Goal: Task Accomplishment & Management: Complete application form

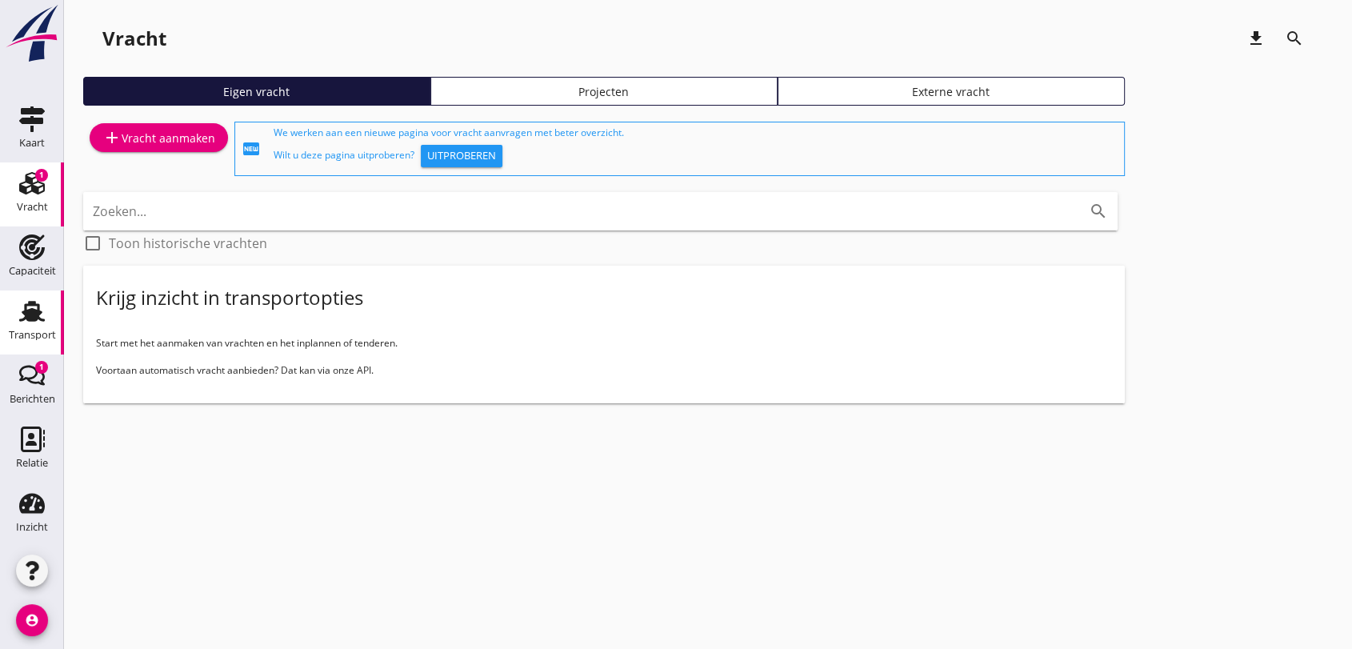
click at [25, 314] on use at bounding box center [32, 311] width 26 height 21
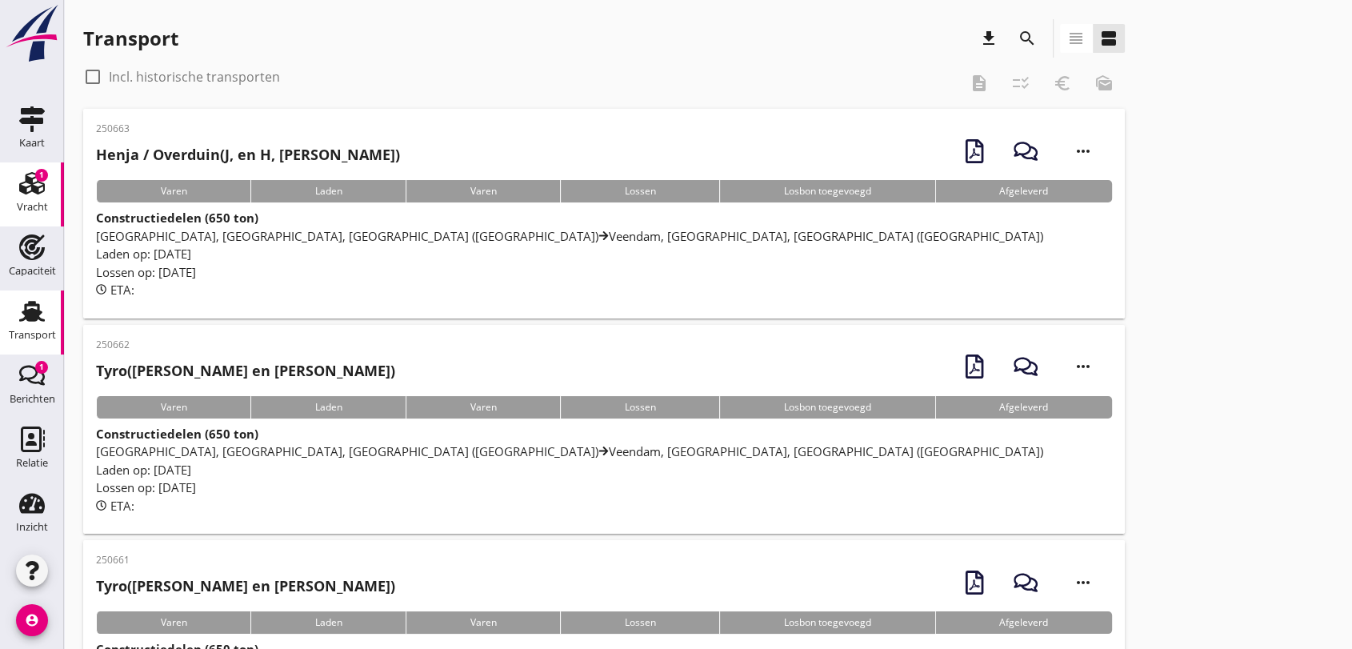
click at [26, 177] on use at bounding box center [32, 183] width 26 height 22
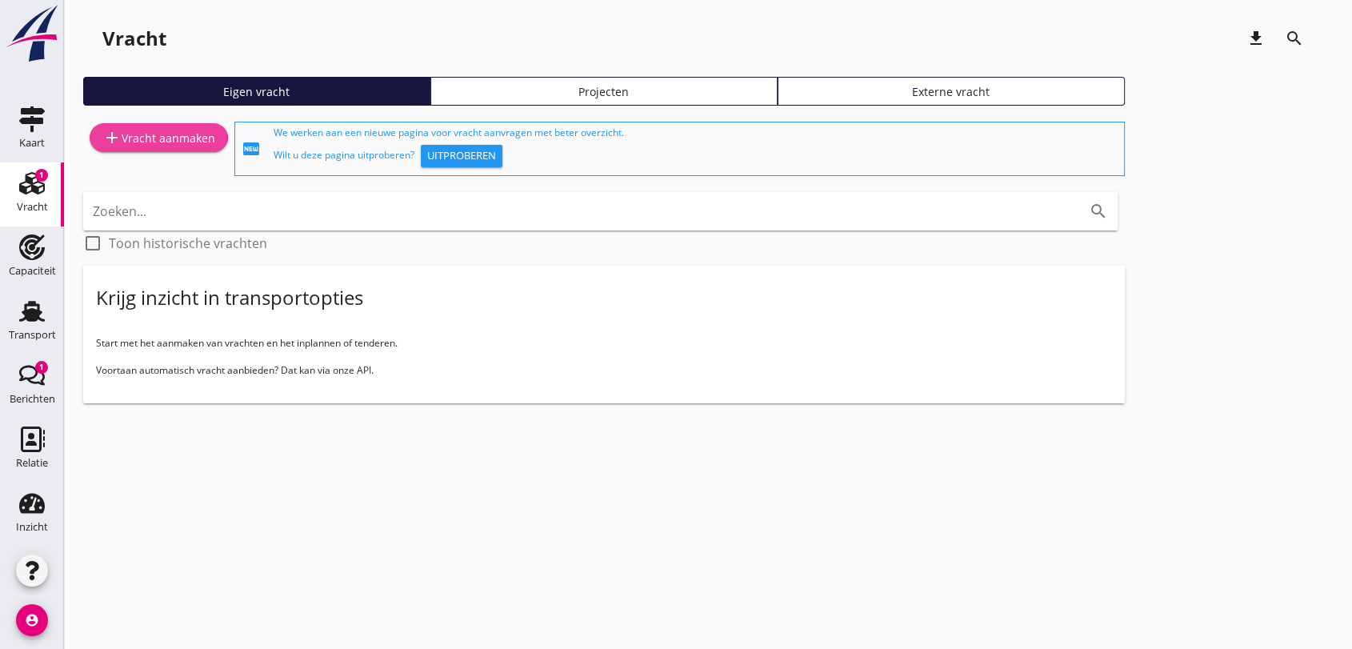
click at [111, 142] on icon "add" at bounding box center [111, 137] width 19 height 19
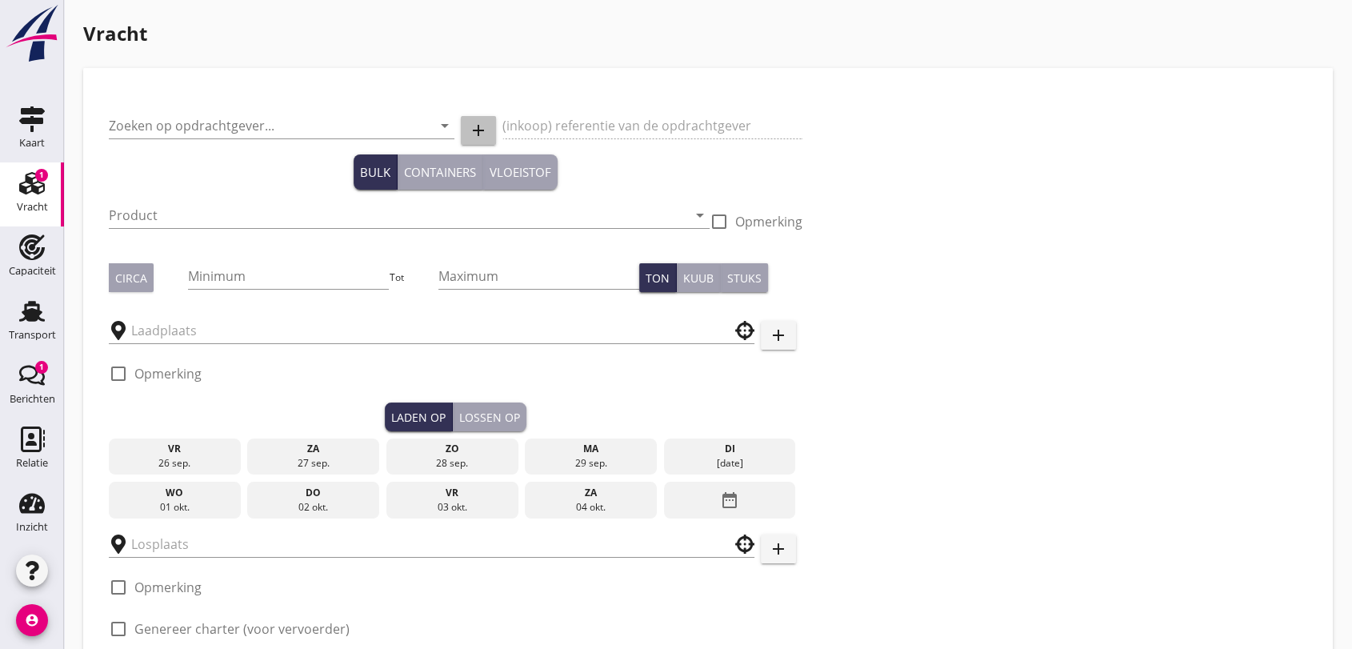
click at [479, 130] on icon "add" at bounding box center [478, 130] width 19 height 19
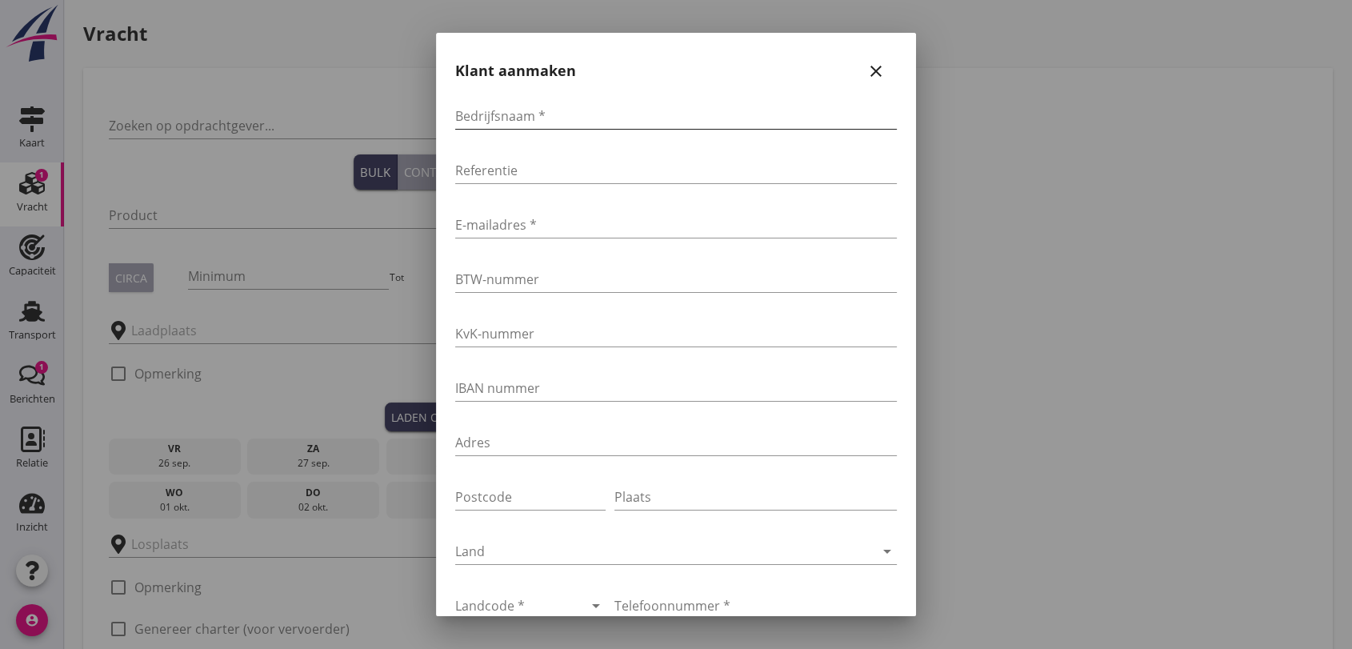
click at [634, 121] on input "Bedrijfsnaam *" at bounding box center [676, 116] width 442 height 26
type input "H"
type input "Getec Servicegesellschaft mbH"
click at [555, 212] on input "E-mailadres *" at bounding box center [676, 225] width 442 height 26
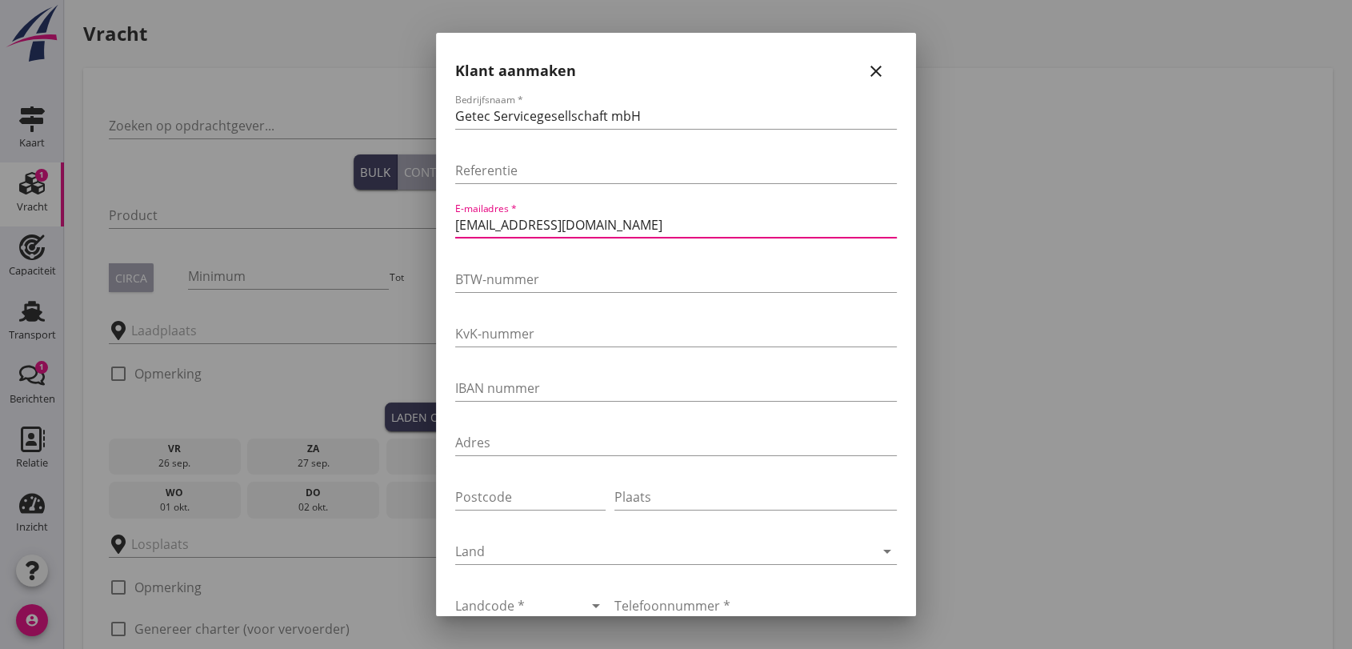
scroll to position [266, 0]
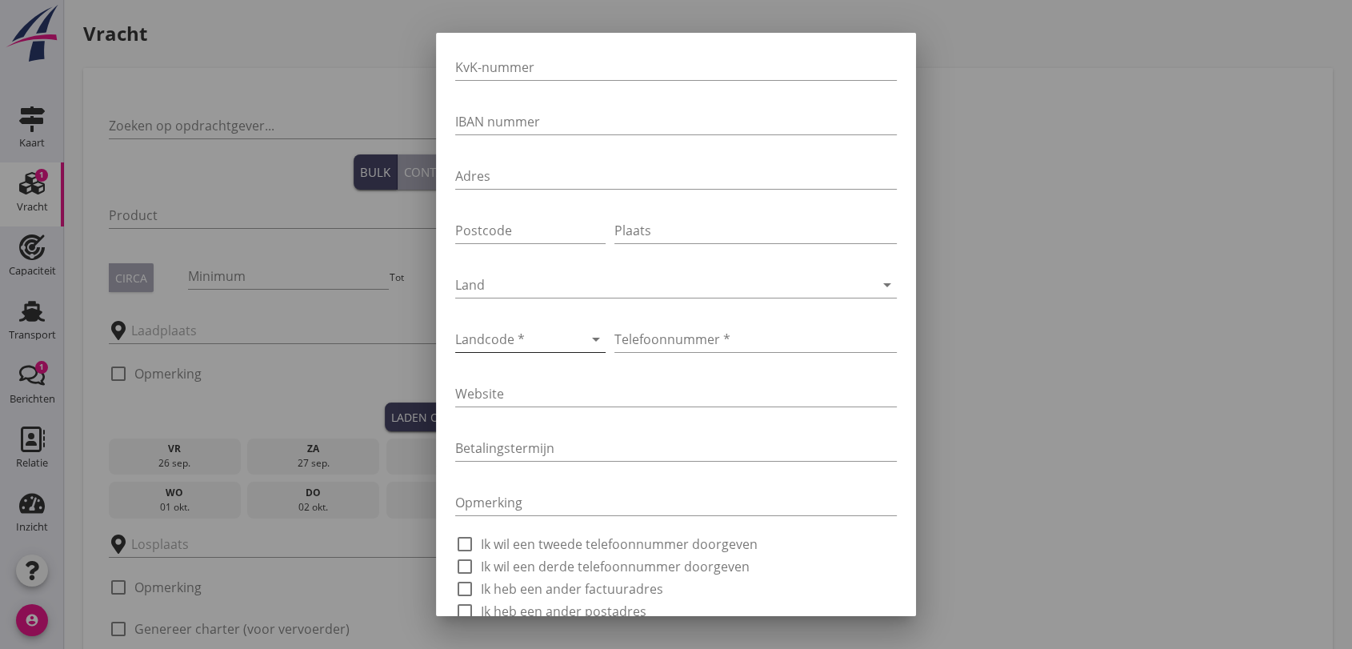
type input "[EMAIL_ADDRESS][DOMAIN_NAME]"
click at [588, 338] on icon "arrow_drop_down" at bounding box center [595, 339] width 19 height 19
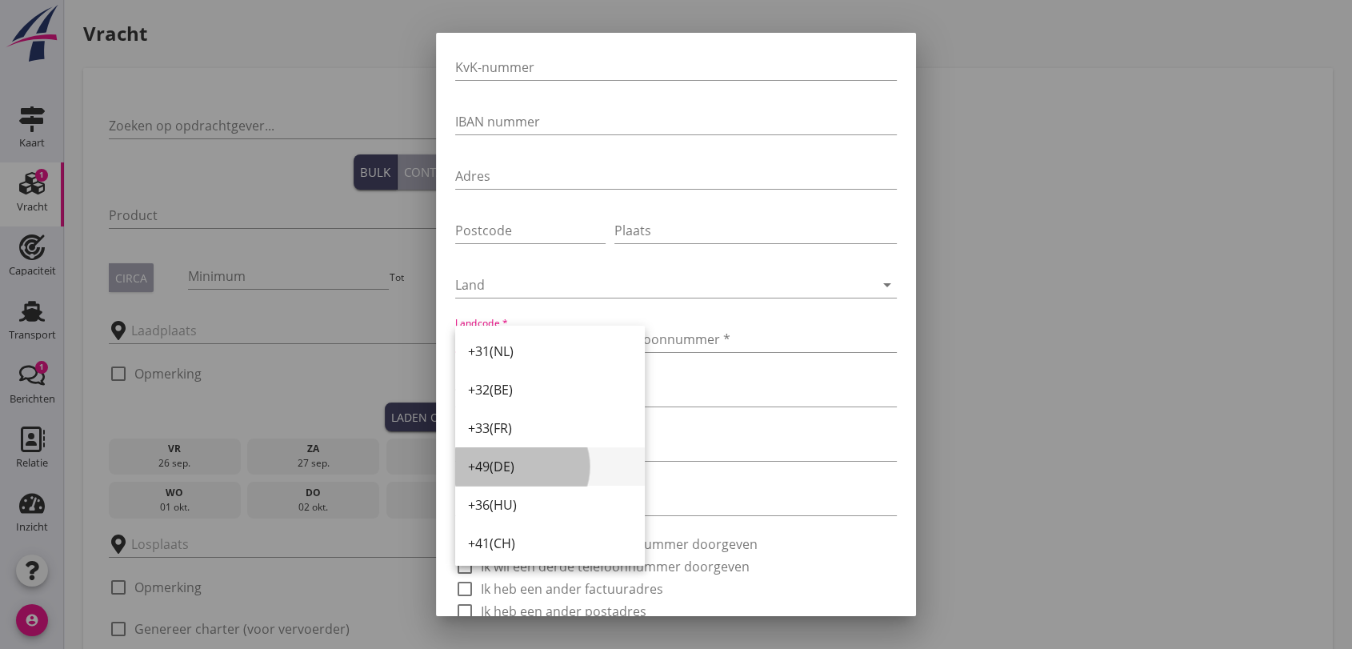
click at [503, 460] on div "+49(DE)" at bounding box center [550, 466] width 164 height 19
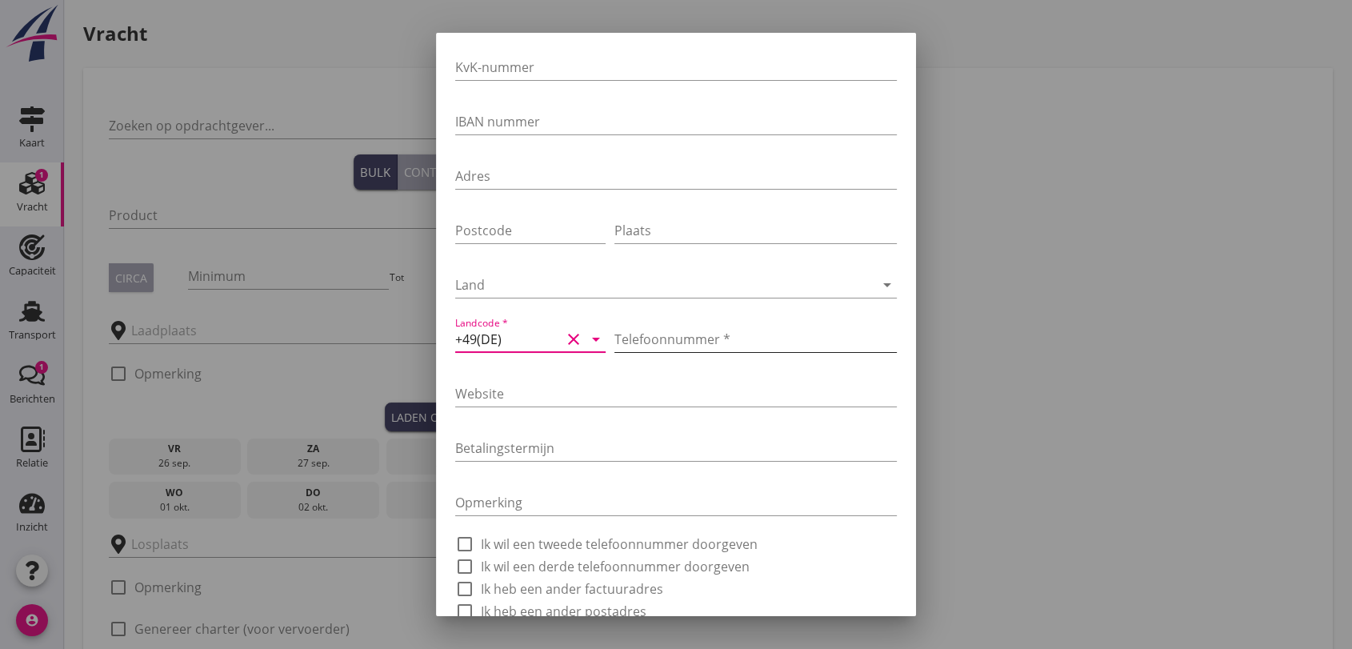
click at [679, 328] on input "Telefoonnummer *" at bounding box center [755, 339] width 282 height 26
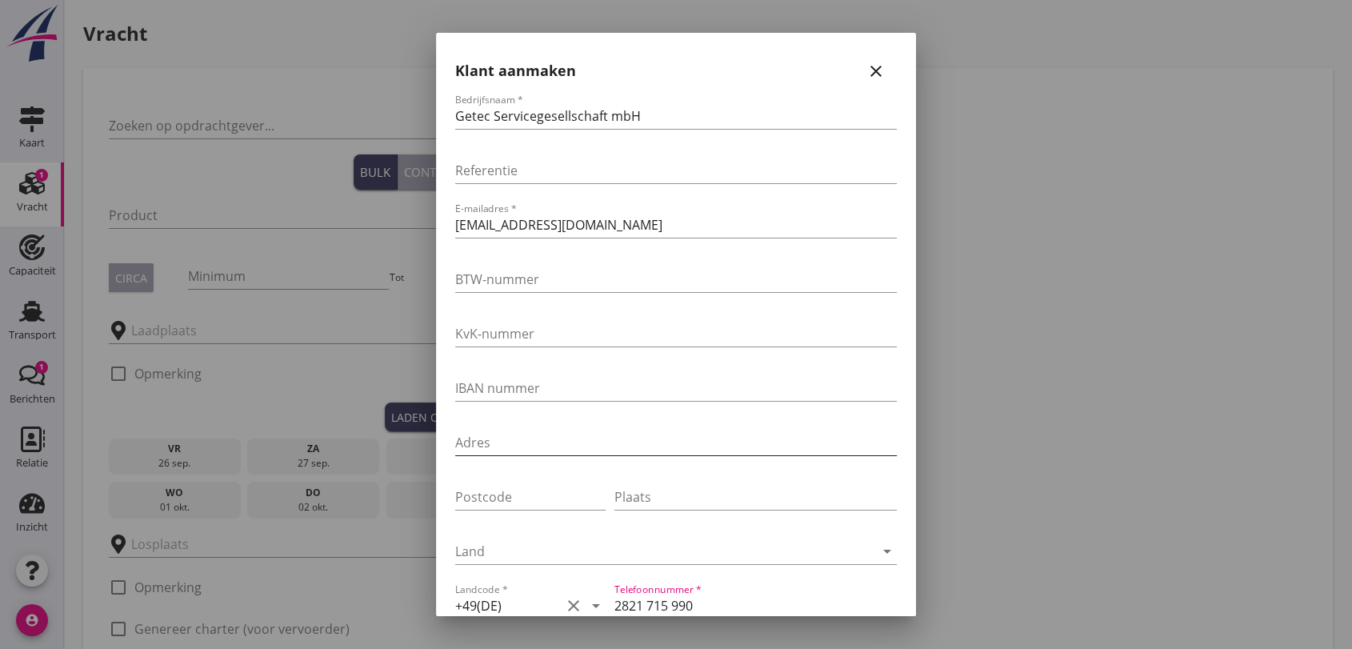
type input "2821 715 990"
click at [557, 435] on input "Adres" at bounding box center [676, 443] width 442 height 26
type input "[PERSON_NAME][STREET_ADDRESS]"
click at [523, 495] on input "Postcode" at bounding box center [530, 497] width 150 height 26
type input "D"
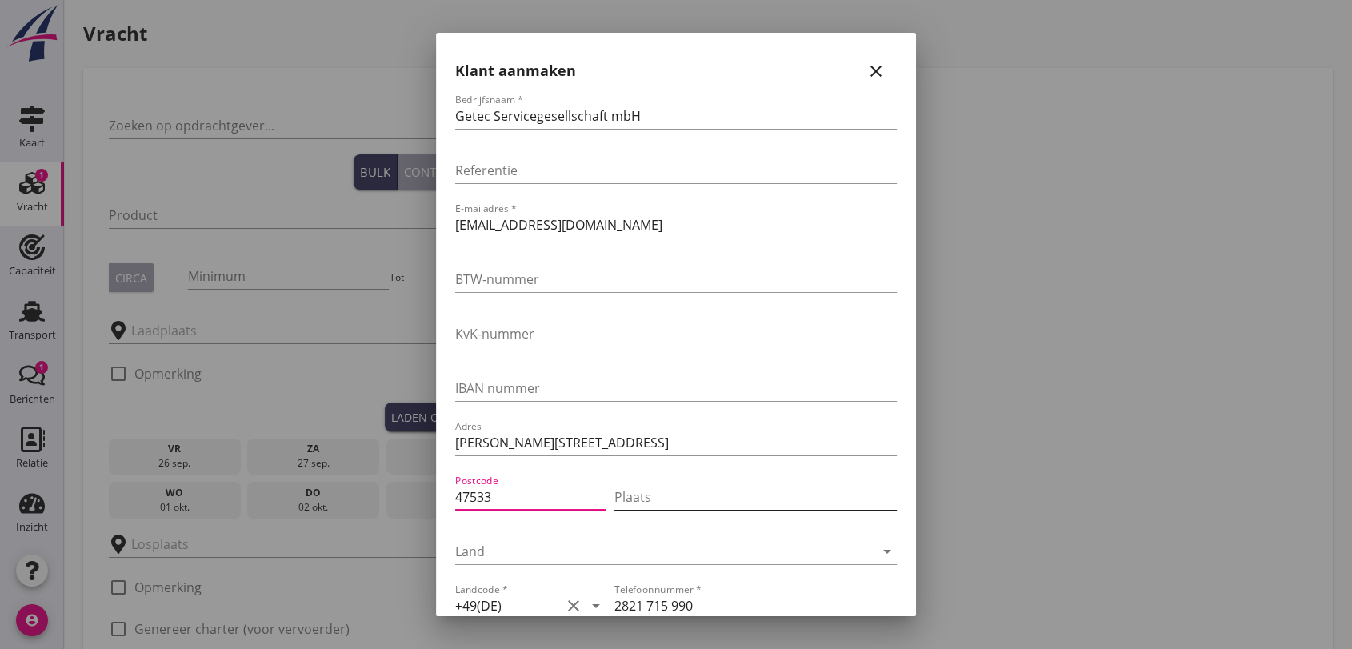
type input "47533"
drag, startPoint x: 666, startPoint y: 484, endPoint x: 667, endPoint y: 492, distance: 8.0
click at [667, 492] on input "Plaats" at bounding box center [755, 497] width 282 height 26
type input "K"
type input "k"
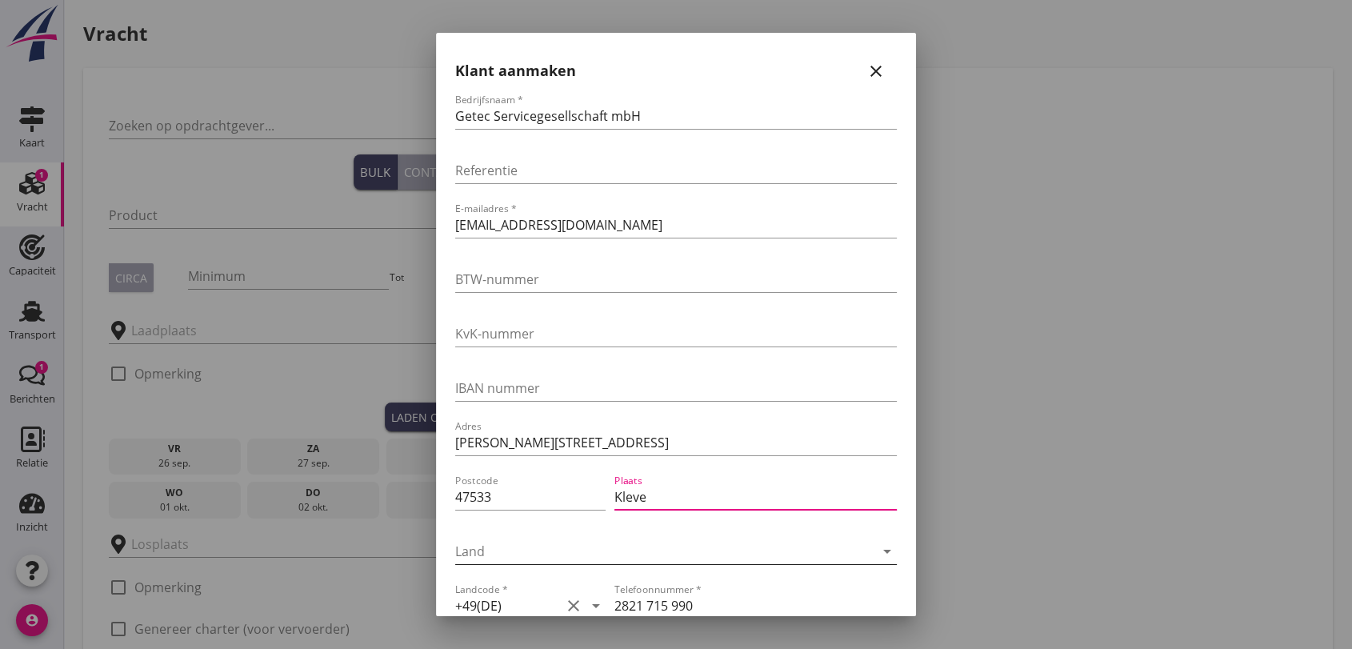
type input "Kleve"
click at [877, 551] on icon "arrow_drop_down" at bounding box center [886, 551] width 19 height 19
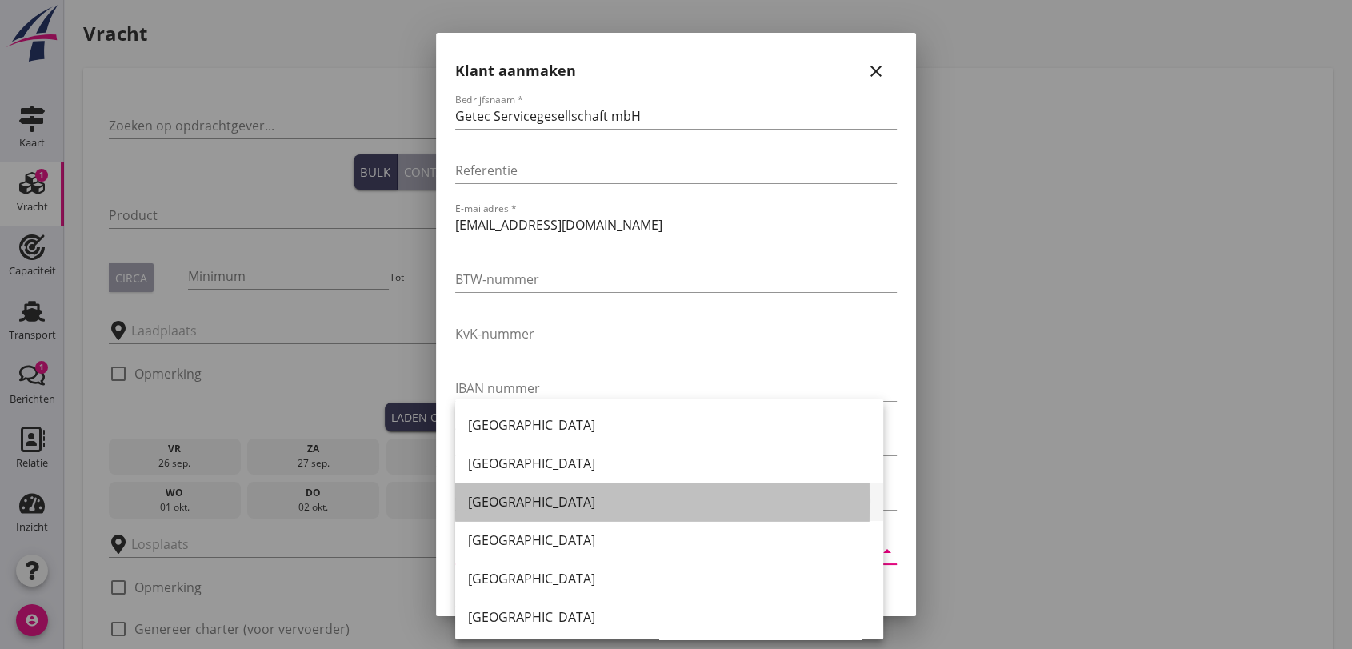
click at [475, 499] on div "[GEOGRAPHIC_DATA]" at bounding box center [669, 501] width 402 height 19
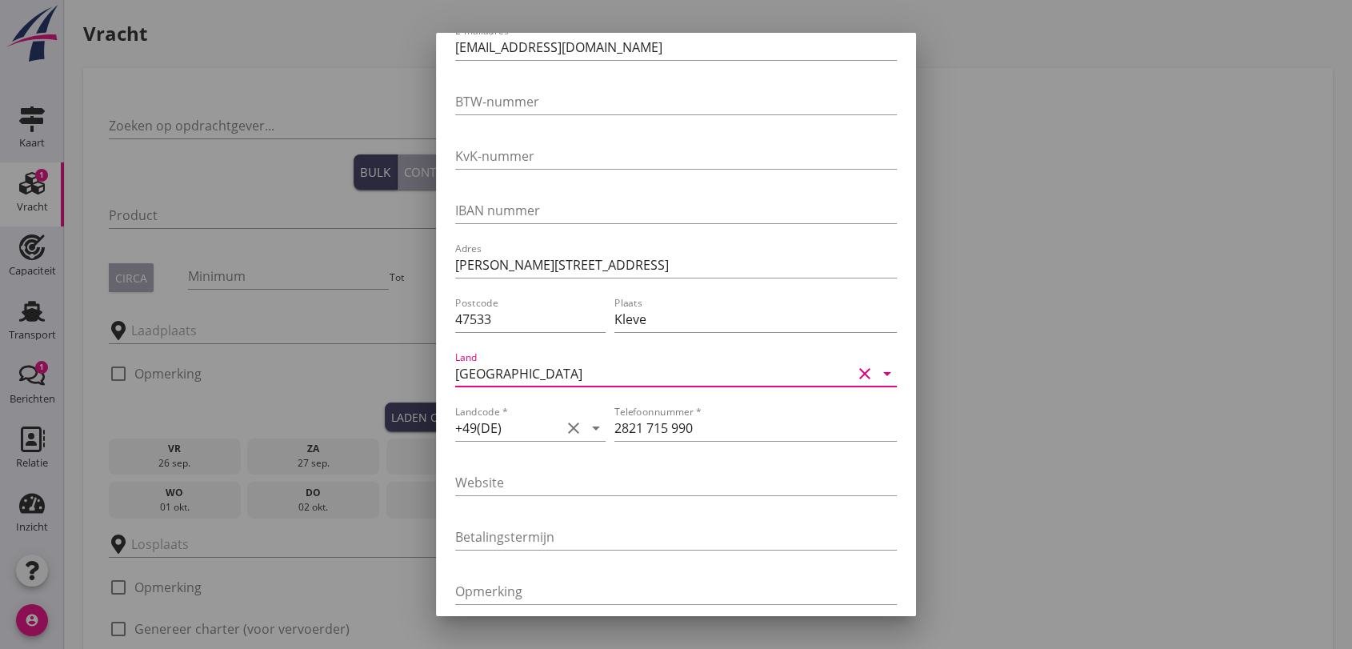
scroll to position [266, 0]
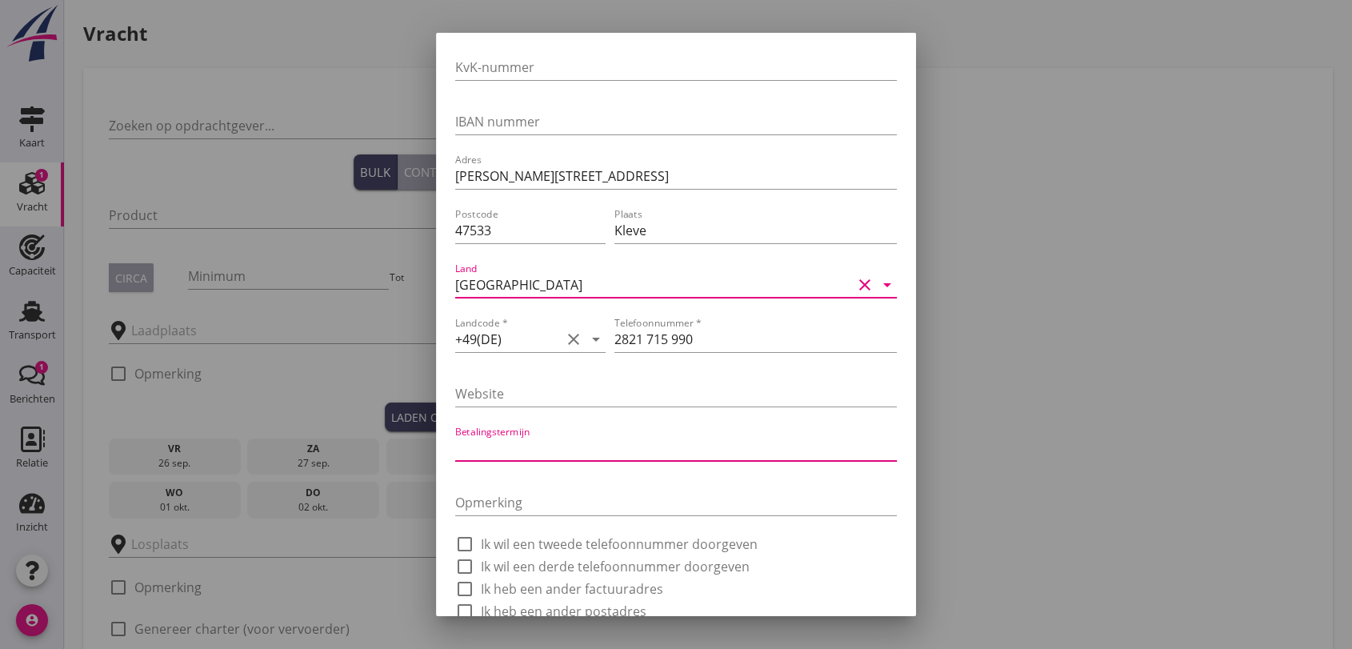
click at [568, 442] on input "Betalingstermijn" at bounding box center [676, 448] width 442 height 26
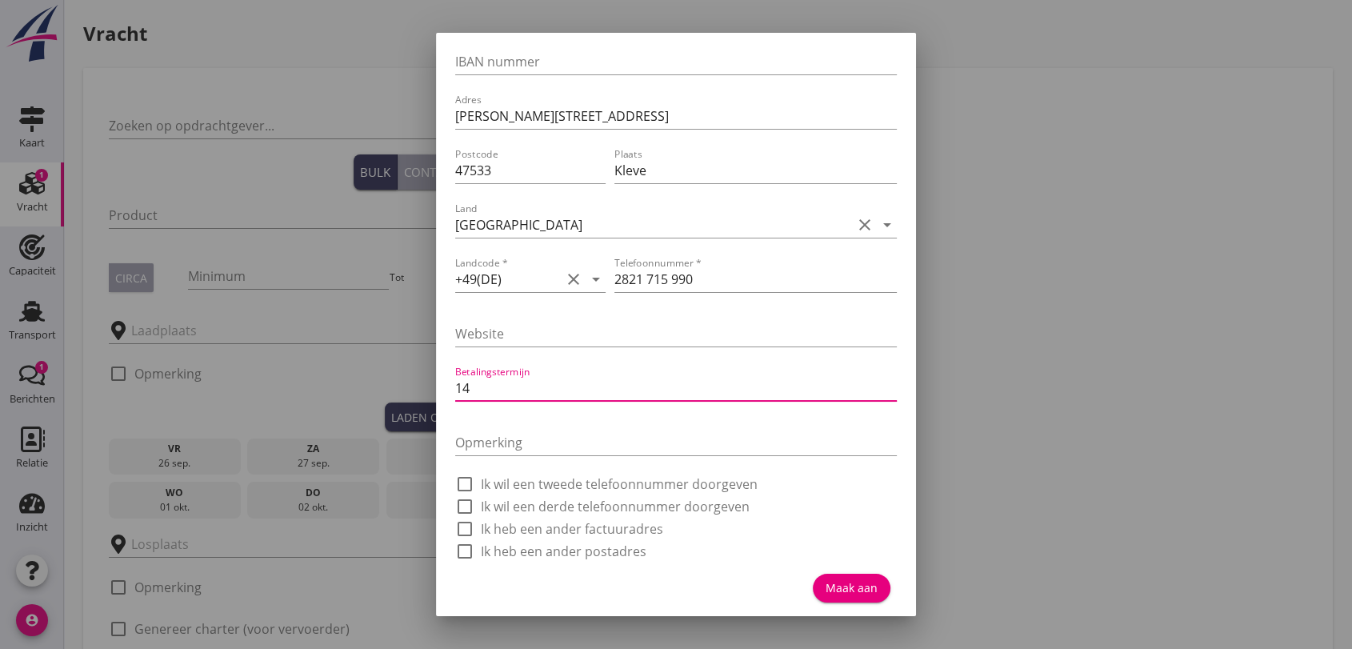
scroll to position [0, 0]
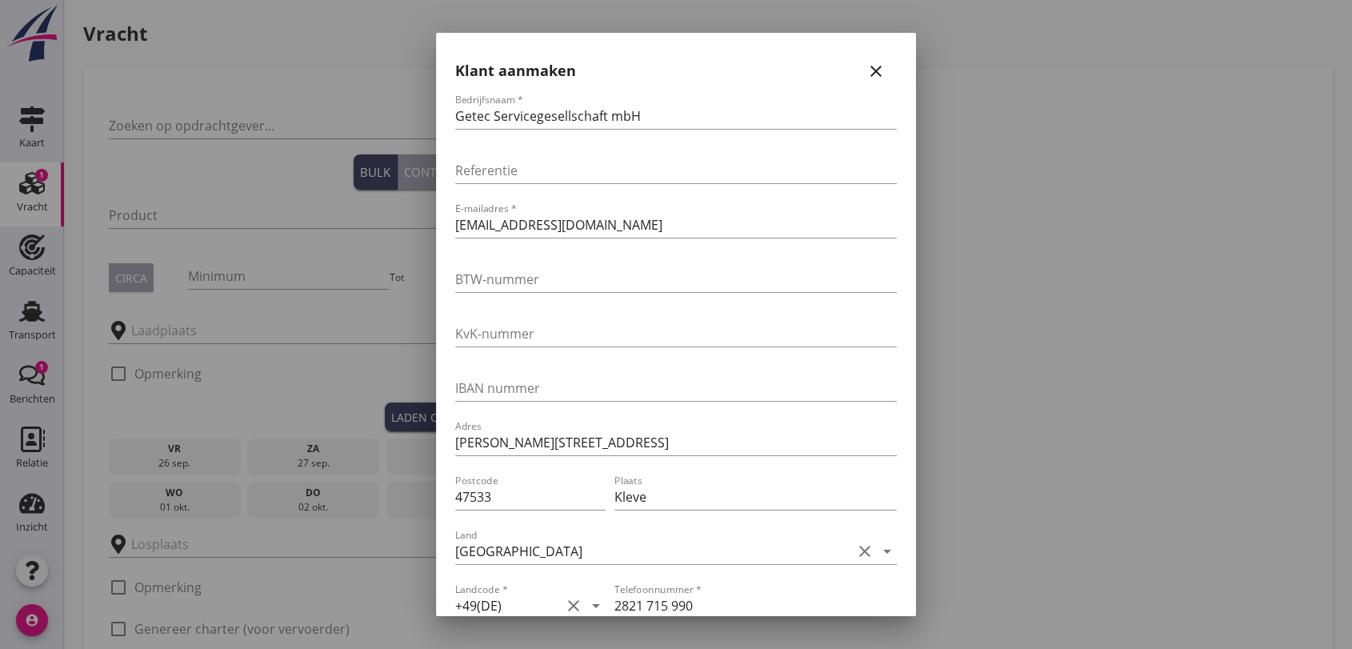
type input "14"
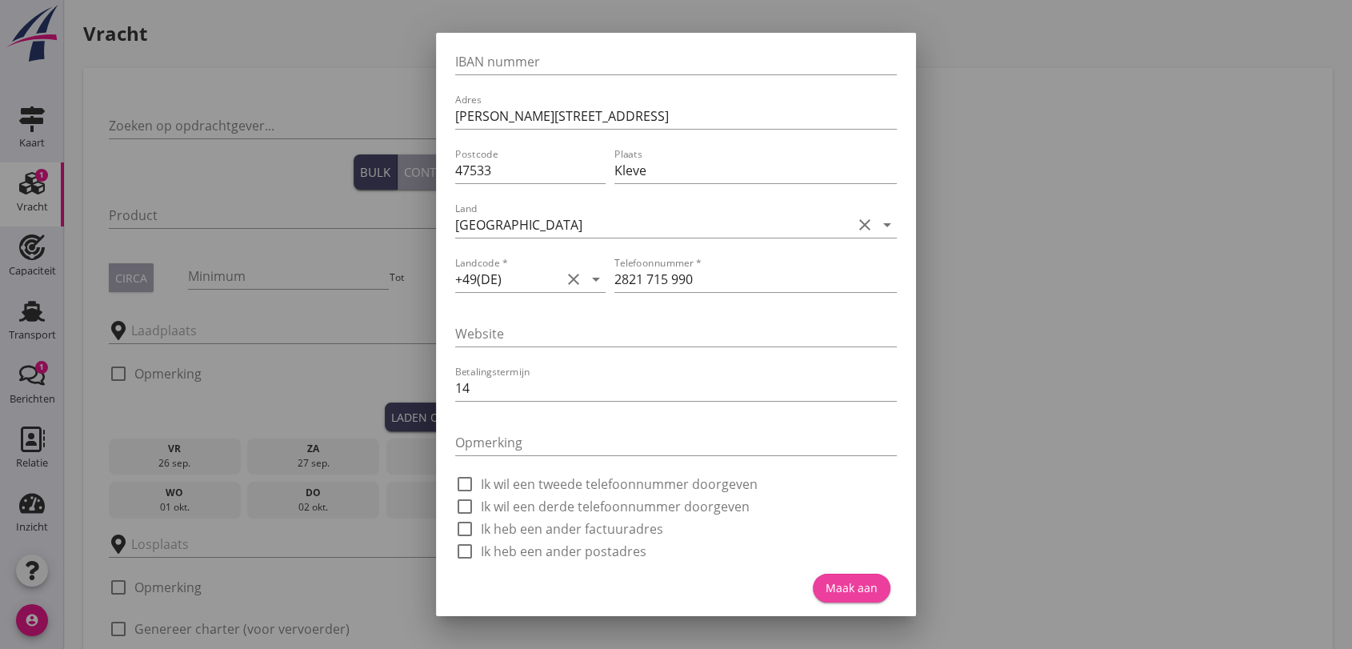
click at [851, 594] on div "Maak aan" at bounding box center [851, 587] width 52 height 17
type input "Getec Servicegesellschaft mbH"
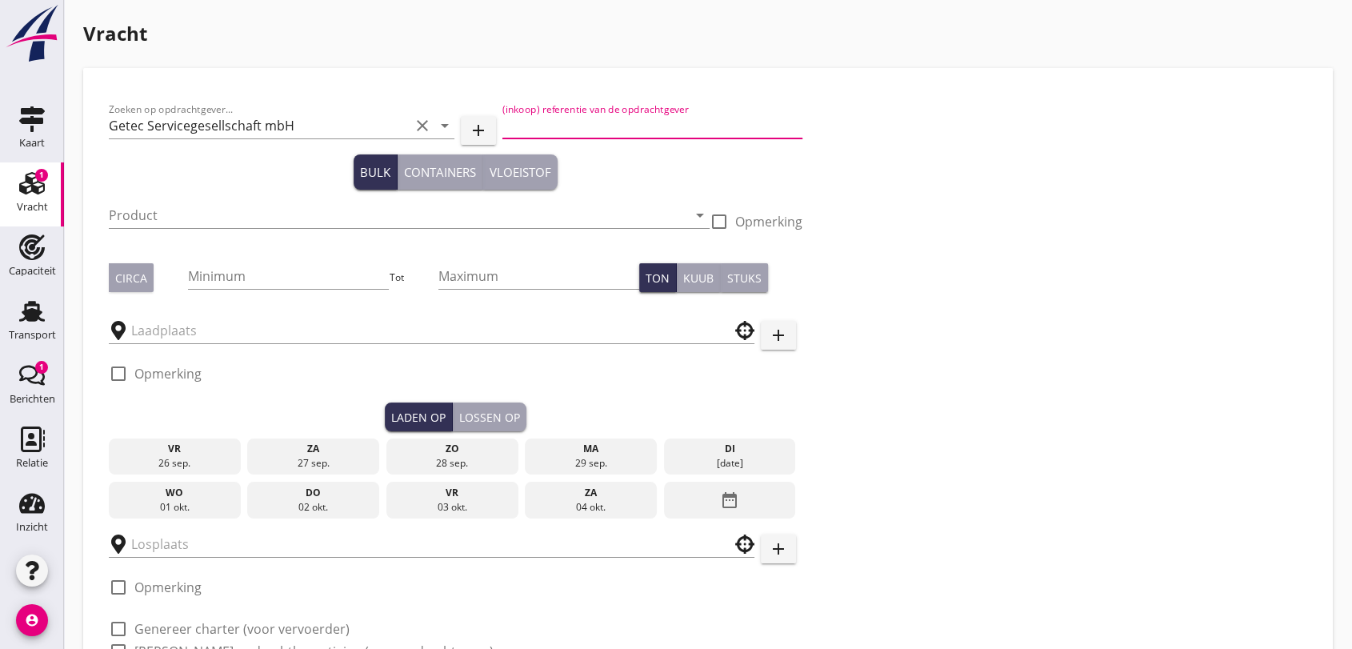
click at [538, 129] on input "(inkoop) referentie van de opdrachtgever" at bounding box center [652, 126] width 301 height 26
type input "D"
type input "Binnenschiff Duisburg [GEOGRAPHIC_DATA]"
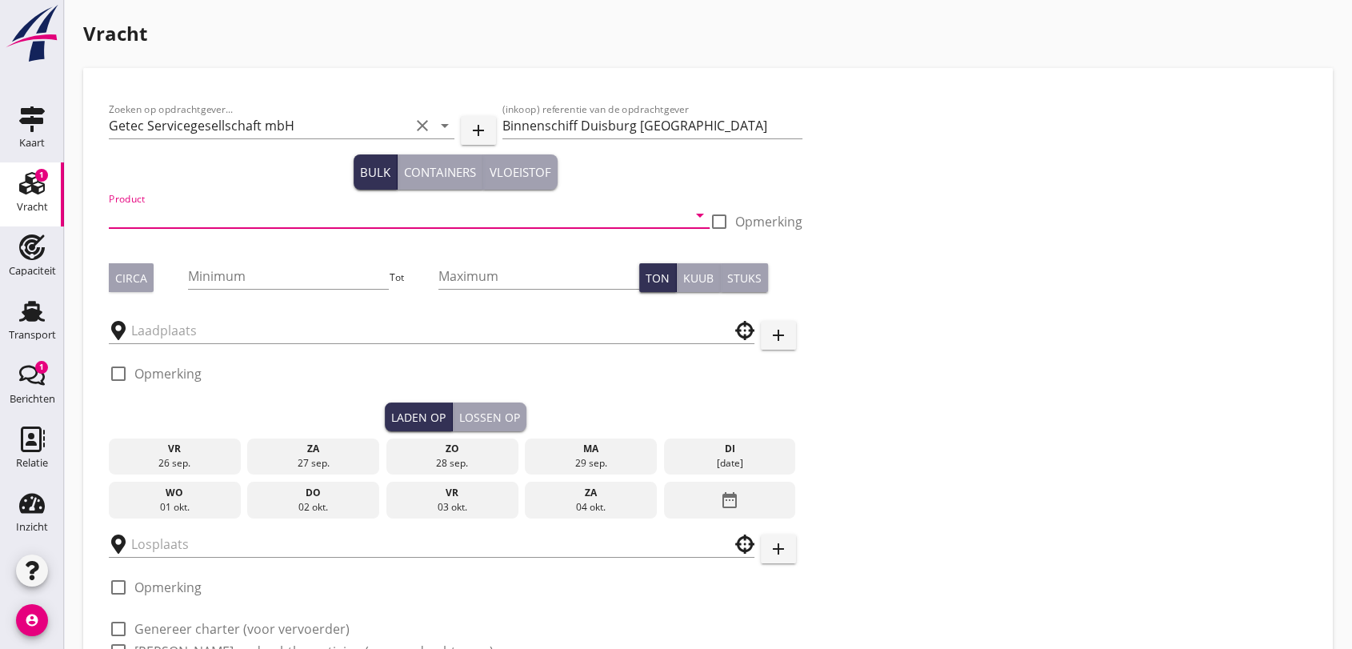
click at [200, 222] on input "Product" at bounding box center [398, 215] width 578 height 26
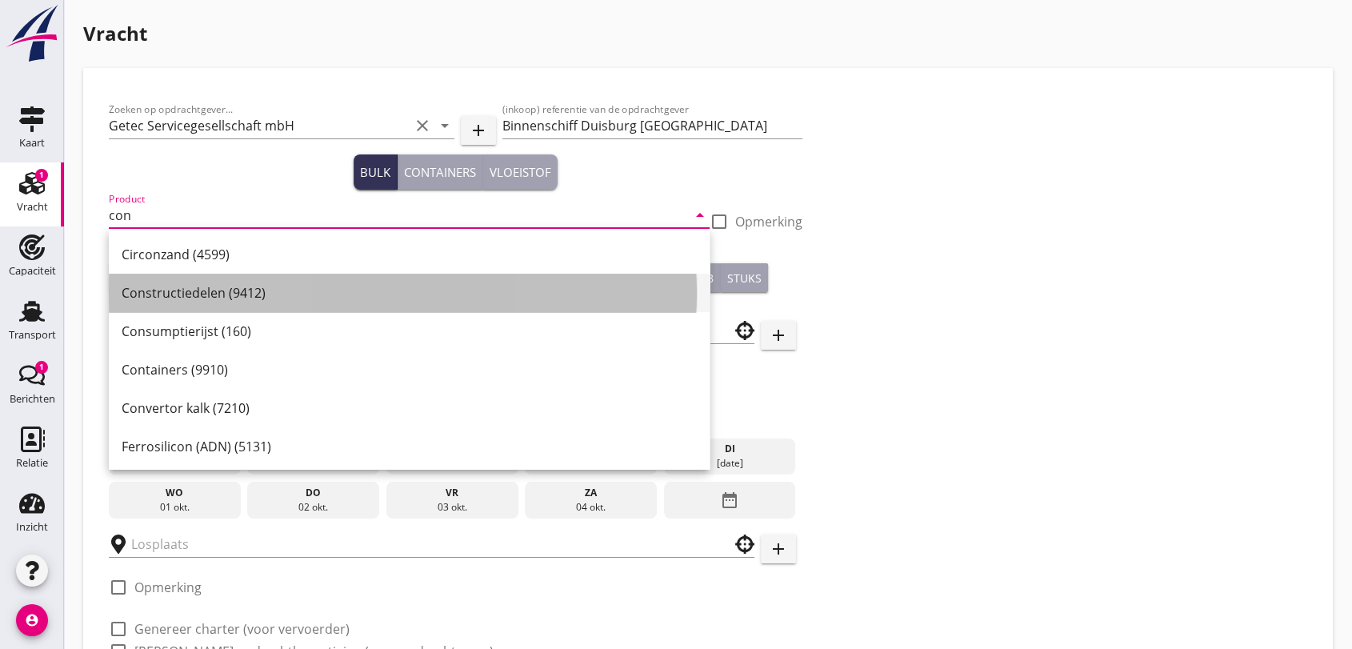
click at [211, 296] on div "Constructiedelen (9412)" at bounding box center [409, 292] width 575 height 19
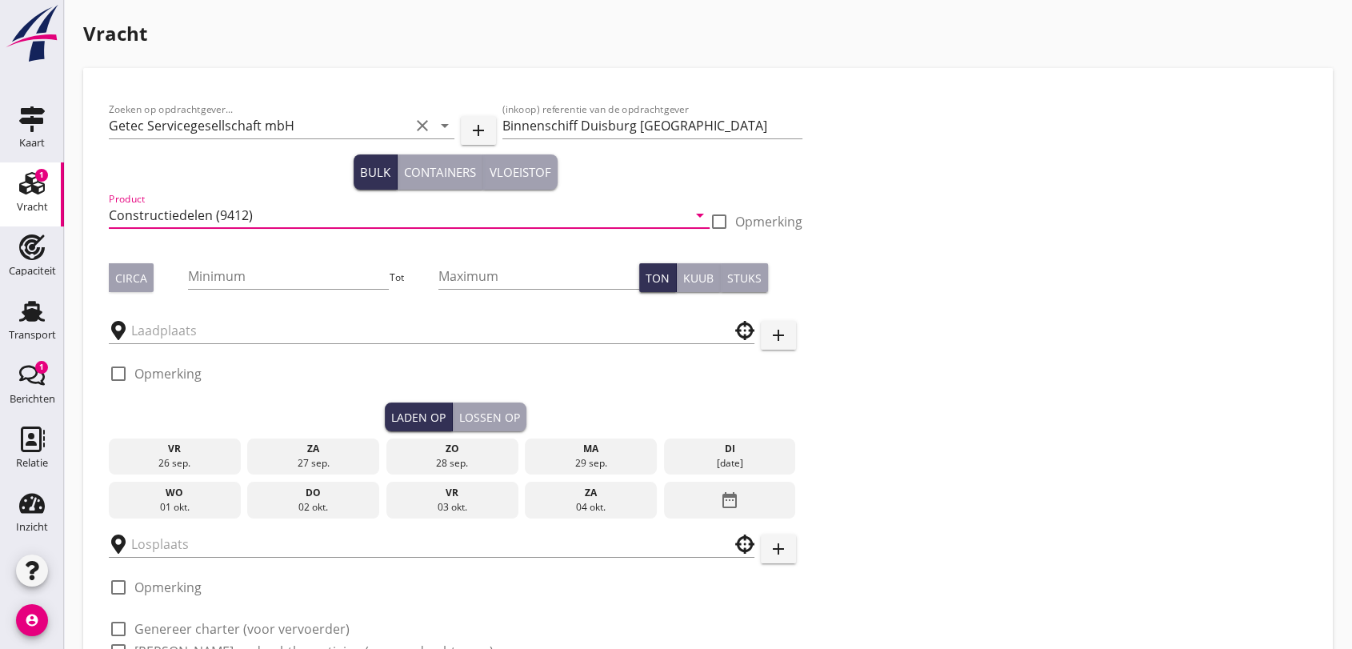
type input "Constructiedelen (9412)"
click at [716, 223] on div at bounding box center [718, 221] width 27 height 27
checkbox input "true"
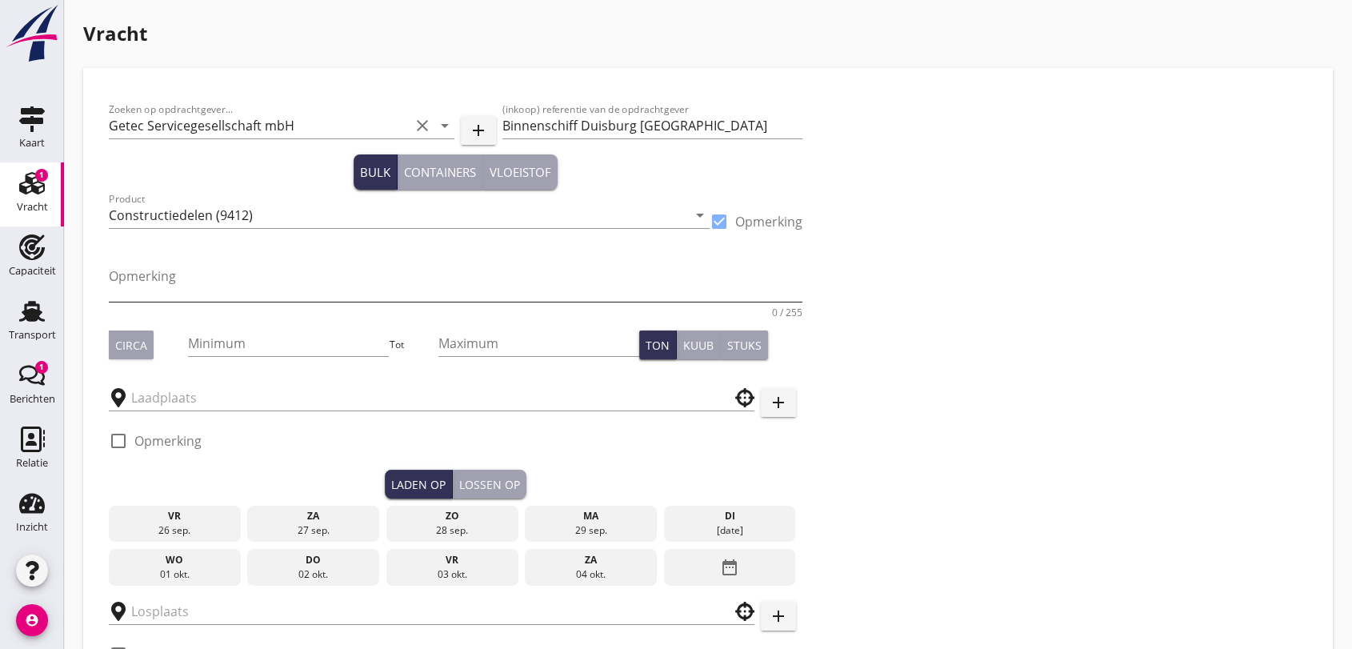
click at [204, 283] on textarea "Opmerking" at bounding box center [455, 282] width 693 height 38
type textarea "Laadlijst is bekend"
click at [134, 348] on div "Circa" at bounding box center [131, 345] width 32 height 17
drag, startPoint x: 239, startPoint y: 336, endPoint x: 298, endPoint y: 346, distance: 59.2
click at [258, 341] on input "Minimum" at bounding box center [288, 343] width 201 height 26
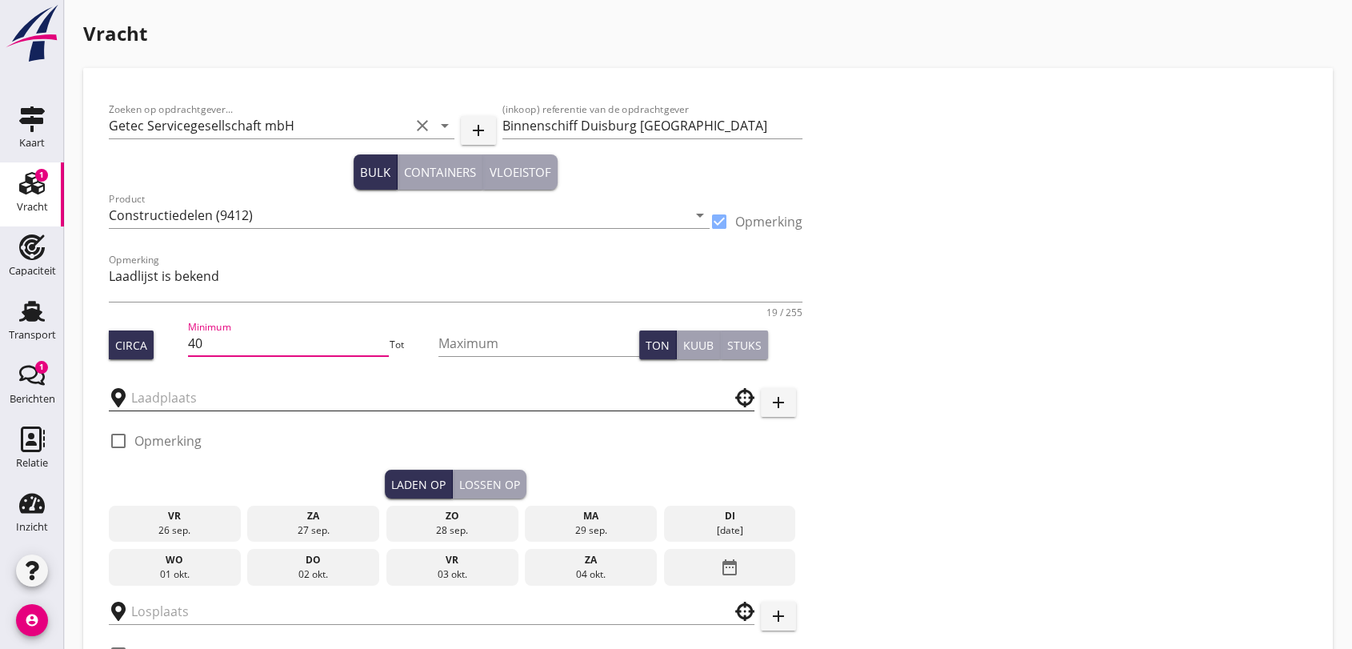
type input "40"
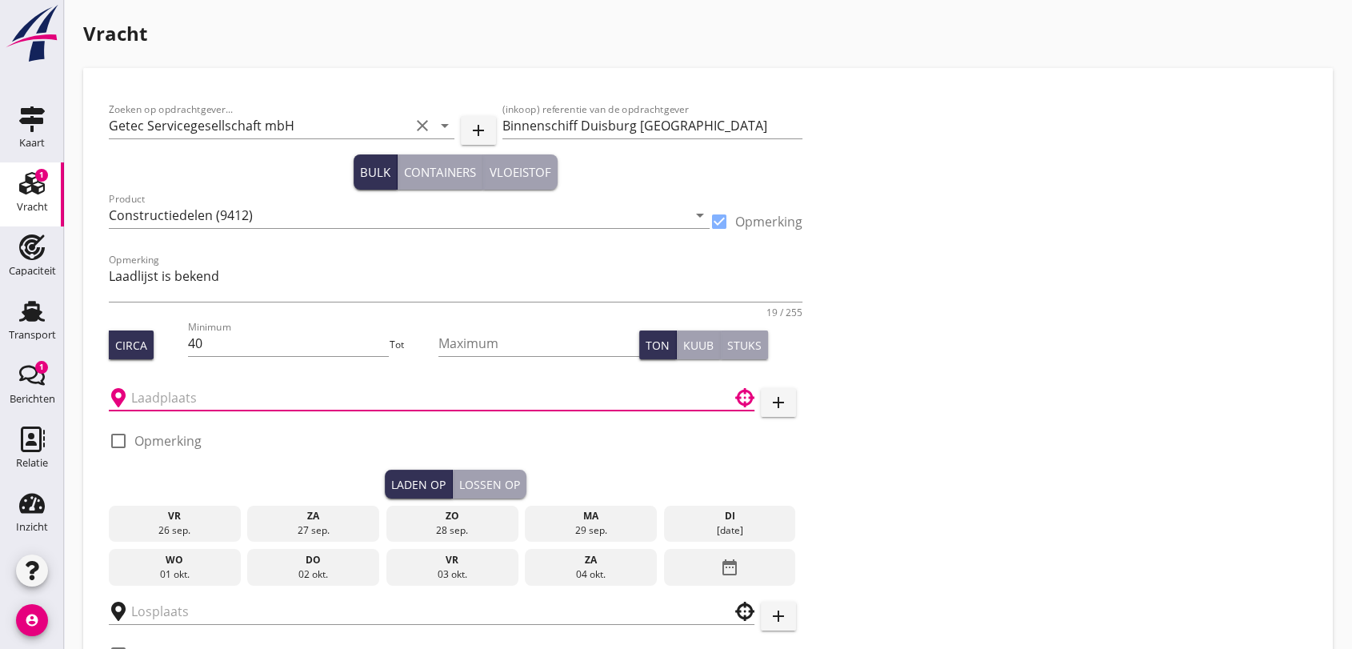
click at [282, 398] on input "text" at bounding box center [420, 398] width 578 height 26
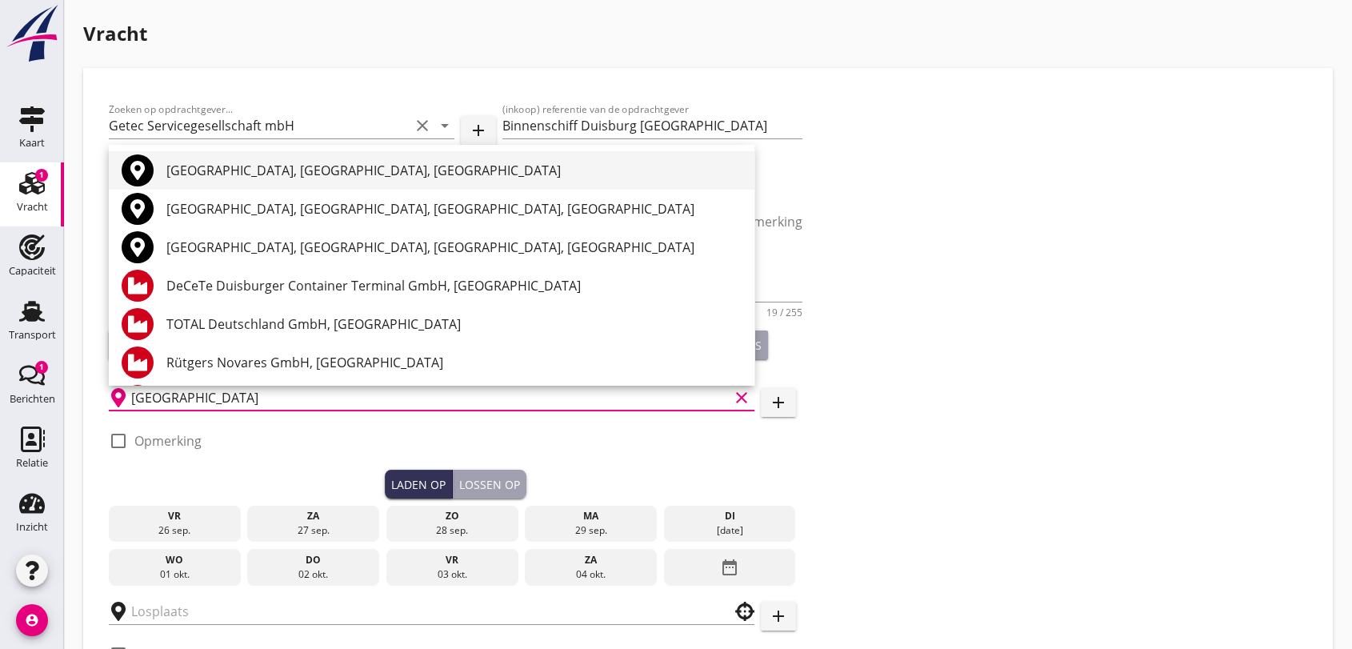
click at [394, 166] on div "[GEOGRAPHIC_DATA], [GEOGRAPHIC_DATA], [GEOGRAPHIC_DATA]" at bounding box center [453, 170] width 575 height 19
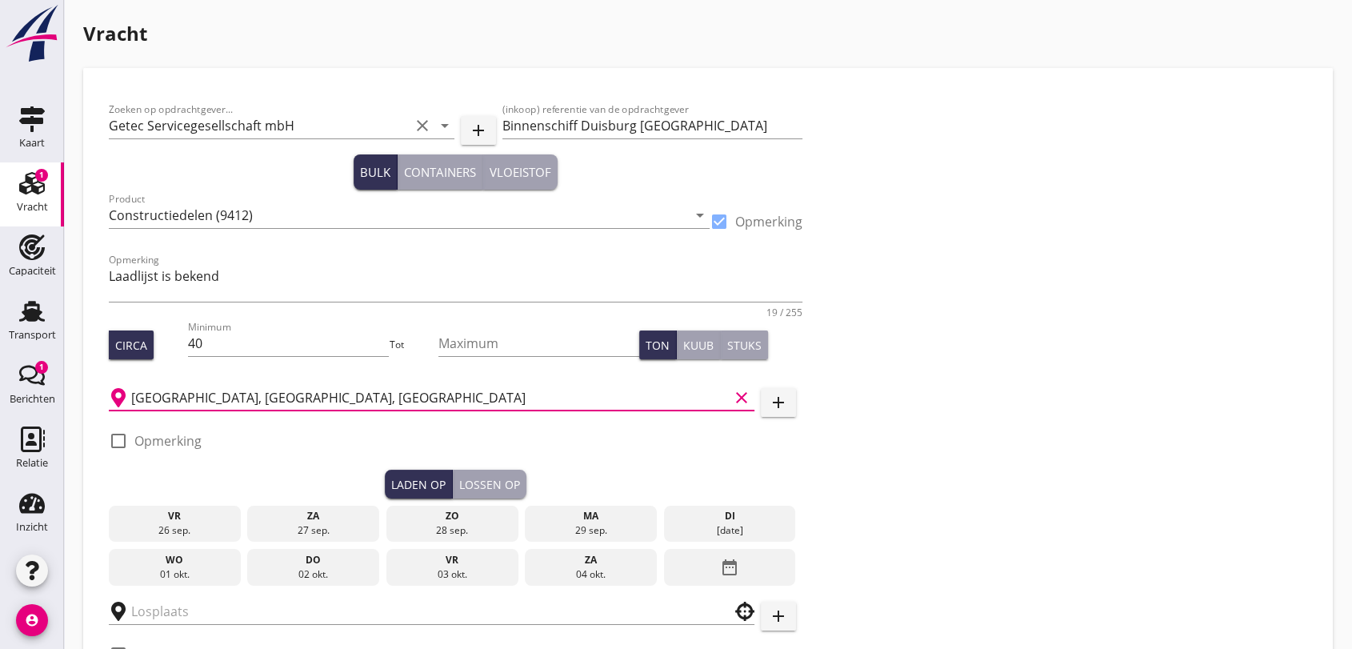
type input "[GEOGRAPHIC_DATA], [GEOGRAPHIC_DATA], [GEOGRAPHIC_DATA]"
click at [116, 438] on div at bounding box center [118, 440] width 27 height 27
checkbox input "true"
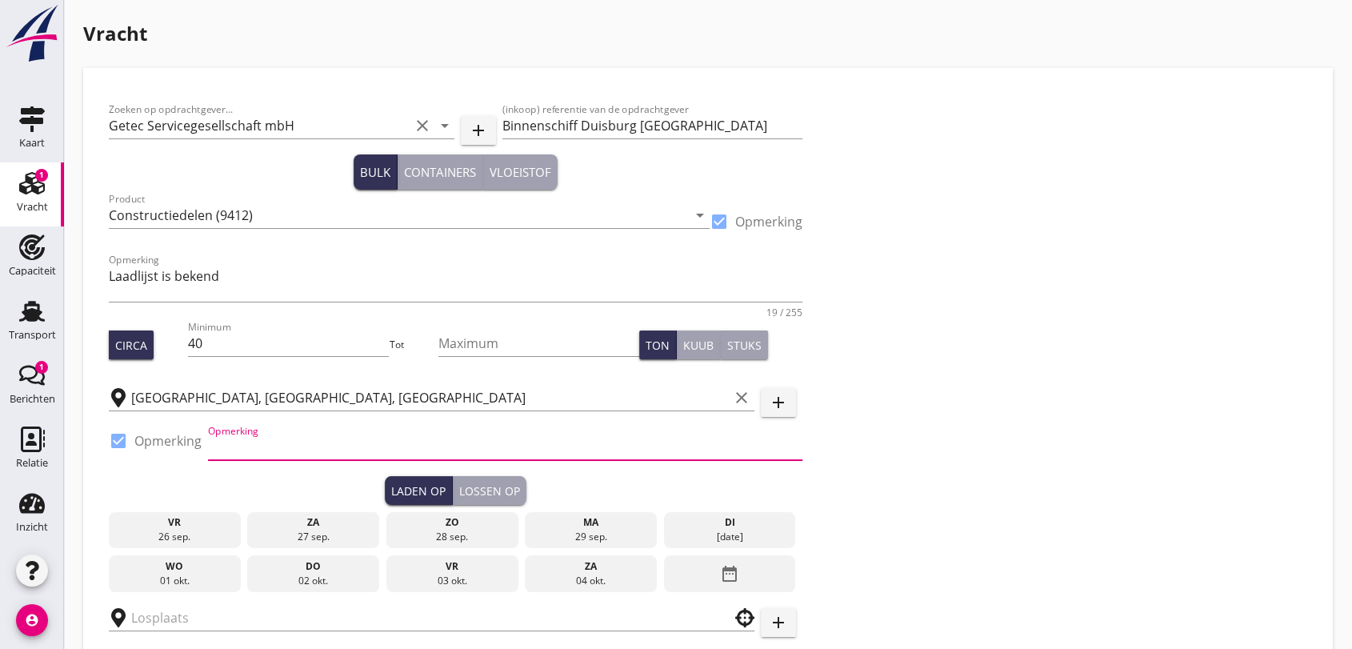
click at [346, 437] on input "Opmerking" at bounding box center [505, 447] width 594 height 26
type input "Kiffward 60 - 47138 [GEOGRAPHIC_DATA]"
click at [415, 494] on div "Laden op" at bounding box center [418, 490] width 54 height 17
click at [724, 568] on icon "date_range" at bounding box center [729, 573] width 19 height 29
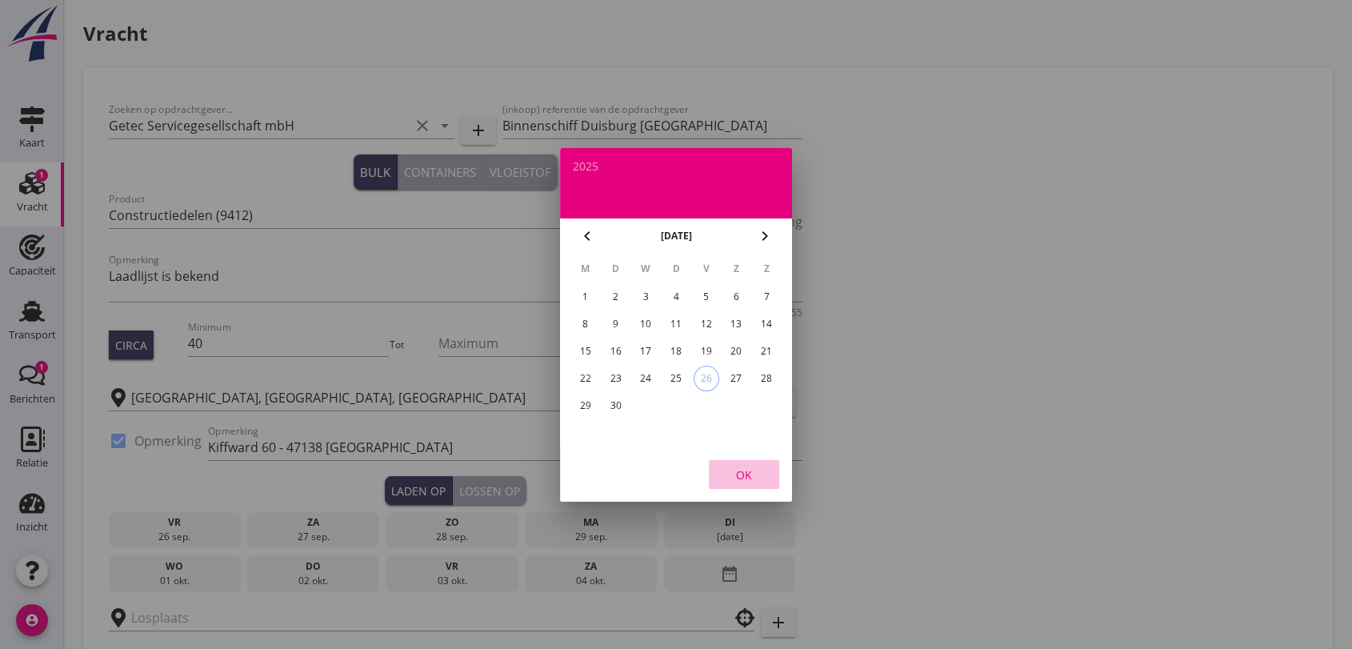
click at [743, 476] on div "OK" at bounding box center [743, 474] width 45 height 17
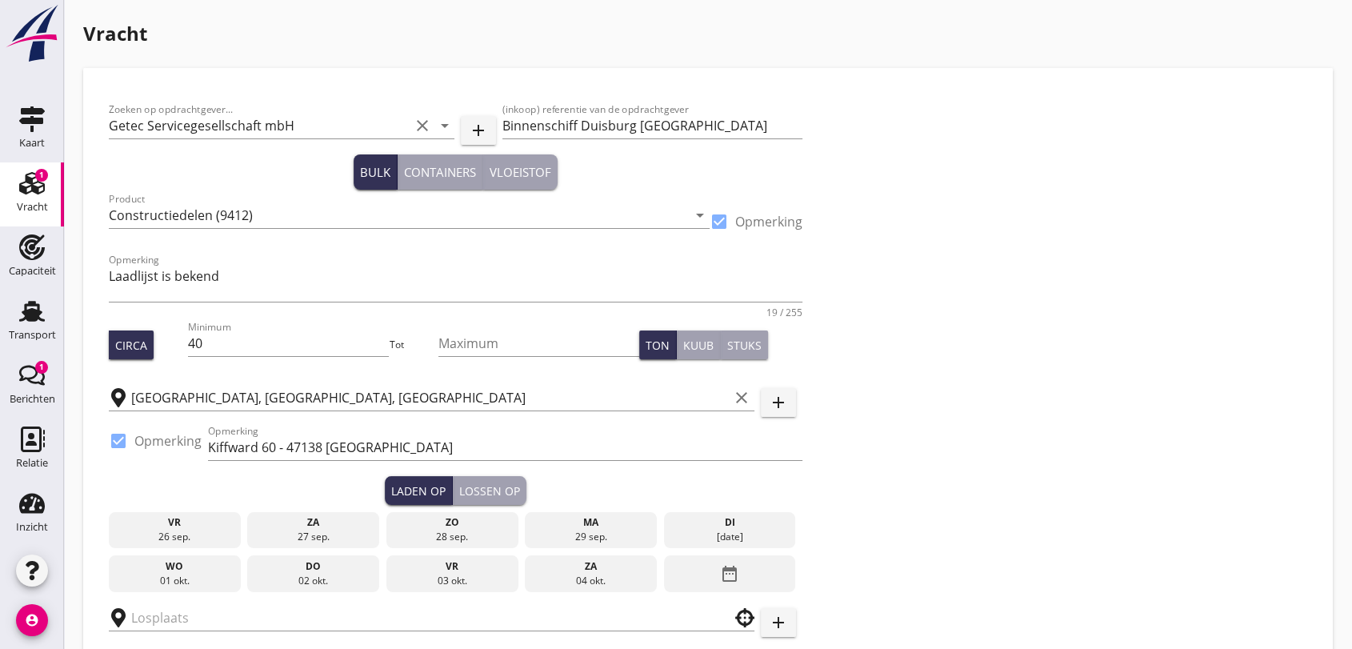
click at [727, 565] on icon "date_range" at bounding box center [729, 573] width 19 height 29
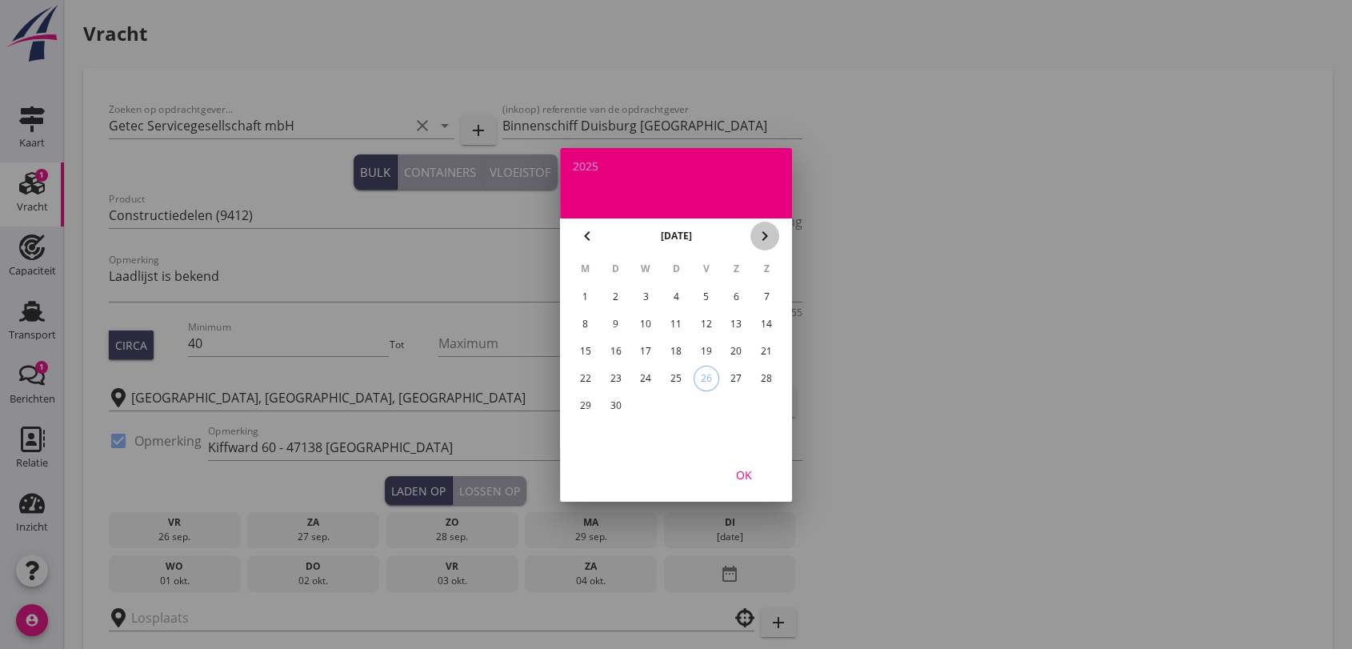
click at [764, 234] on icon "chevron_right" at bounding box center [764, 235] width 19 height 19
click at [681, 292] on div "2" at bounding box center [676, 297] width 26 height 26
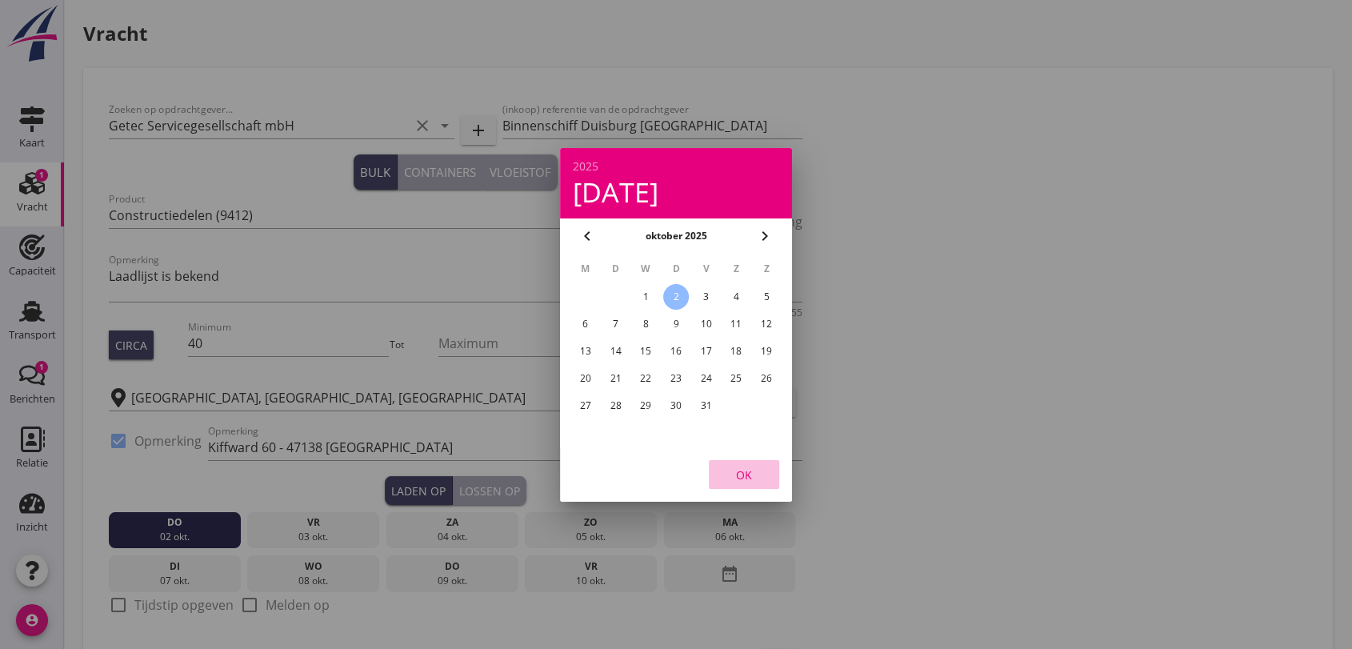
click at [744, 475] on div "OK" at bounding box center [743, 474] width 45 height 17
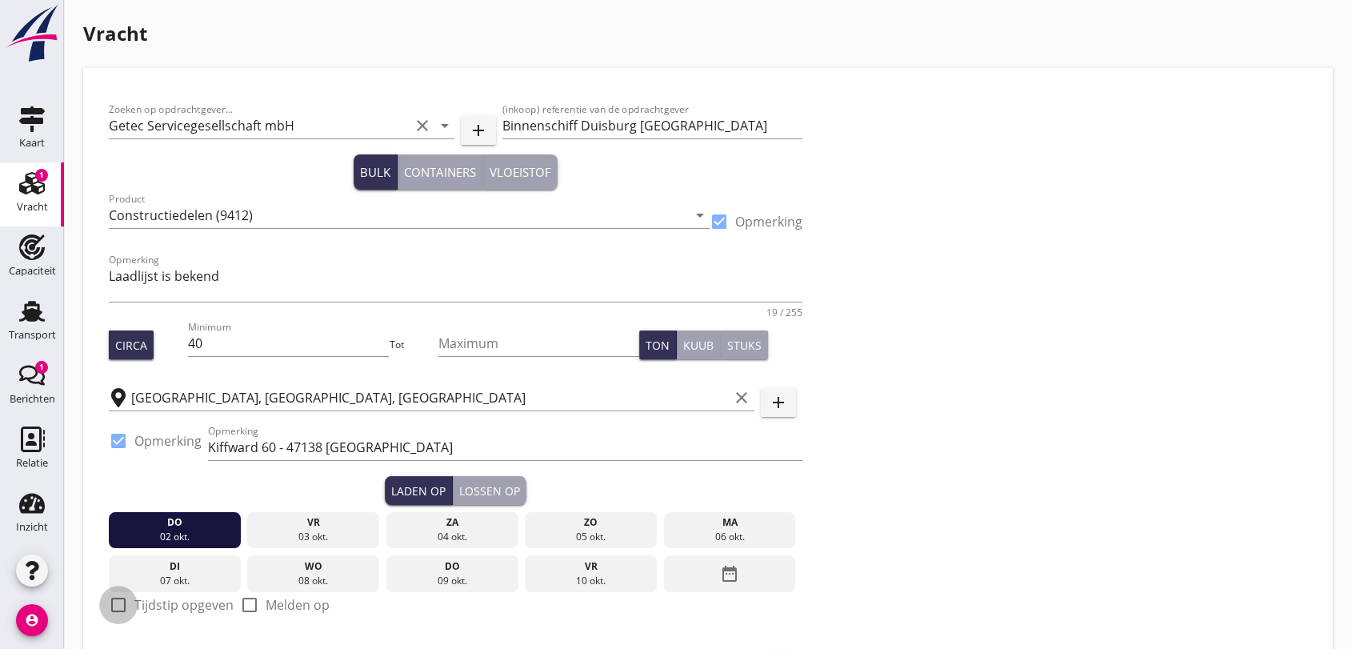
click at [116, 598] on div at bounding box center [118, 604] width 27 height 27
checkbox input "true"
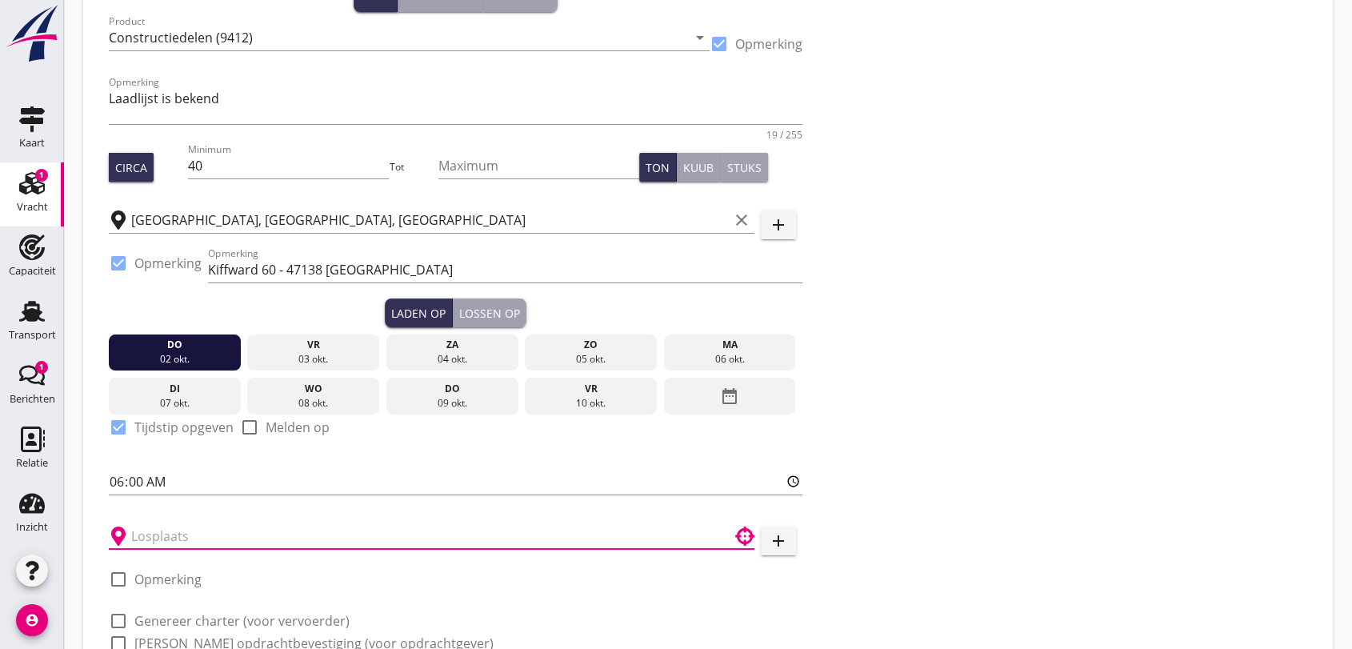
click at [228, 533] on input "text" at bounding box center [420, 536] width 578 height 26
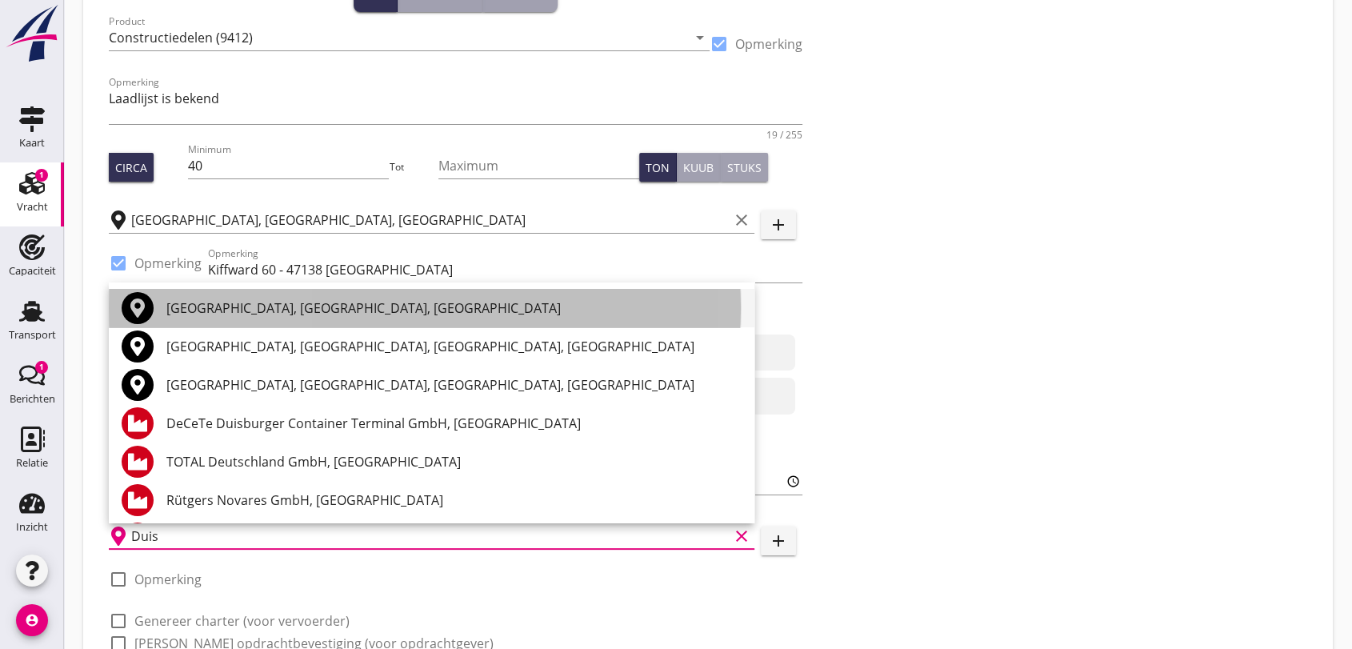
click at [315, 309] on div "[GEOGRAPHIC_DATA], [GEOGRAPHIC_DATA], [GEOGRAPHIC_DATA]" at bounding box center [453, 307] width 575 height 19
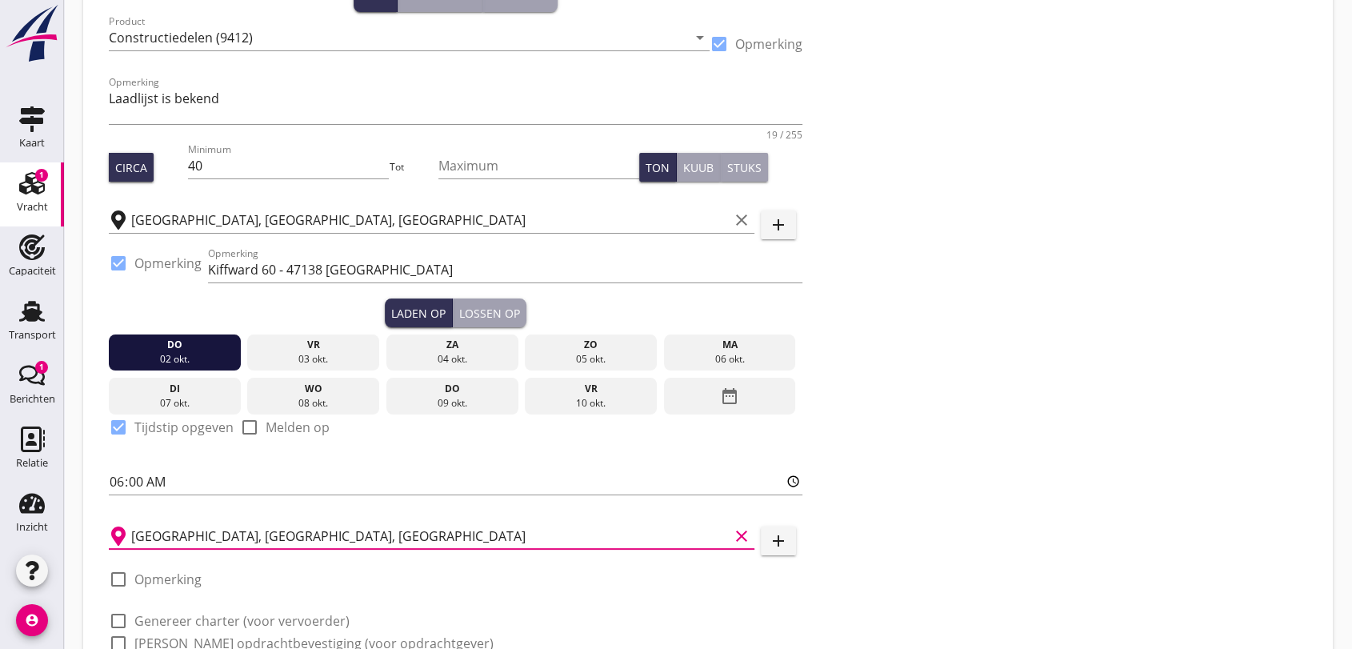
type input "[GEOGRAPHIC_DATA], [GEOGRAPHIC_DATA], [GEOGRAPHIC_DATA]"
click at [121, 577] on div at bounding box center [118, 579] width 27 height 27
checkbox input "true"
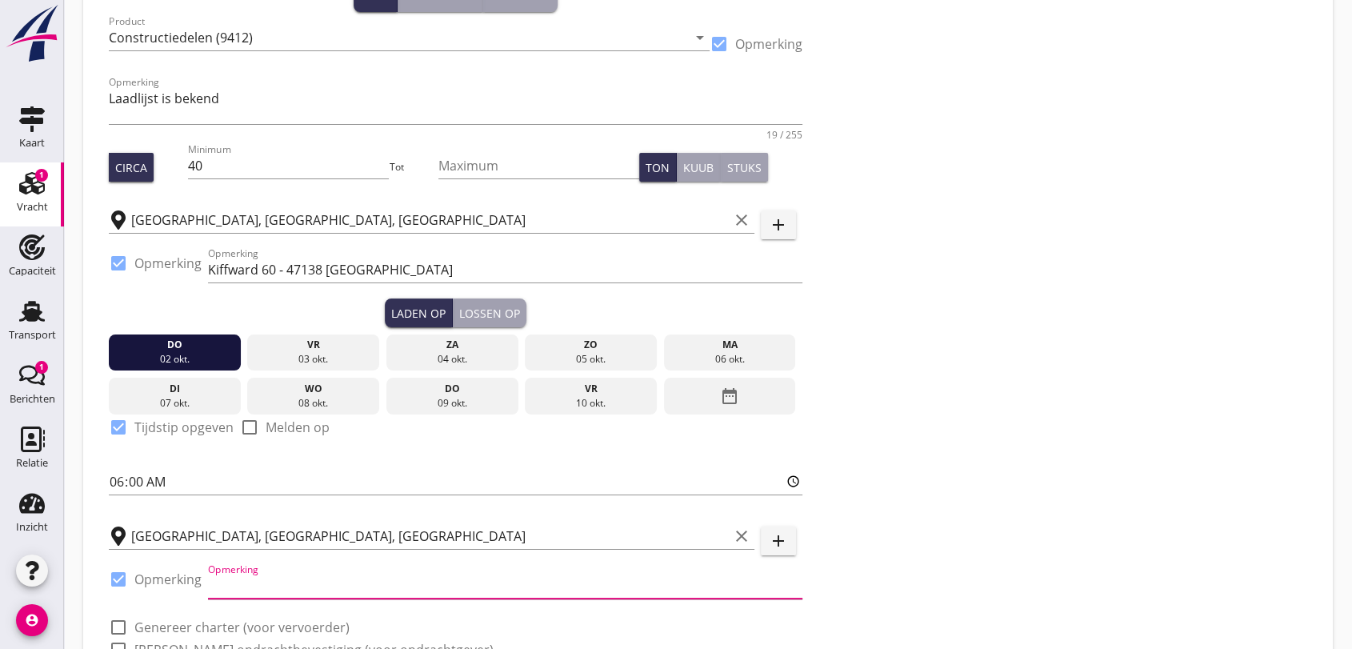
click at [310, 580] on input "Opmerking" at bounding box center [505, 586] width 594 height 26
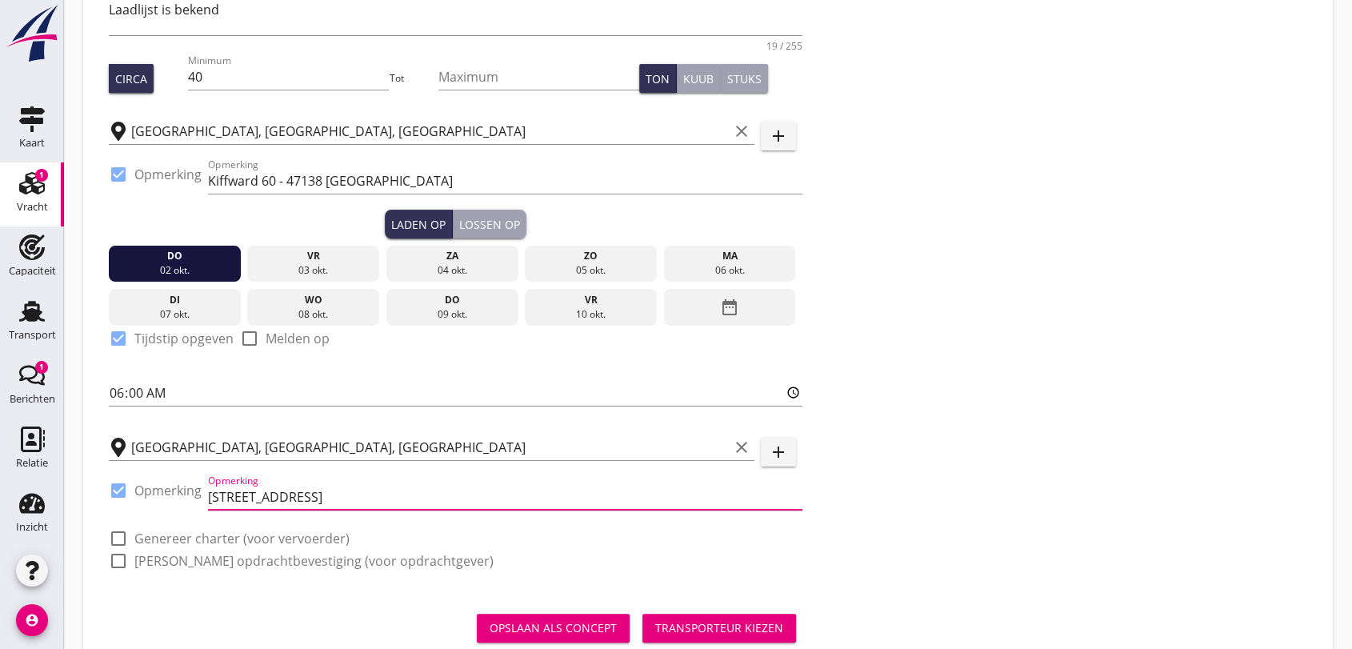
scroll to position [315, 0]
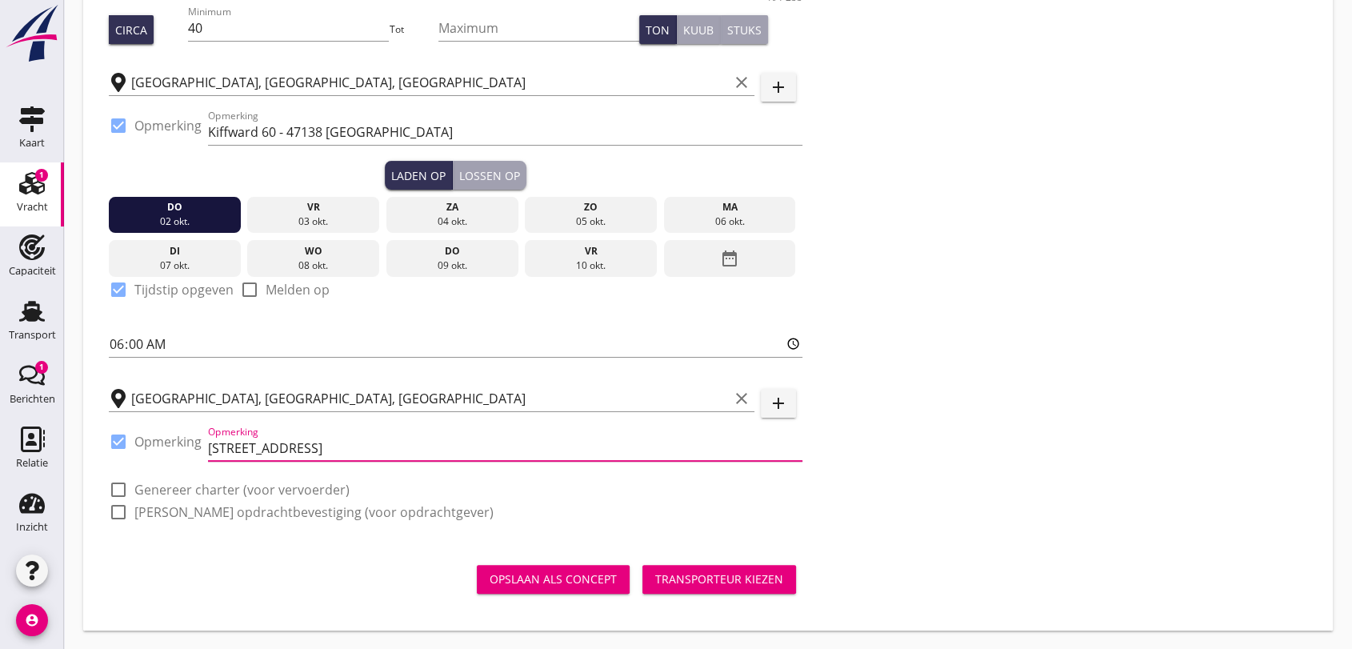
type input "[STREET_ADDRESS]"
click at [114, 486] on div at bounding box center [118, 489] width 27 height 27
checkbox input "true"
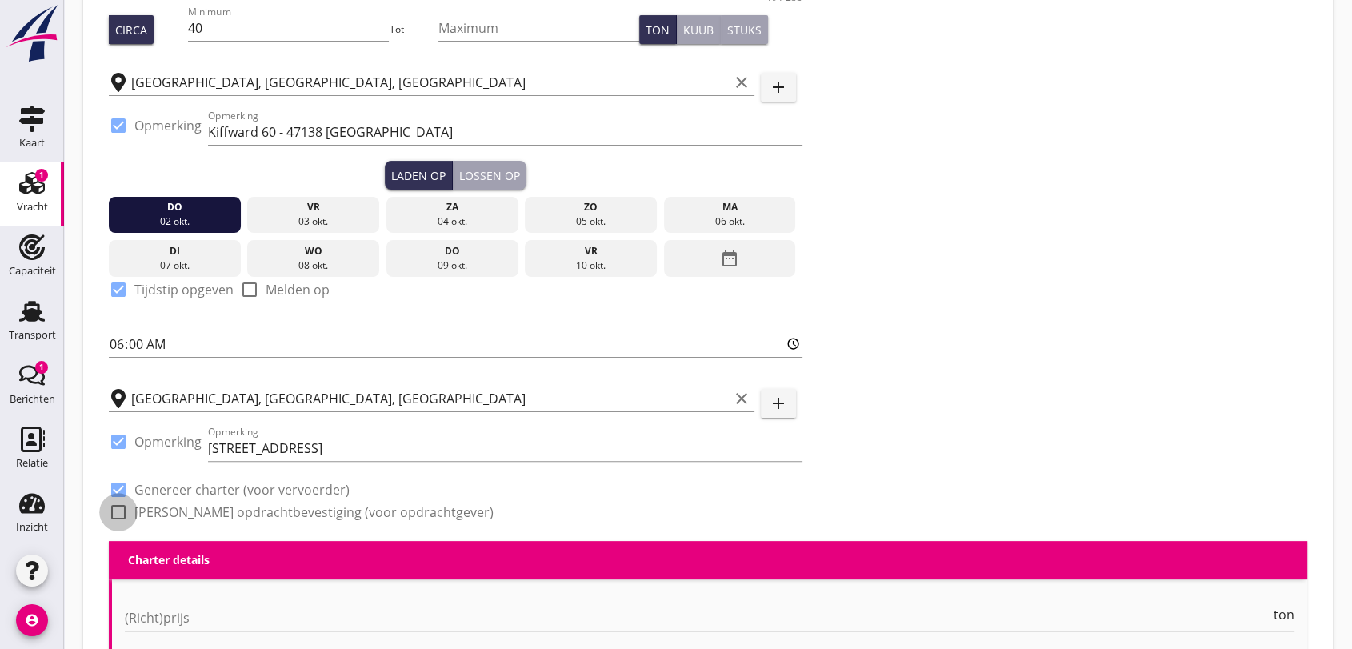
click at [116, 506] on div at bounding box center [118, 511] width 27 height 27
checkbox input "true"
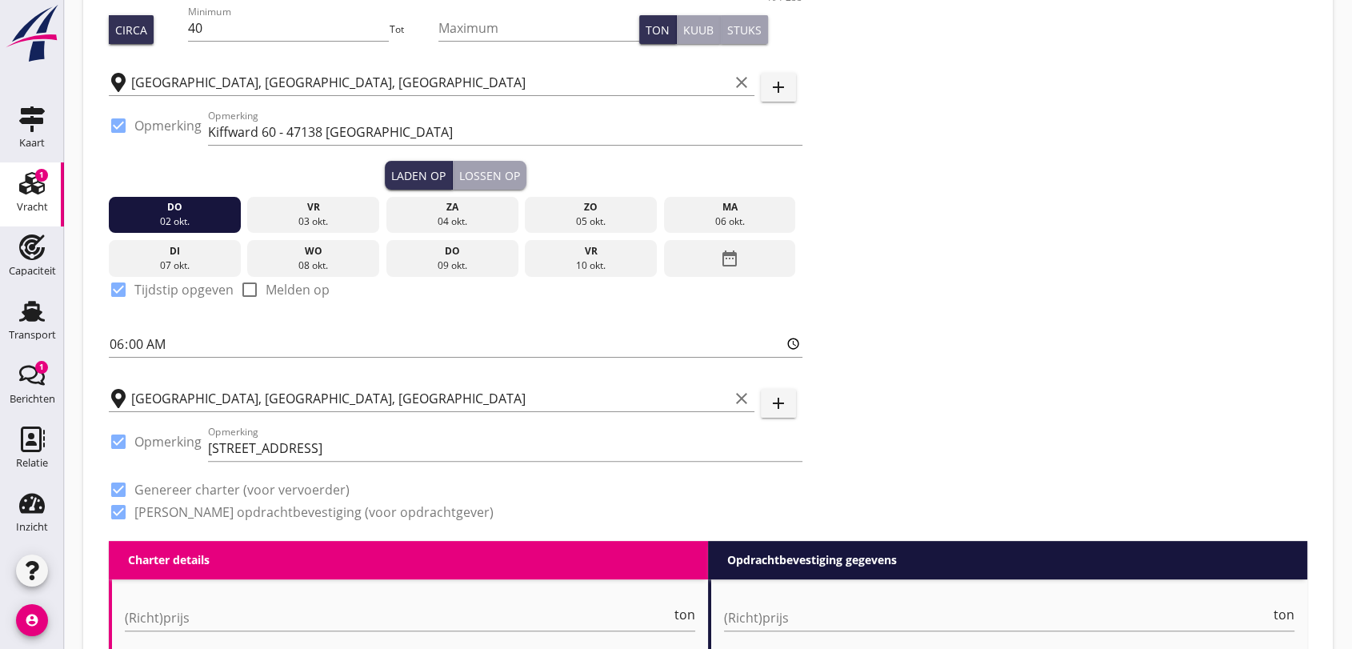
scroll to position [671, 0]
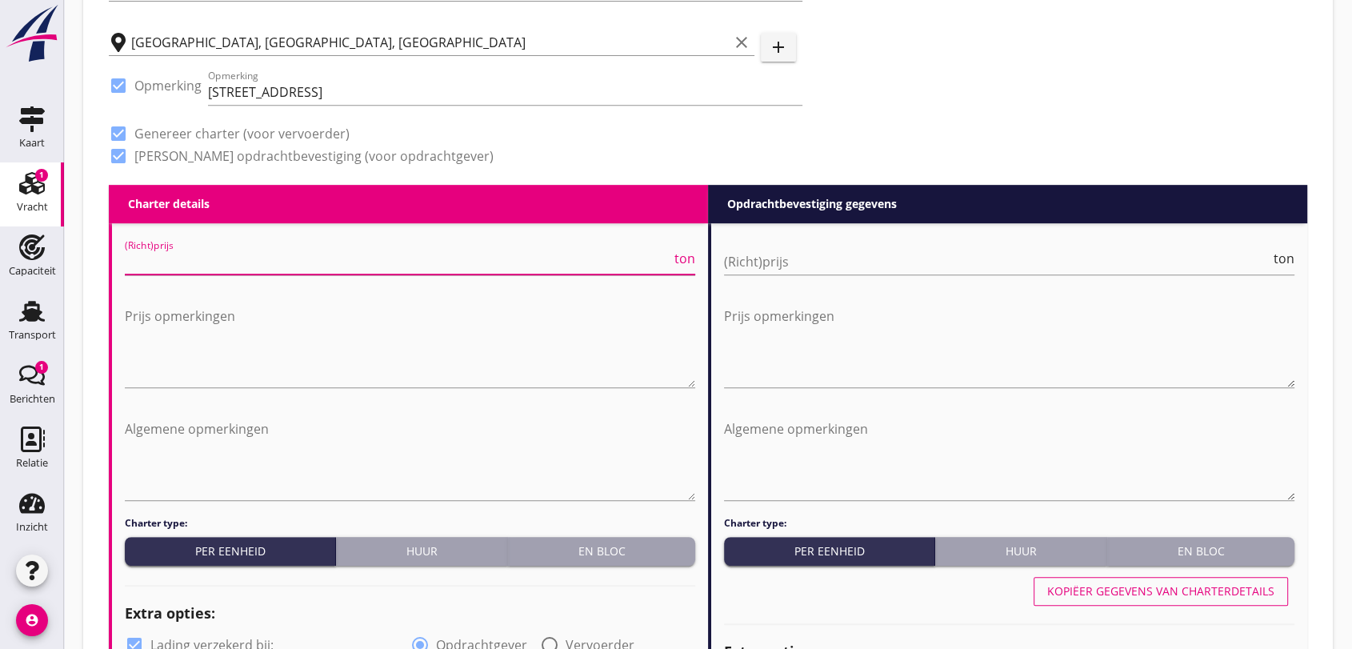
click at [310, 262] on input "(Richt)prijs" at bounding box center [398, 262] width 546 height 26
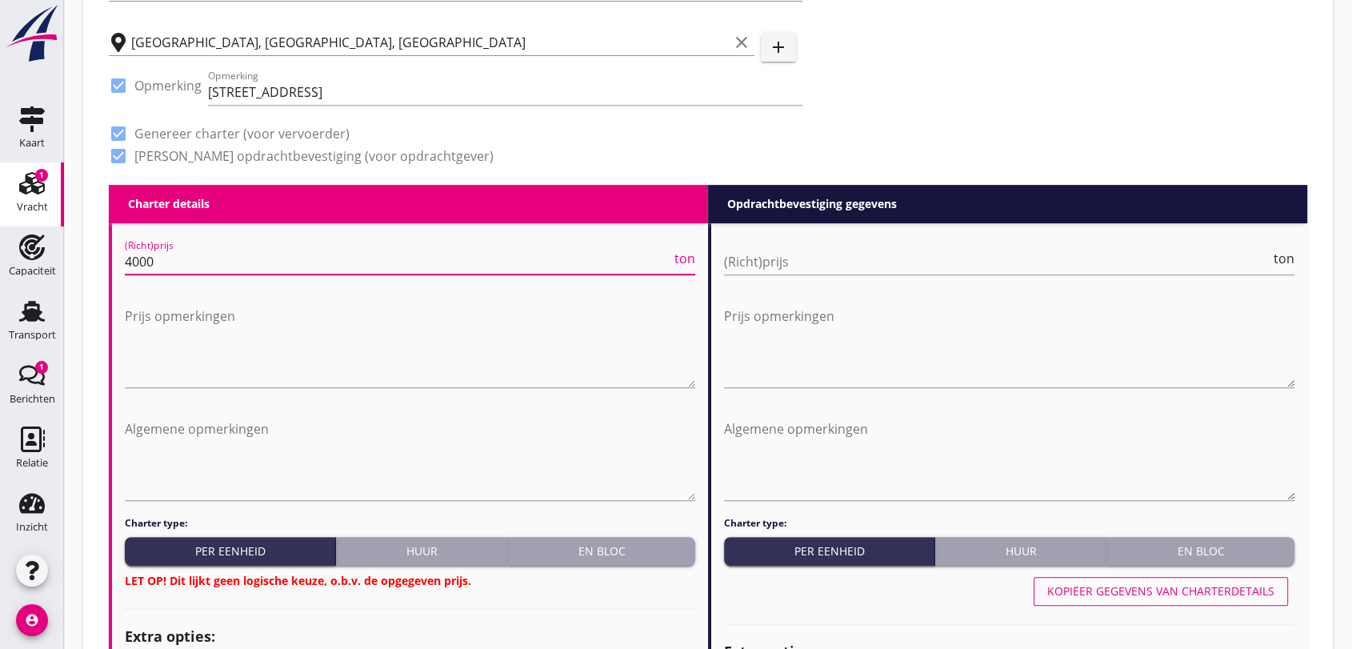
type input "4000"
drag, startPoint x: 593, startPoint y: 547, endPoint x: 742, endPoint y: 564, distance: 149.7
click at [626, 550] on div "En bloc" at bounding box center [601, 550] width 174 height 17
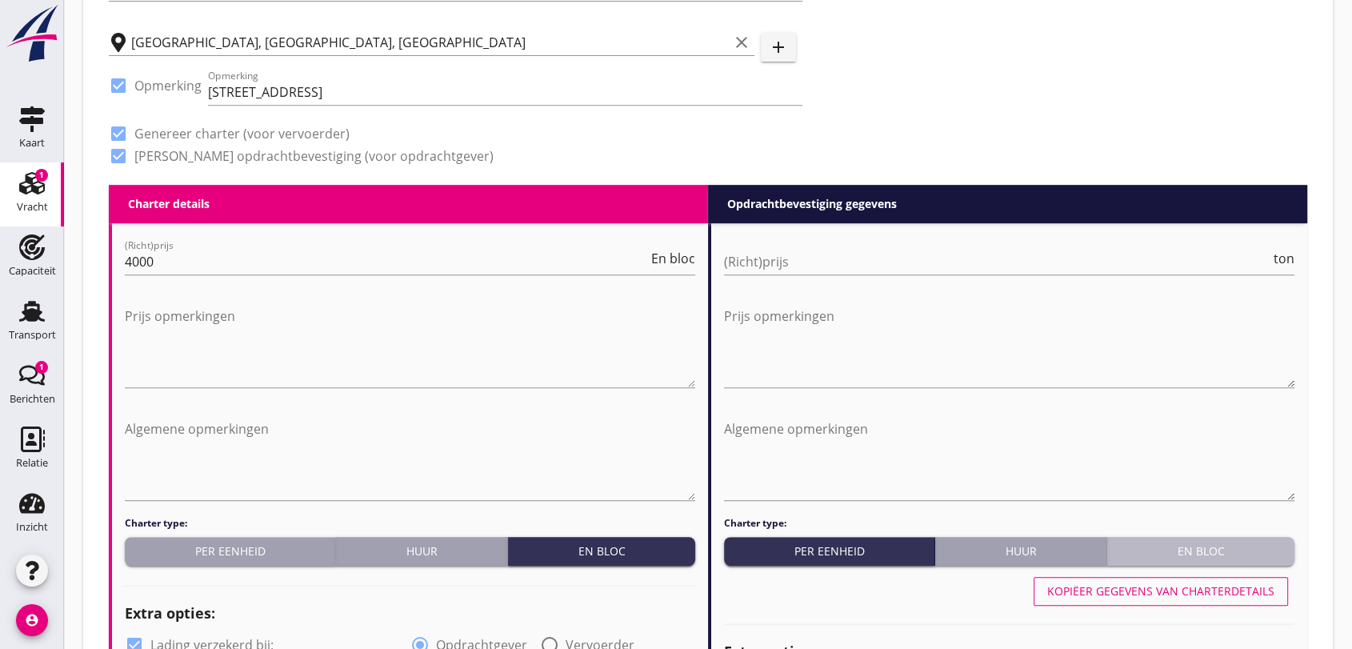
click at [1217, 553] on div "En bloc" at bounding box center [1200, 550] width 174 height 17
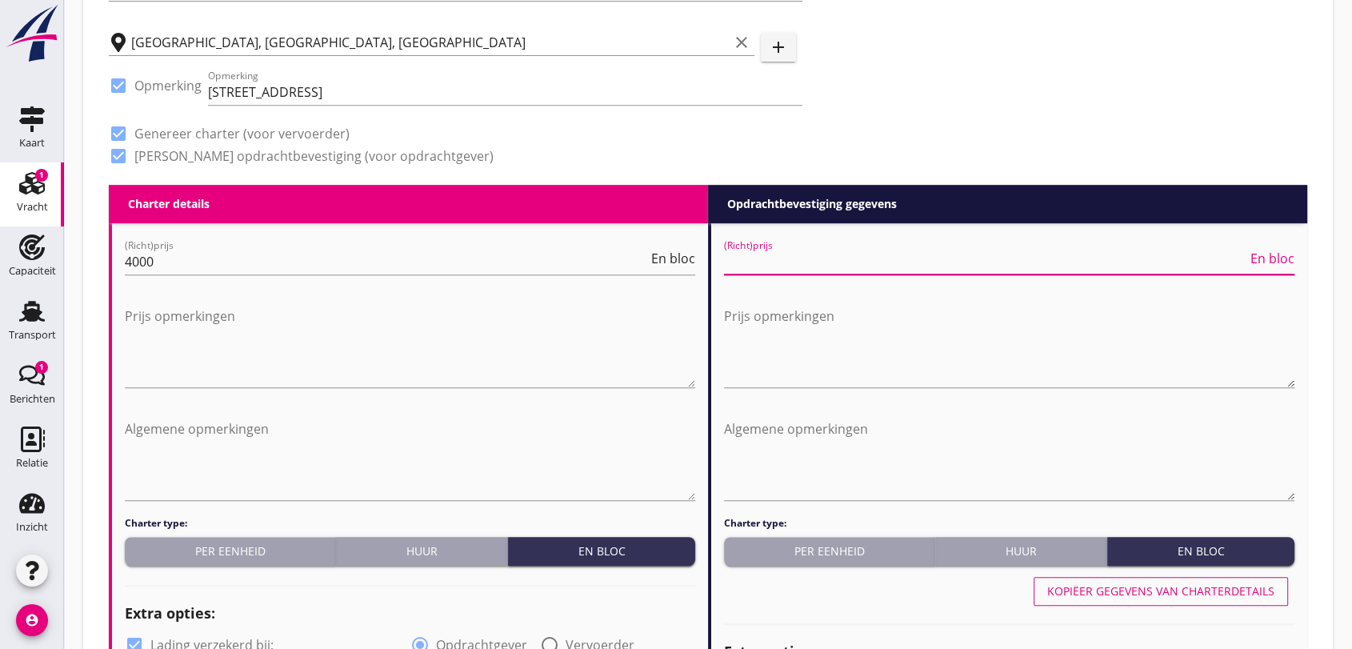
click at [807, 264] on input "(Richt)prijs" at bounding box center [985, 262] width 523 height 26
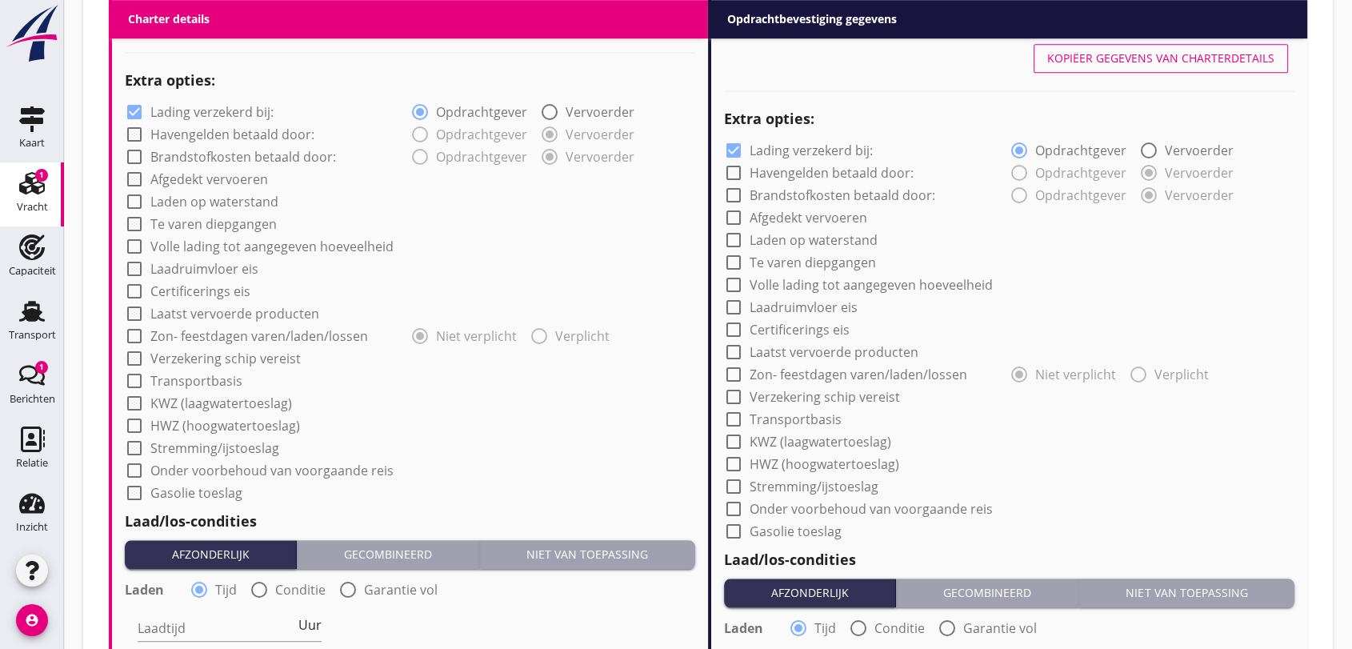
scroll to position [1293, 0]
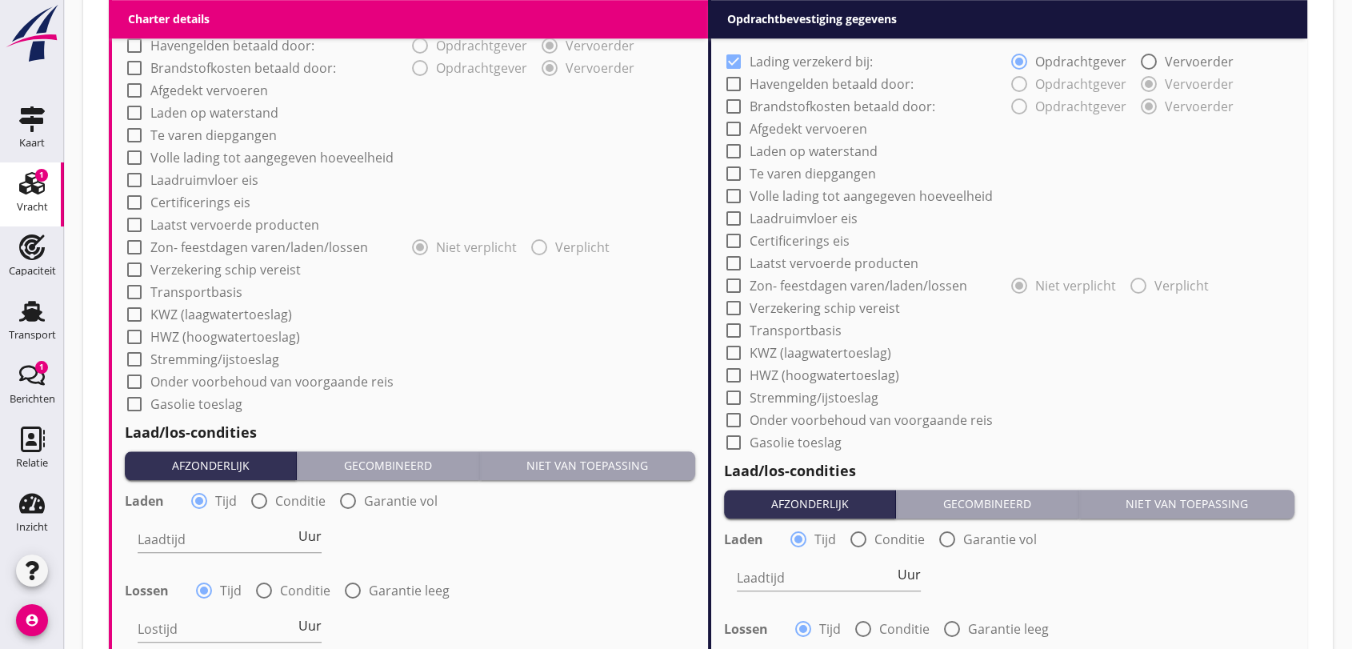
type input "4900"
click at [387, 462] on div "Gecombineerd" at bounding box center [387, 465] width 169 height 17
radio input "false"
radio input "true"
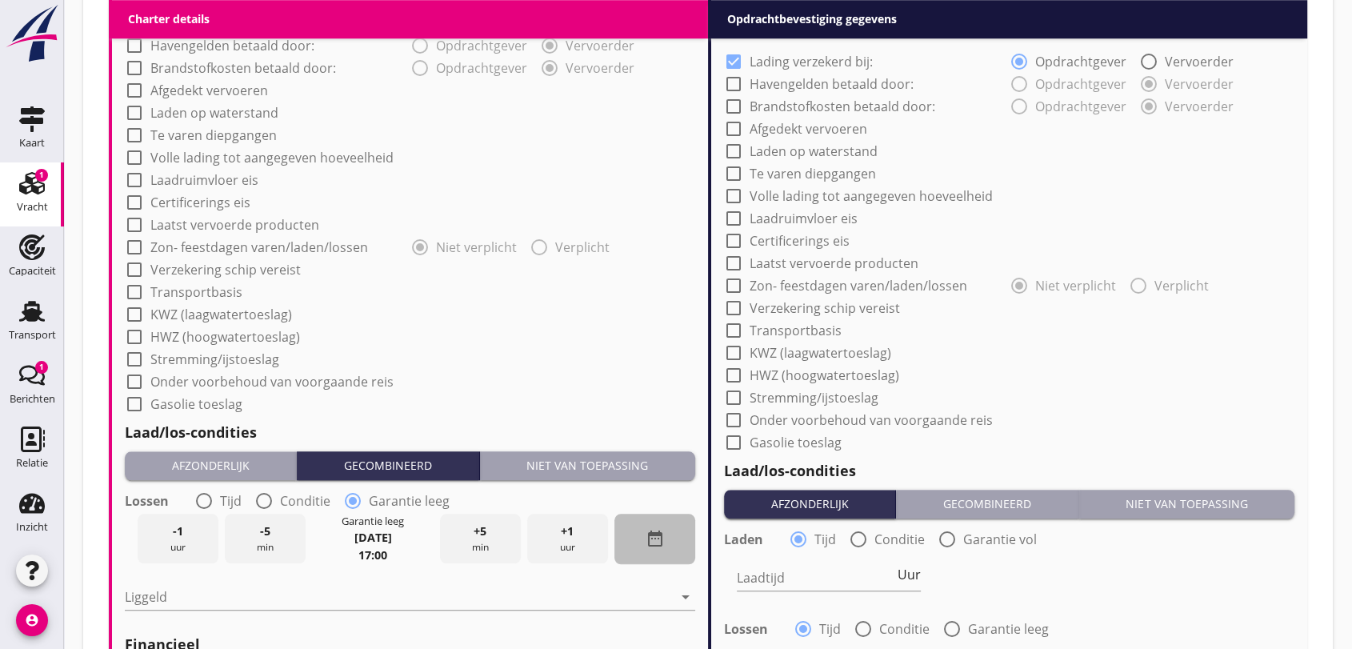
click at [653, 536] on icon "date_range" at bounding box center [654, 538] width 19 height 19
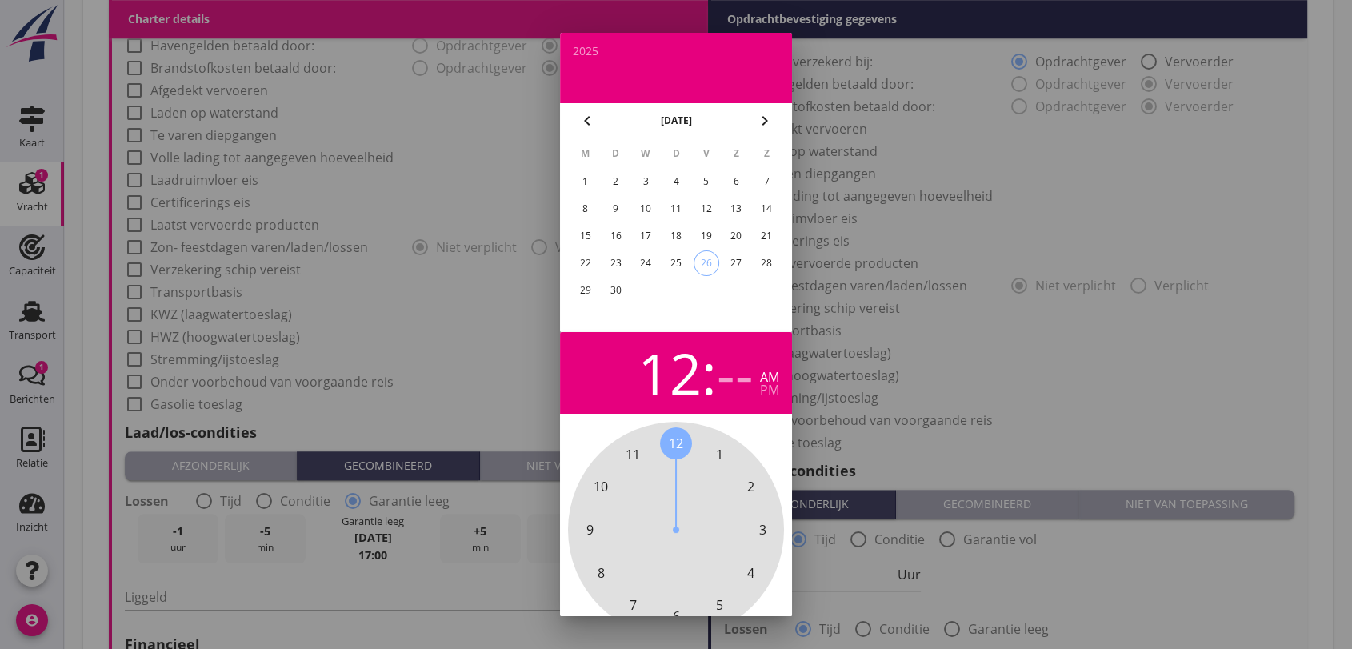
drag, startPoint x: 669, startPoint y: 442, endPoint x: 651, endPoint y: 449, distance: 18.7
click at [651, 449] on div "12 1 2 3 4 5 6 7 8 9 10 11" at bounding box center [675, 529] width 173 height 173
drag, startPoint x: 669, startPoint y: 442, endPoint x: 661, endPoint y: 444, distance: 8.2
click at [661, 444] on span "00" at bounding box center [676, 443] width 32 height 32
drag, startPoint x: 657, startPoint y: 442, endPoint x: 666, endPoint y: 443, distance: 9.6
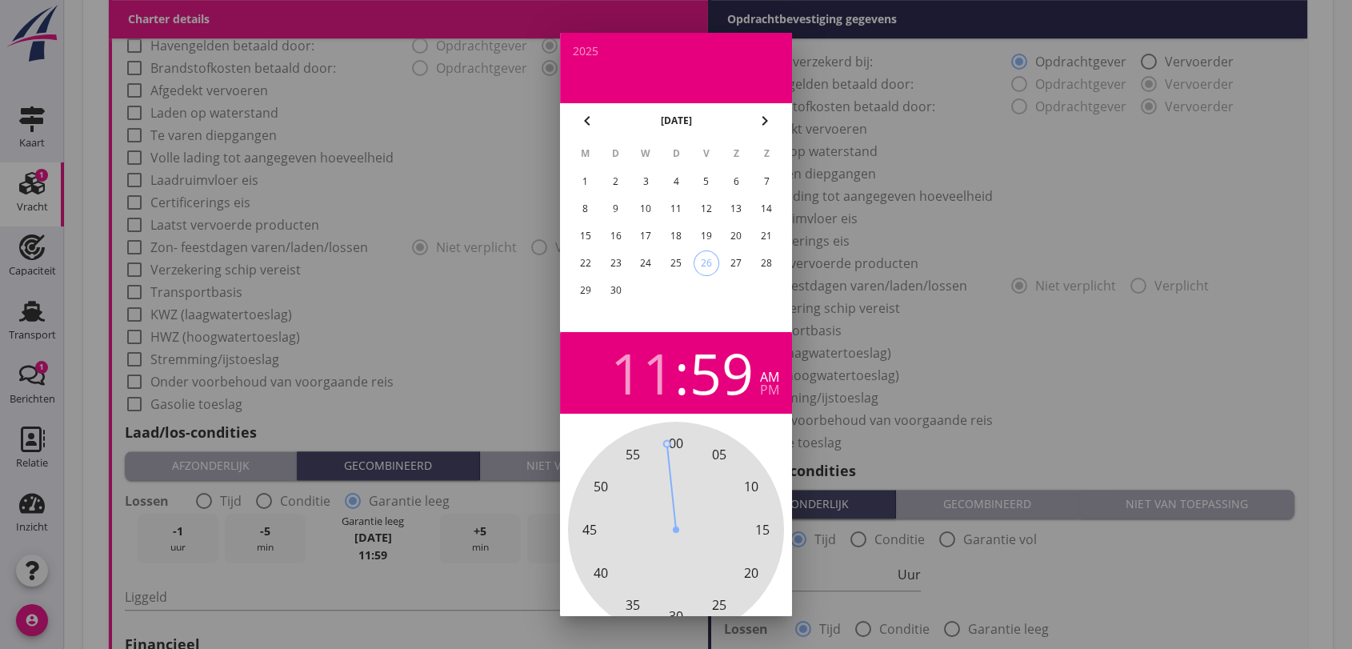
click at [666, 446] on div at bounding box center [671, 487] width 10 height 83
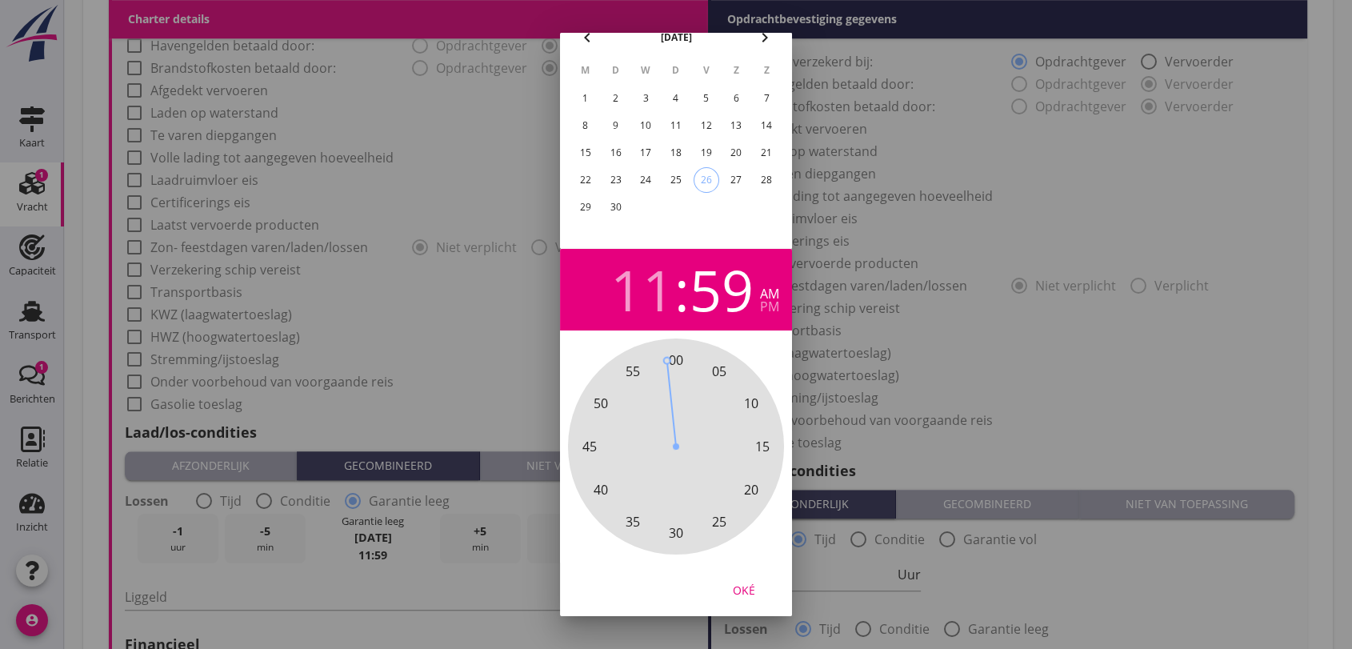
click at [745, 581] on div "Oké" at bounding box center [743, 589] width 45 height 17
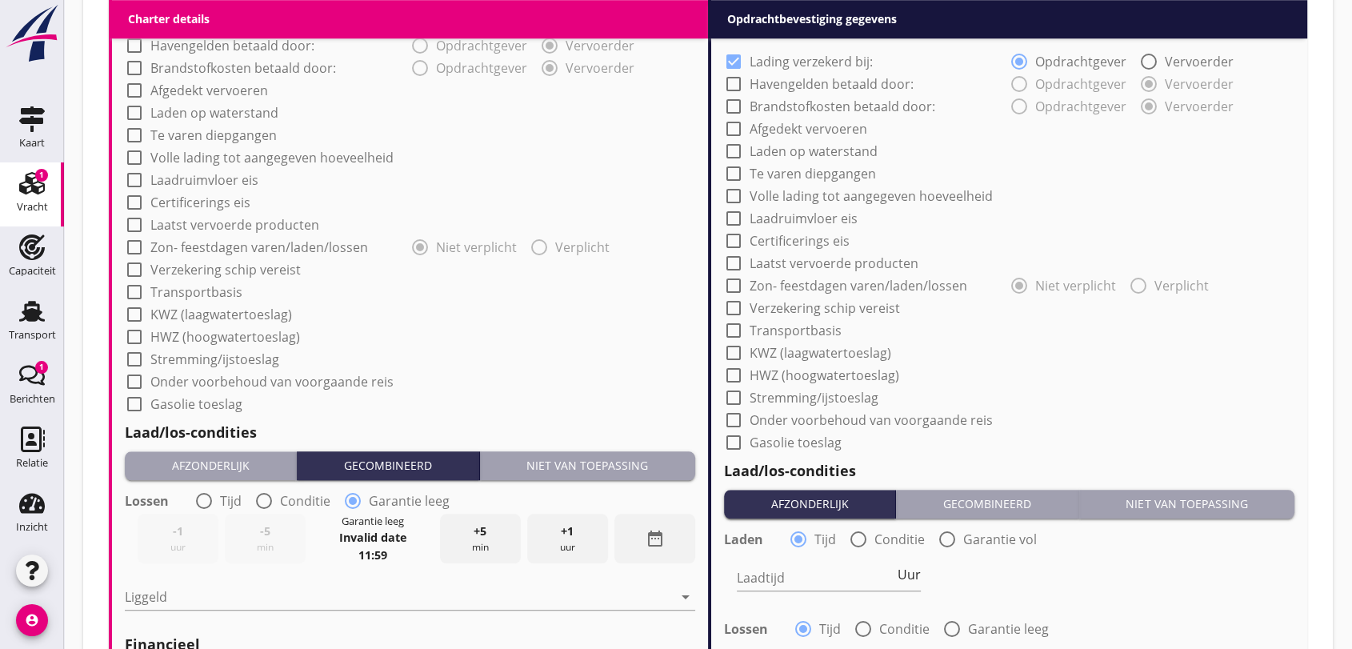
click at [653, 535] on icon "date_range" at bounding box center [654, 538] width 19 height 19
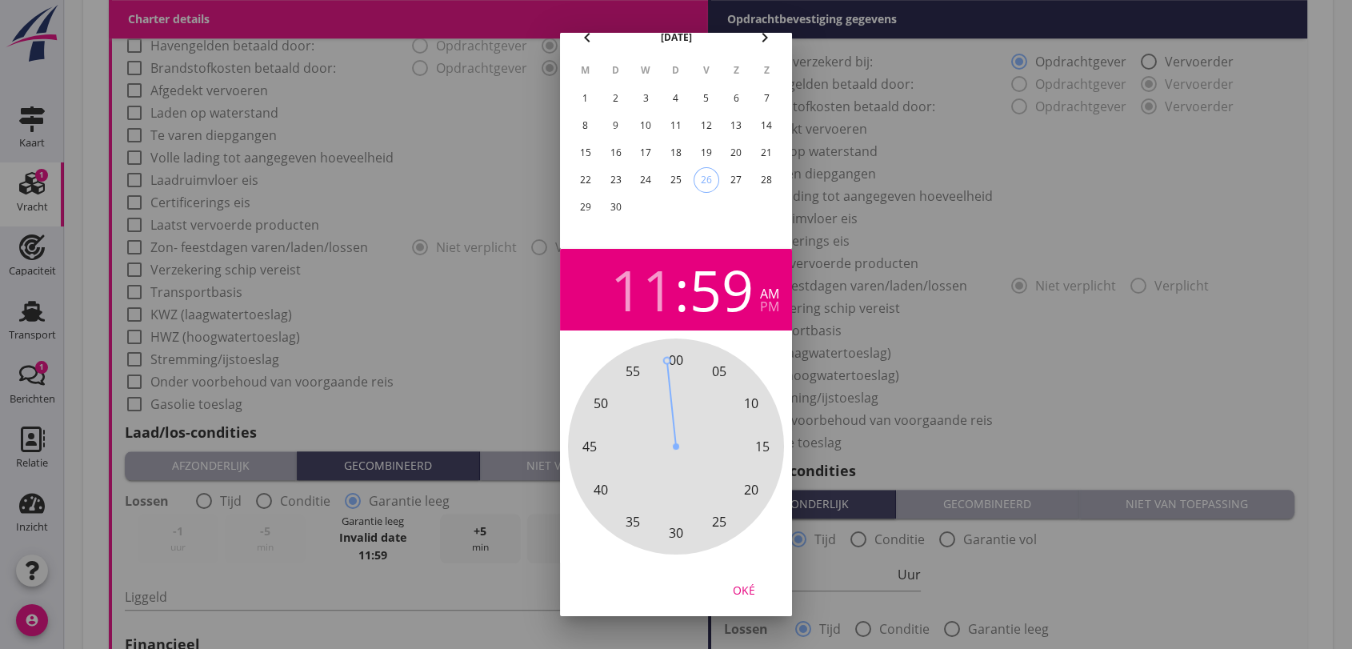
scroll to position [0, 0]
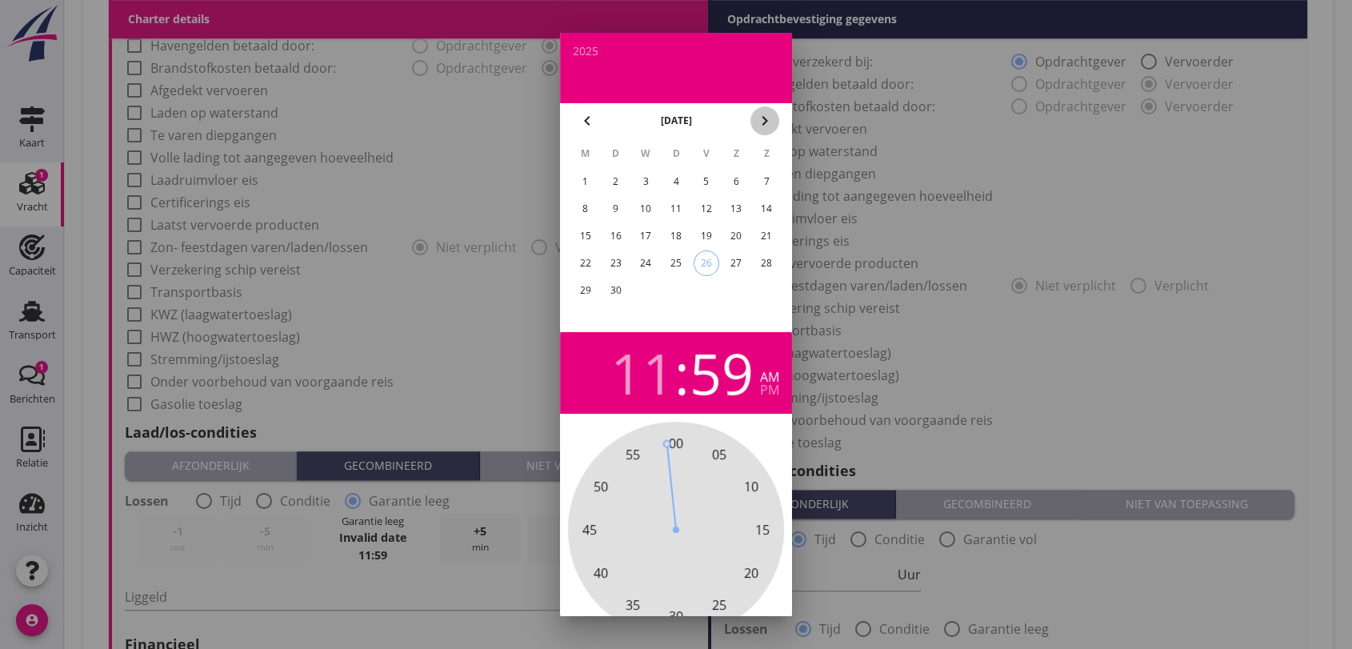
click at [763, 118] on icon "chevron_right" at bounding box center [764, 120] width 19 height 19
click at [677, 177] on div "2" at bounding box center [676, 182] width 26 height 26
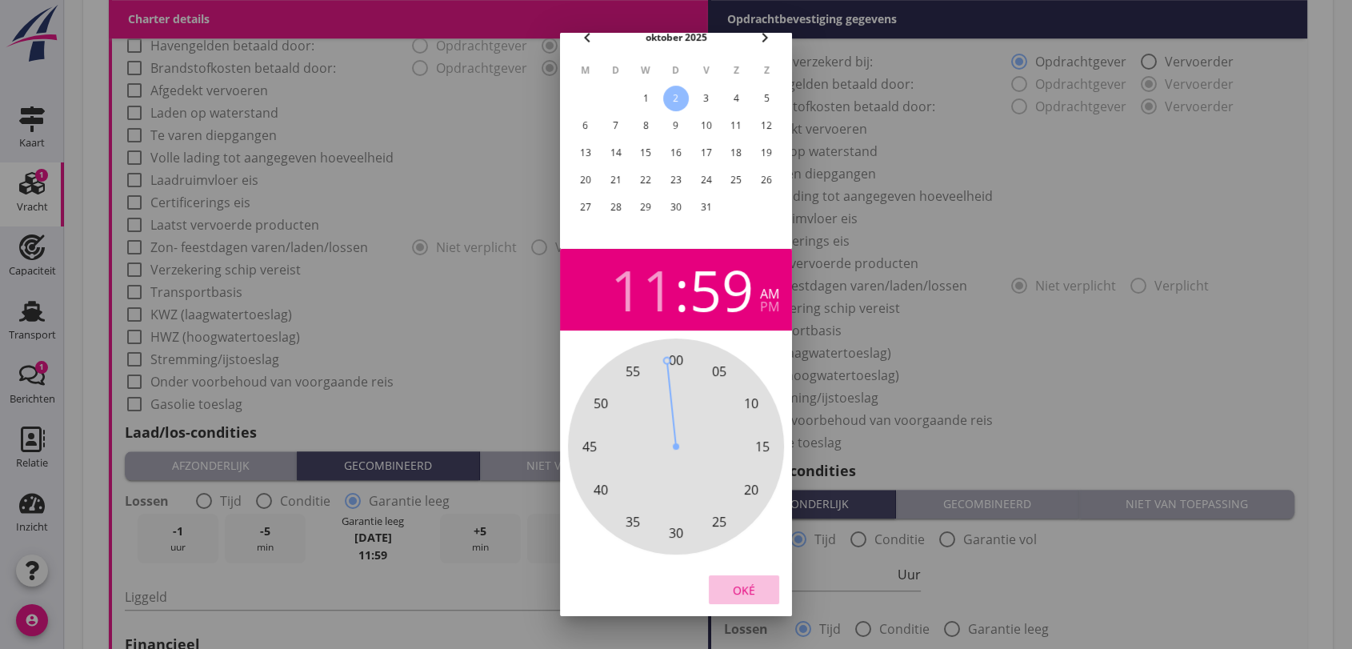
click at [747, 581] on div "Oké" at bounding box center [743, 589] width 45 height 17
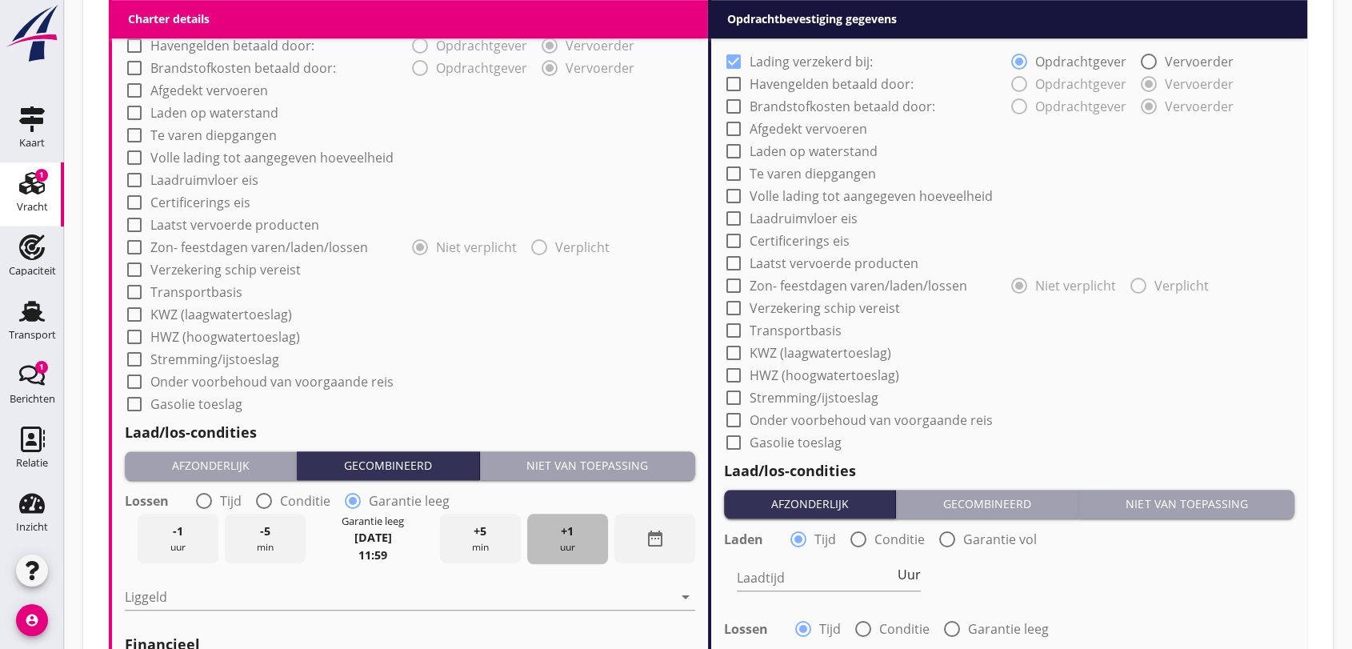
click at [564, 528] on span "+1" at bounding box center [567, 531] width 13 height 18
click at [563, 529] on span "+1" at bounding box center [567, 531] width 13 height 18
click at [562, 530] on span "+1" at bounding box center [567, 531] width 13 height 18
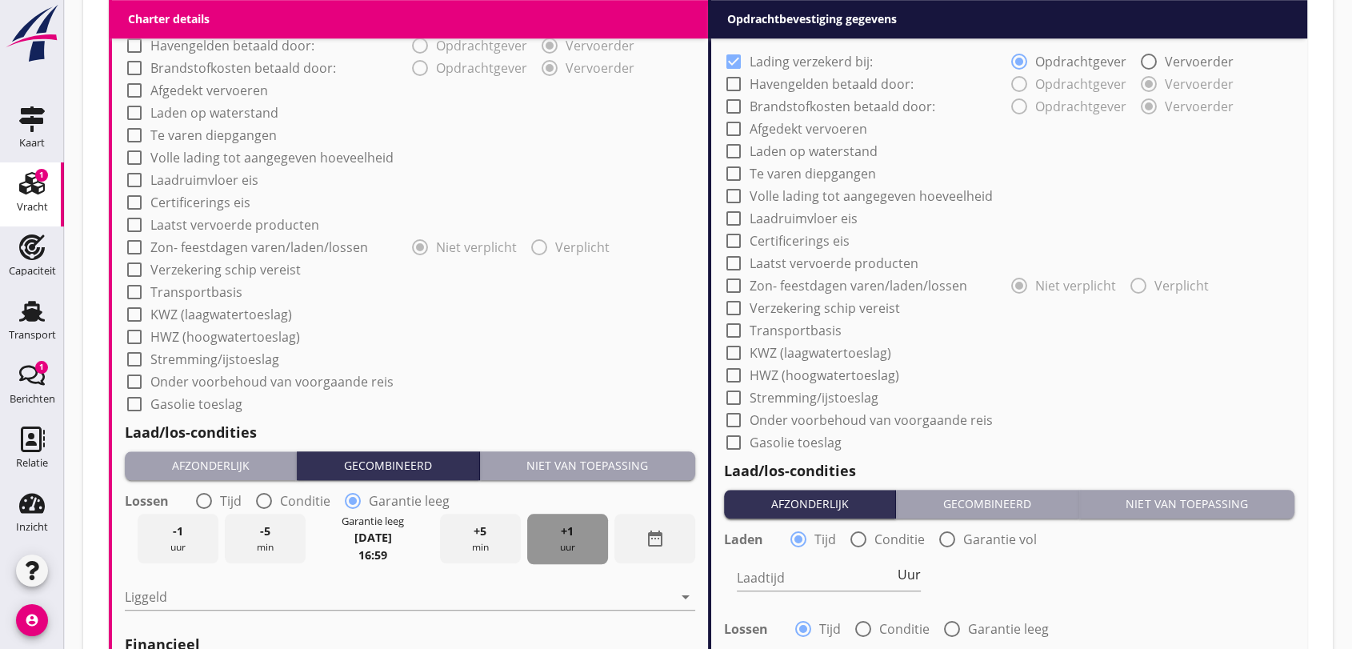
click at [562, 530] on span "+1" at bounding box center [567, 531] width 13 height 18
click at [561, 530] on span "+1" at bounding box center [567, 531] width 13 height 18
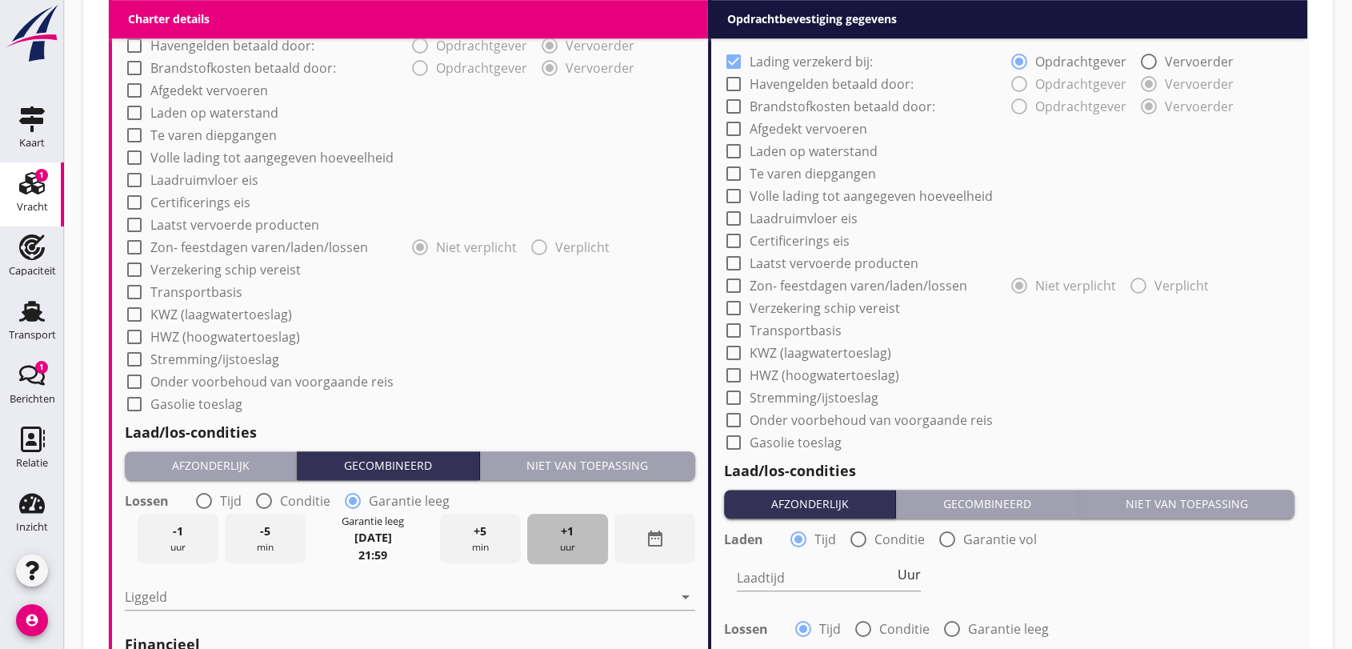
click at [561, 530] on span "+1" at bounding box center [567, 531] width 13 height 18
click at [685, 597] on icon "arrow_drop_down" at bounding box center [685, 596] width 19 height 19
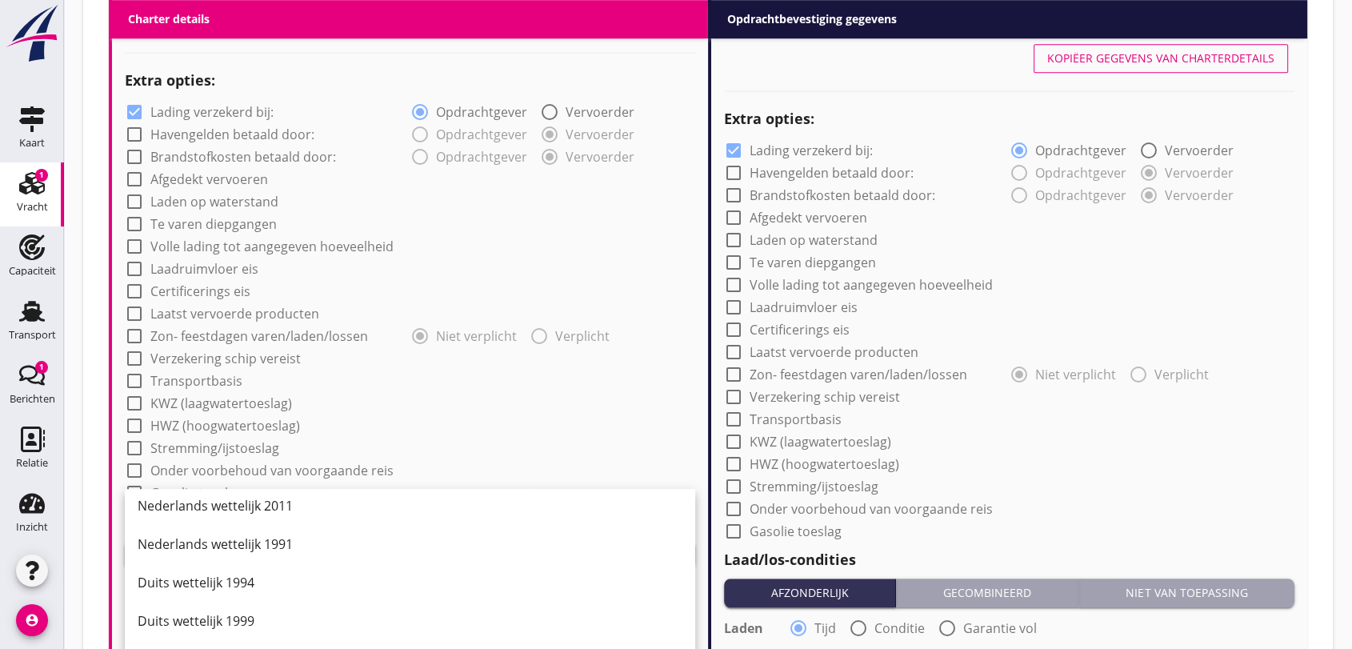
scroll to position [0, 0]
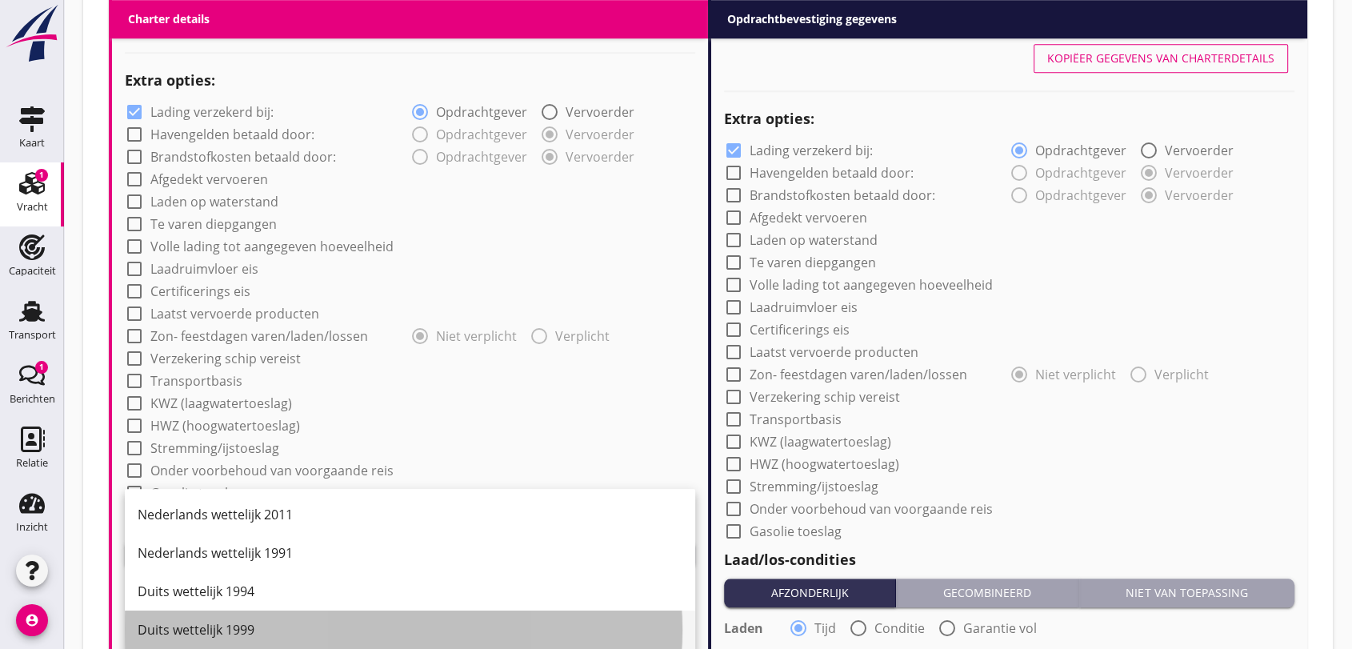
click at [184, 623] on div "Duits wettelijk 1999" at bounding box center [410, 629] width 545 height 19
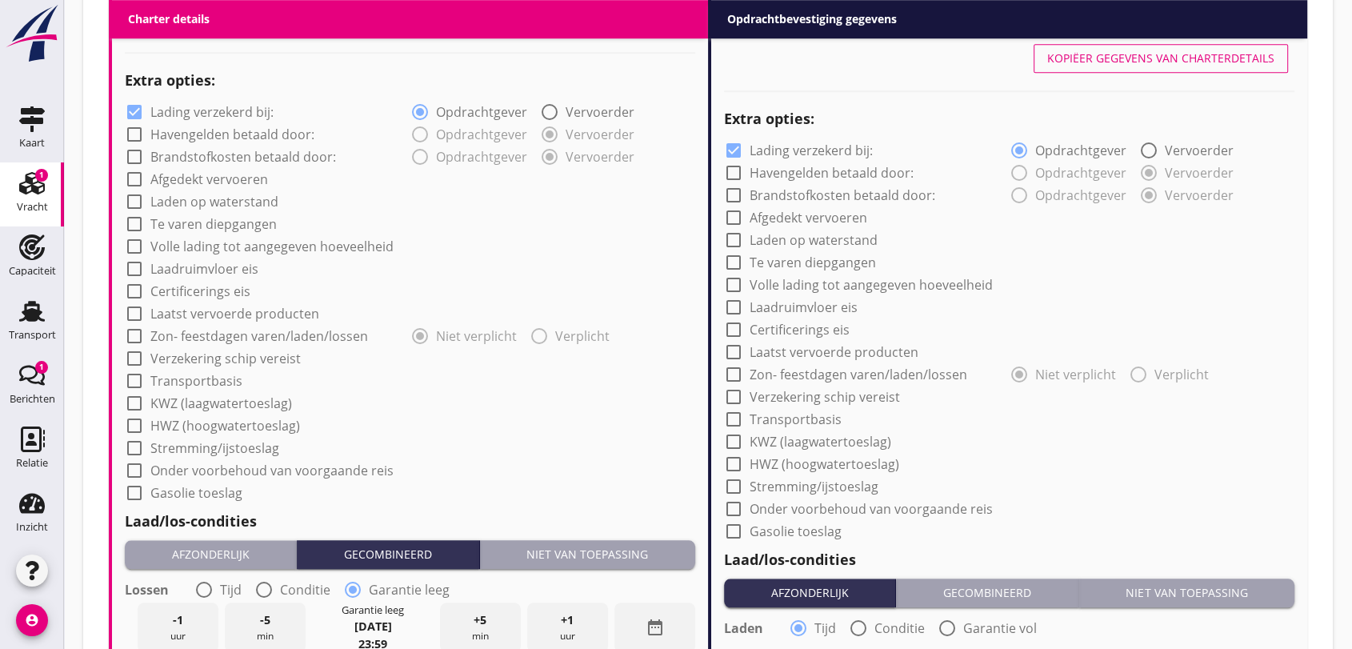
scroll to position [1382, 0]
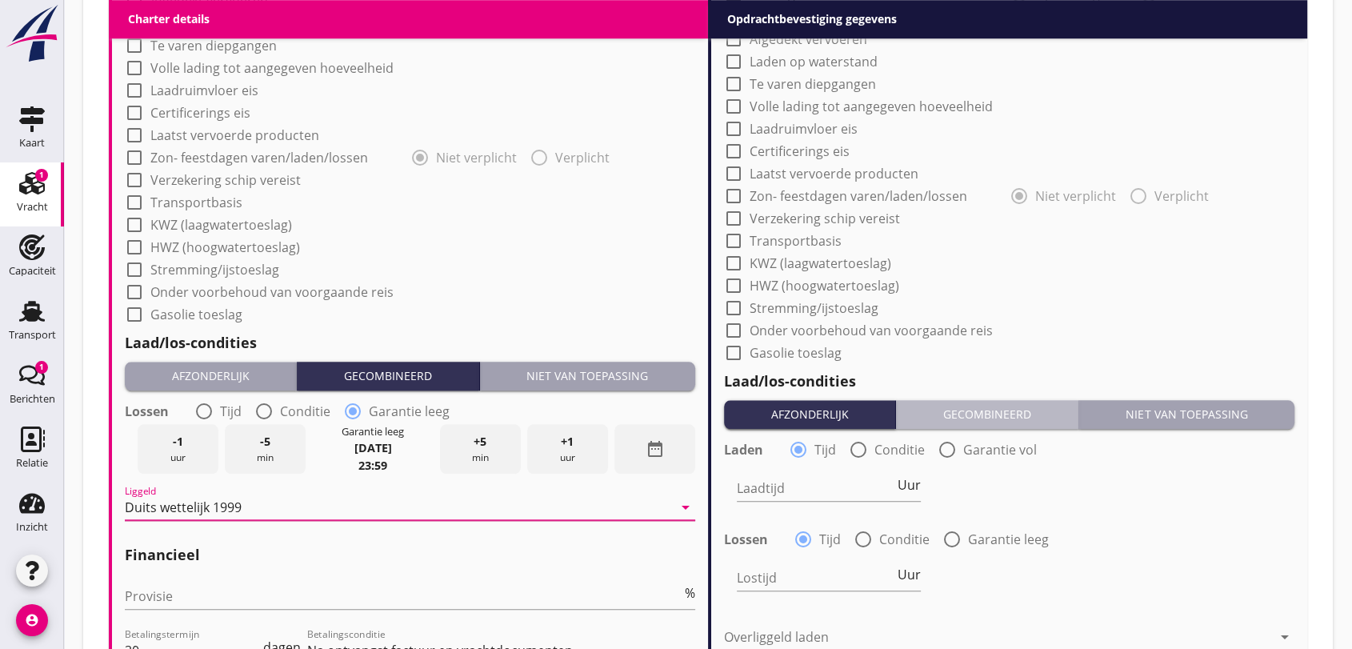
click at [980, 406] on div "Gecombineerd" at bounding box center [986, 414] width 169 height 17
radio input "false"
radio input "true"
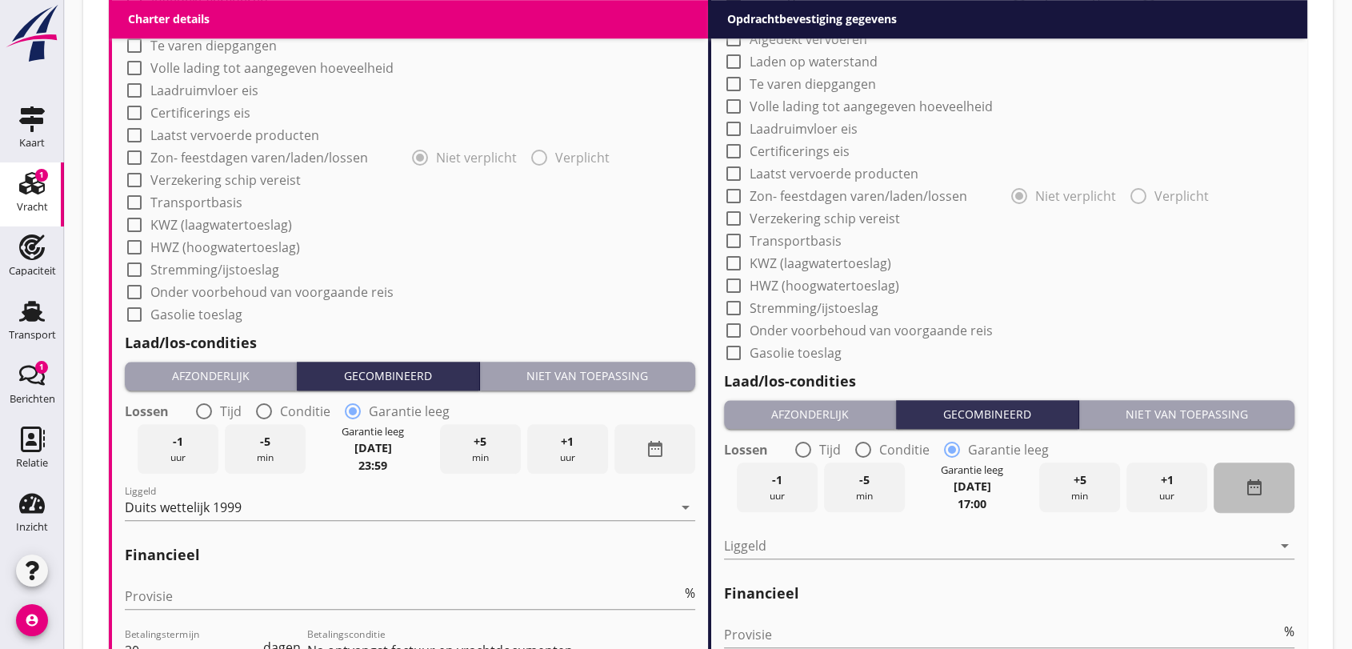
click at [1252, 488] on icon "date_range" at bounding box center [1253, 487] width 19 height 19
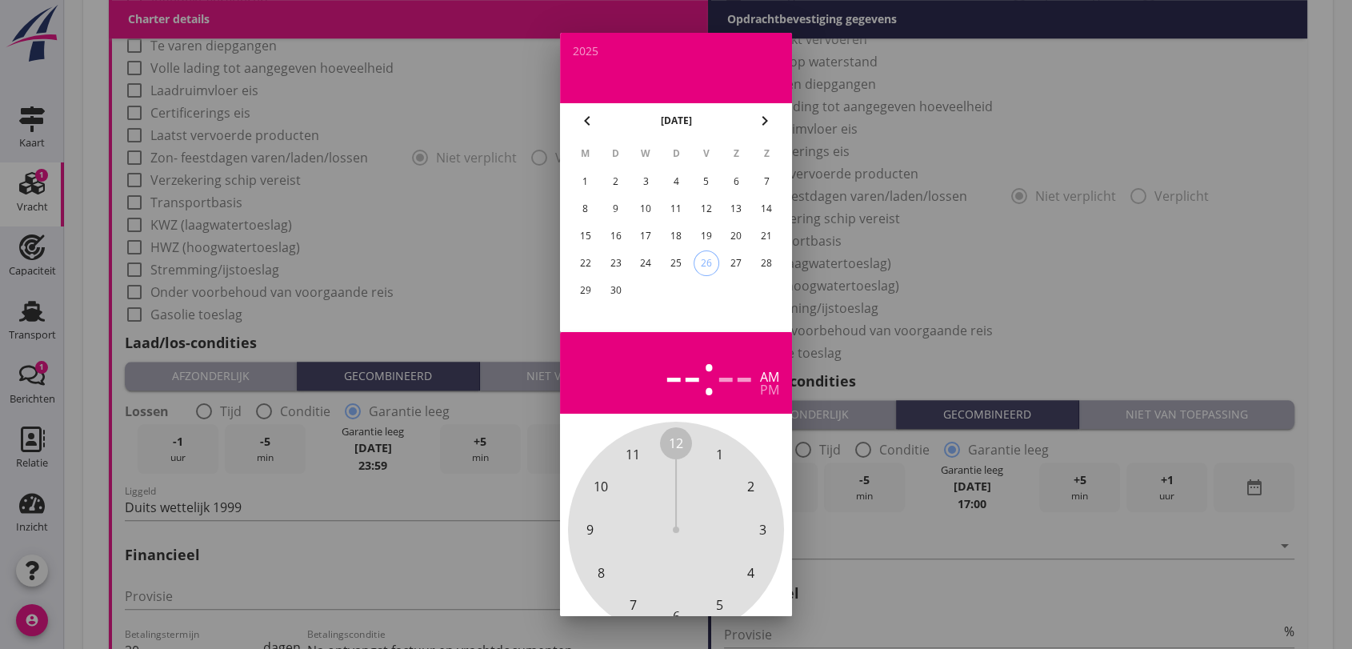
scroll to position [96, 0]
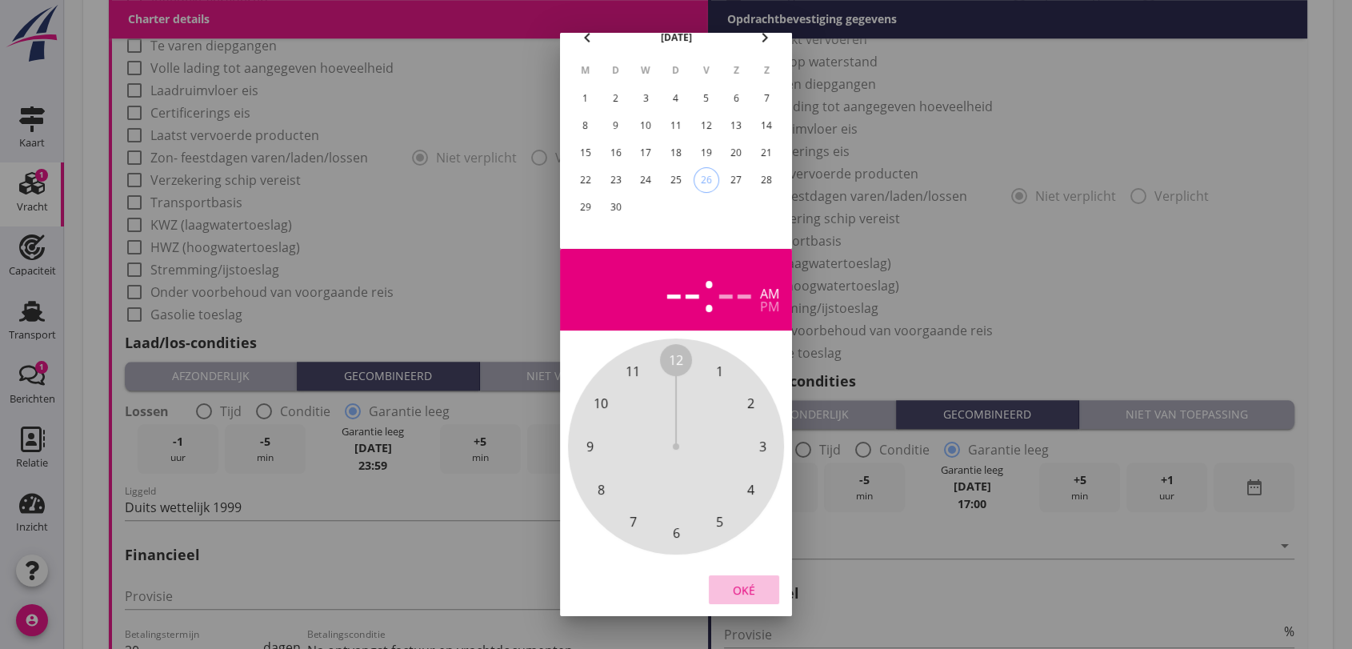
click at [751, 581] on div "Oké" at bounding box center [743, 589] width 45 height 17
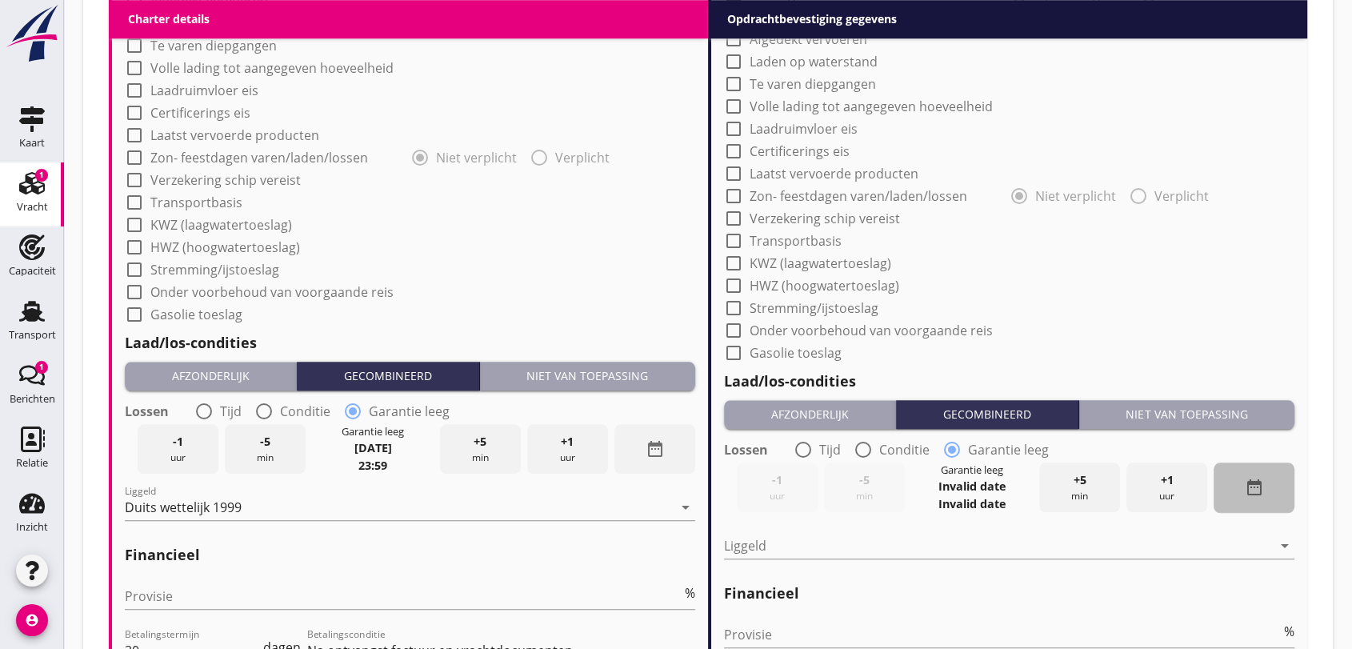
click at [1253, 486] on icon "date_range" at bounding box center [1253, 487] width 19 height 19
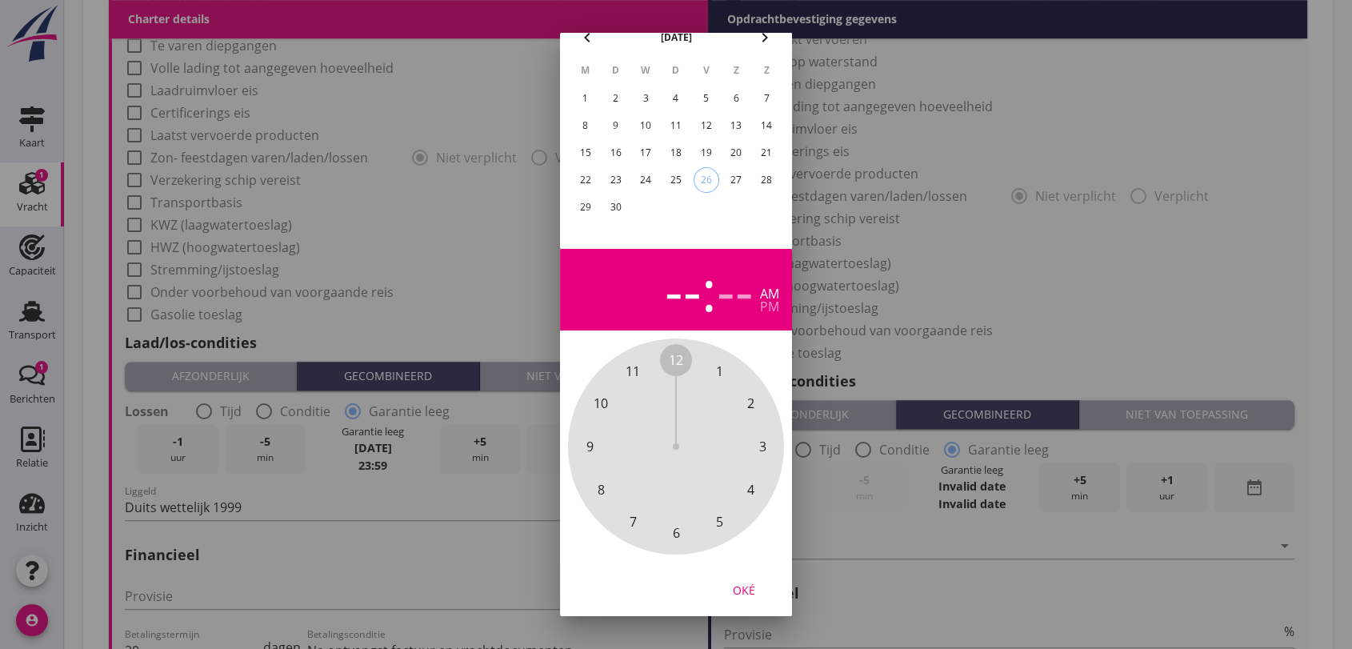
scroll to position [7, 0]
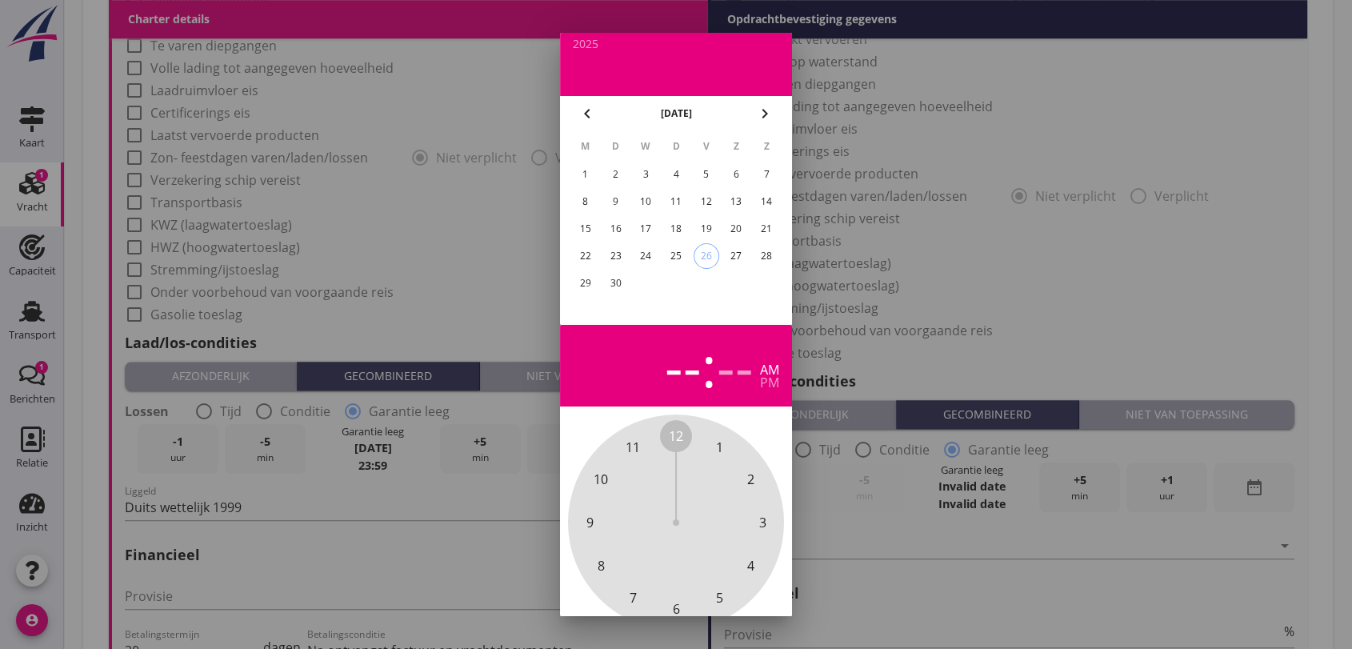
click at [772, 111] on icon "chevron_right" at bounding box center [764, 113] width 19 height 19
click at [676, 172] on div "2" at bounding box center [676, 175] width 26 height 26
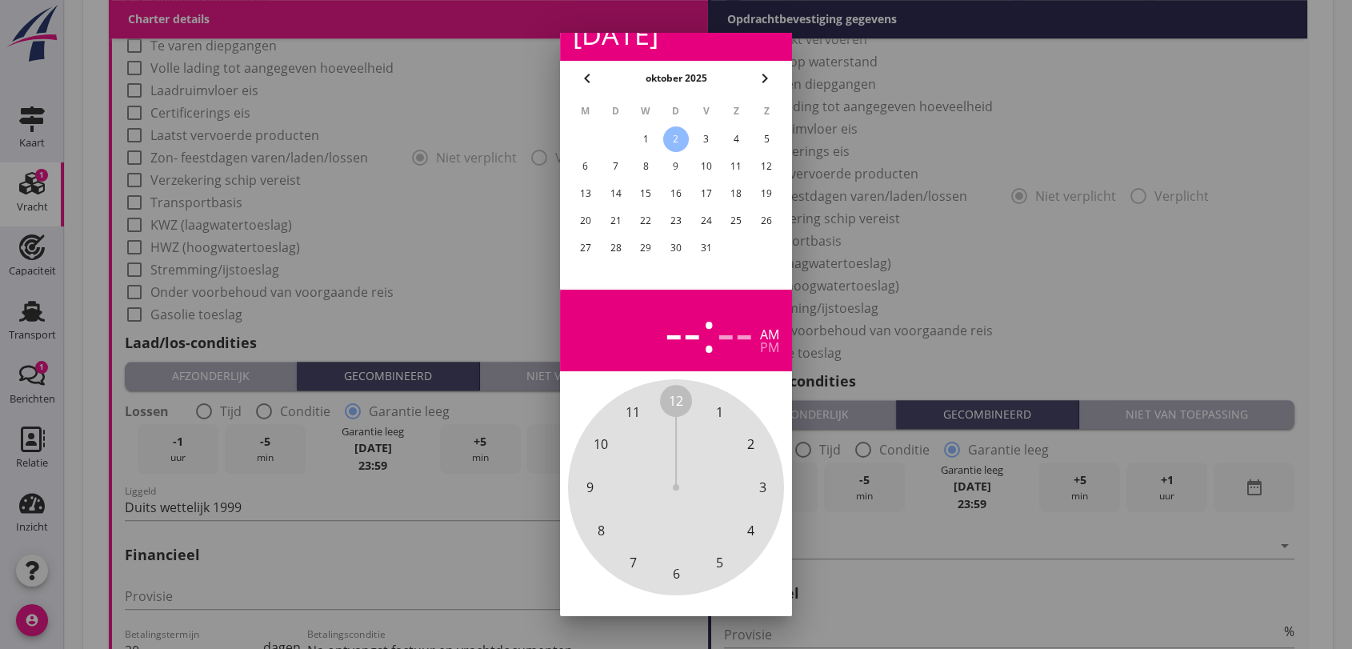
scroll to position [96, 0]
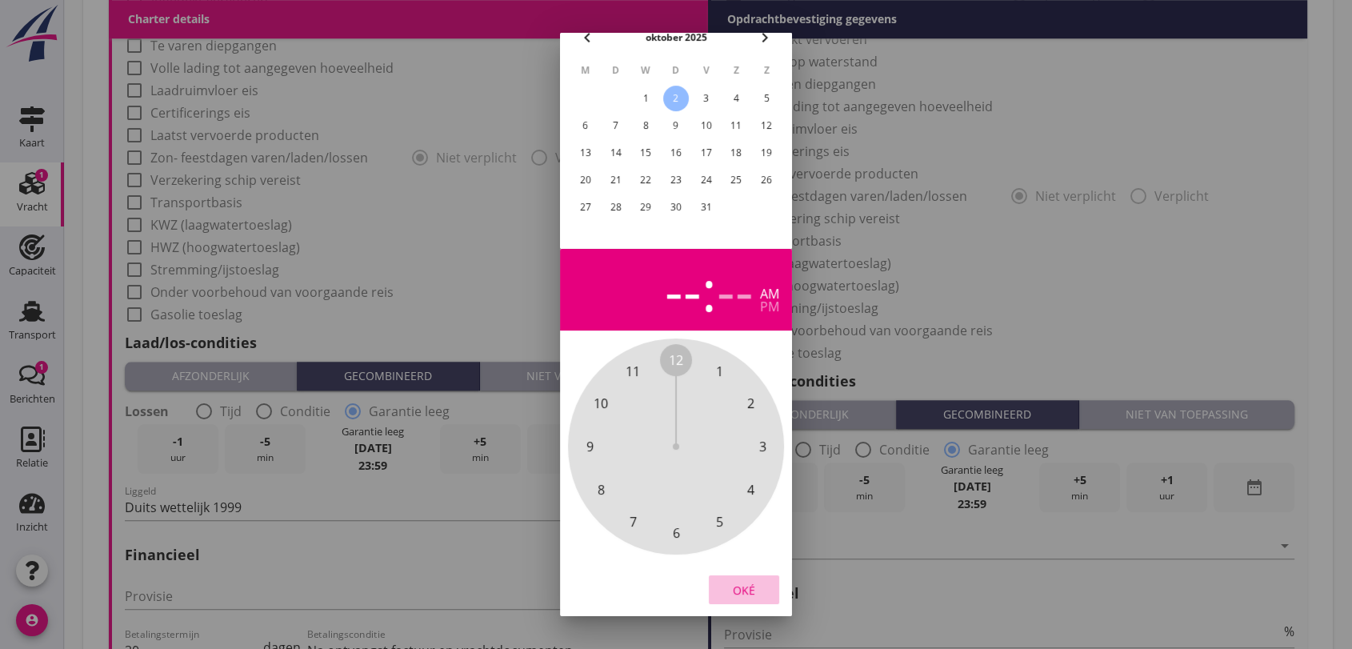
click at [747, 581] on div "Oké" at bounding box center [743, 589] width 45 height 17
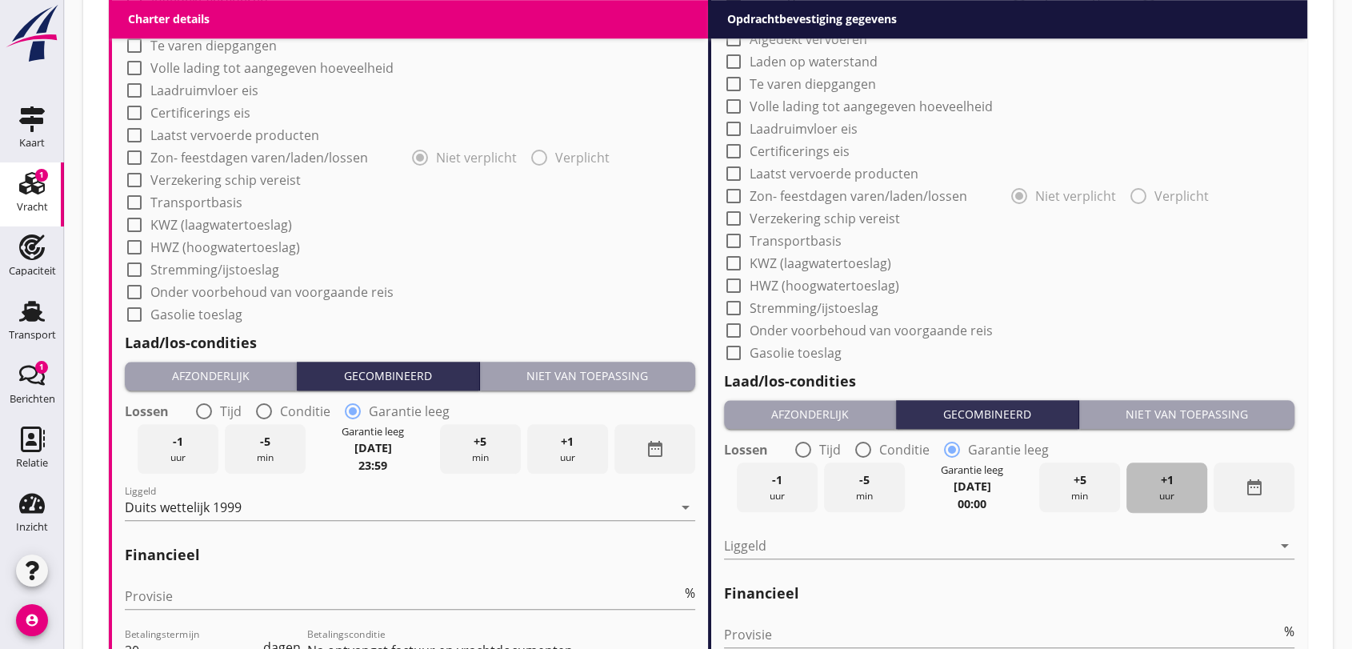
click at [1169, 476] on span "+1" at bounding box center [1166, 480] width 13 height 18
click at [1168, 476] on span "+1" at bounding box center [1166, 480] width 13 height 18
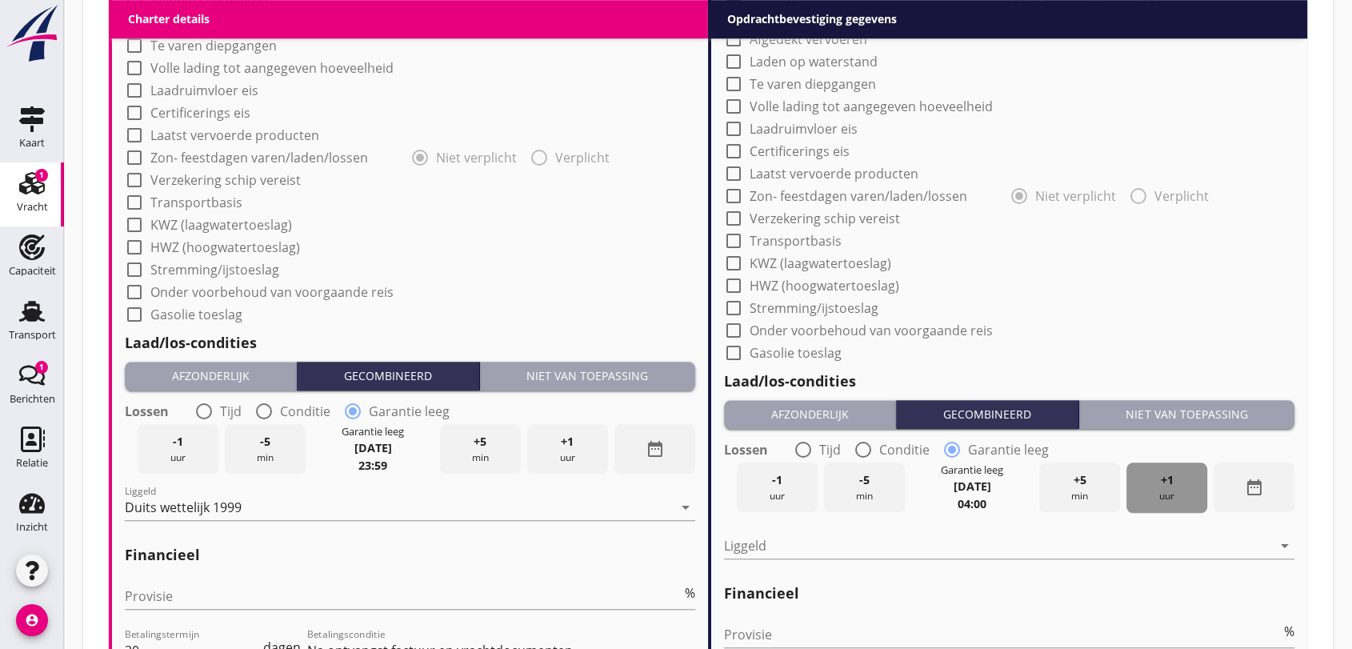
click at [1168, 476] on span "+1" at bounding box center [1166, 480] width 13 height 18
click at [1167, 476] on span "+1" at bounding box center [1166, 480] width 13 height 18
click at [1164, 474] on span "+1" at bounding box center [1166, 480] width 13 height 18
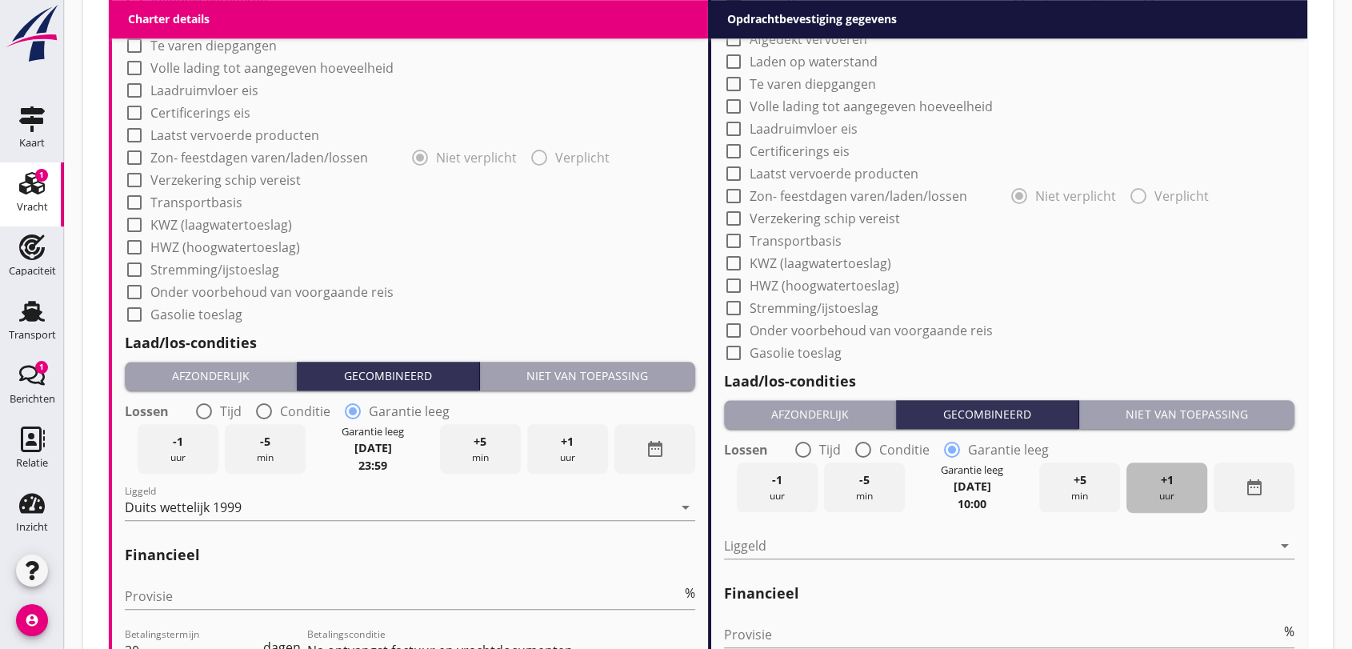
click at [1164, 474] on span "+1" at bounding box center [1166, 480] width 13 height 18
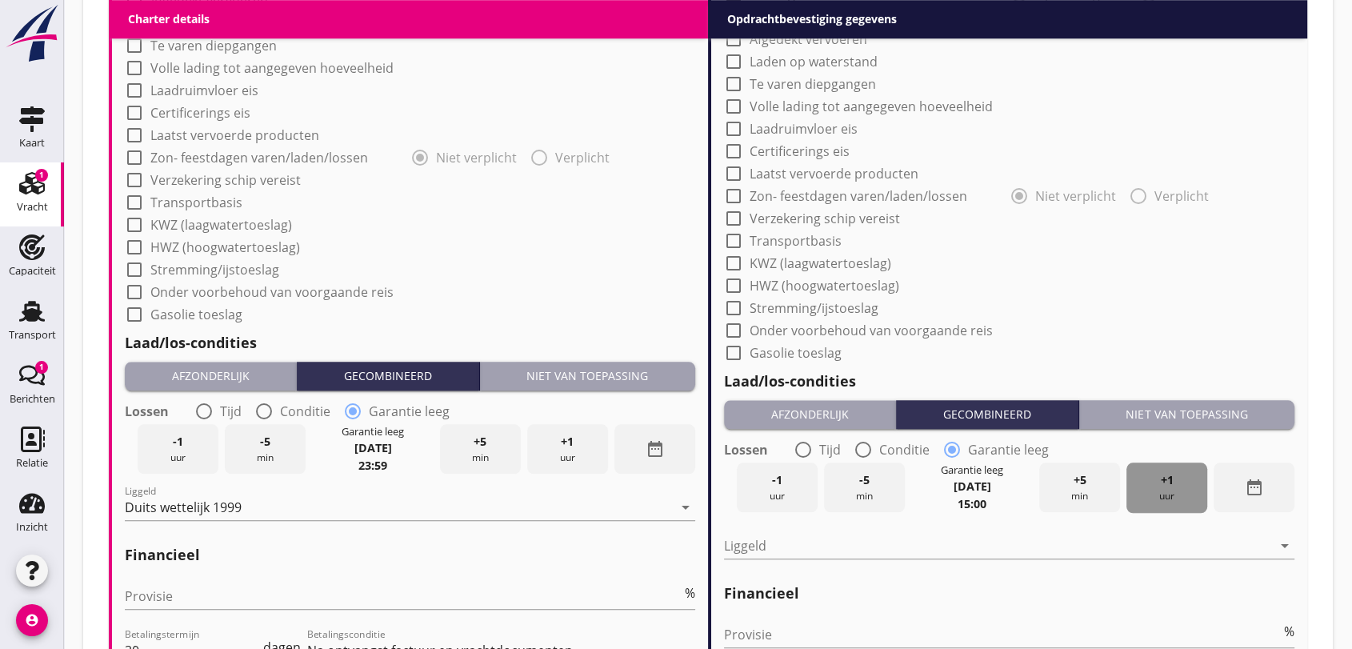
click at [1164, 474] on span "+1" at bounding box center [1166, 480] width 13 height 18
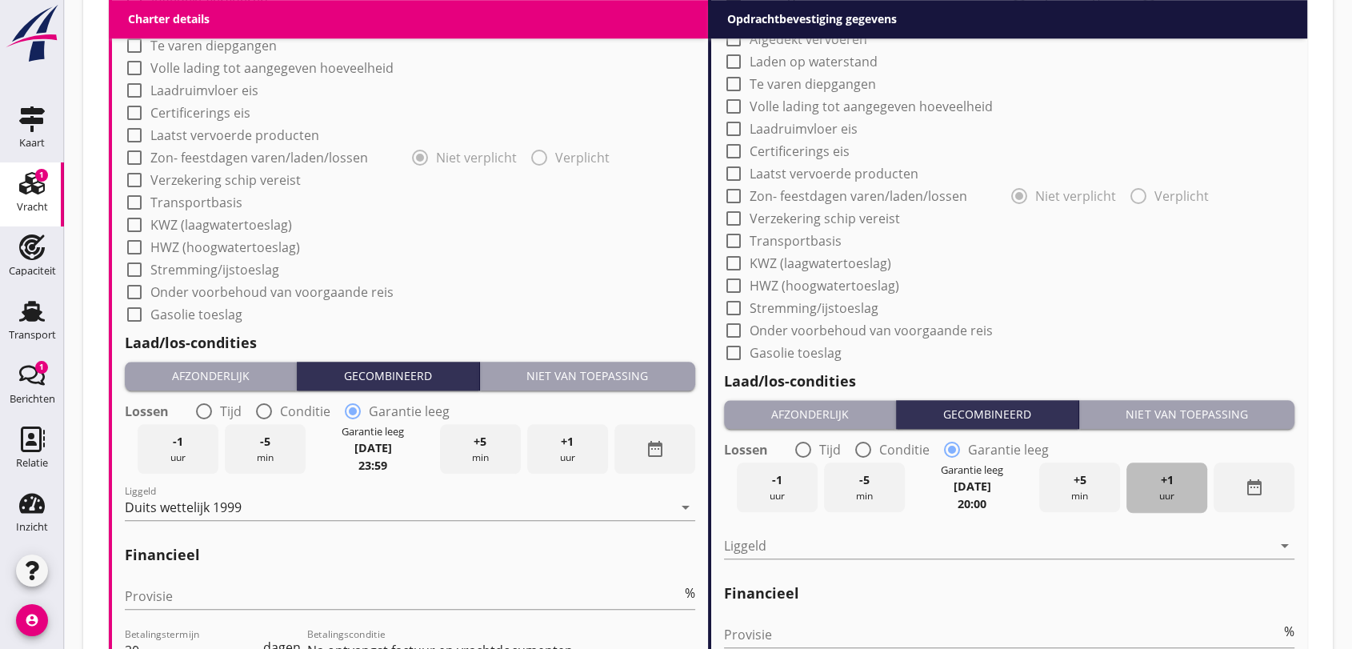
click at [1164, 474] on span "+1" at bounding box center [1166, 480] width 13 height 18
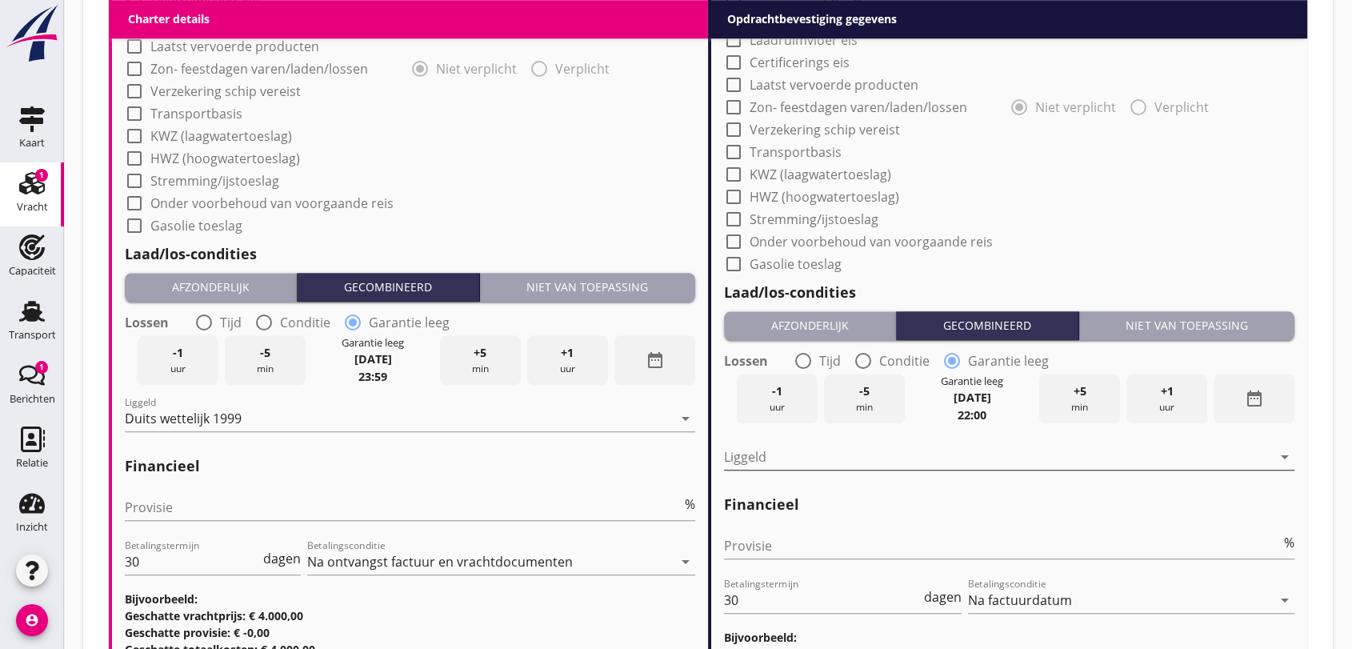
click at [1289, 460] on icon "arrow_drop_down" at bounding box center [1284, 456] width 19 height 19
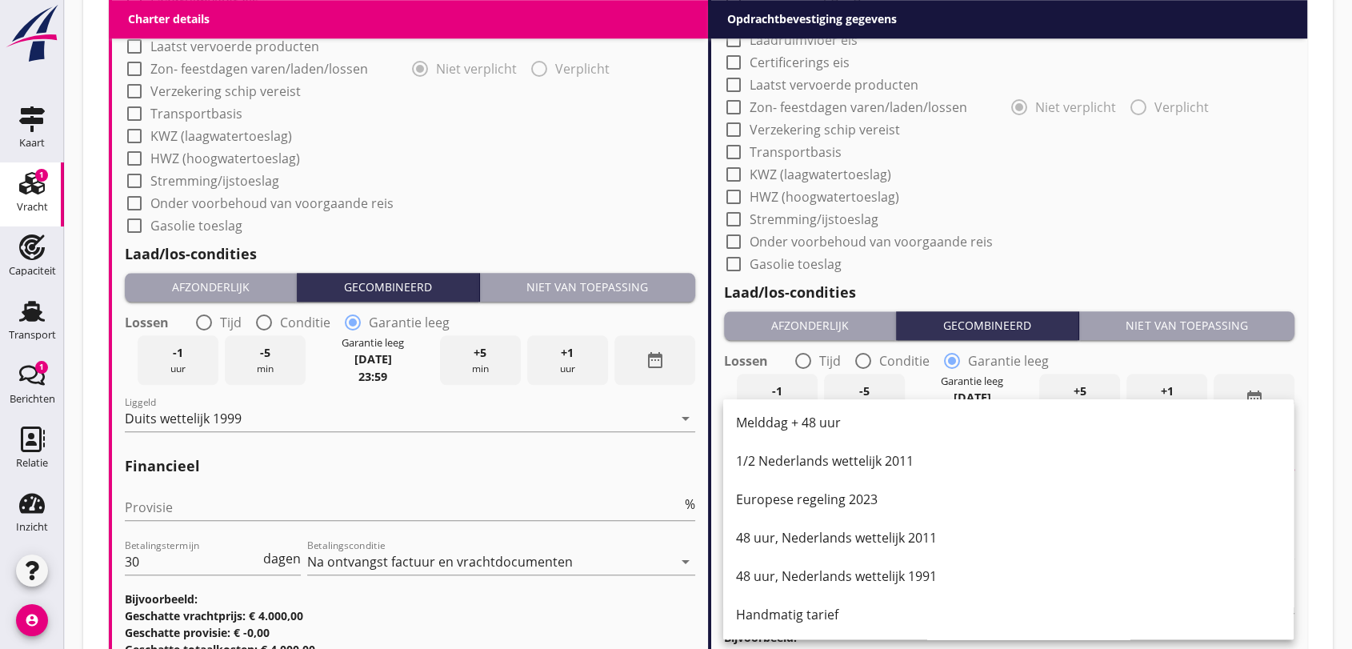
scroll to position [1640, 0]
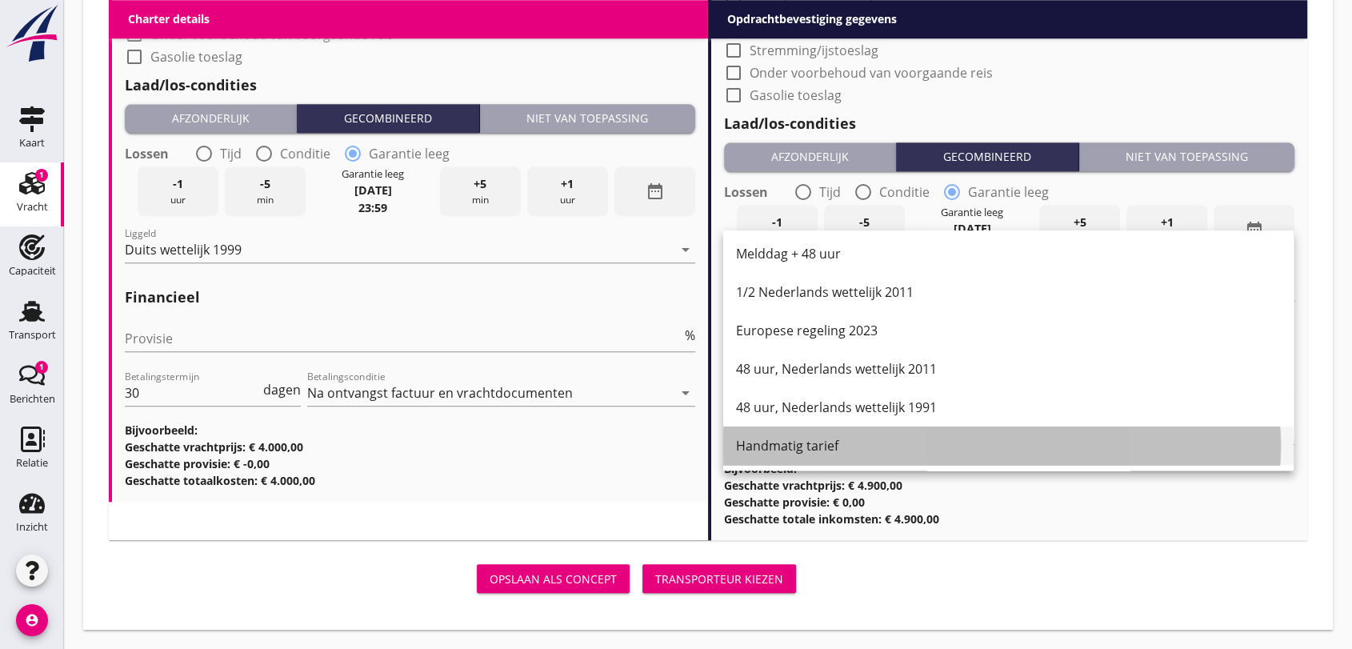
click at [782, 442] on div "Handmatig tarief" at bounding box center [1008, 445] width 545 height 19
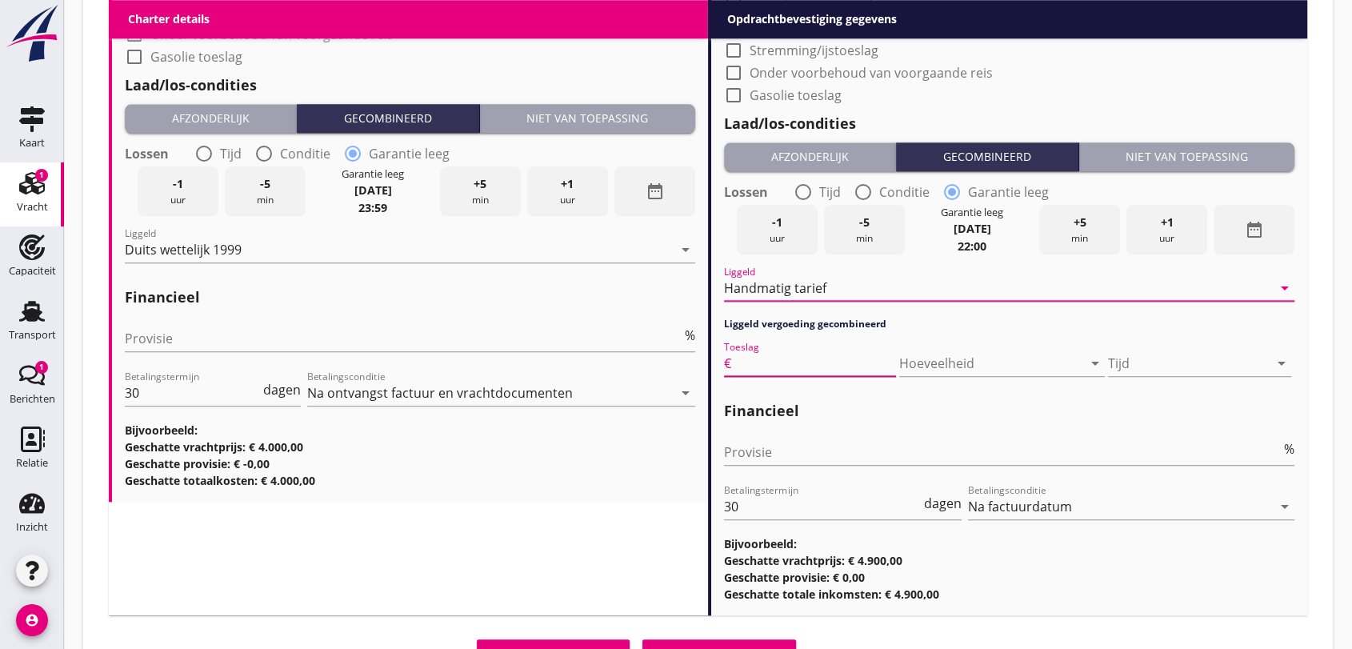
click at [828, 360] on input "Toeslag" at bounding box center [815, 363] width 162 height 26
type input "50"
click at [1287, 356] on icon "arrow_drop_down" at bounding box center [1281, 363] width 19 height 19
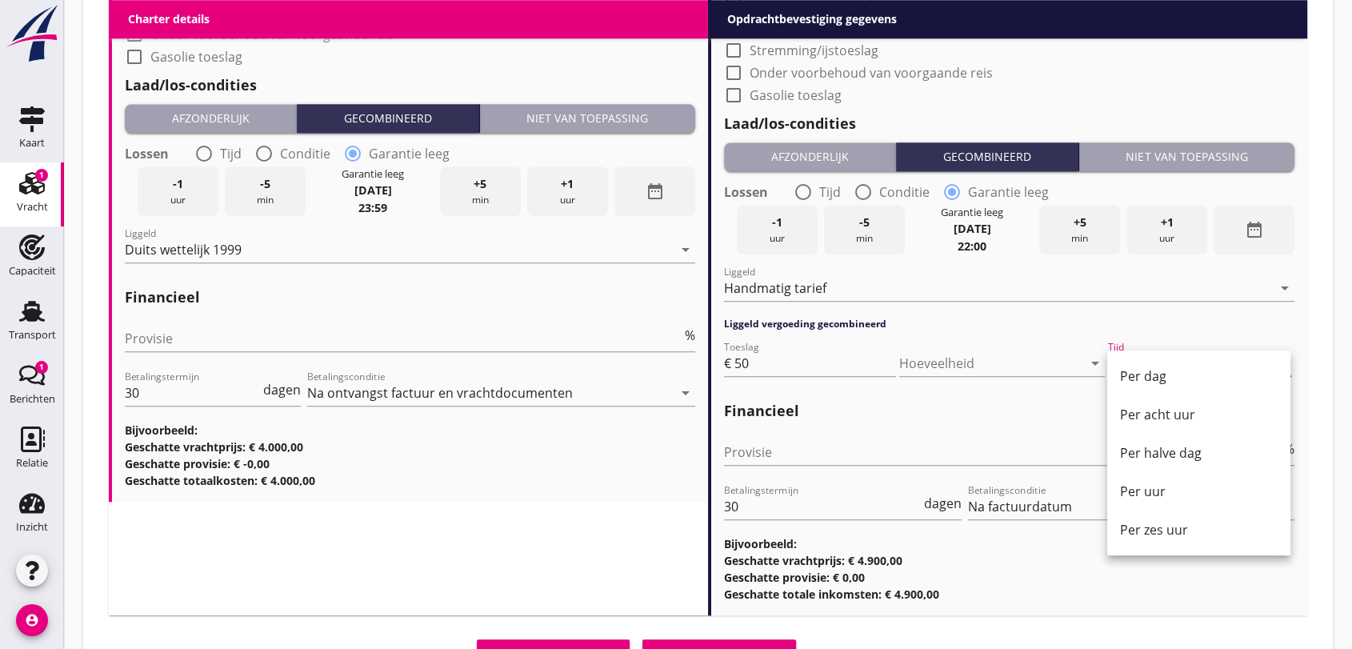
click at [1153, 490] on div "Per uur" at bounding box center [1199, 491] width 158 height 19
click at [775, 509] on input "30" at bounding box center [822, 507] width 197 height 26
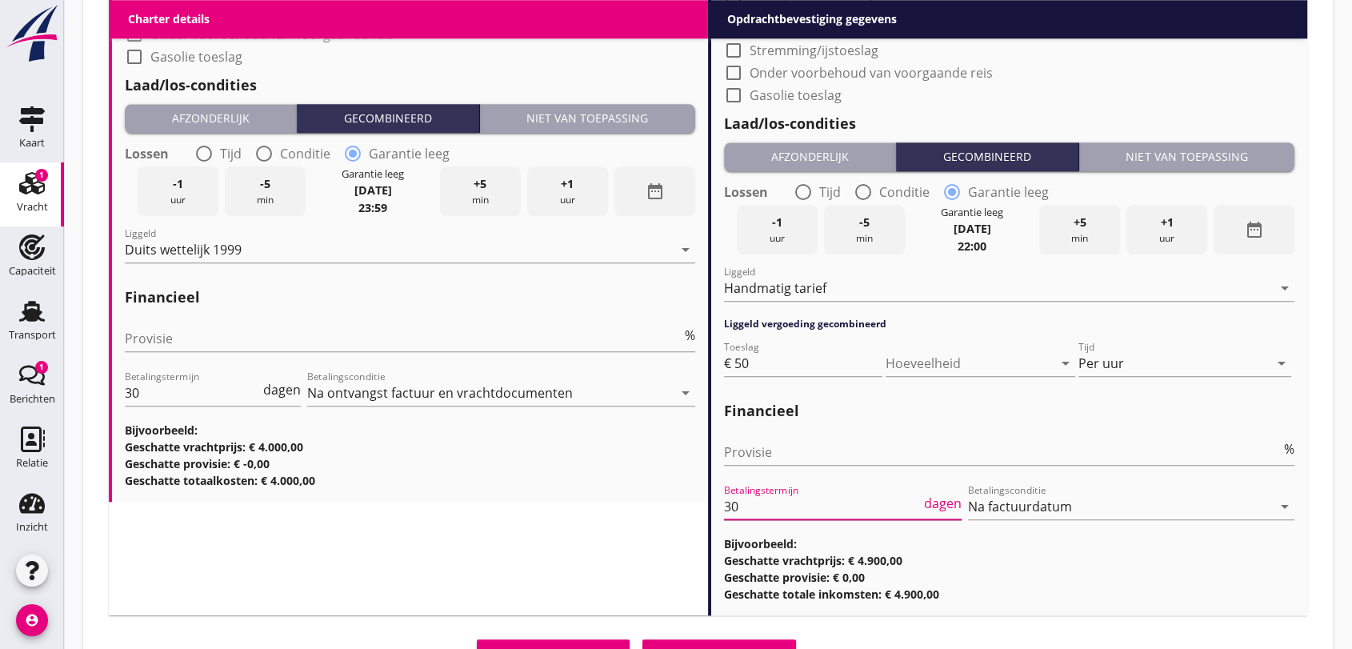
type input "3"
drag, startPoint x: 310, startPoint y: 392, endPoint x: 632, endPoint y: 506, distance: 342.0
click at [349, 370] on div "Betalingsconditie Na ontvangst factuur en vrachtdocumenten arrow_drop_down" at bounding box center [501, 395] width 388 height 51
type input "14"
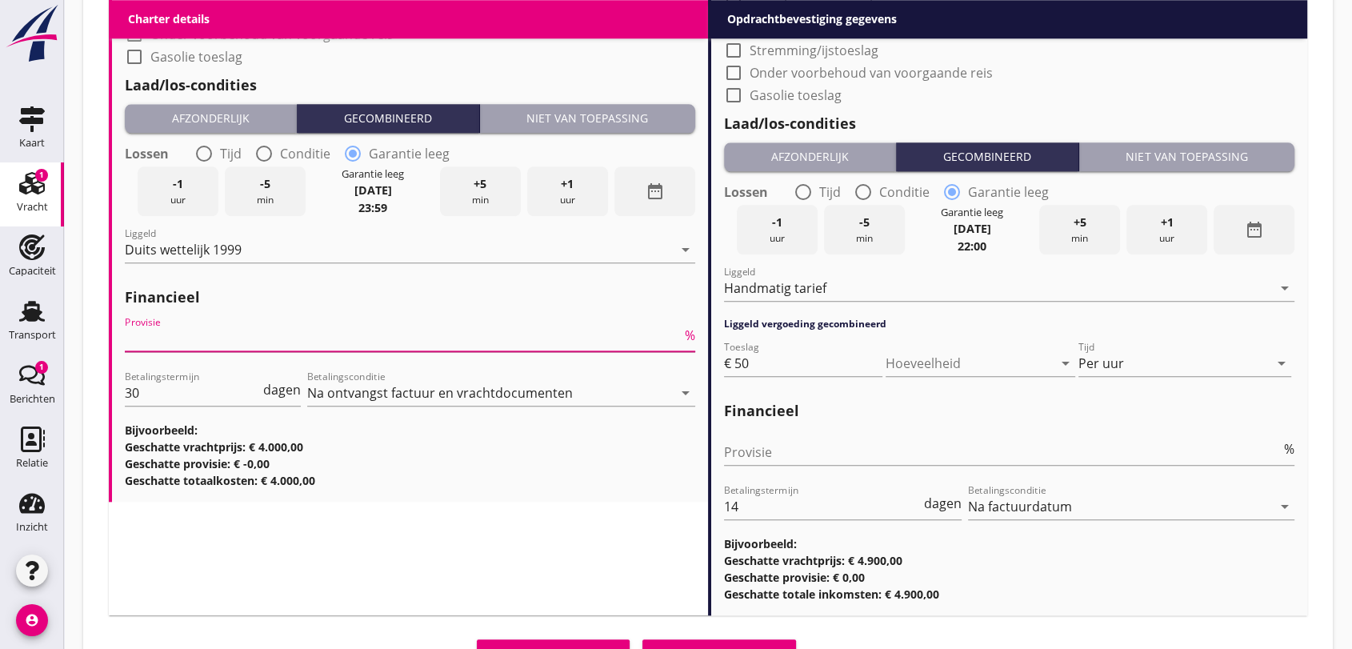
click at [141, 331] on input "Provisie" at bounding box center [403, 339] width 557 height 26
type input "5"
click at [144, 394] on input "30" at bounding box center [192, 393] width 135 height 26
type input "3"
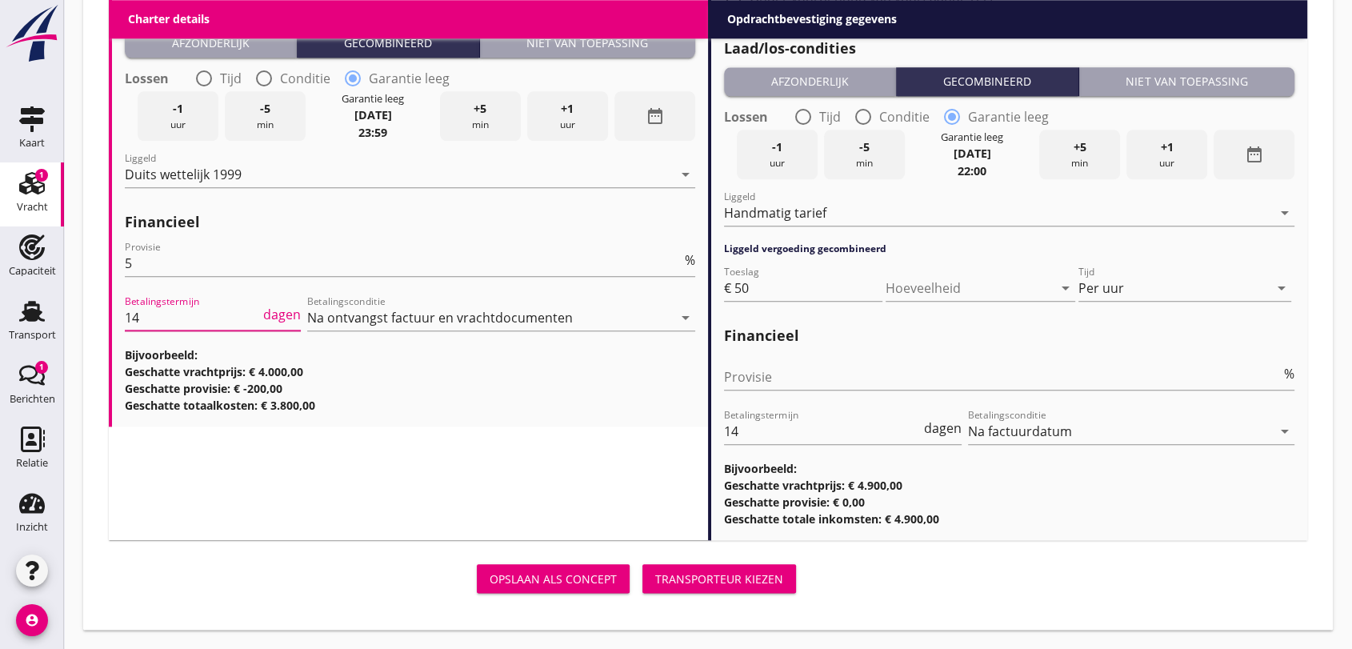
type input "14"
click at [710, 578] on div "Transporteur kiezen" at bounding box center [719, 578] width 128 height 17
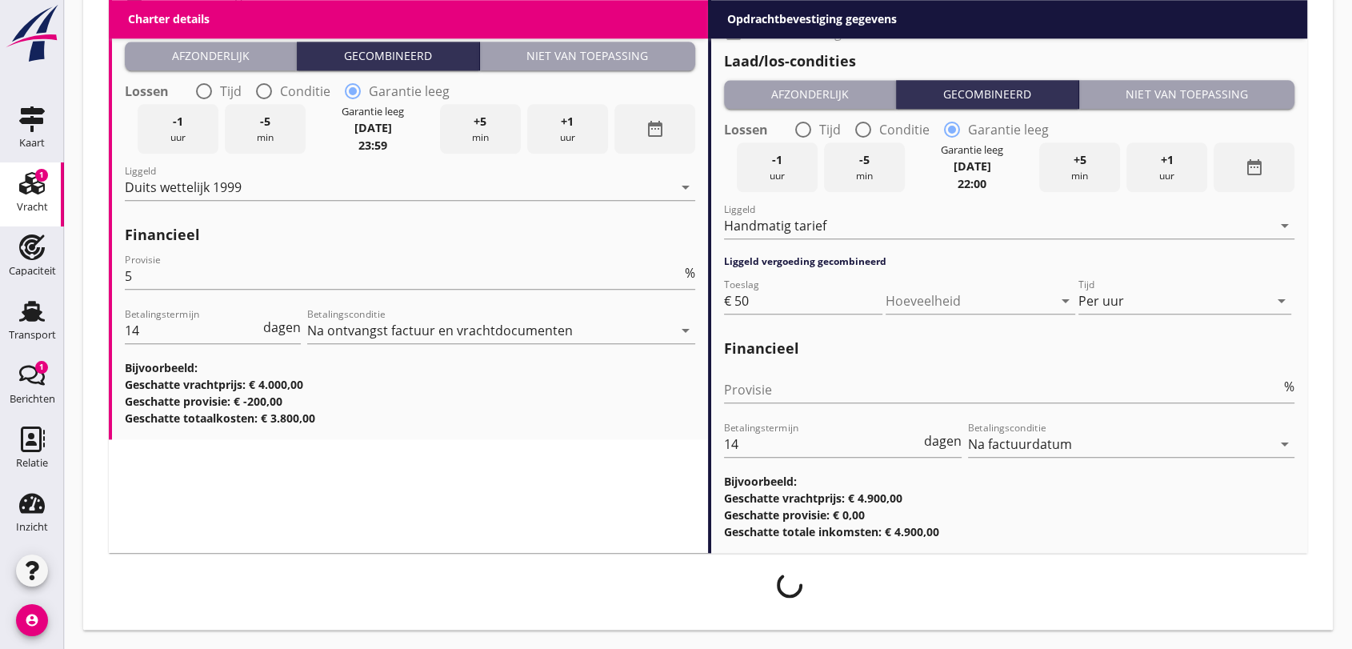
scroll to position [1702, 0]
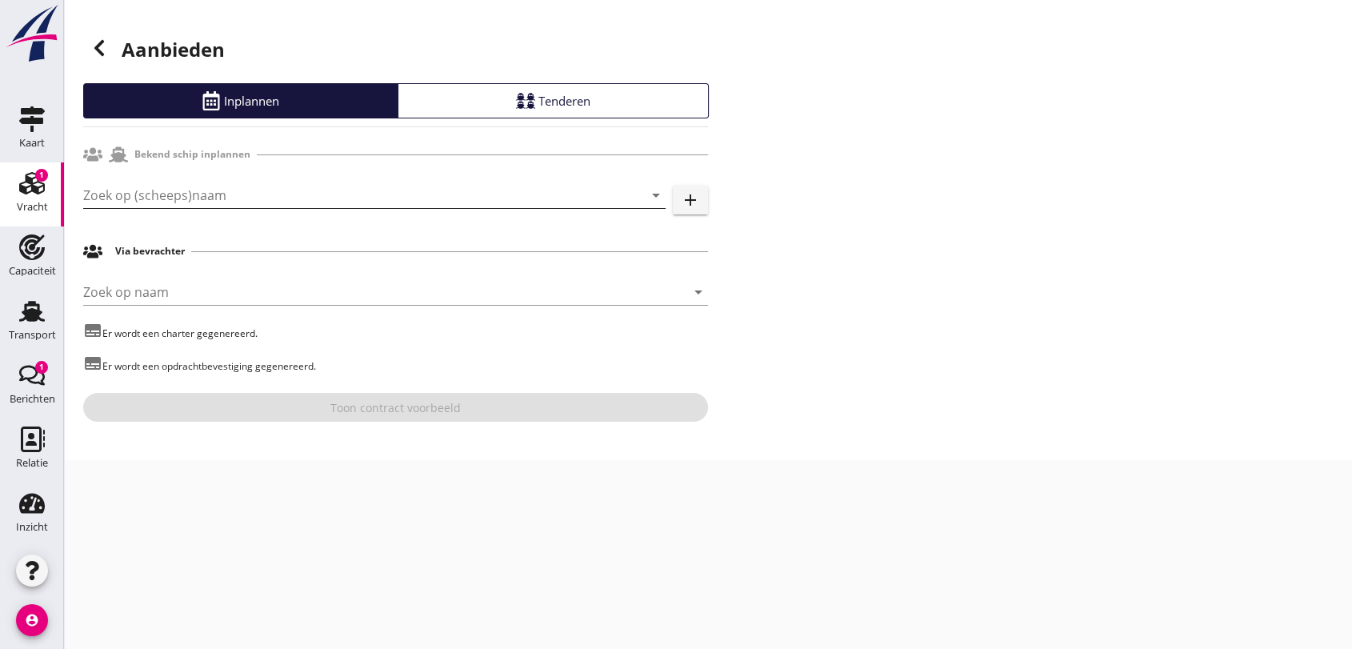
click at [266, 202] on input "Zoek op (scheeps)naam" at bounding box center [352, 195] width 538 height 26
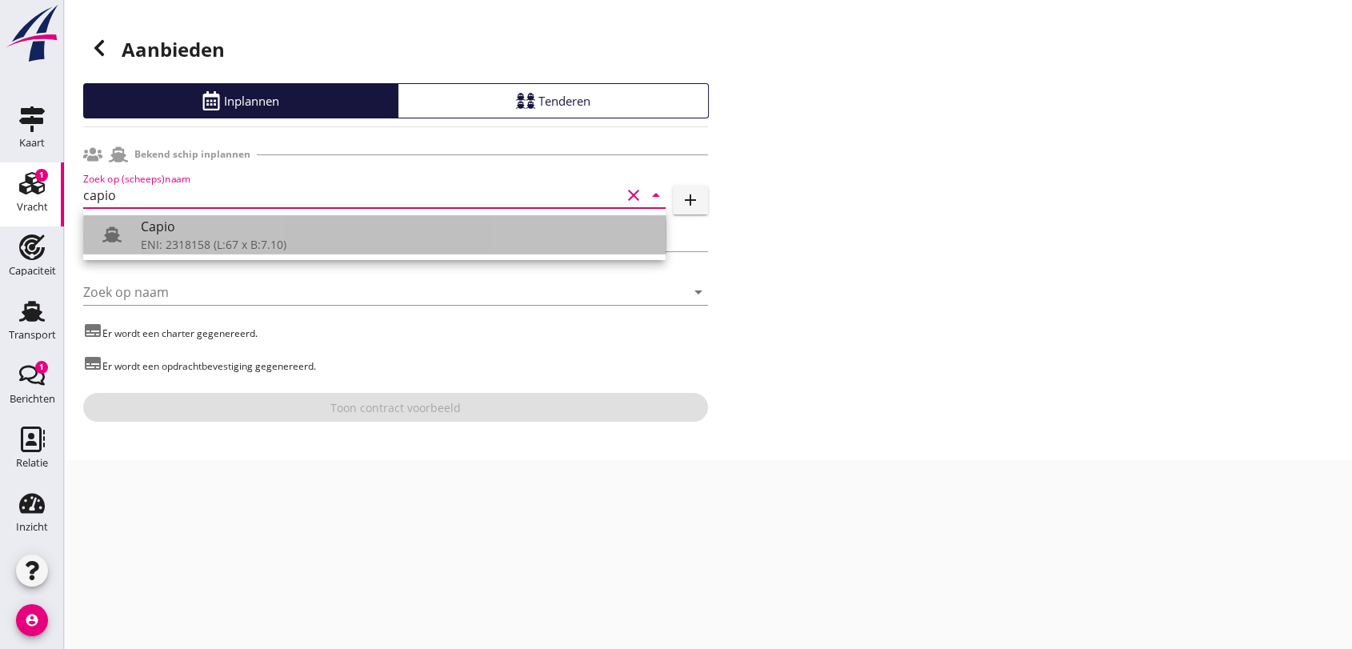
click at [208, 234] on div "Capio" at bounding box center [397, 226] width 512 height 19
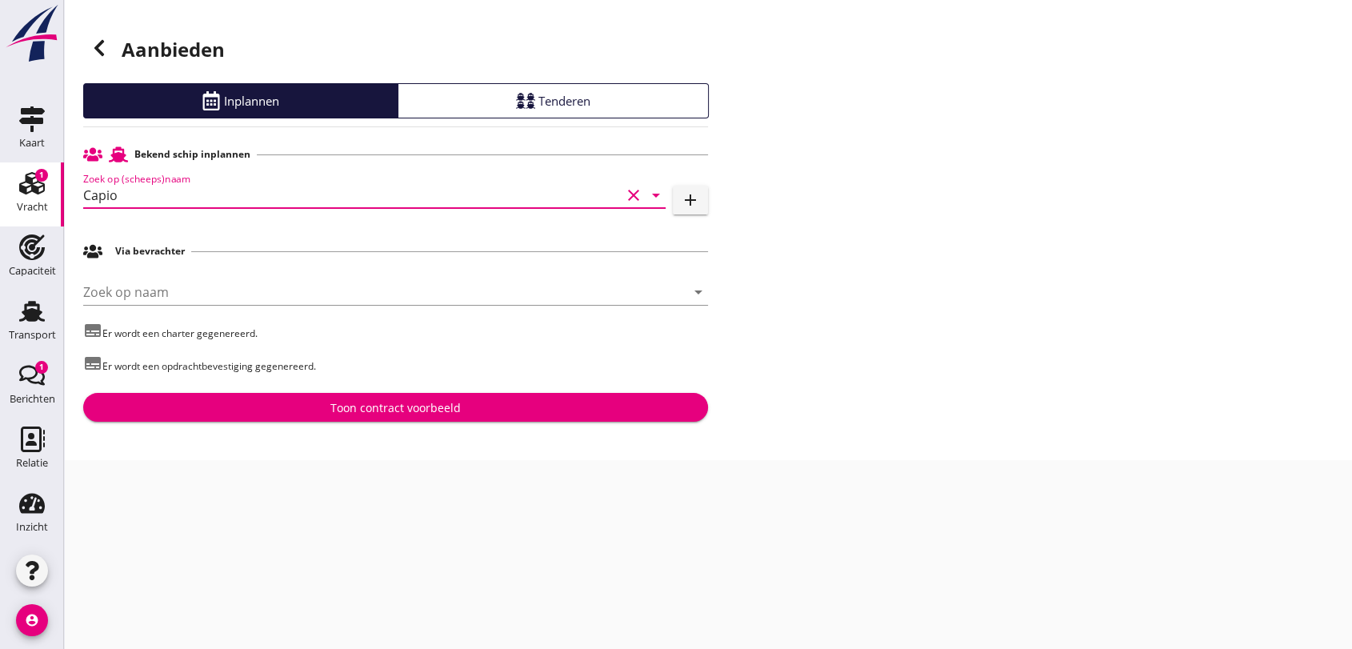
type input "Capio"
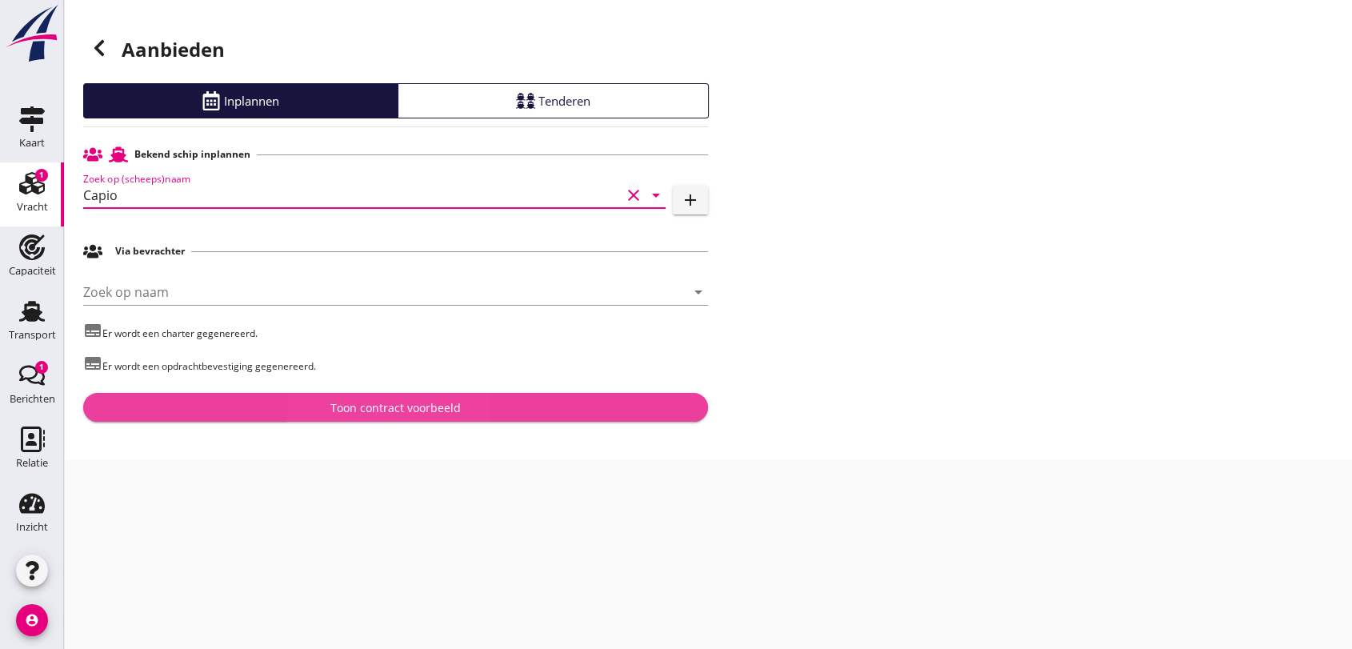
click at [384, 412] on div "Toon contract voorbeeld" at bounding box center [395, 407] width 130 height 17
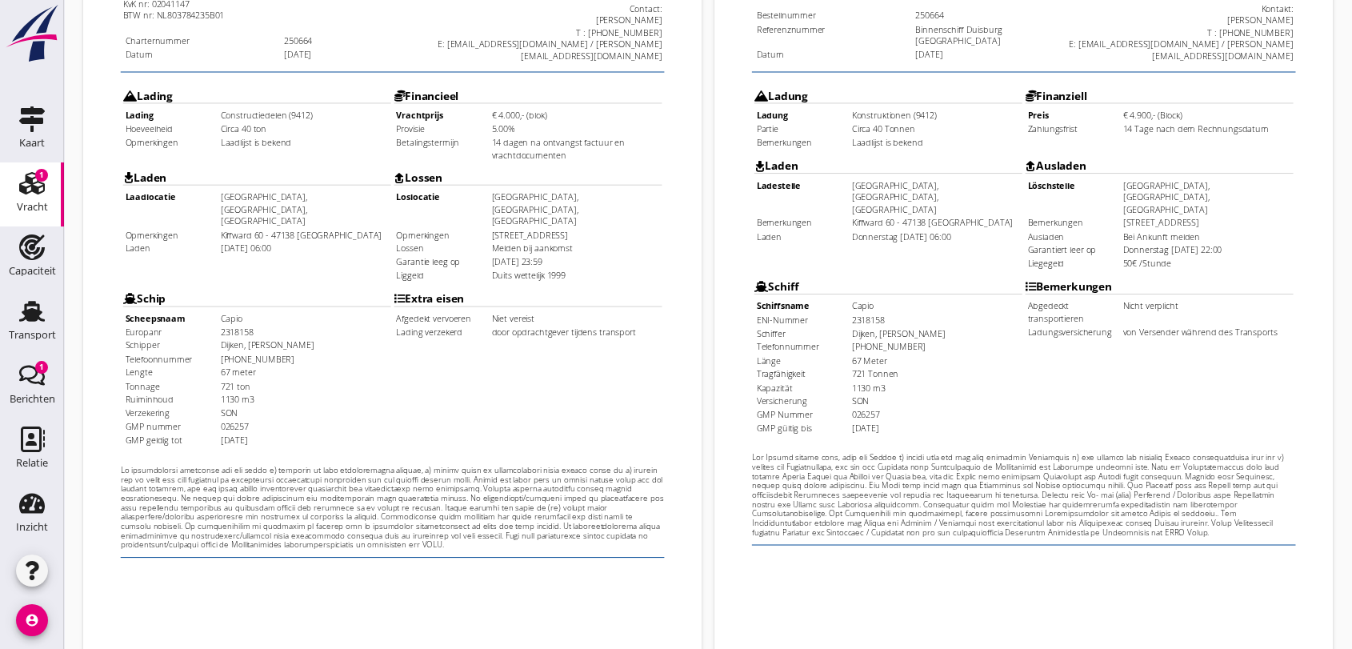
scroll to position [512, 0]
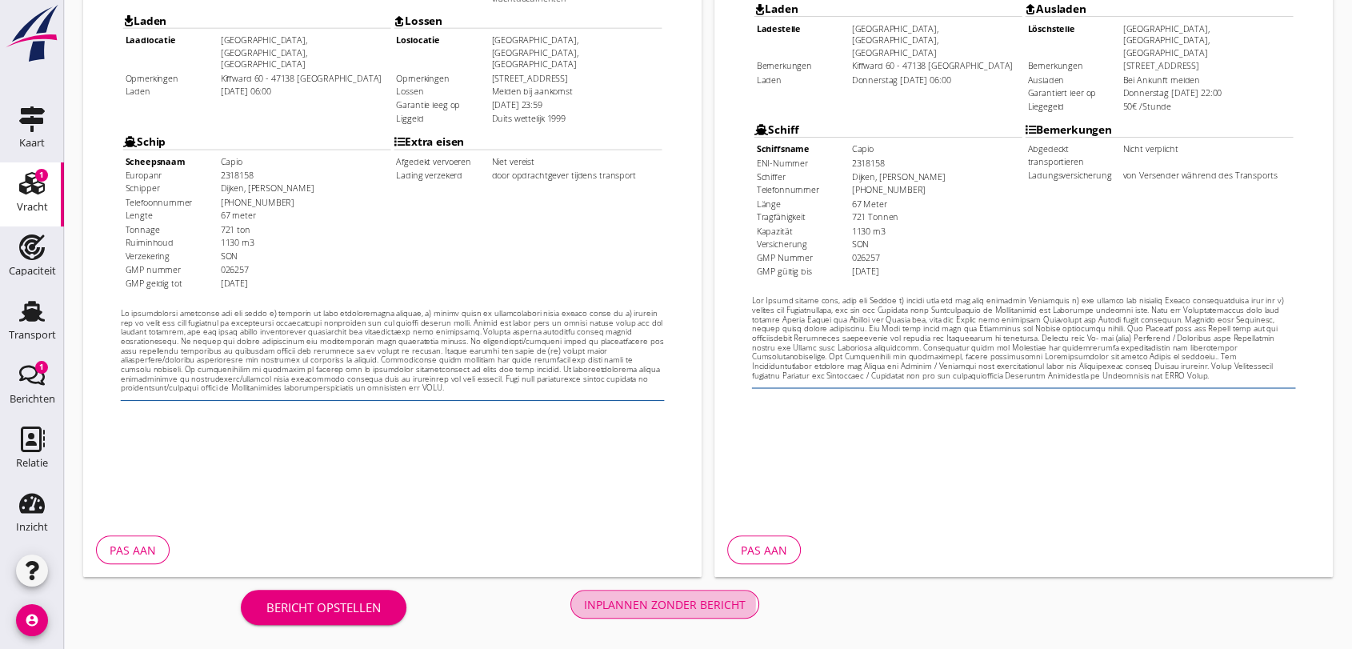
click at [691, 609] on div "Inplannen zonder bericht" at bounding box center [665, 604] width 162 height 17
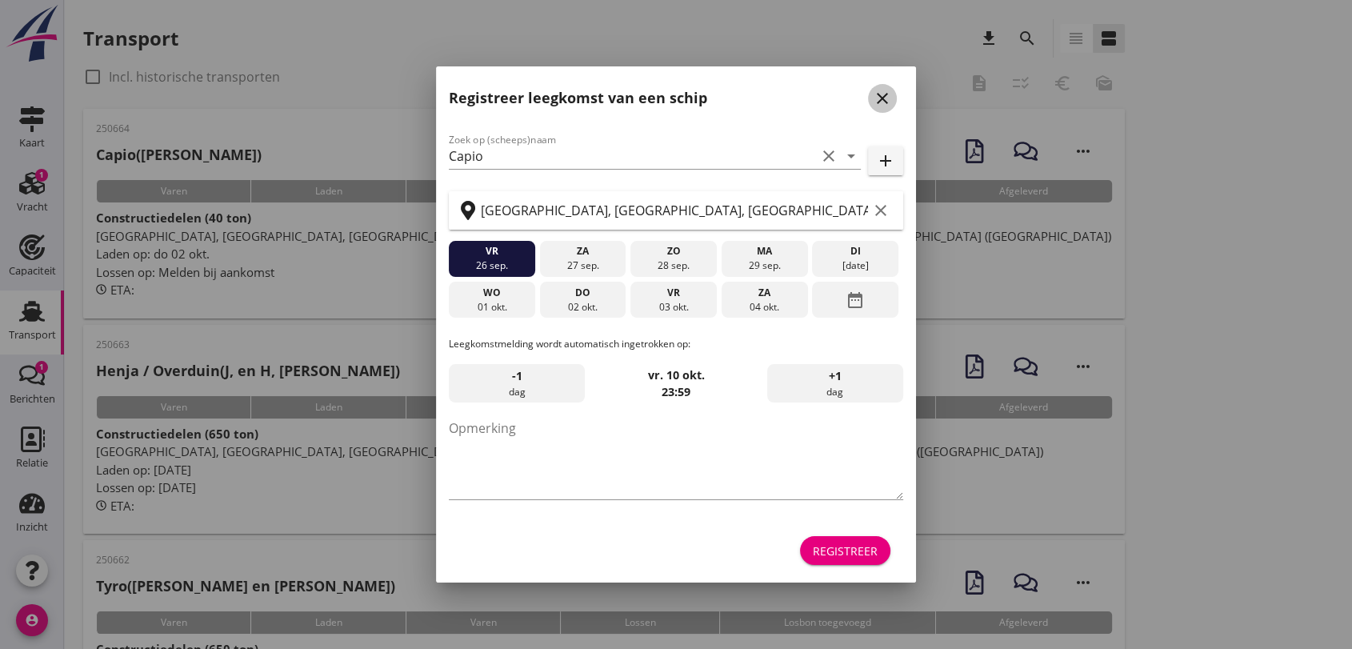
click at [883, 103] on icon "close" at bounding box center [882, 98] width 19 height 19
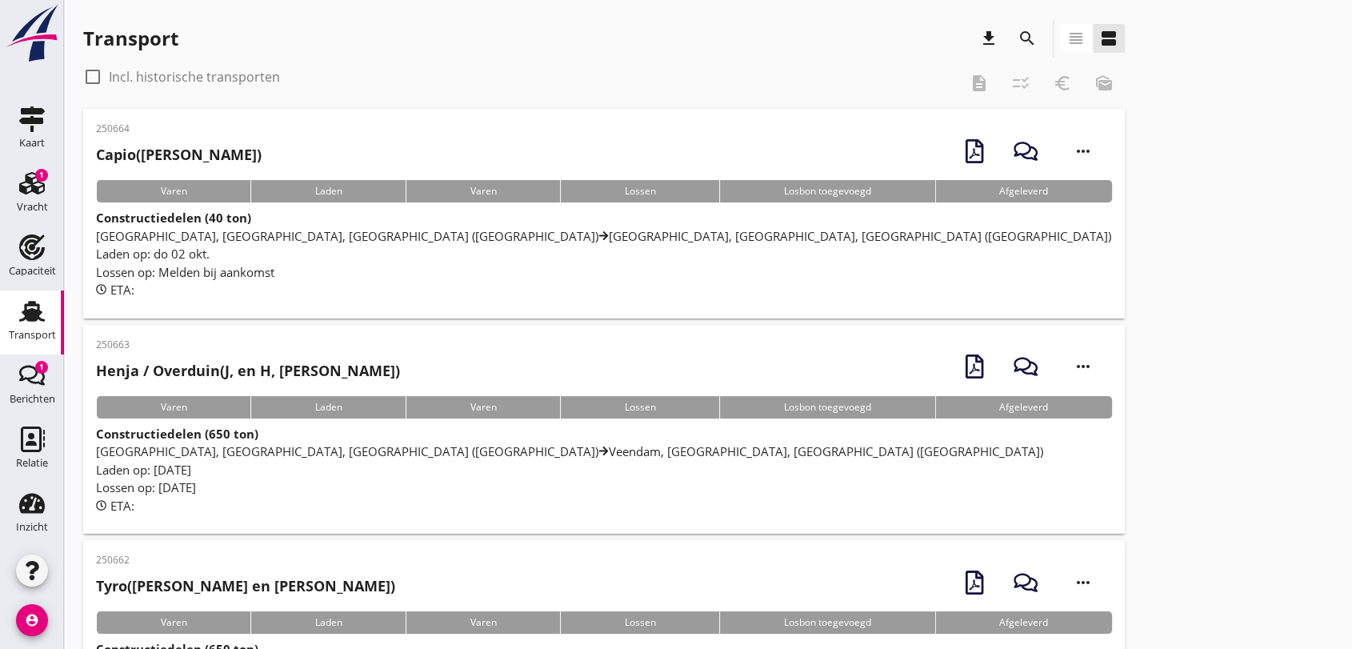
click at [502, 235] on span "[GEOGRAPHIC_DATA], [GEOGRAPHIC_DATA], [GEOGRAPHIC_DATA] ([GEOGRAPHIC_DATA]) [GE…" at bounding box center [603, 236] width 1015 height 16
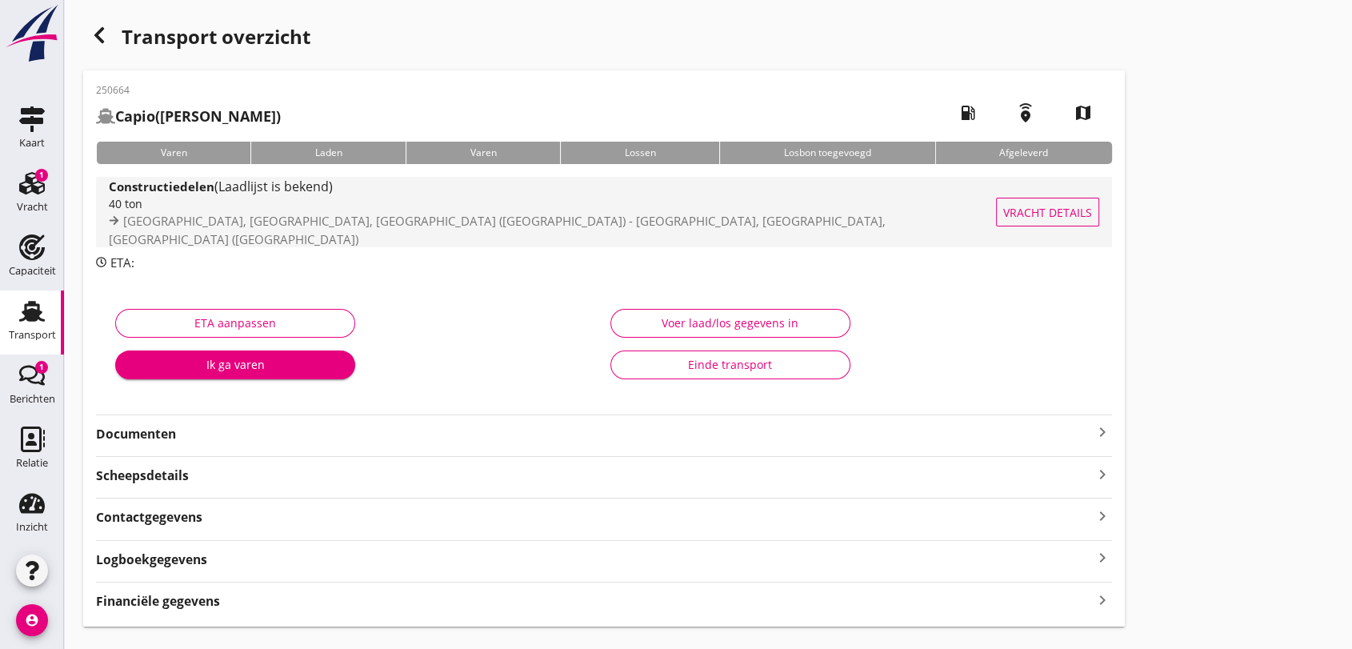
click at [211, 194] on strong "Constructiedelen" at bounding box center [162, 186] width 106 height 16
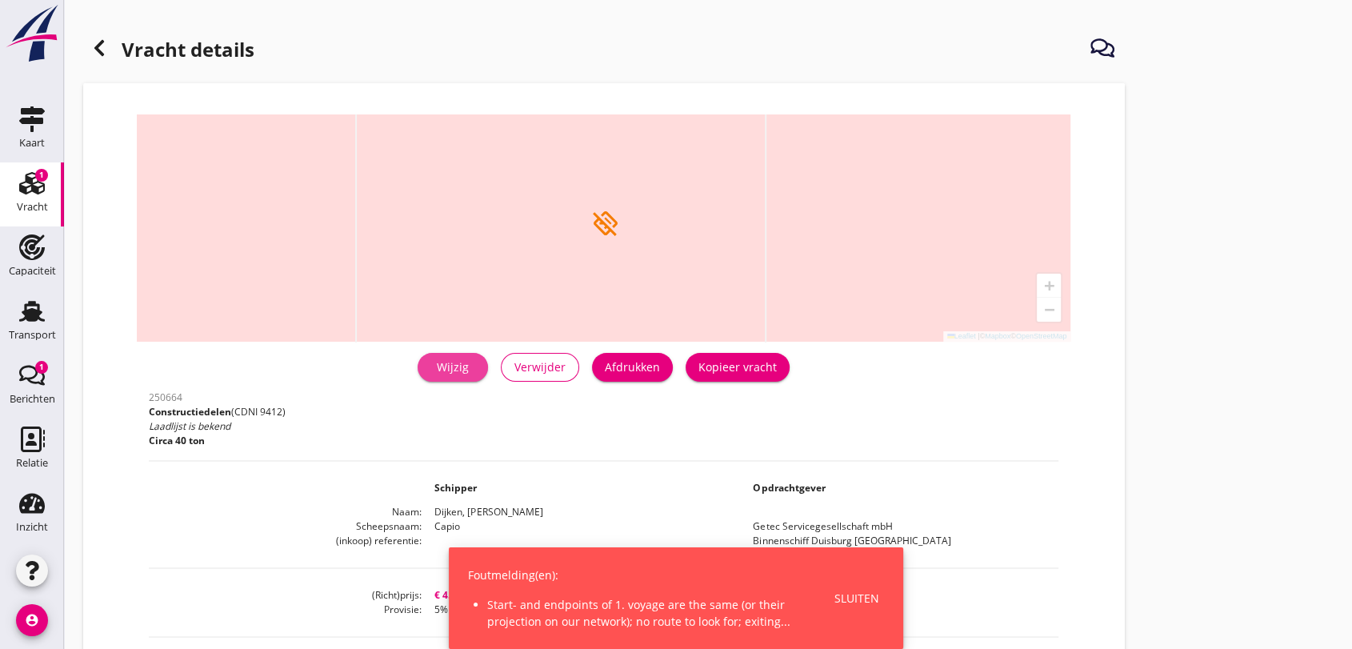
click at [450, 366] on div "Wijzig" at bounding box center [452, 366] width 45 height 17
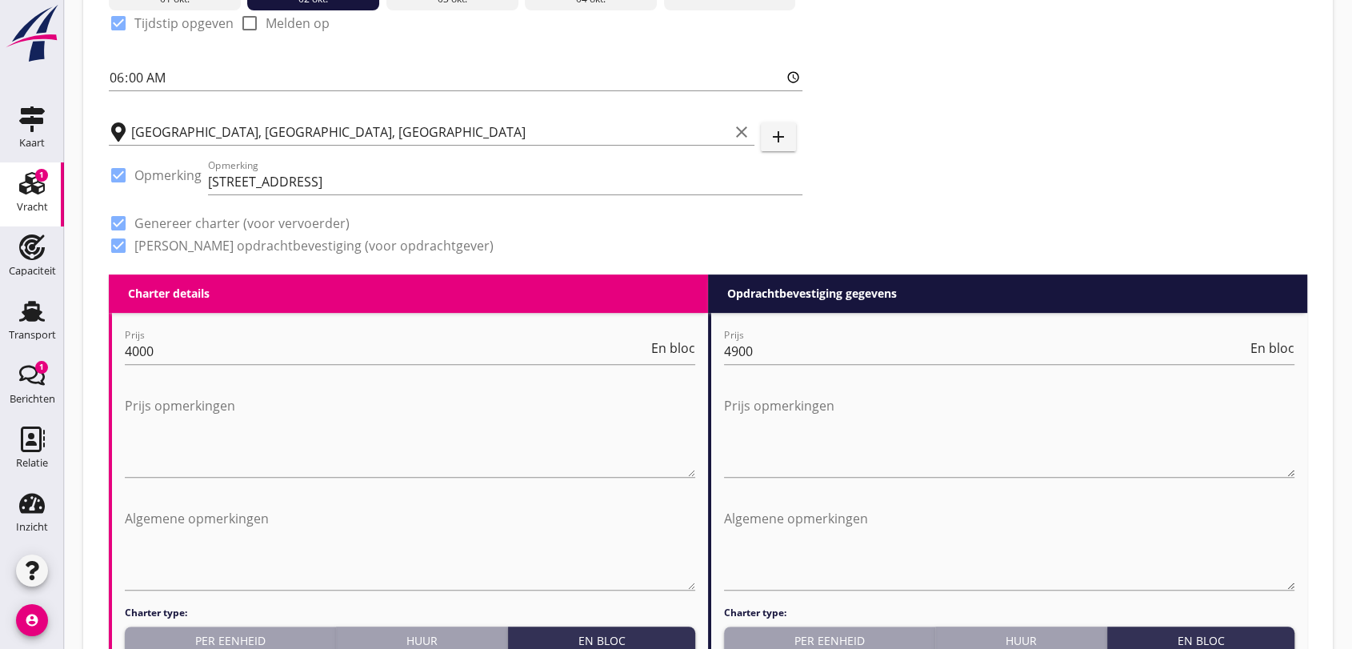
scroll to position [621, 0]
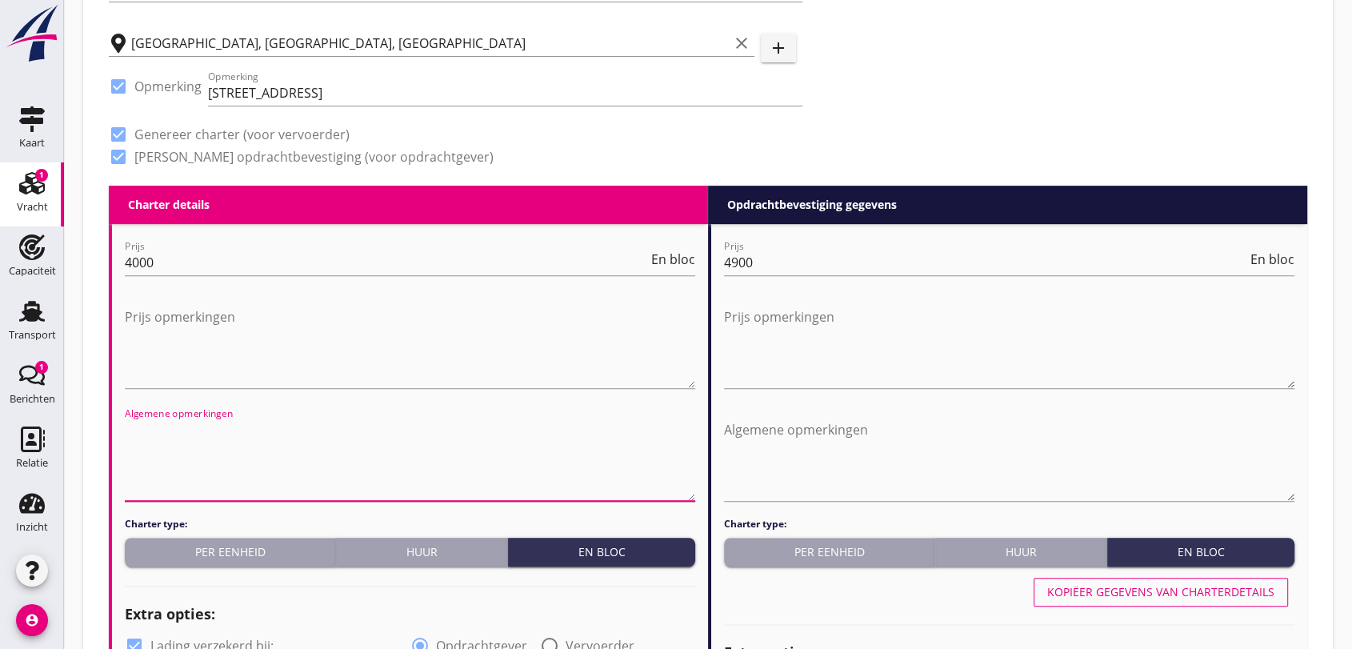
click at [275, 462] on textarea "Algemene opmerkingen" at bounding box center [410, 459] width 570 height 84
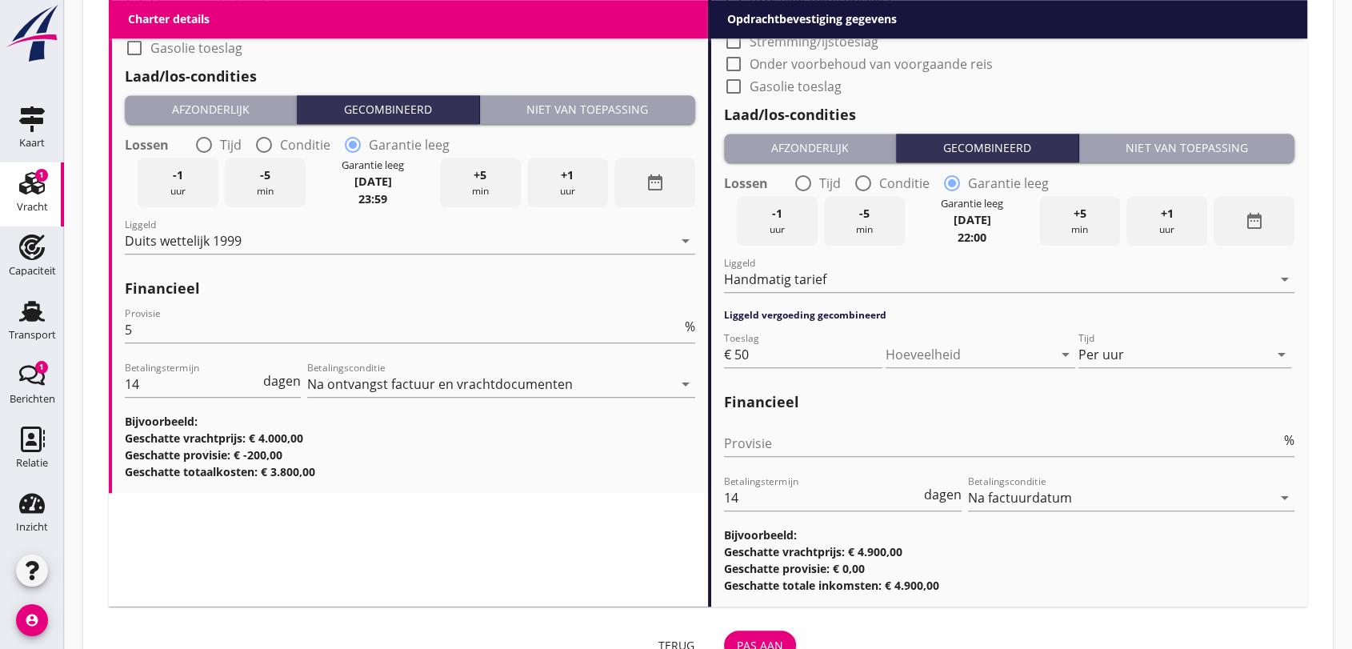
scroll to position [1666, 0]
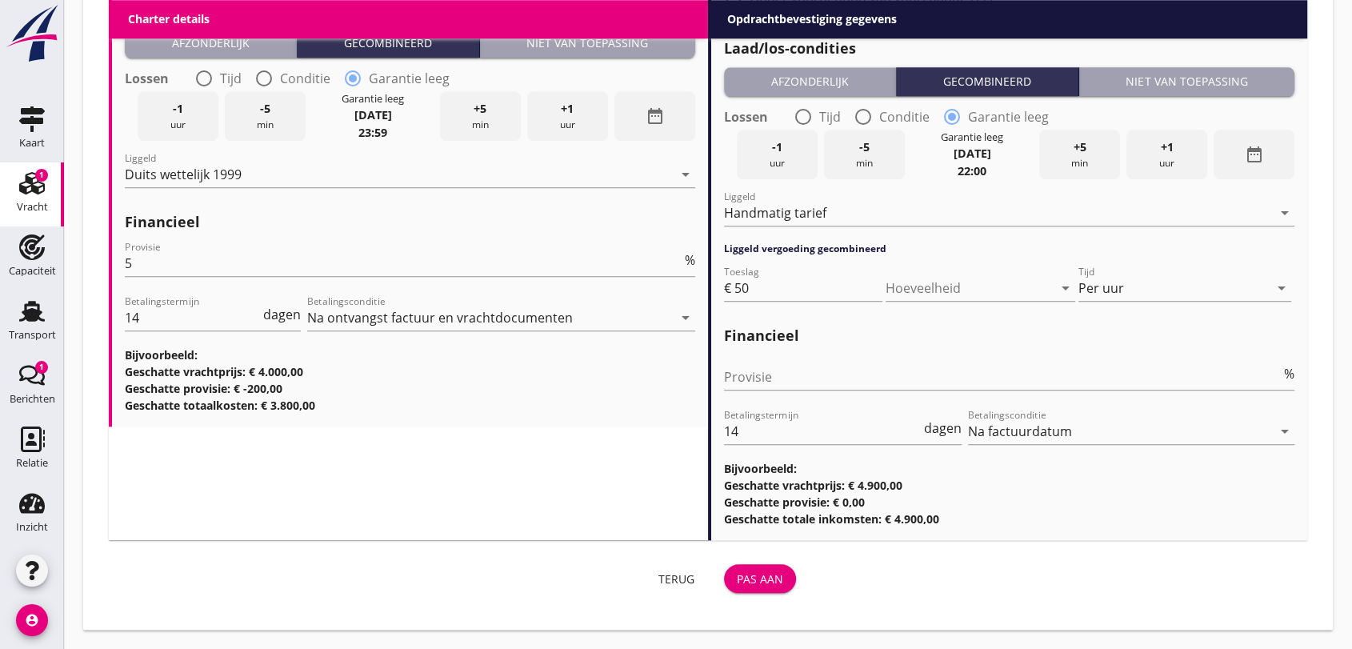
type textarea "Contactpersoon voor laden en lossen [PERSON_NAME] 0049 17619144851"
click at [757, 581] on div "Pas aan" at bounding box center [760, 578] width 46 height 17
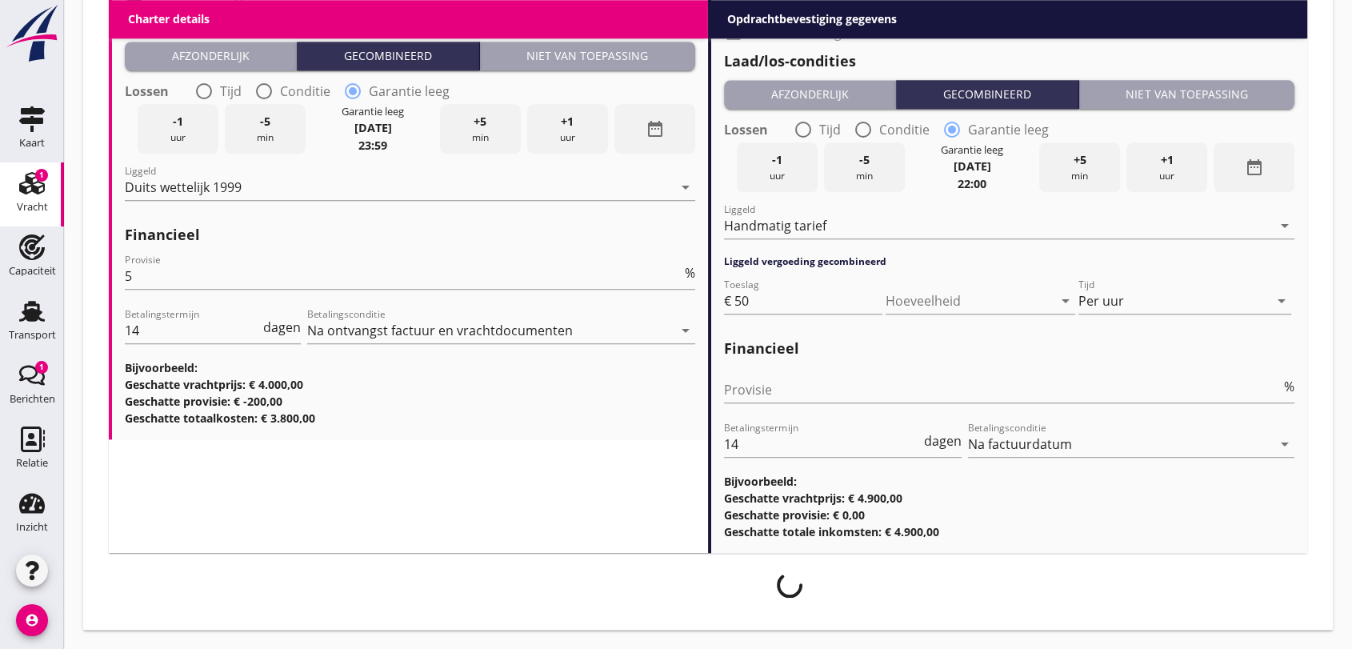
scroll to position [1653, 0]
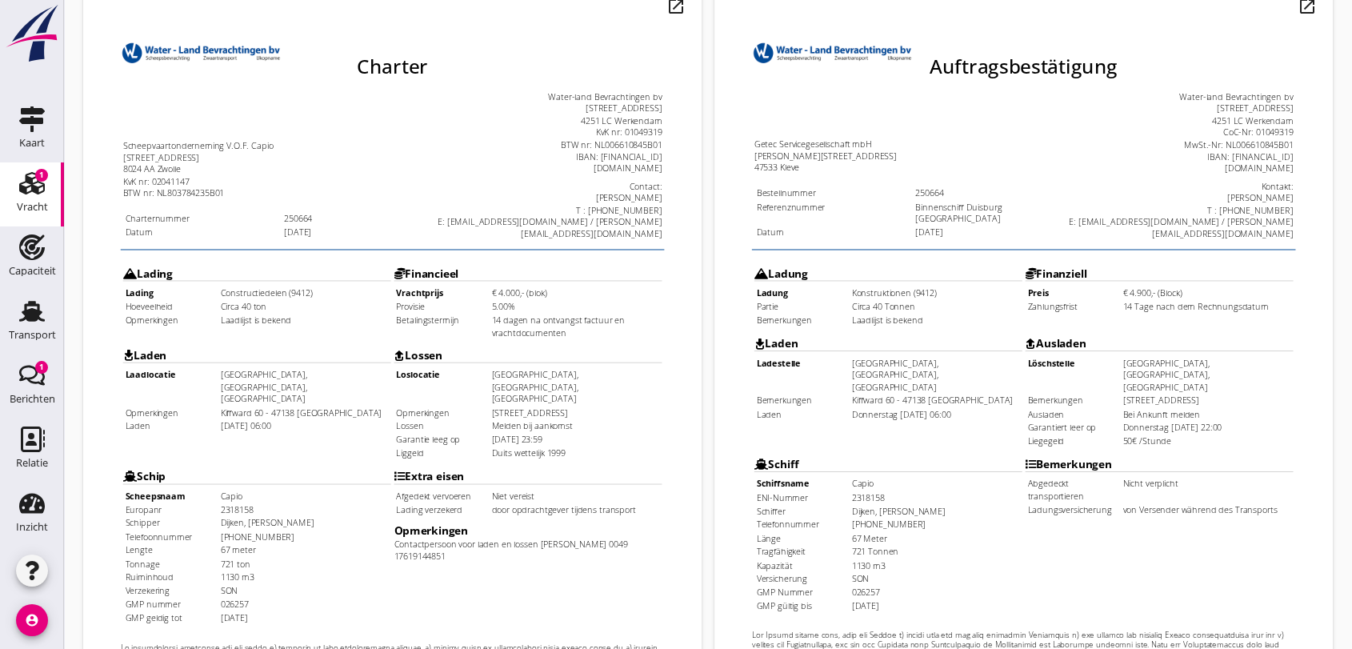
scroll to position [512, 0]
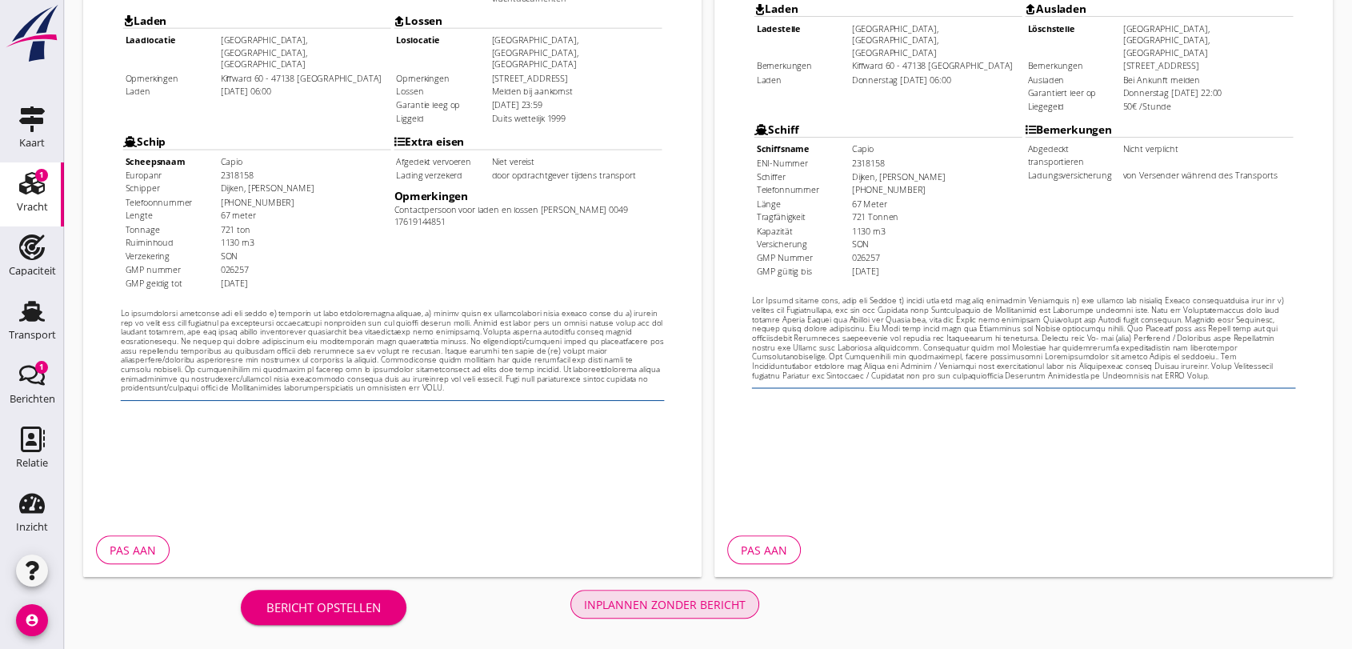
click at [619, 596] on button "Inplannen zonder bericht" at bounding box center [664, 603] width 189 height 29
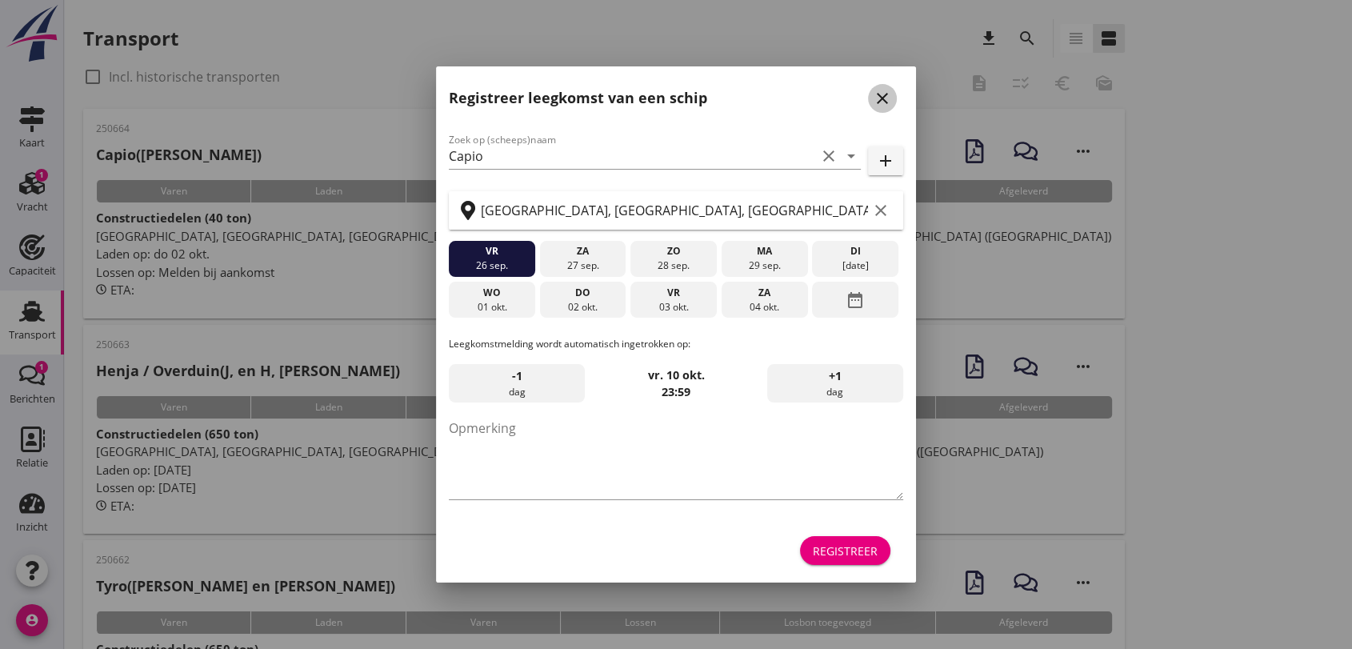
click at [879, 93] on icon "close" at bounding box center [882, 98] width 19 height 19
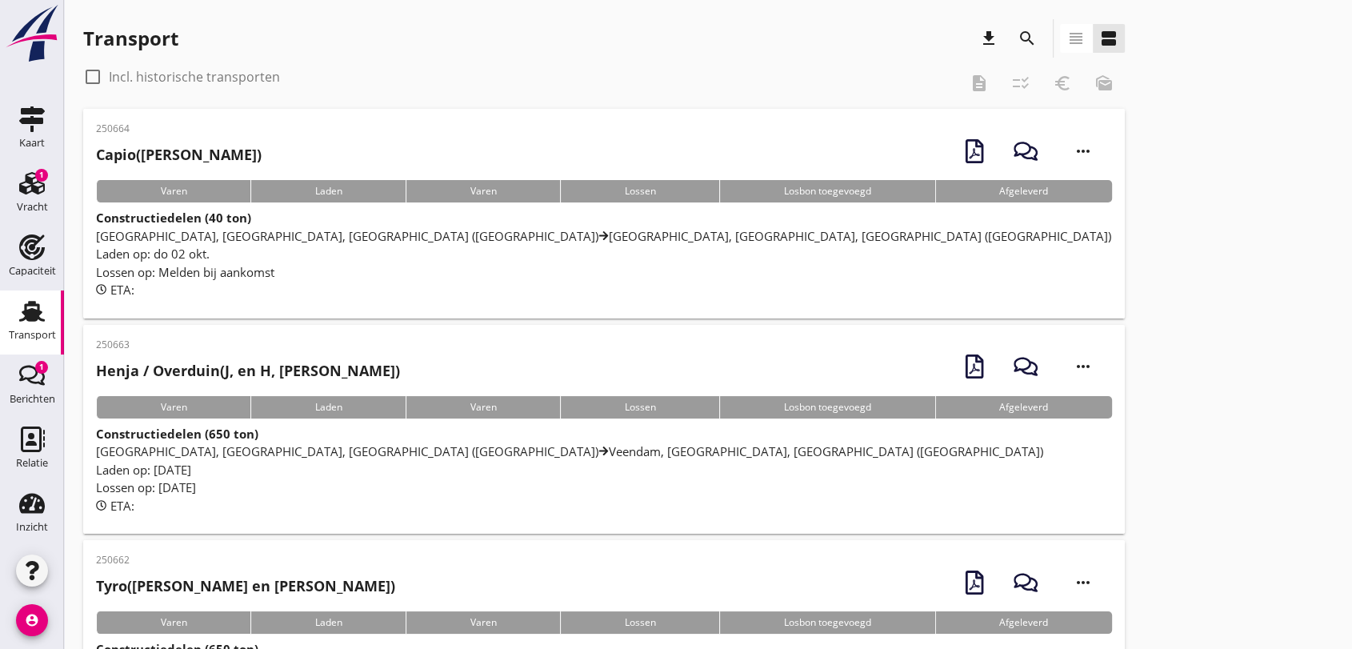
click at [618, 244] on div "[GEOGRAPHIC_DATA], [GEOGRAPHIC_DATA], [GEOGRAPHIC_DATA] ([GEOGRAPHIC_DATA]) [GE…" at bounding box center [604, 236] width 1016 height 18
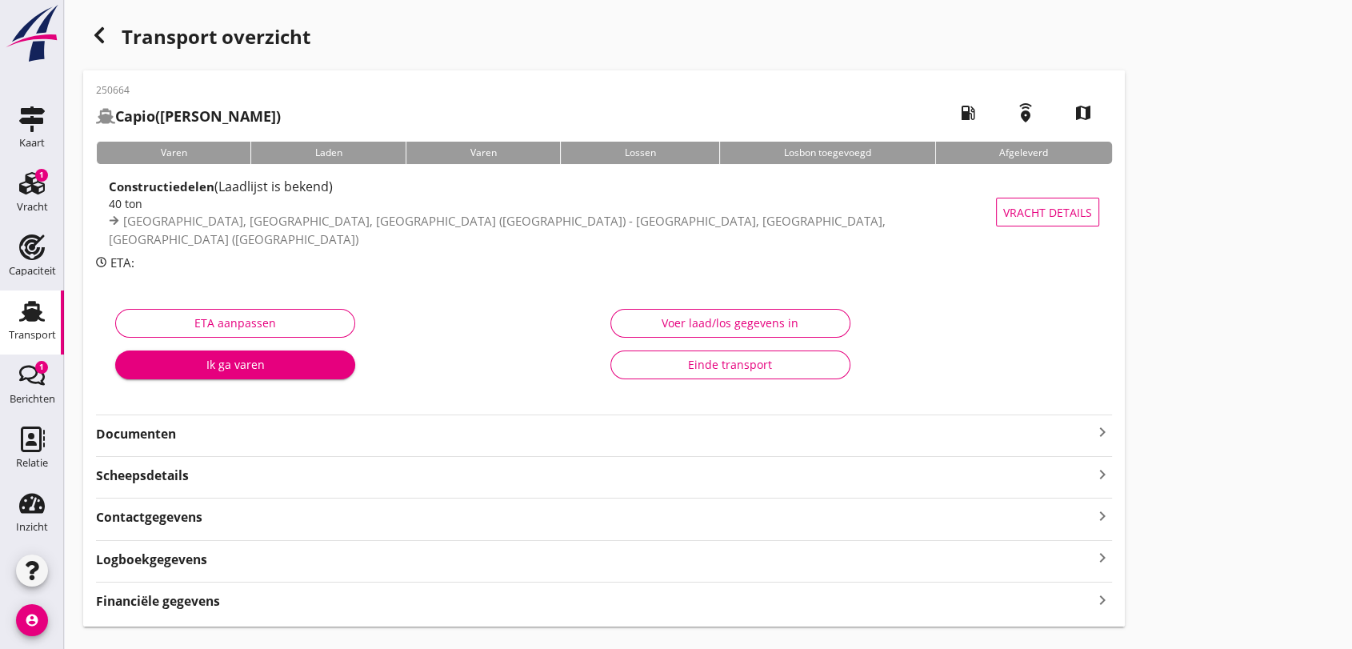
click at [202, 428] on strong "Documenten" at bounding box center [594, 434] width 997 height 18
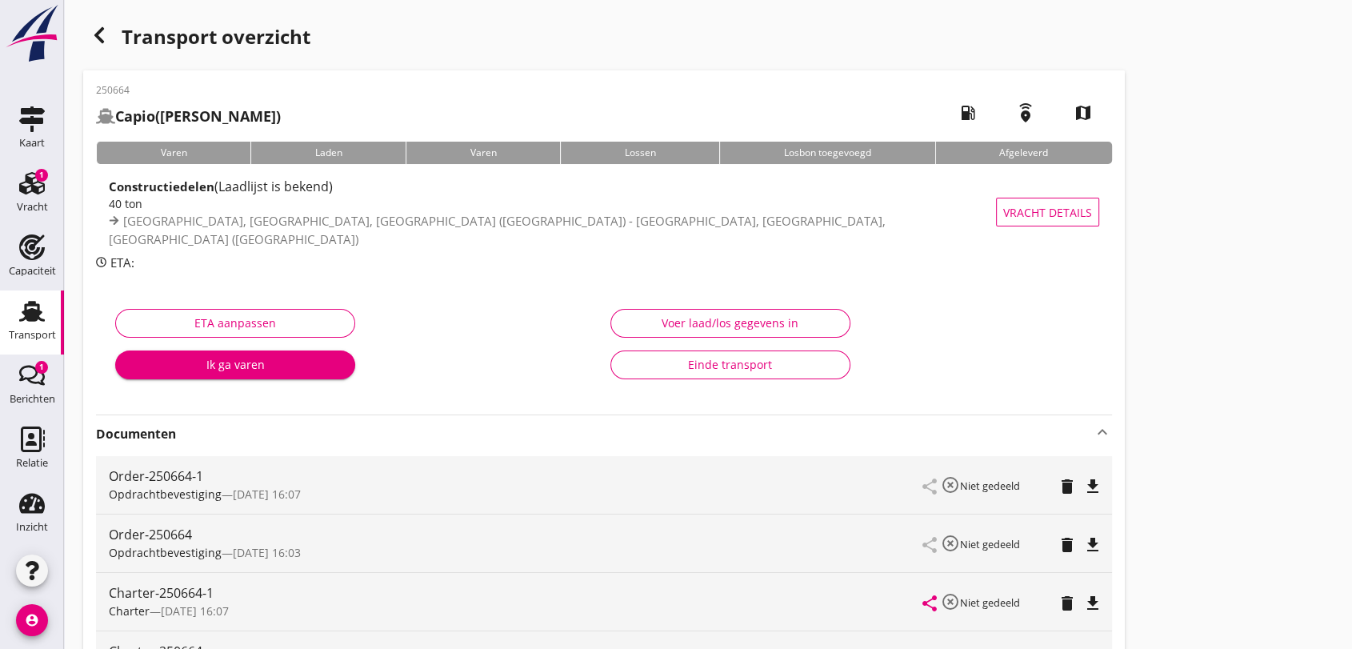
scroll to position [178, 0]
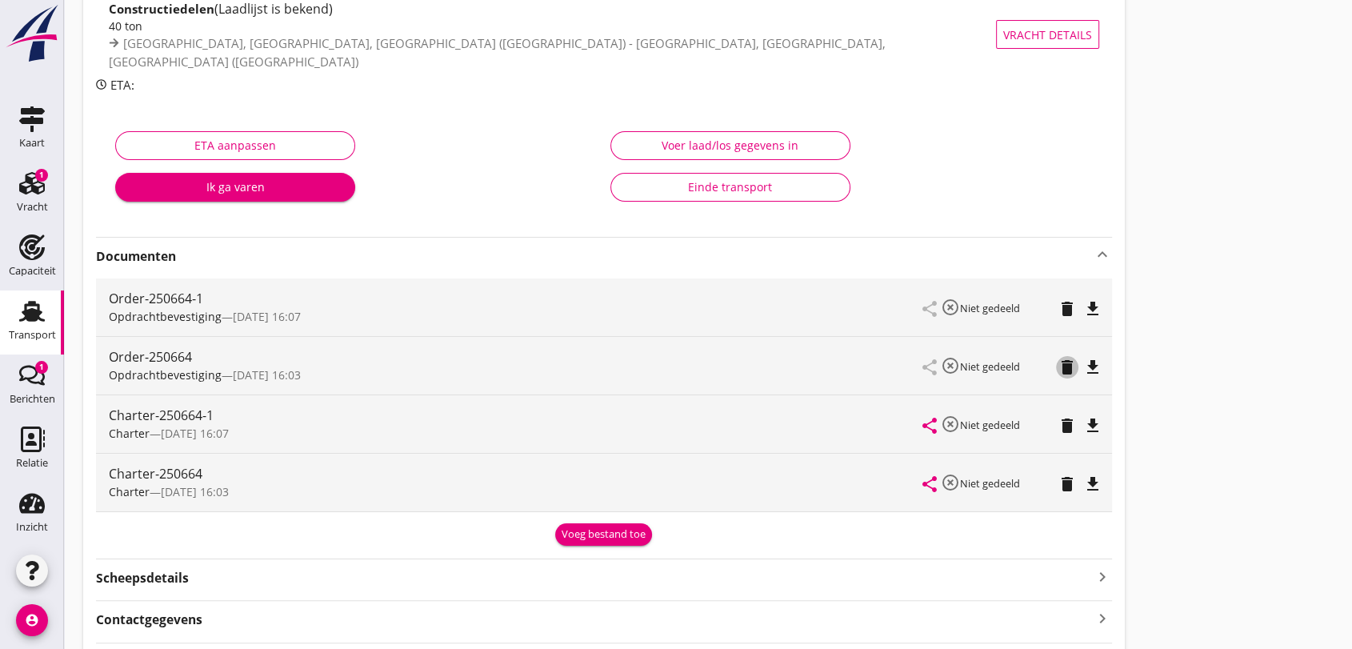
click at [1066, 368] on icon "delete" at bounding box center [1066, 367] width 19 height 19
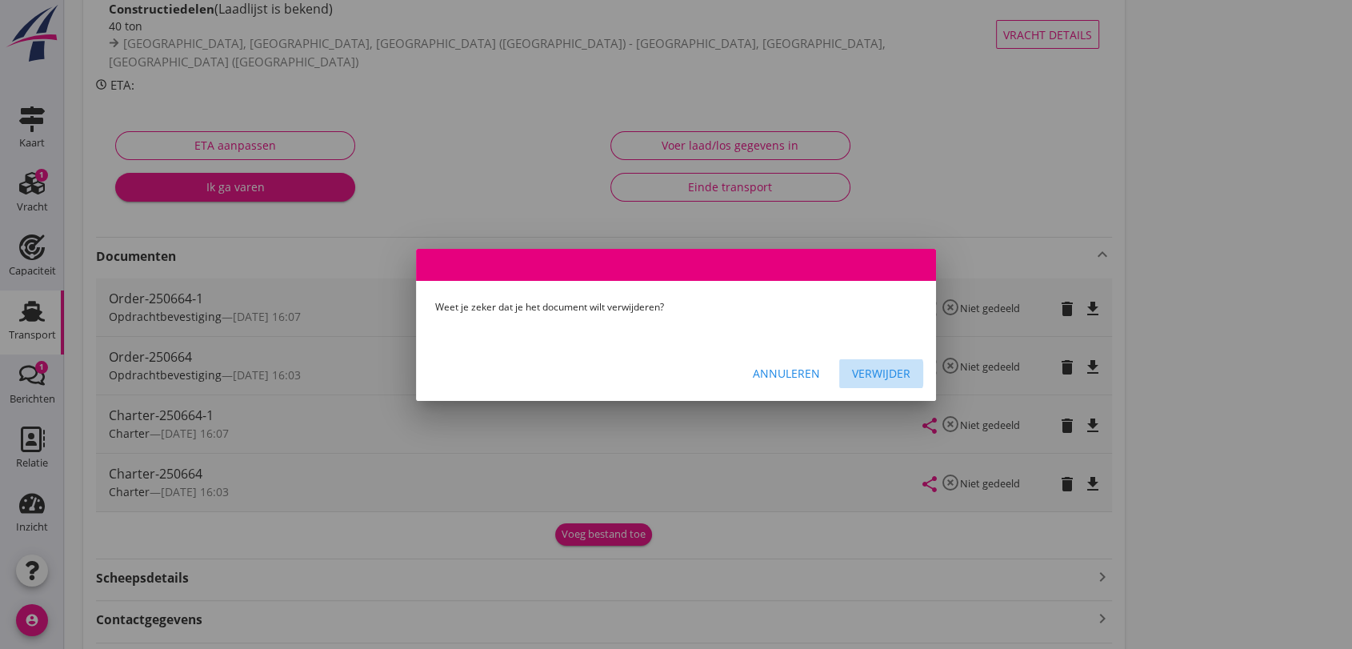
click at [897, 374] on div "Verwijder" at bounding box center [881, 373] width 58 height 17
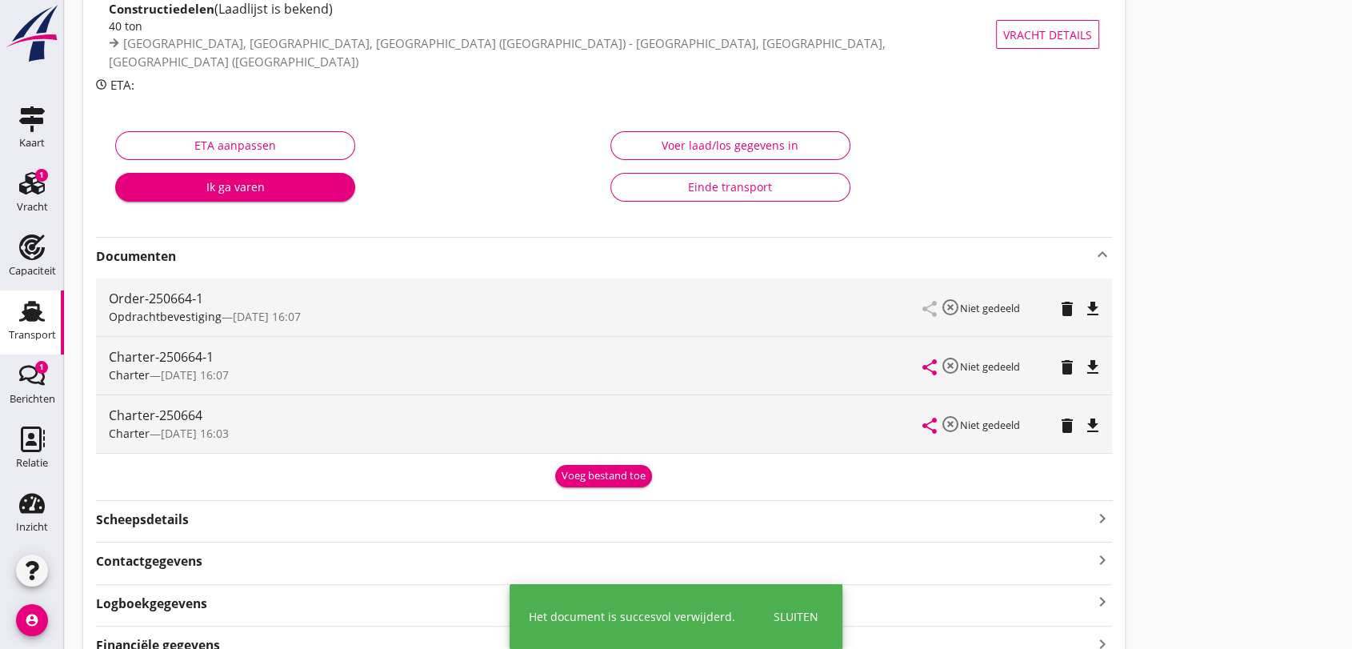
click at [1068, 428] on icon "delete" at bounding box center [1066, 425] width 19 height 19
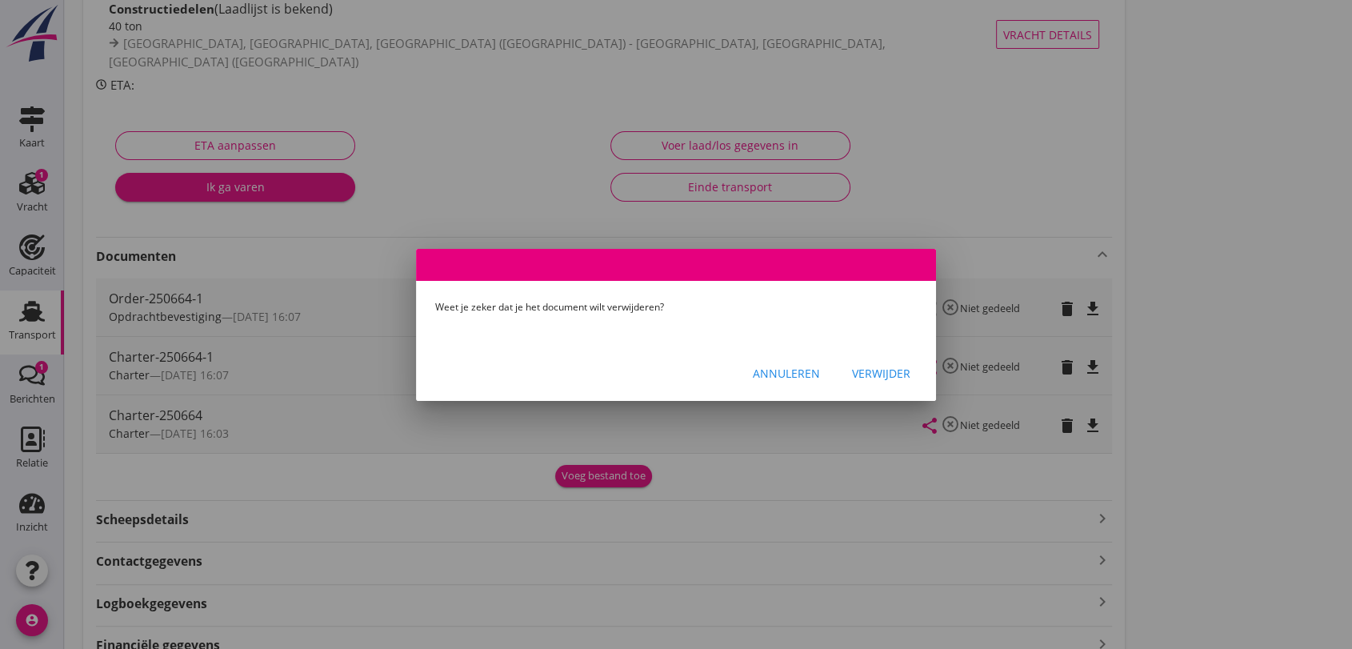
click at [867, 373] on div "Verwijder" at bounding box center [881, 373] width 58 height 17
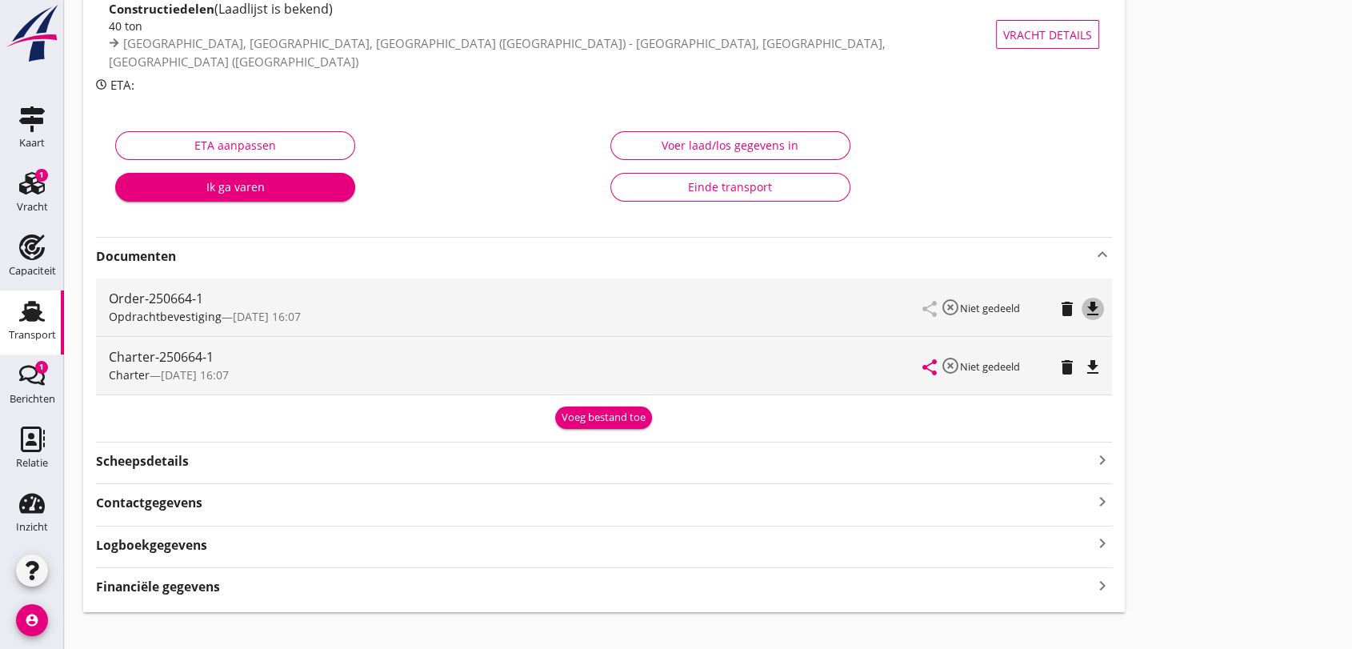
click at [1093, 310] on icon "file_download" at bounding box center [1092, 308] width 19 height 19
click at [1093, 365] on icon "file_download" at bounding box center [1092, 367] width 19 height 19
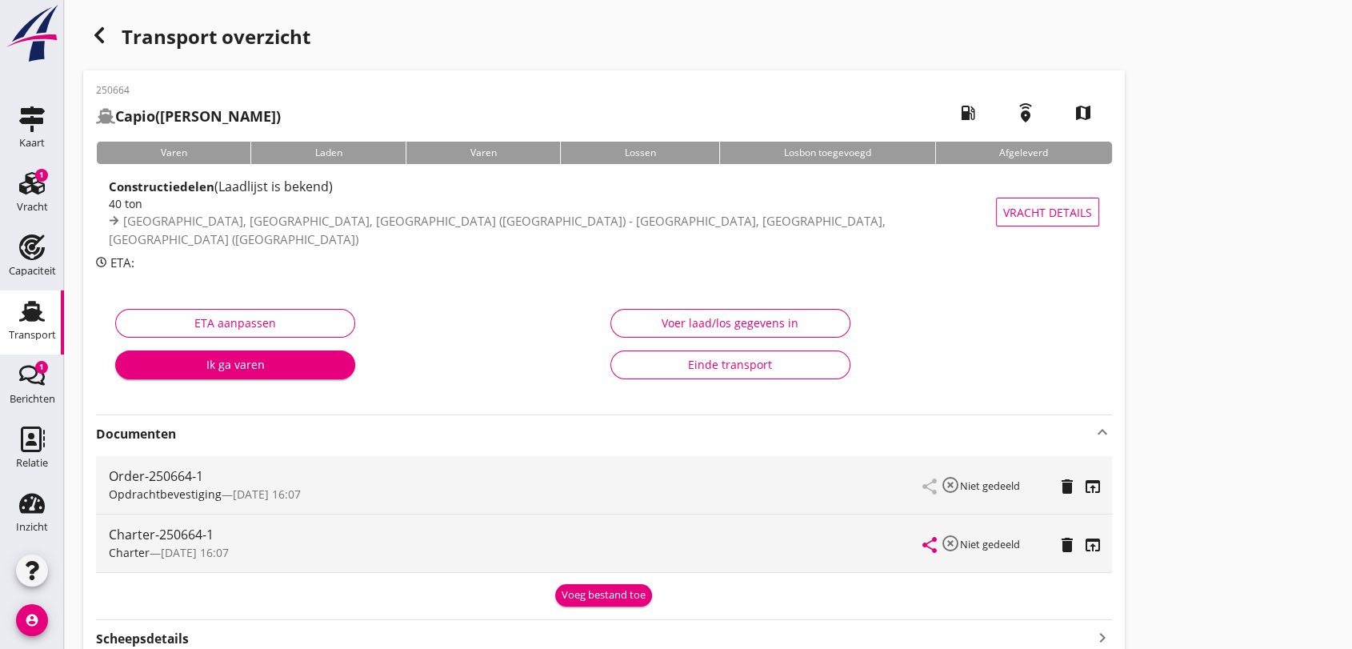
click at [32, 309] on use at bounding box center [32, 311] width 26 height 21
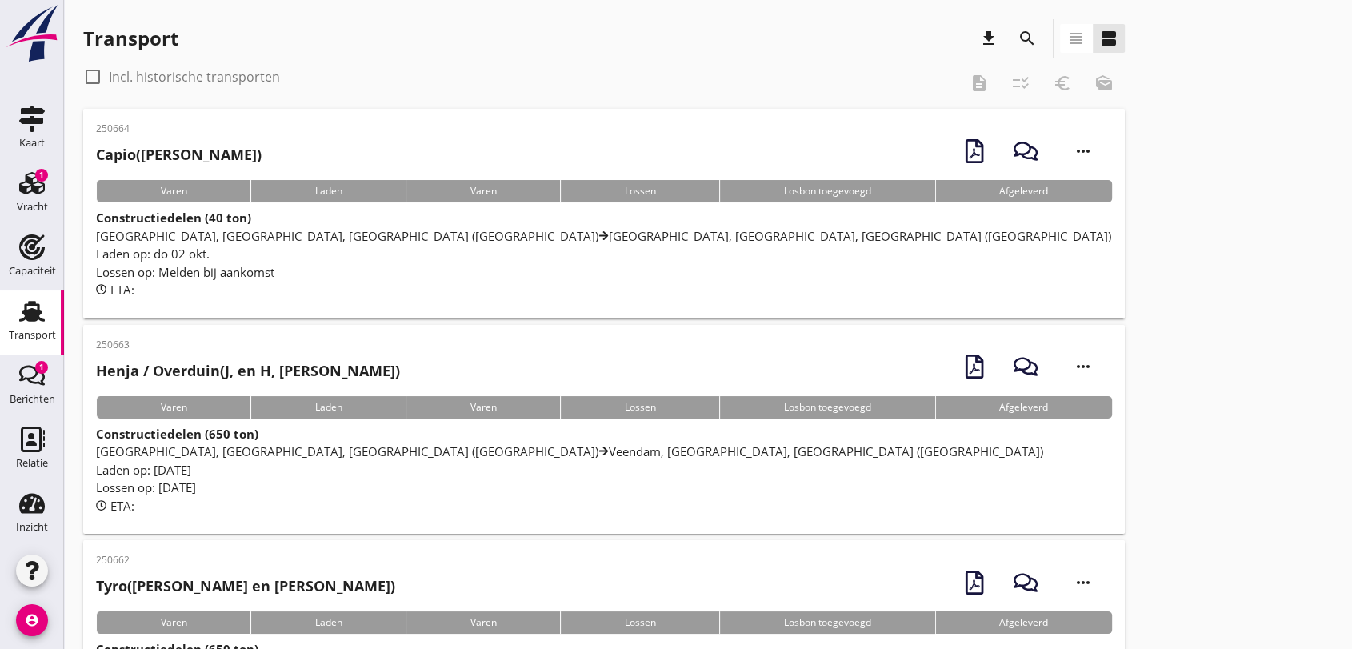
click at [1026, 34] on icon "search" at bounding box center [1026, 38] width 19 height 19
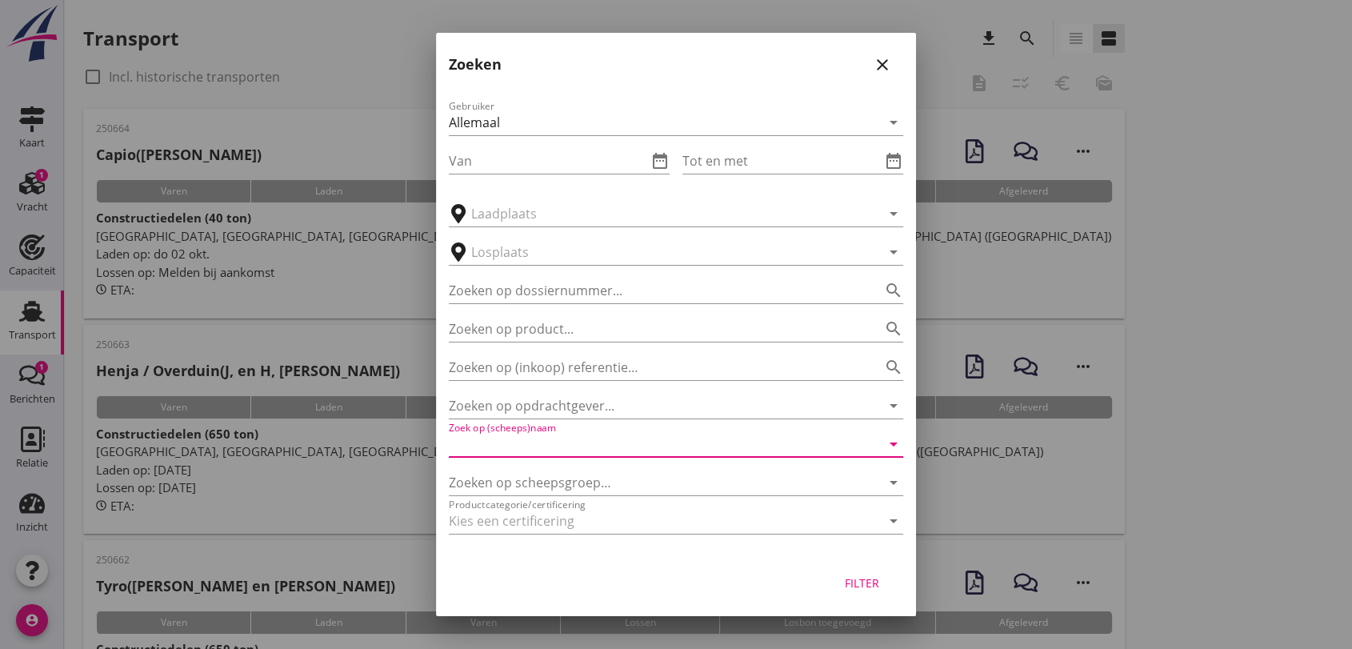
click at [566, 446] on input "Zoek op (scheeps)naam" at bounding box center [654, 444] width 410 height 26
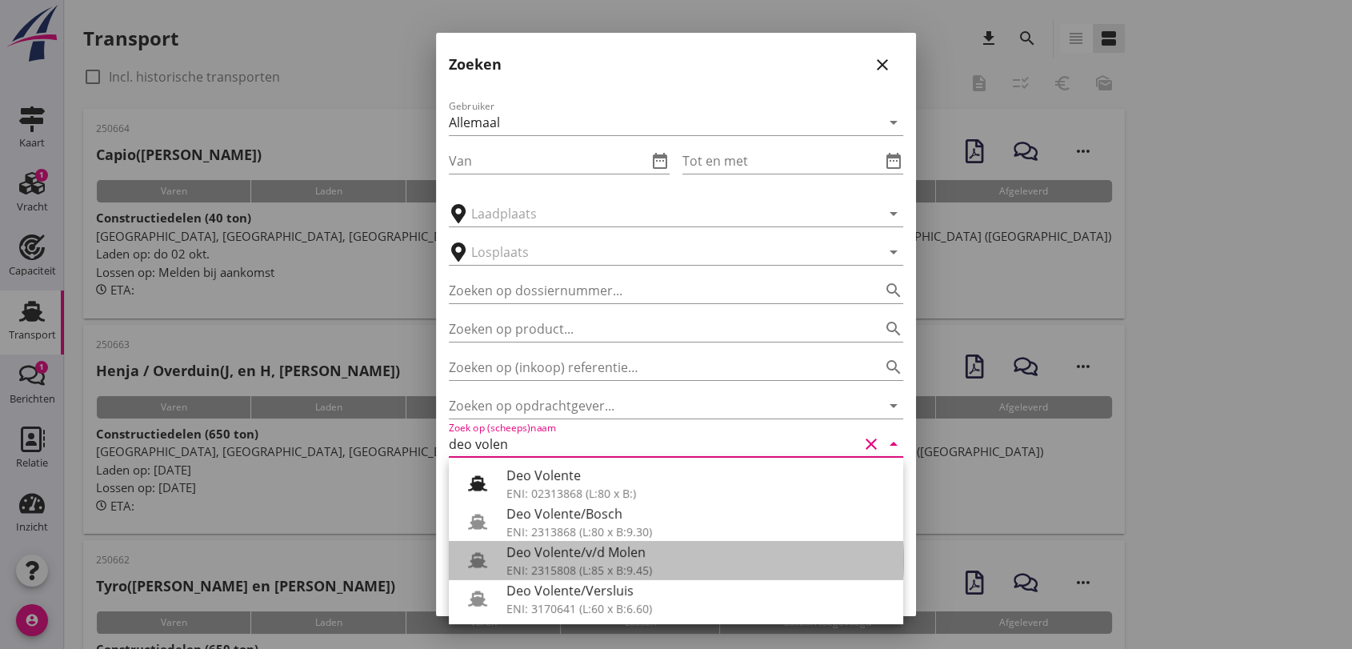
click at [632, 567] on div "ENI: 2315808 (L:85 x B:9.45)" at bounding box center [698, 570] width 384 height 17
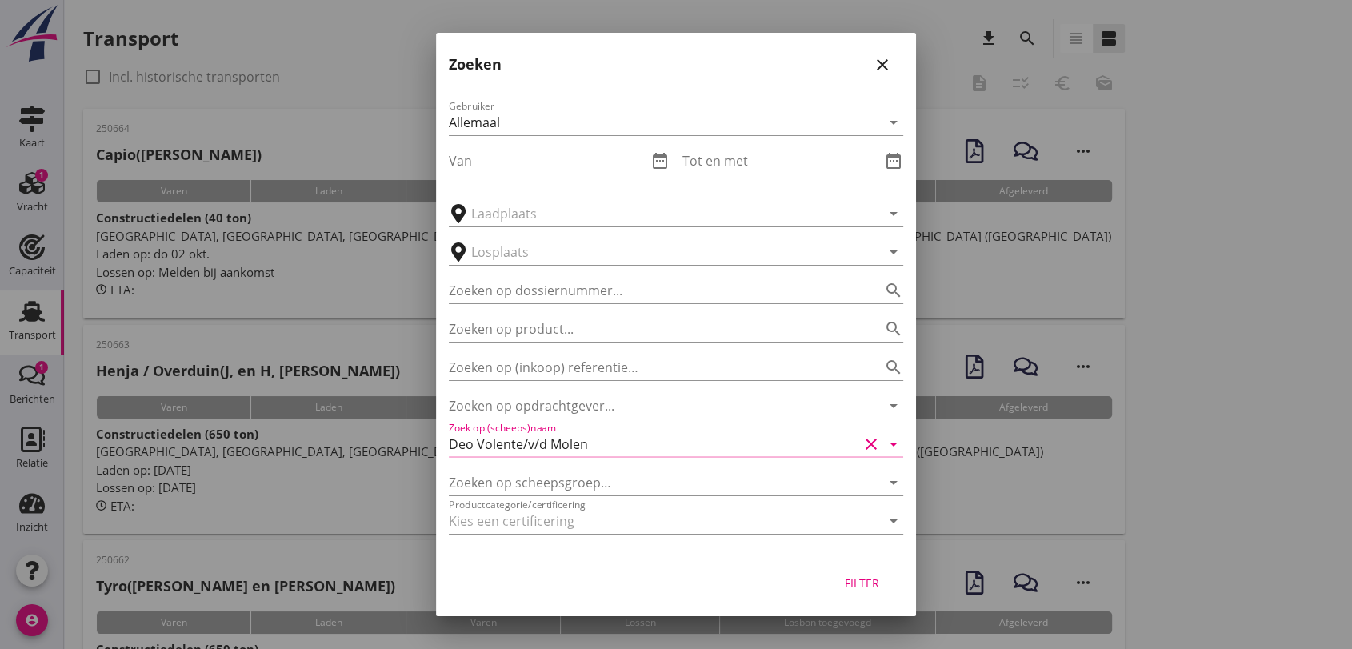
type input "Deo Volente/v/d Molen"
click at [557, 411] on input "Zoeken op opdrachtgever..." at bounding box center [654, 406] width 410 height 26
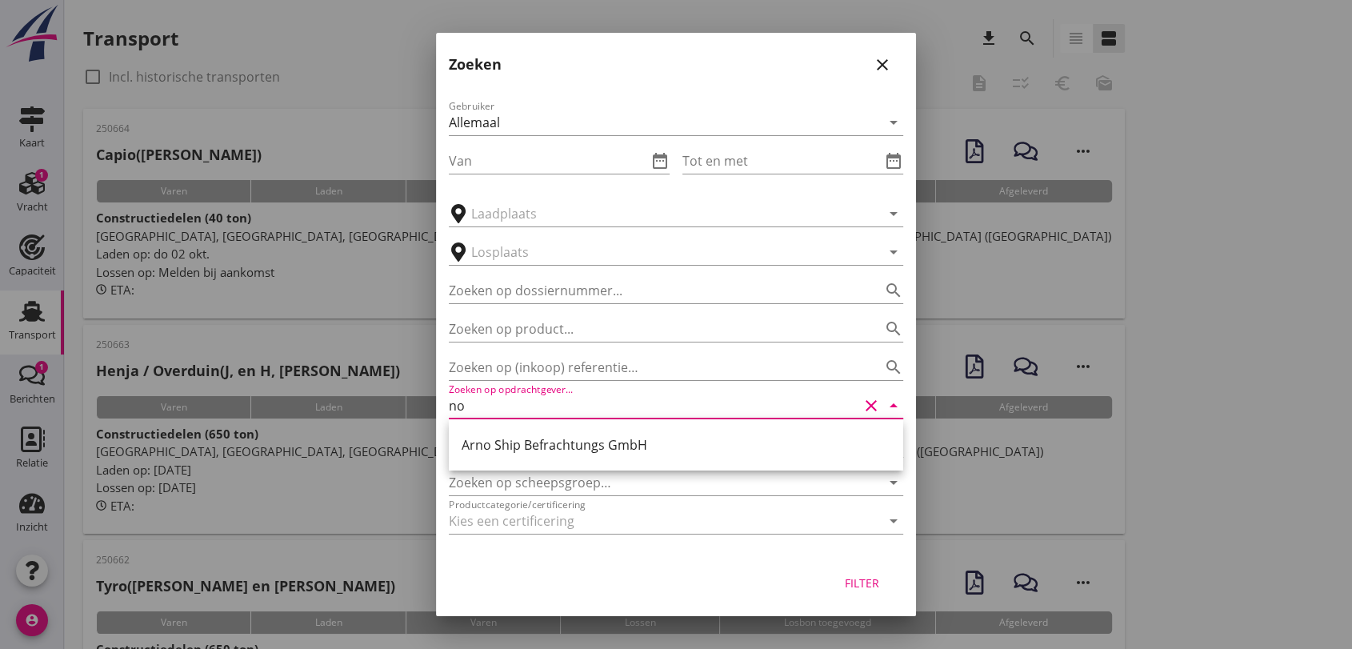
type input "n"
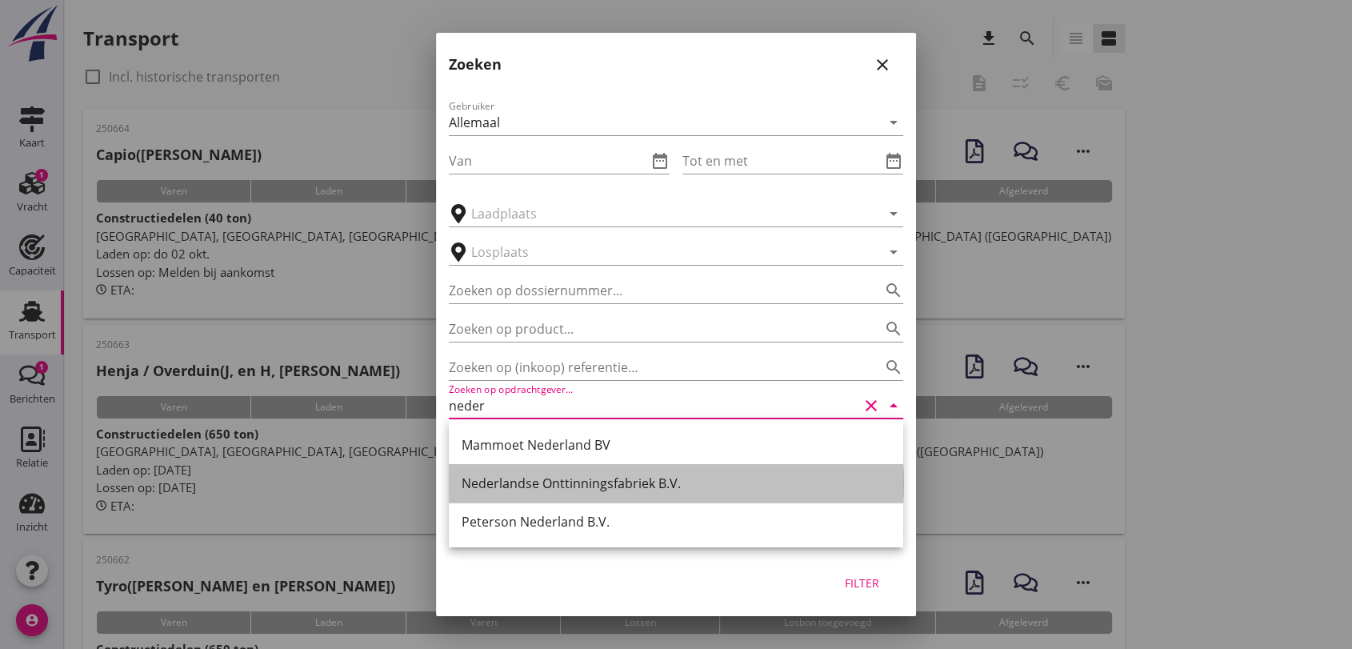
click at [604, 480] on div "Nederlandse Onttinningsfabriek B.V." at bounding box center [676, 483] width 429 height 19
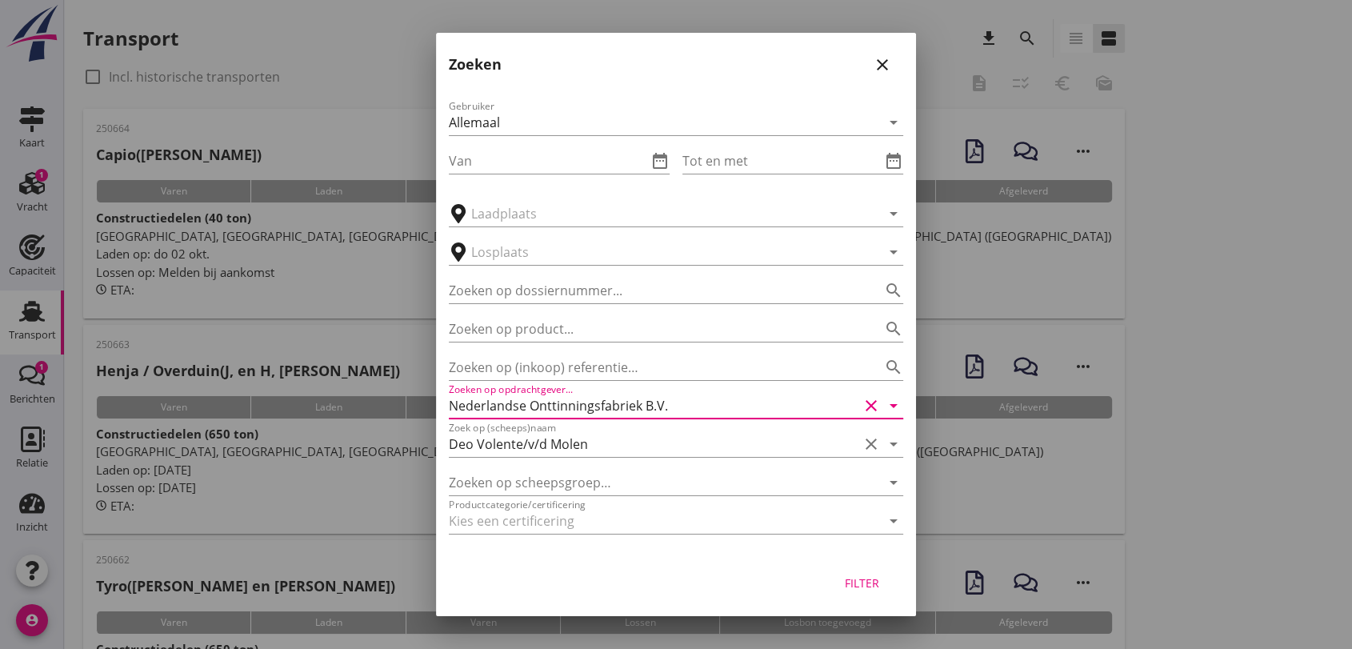
type input "Nederlandse Onttinningsfabriek B.V."
click at [857, 583] on div "Filter" at bounding box center [861, 582] width 45 height 17
type input "Deo Volente/v/d Molen"
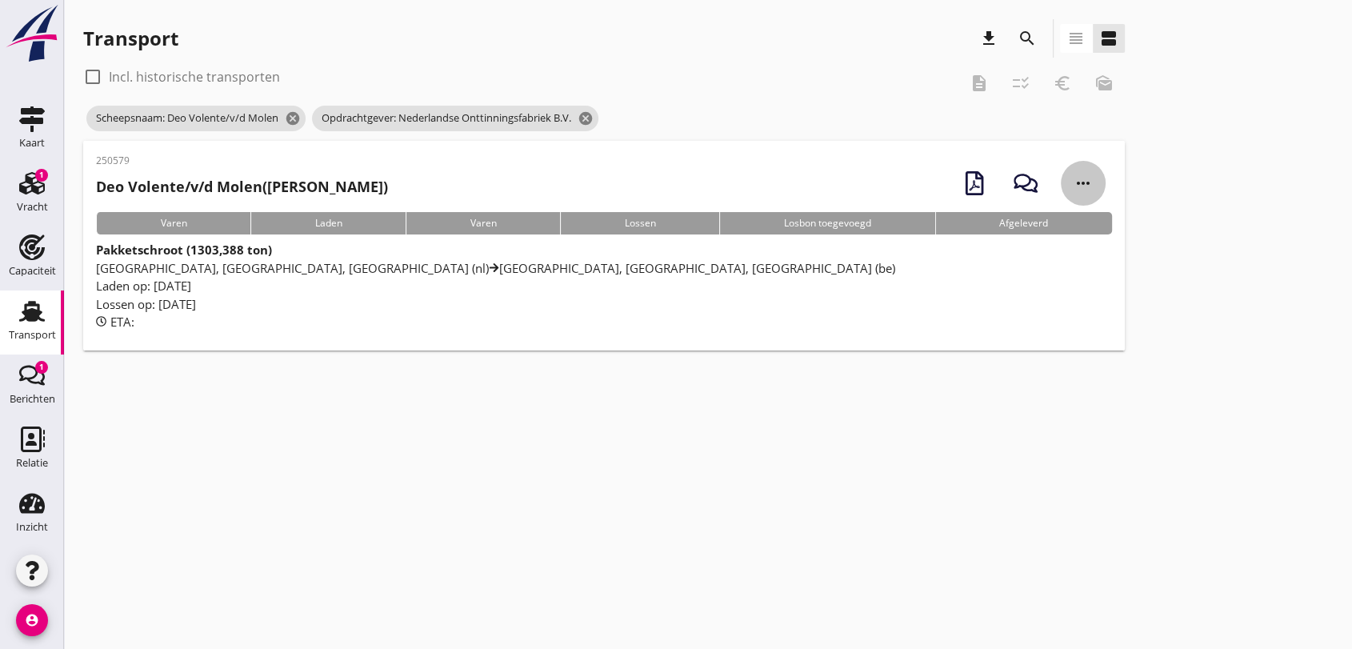
click at [1082, 178] on icon "more_horiz" at bounding box center [1083, 183] width 45 height 45
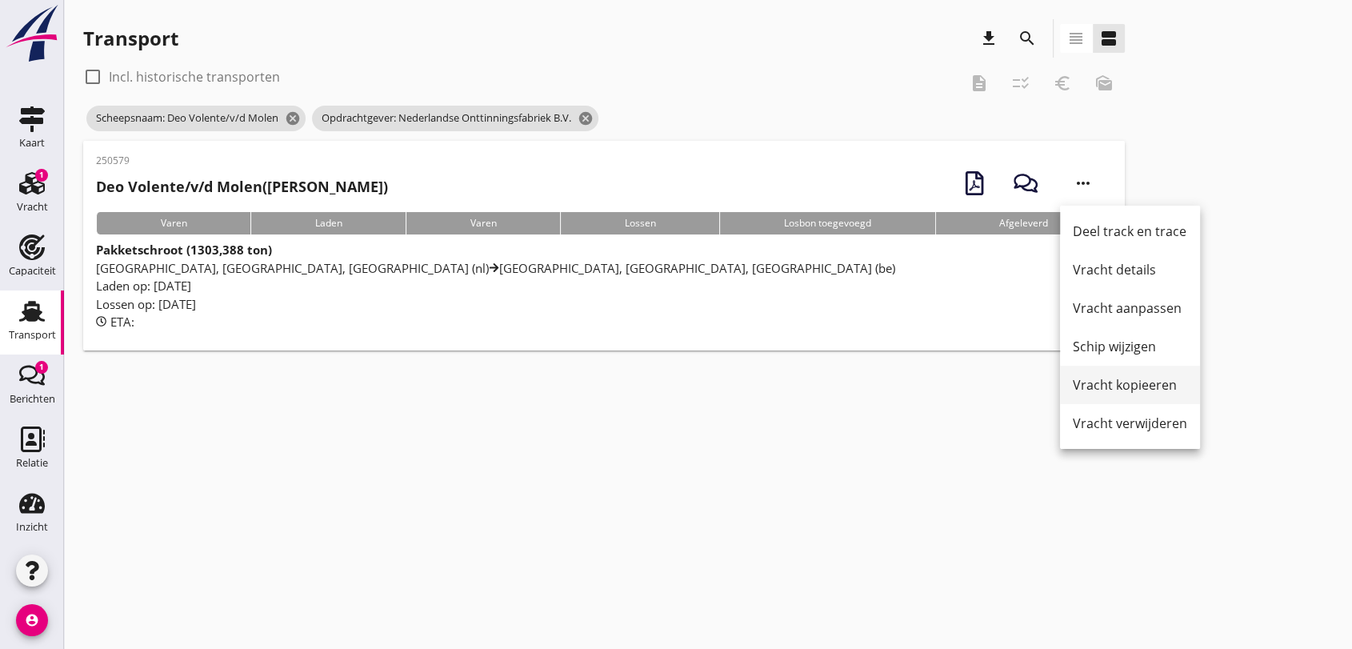
click at [1162, 385] on div "Vracht kopieeren" at bounding box center [1130, 384] width 114 height 19
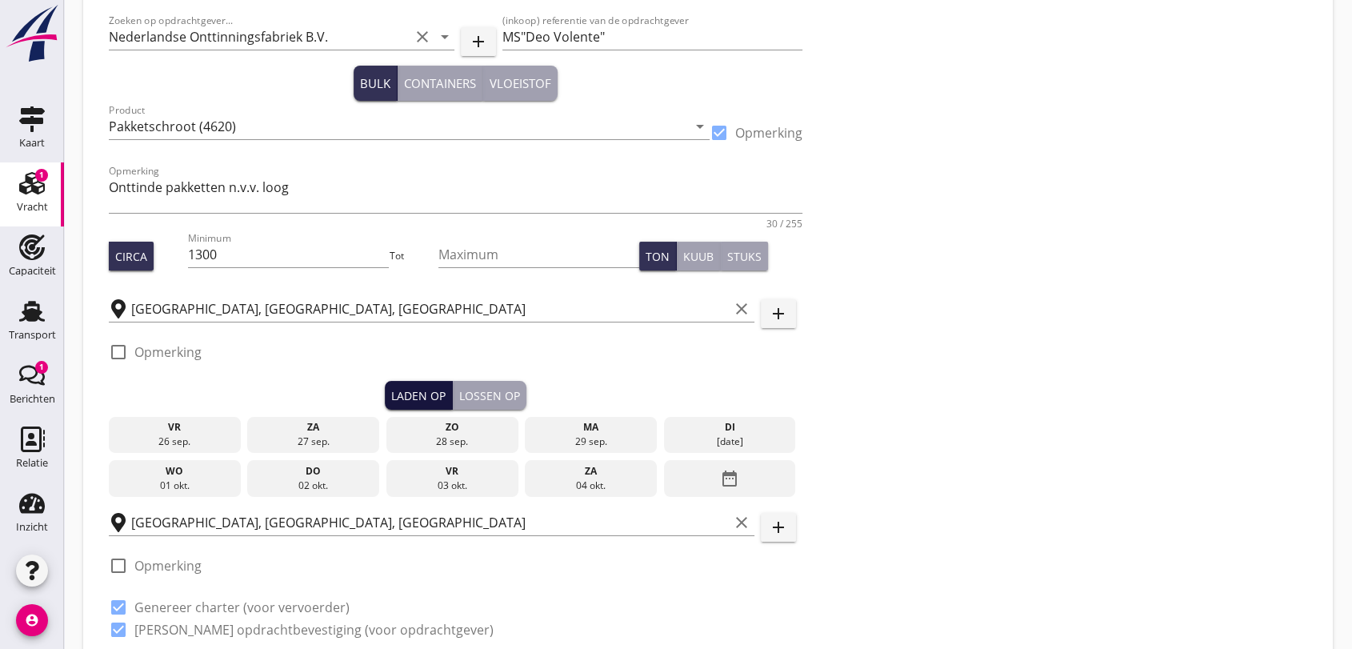
scroll to position [178, 0]
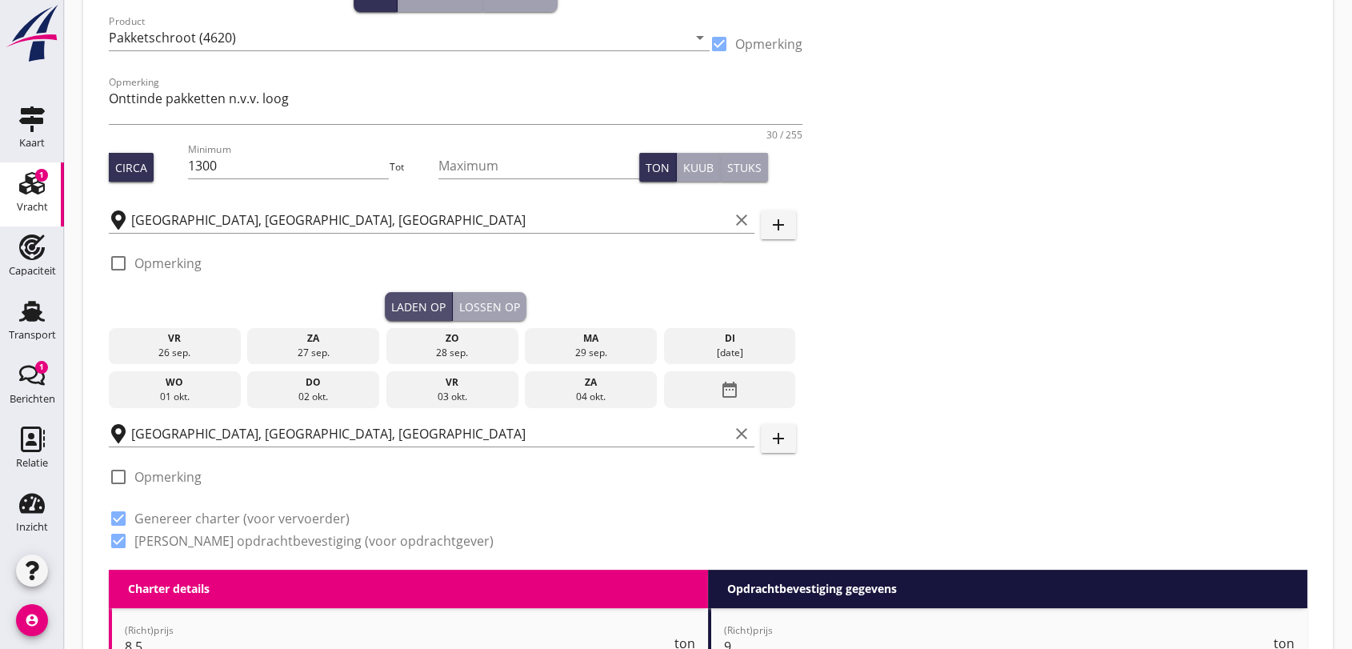
click at [406, 302] on div "Laden op" at bounding box center [418, 306] width 54 height 17
click at [724, 386] on icon "date_range" at bounding box center [729, 389] width 19 height 29
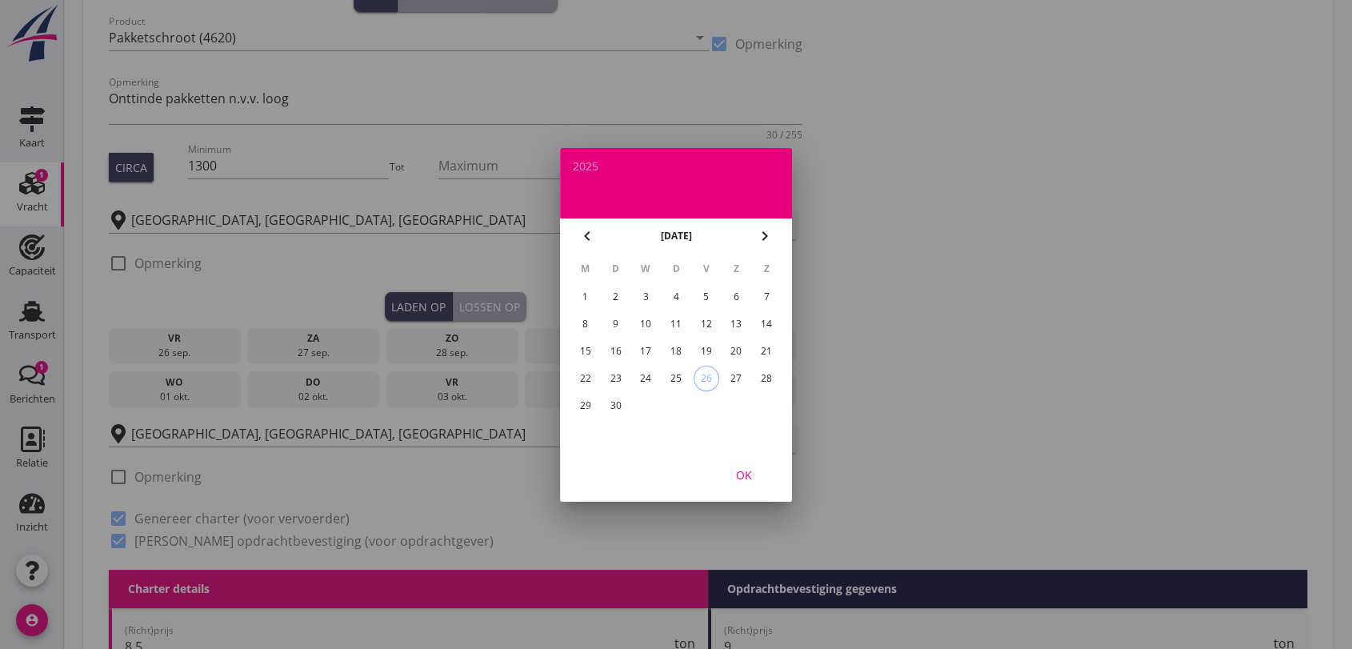
click at [765, 229] on icon "chevron_right" at bounding box center [764, 235] width 19 height 19
click at [705, 377] on div "24" at bounding box center [706, 379] width 26 height 26
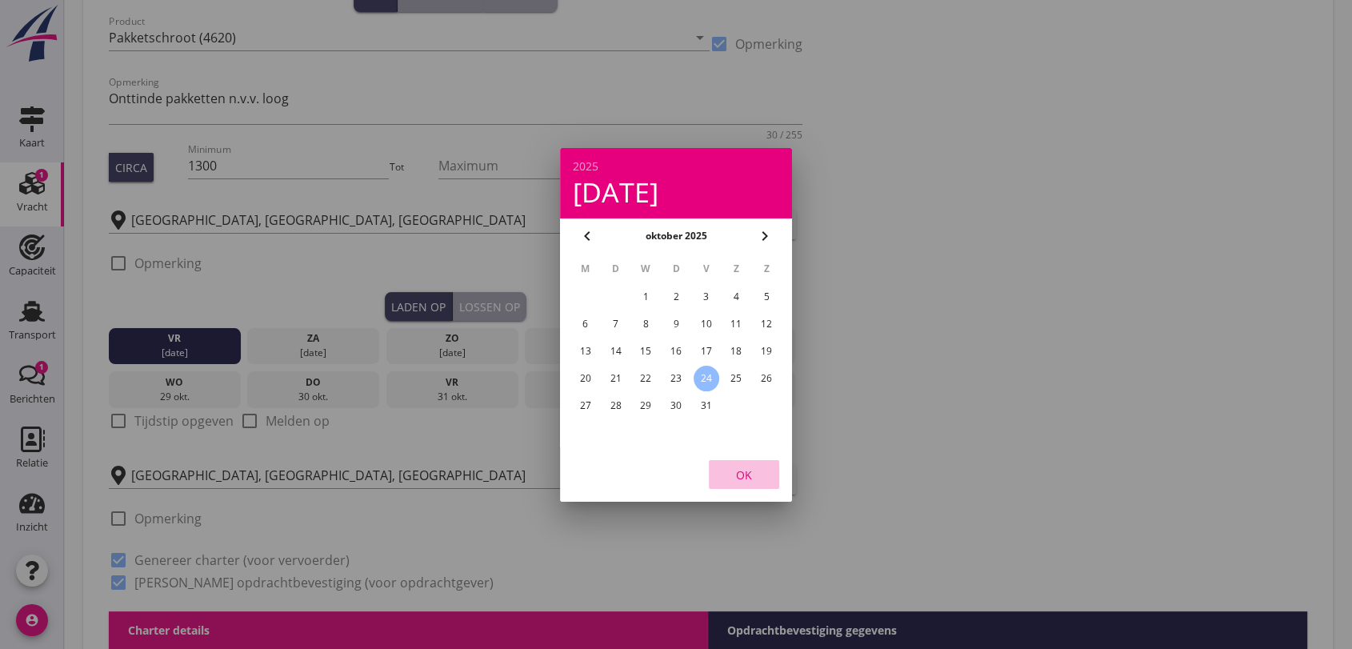
click at [749, 476] on div "OK" at bounding box center [743, 474] width 45 height 17
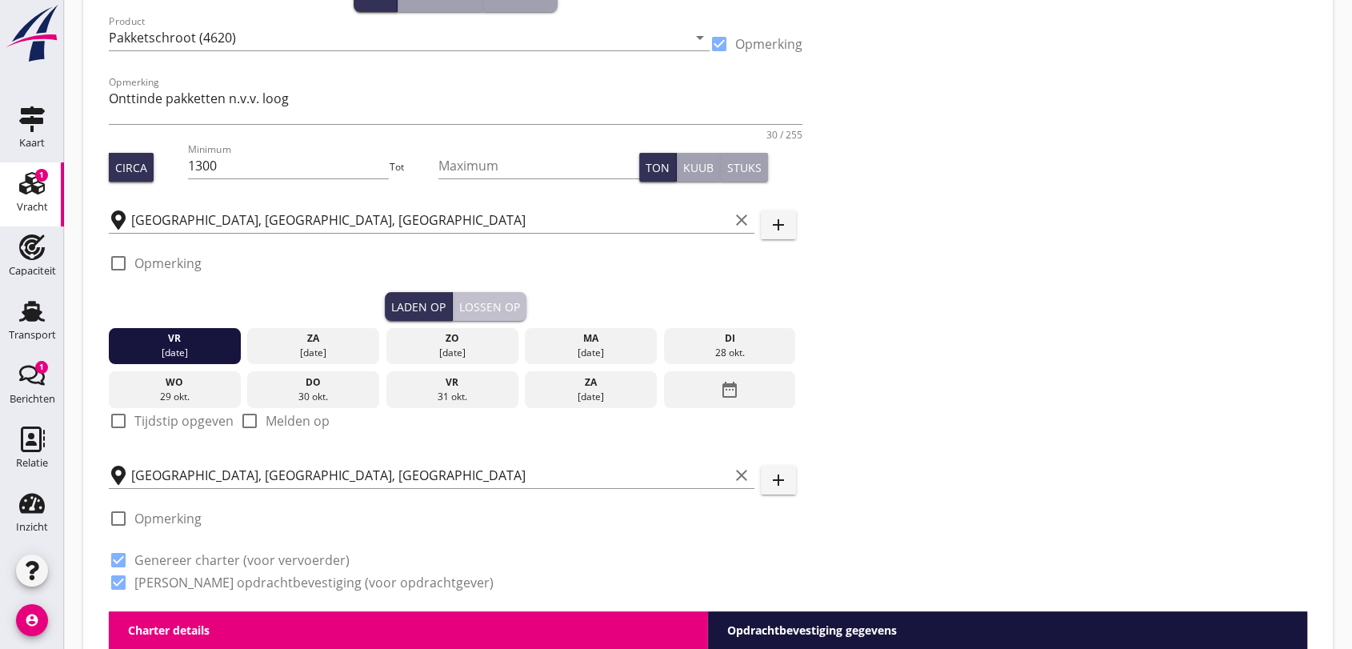
drag, startPoint x: 485, startPoint y: 302, endPoint x: 527, endPoint y: 318, distance: 45.3
click at [486, 302] on div "Lossen op" at bounding box center [489, 306] width 61 height 17
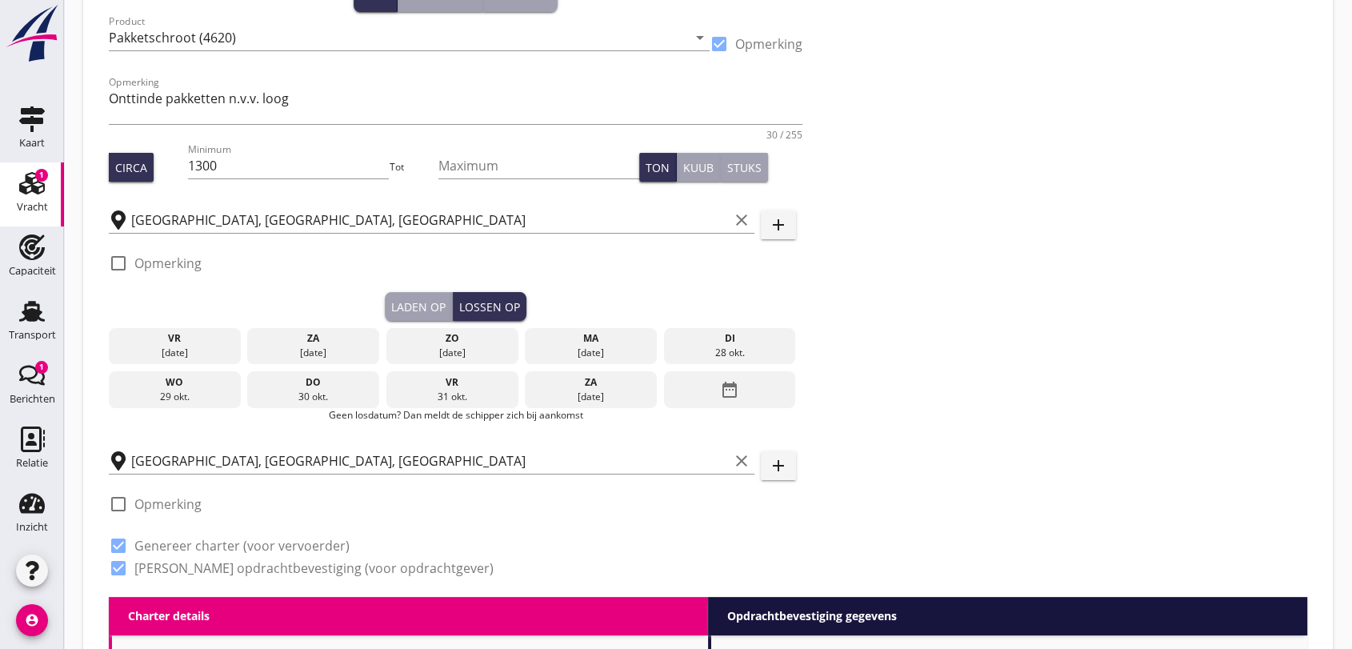
click at [731, 386] on icon "date_range" at bounding box center [729, 389] width 19 height 29
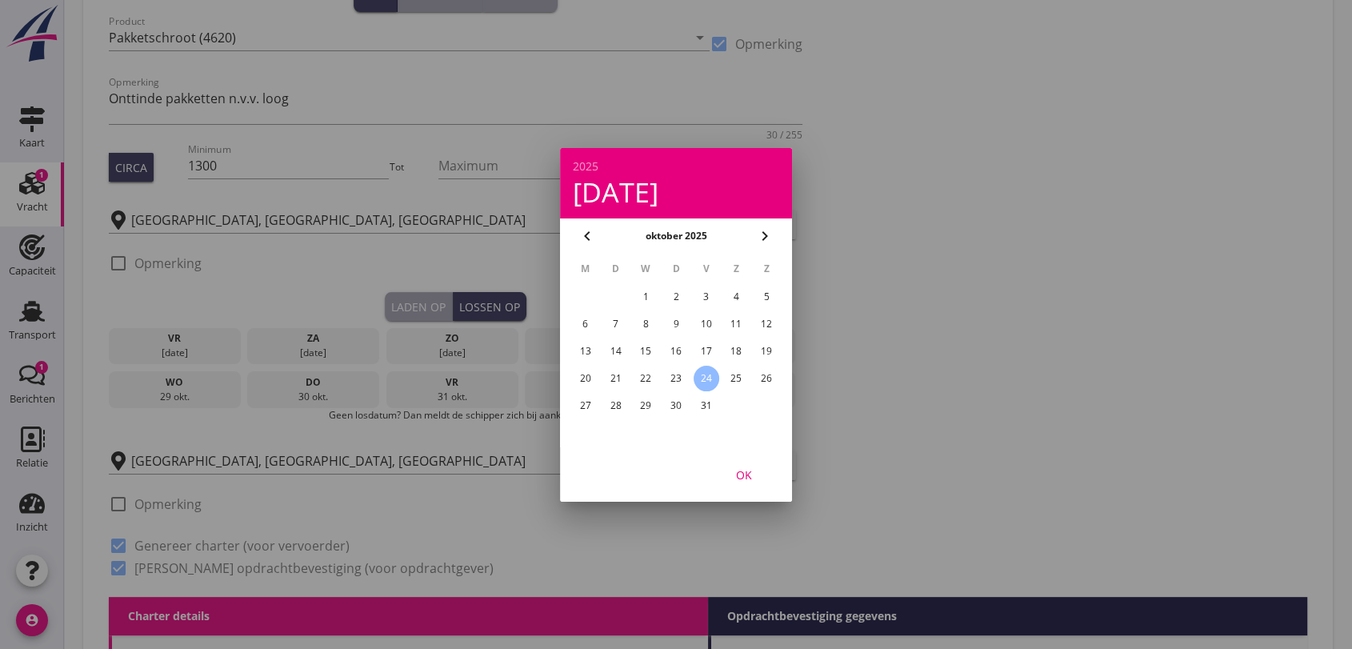
click at [641, 402] on div "29" at bounding box center [646, 406] width 26 height 26
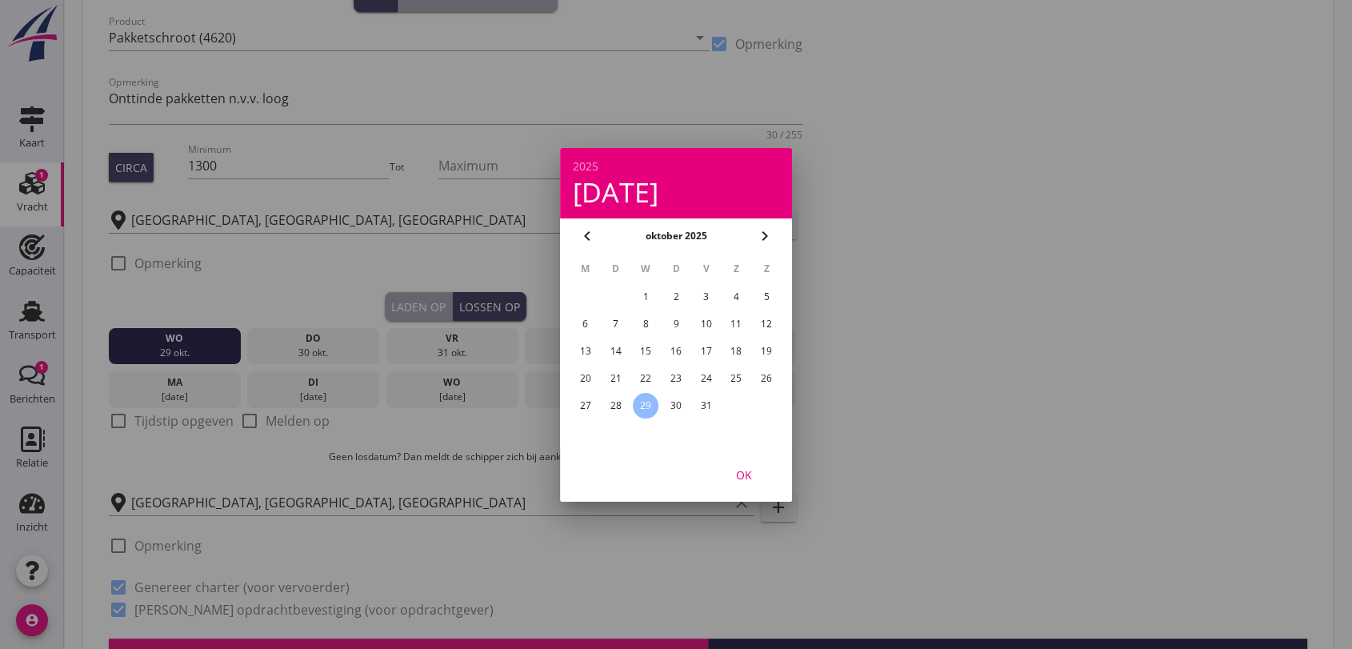
click at [749, 470] on div "OK" at bounding box center [743, 474] width 45 height 17
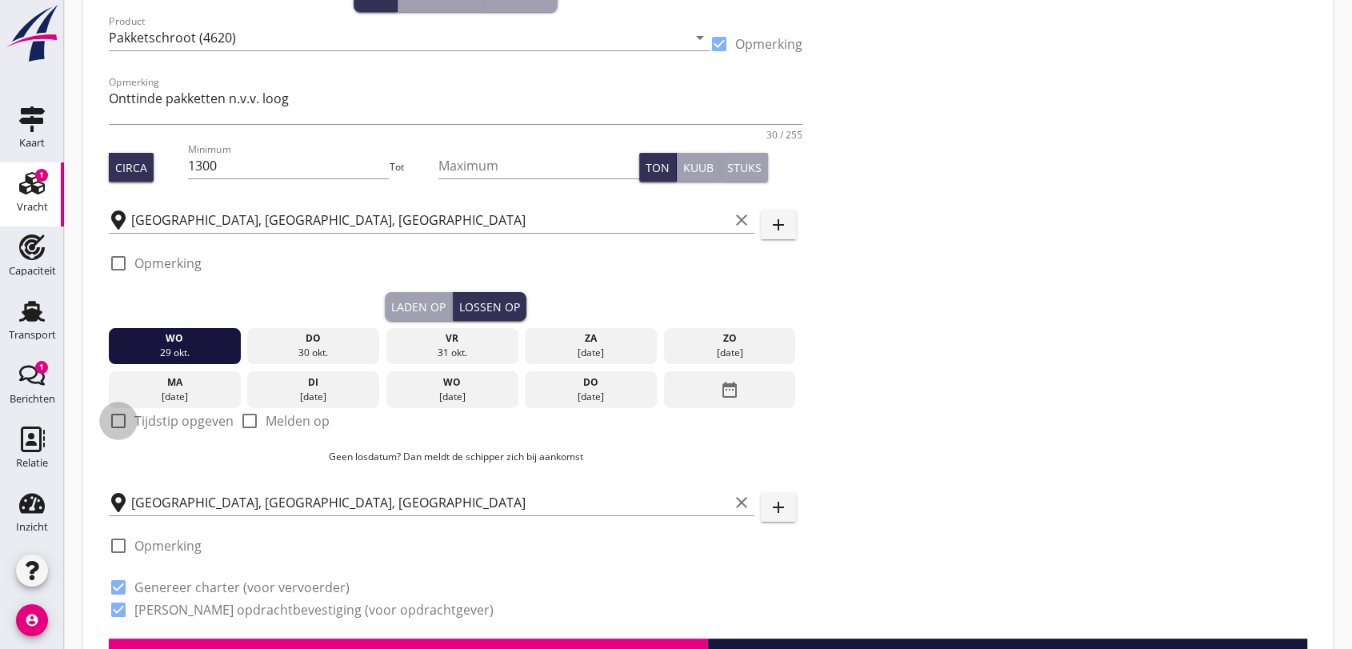
click at [115, 414] on div at bounding box center [118, 420] width 27 height 27
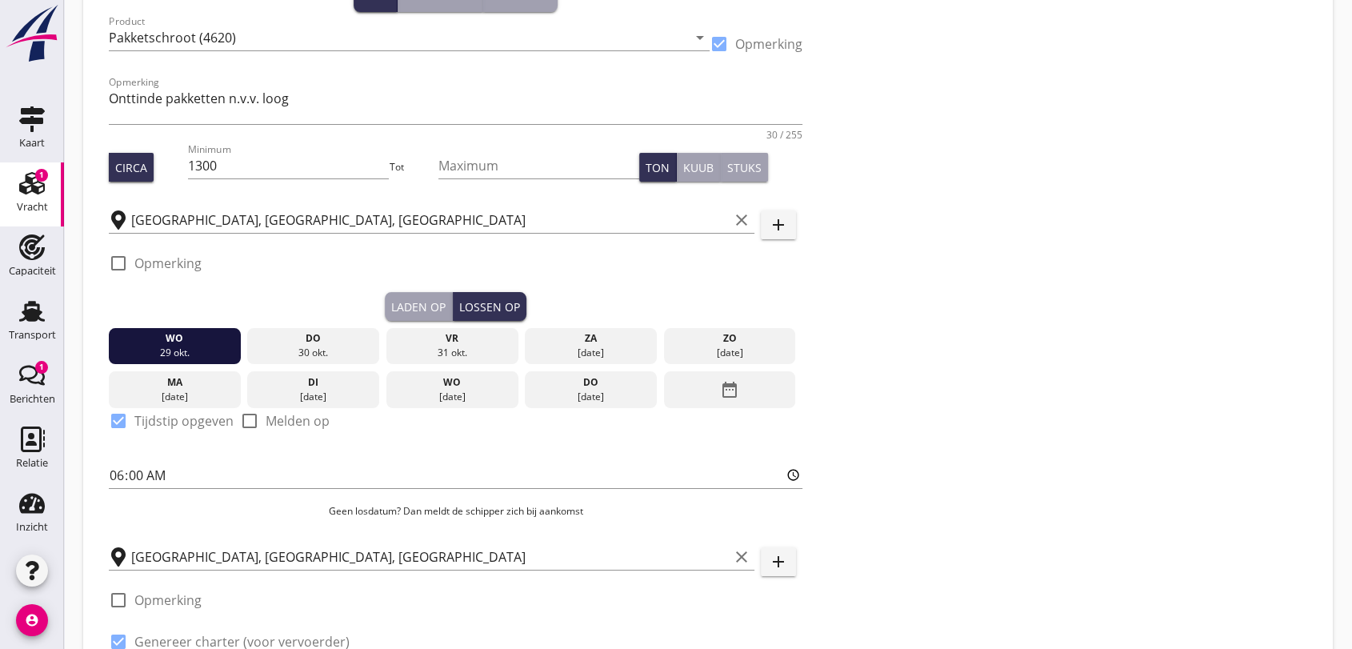
scroll to position [355, 0]
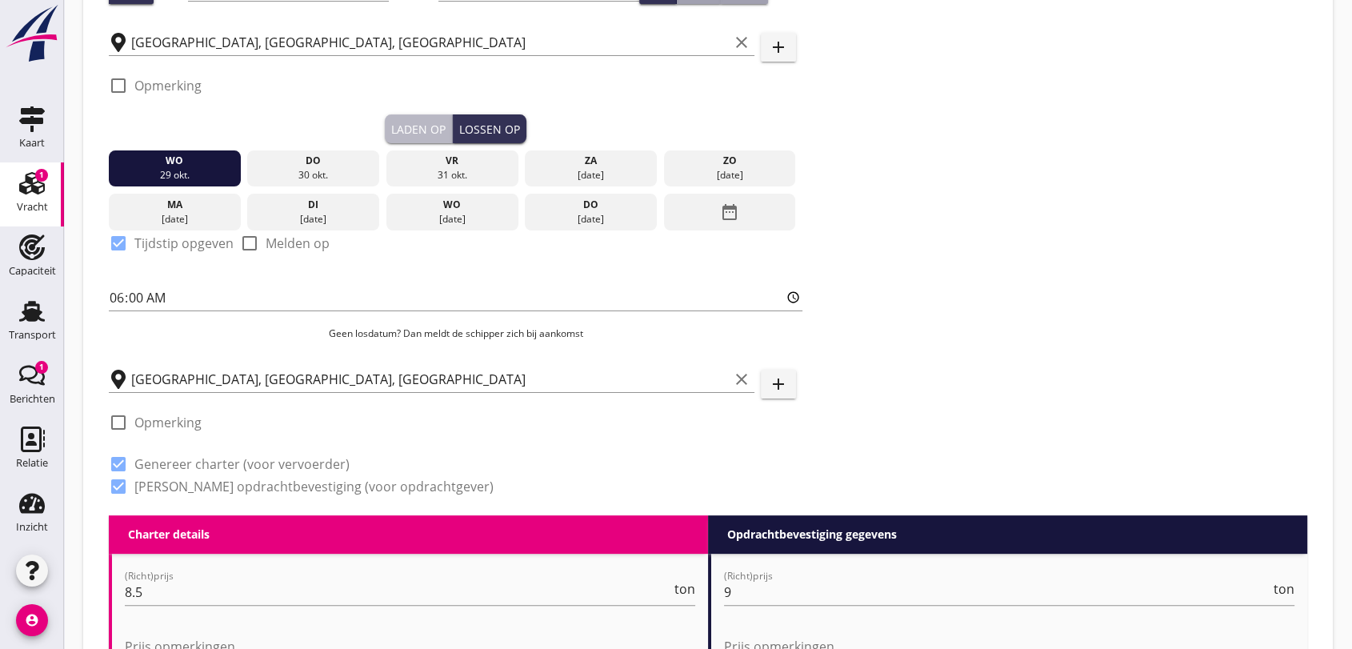
click at [406, 123] on div "Laden op" at bounding box center [418, 129] width 54 height 17
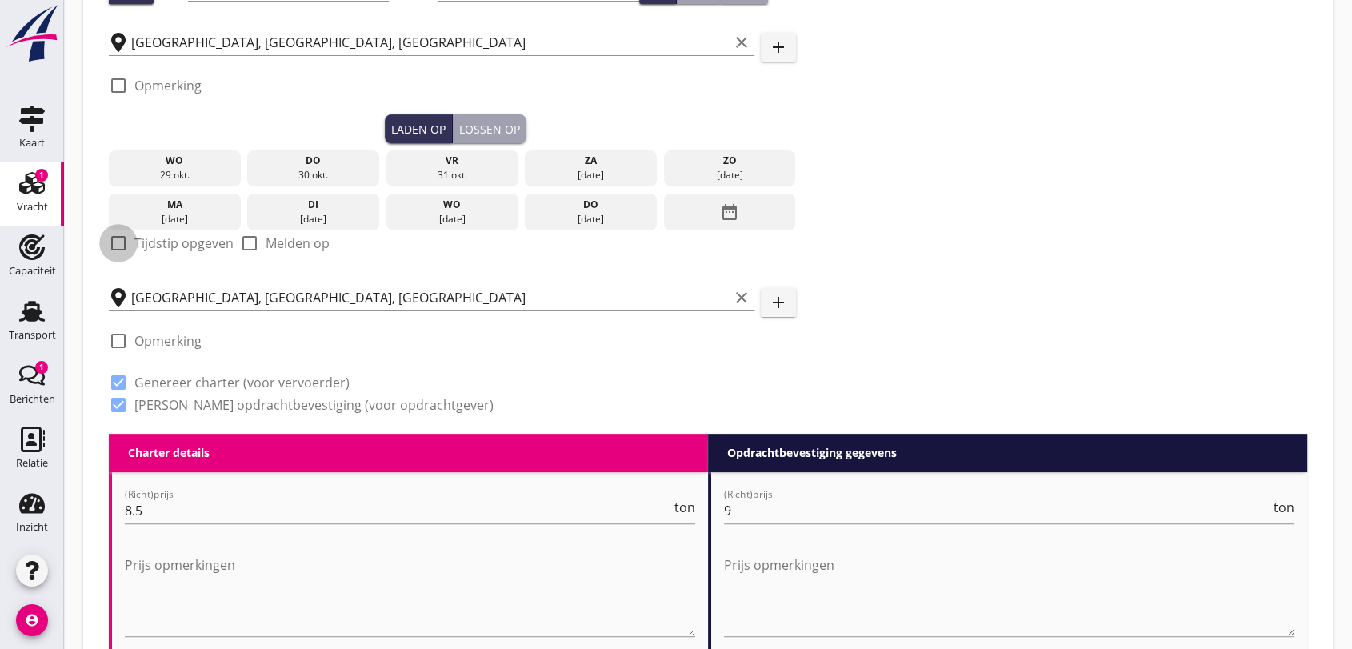
click at [117, 233] on div at bounding box center [118, 243] width 27 height 27
checkbox input "true"
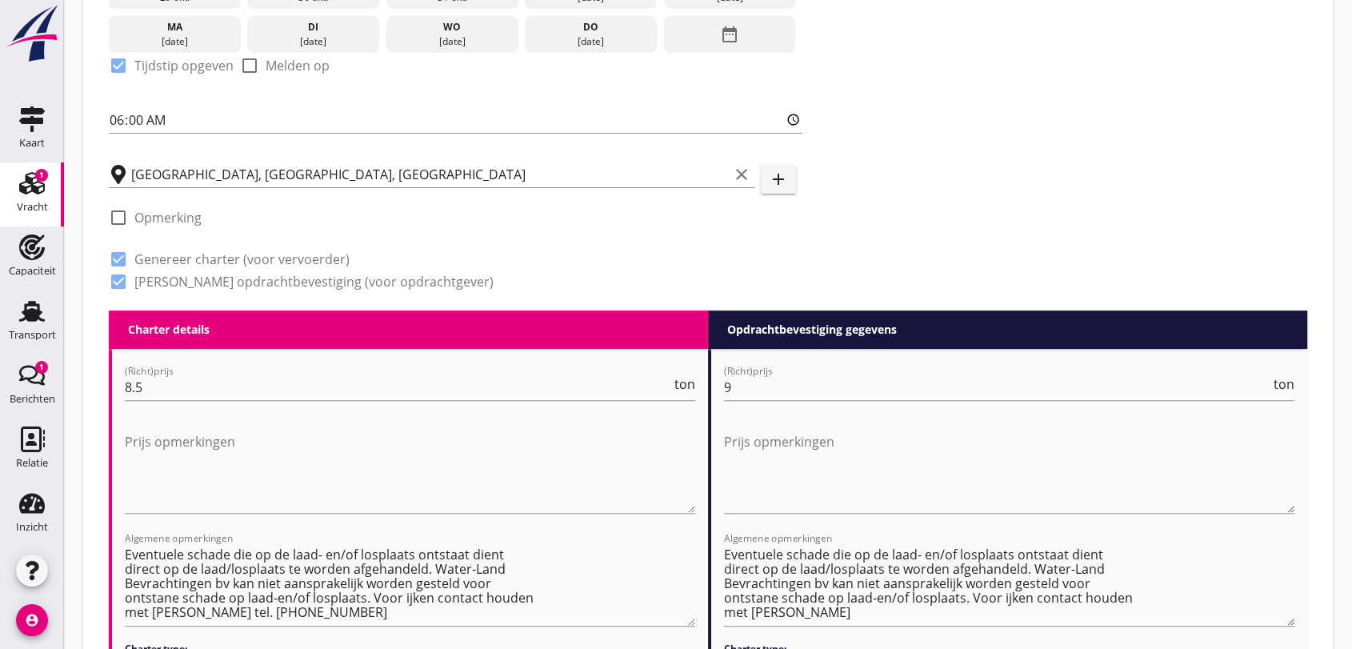
scroll to position [266, 0]
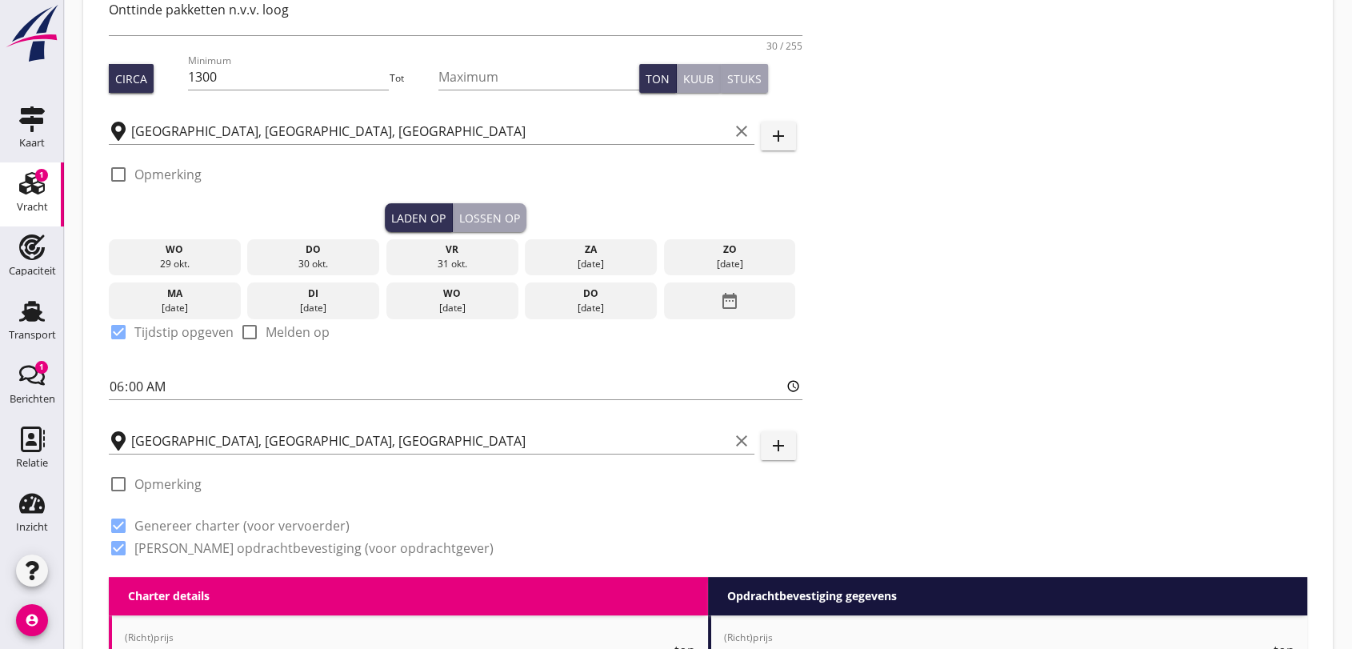
click at [473, 214] on div "Lossen op" at bounding box center [489, 218] width 61 height 17
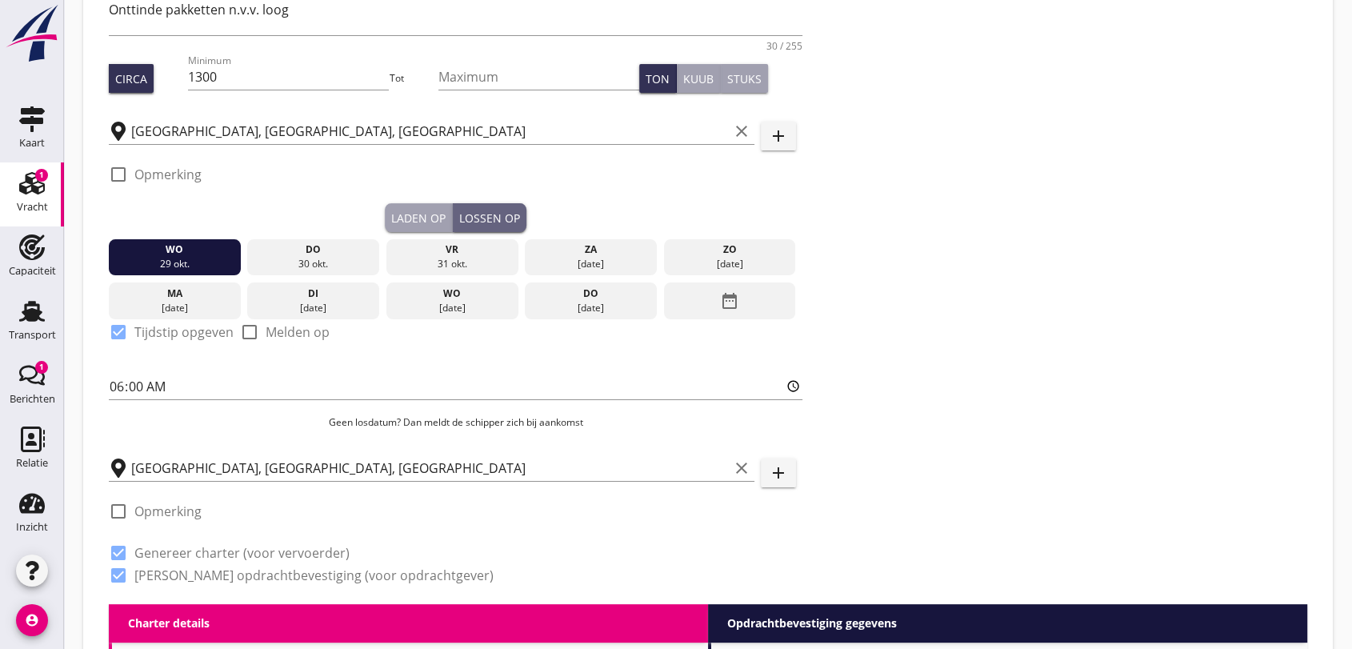
drag, startPoint x: 495, startPoint y: 214, endPoint x: 595, endPoint y: 274, distance: 116.6
click at [498, 217] on div "Lossen op" at bounding box center [489, 218] width 61 height 17
click at [736, 302] on icon "date_range" at bounding box center [729, 300] width 19 height 29
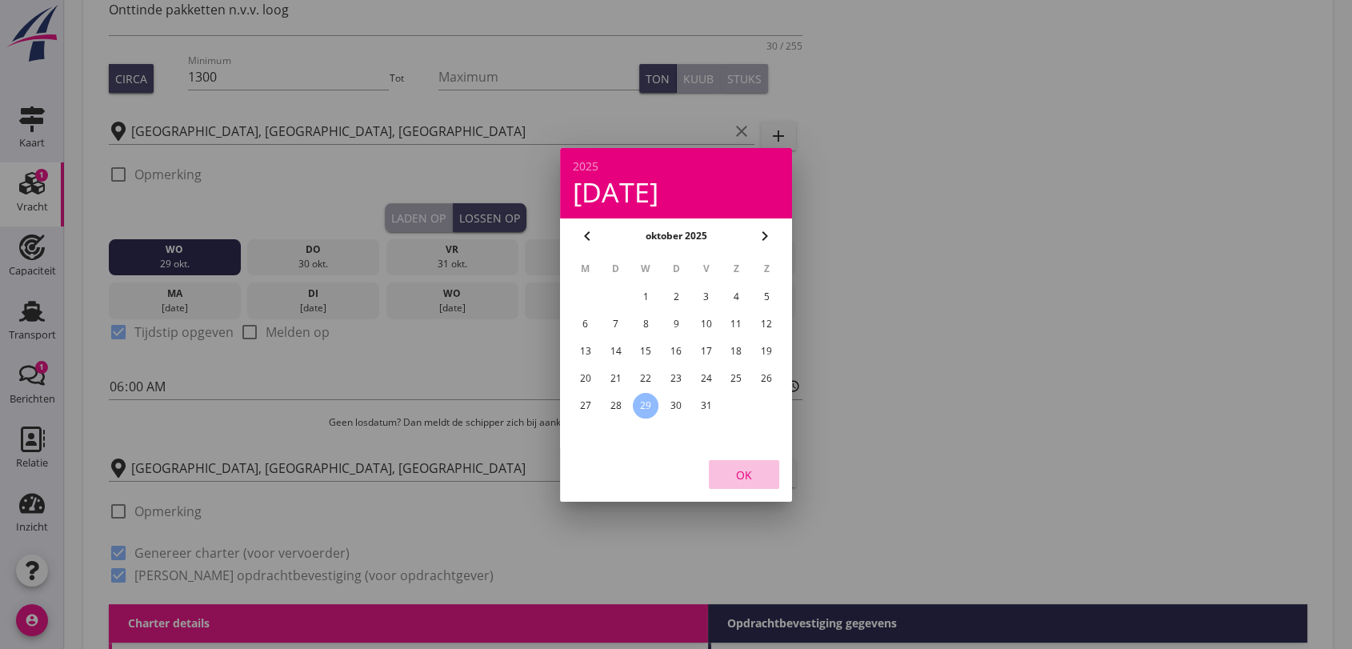
click at [749, 469] on div "OK" at bounding box center [743, 474] width 45 height 17
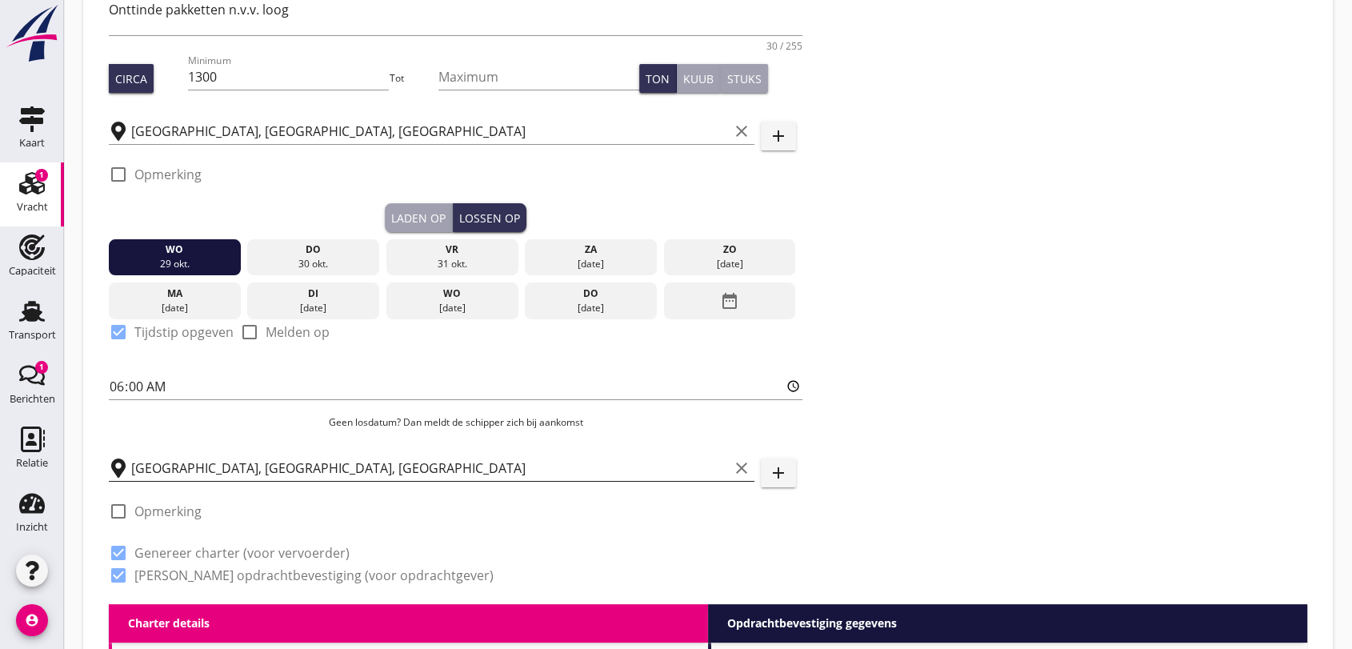
scroll to position [355, 0]
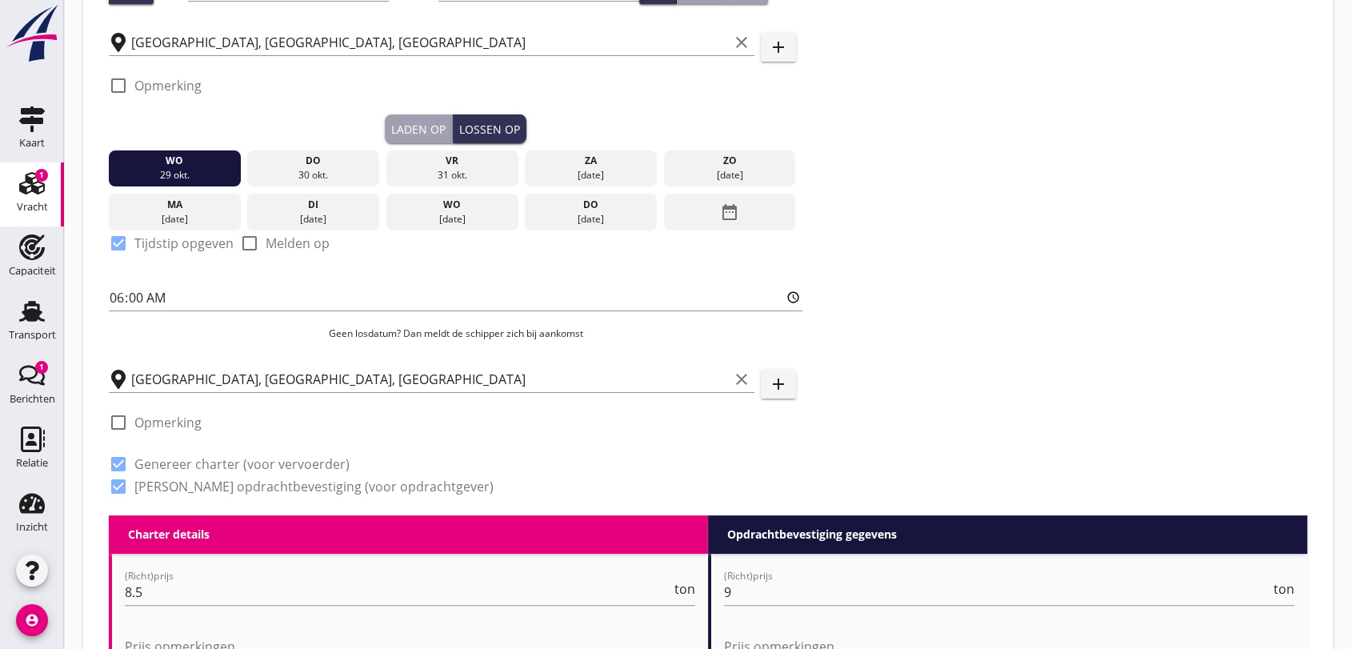
click at [354, 407] on div "check_box_outline_blank Opmerking" at bounding box center [455, 427] width 693 height 48
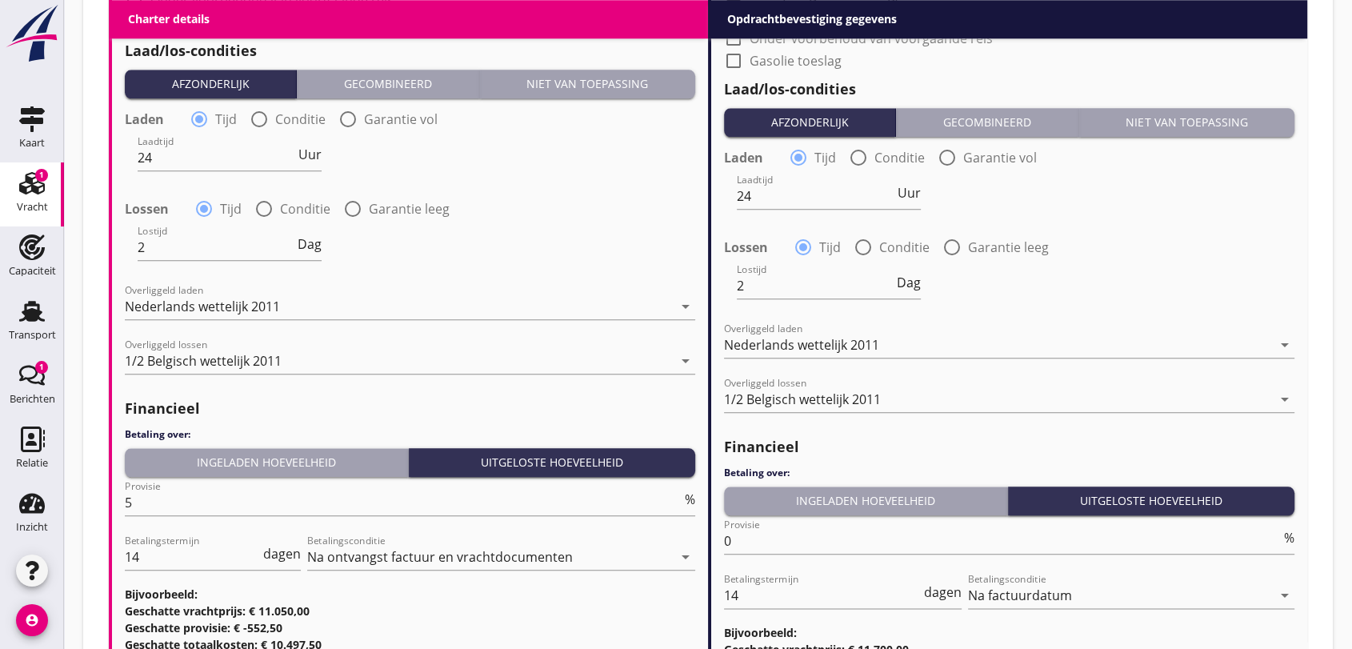
scroll to position [1852, 0]
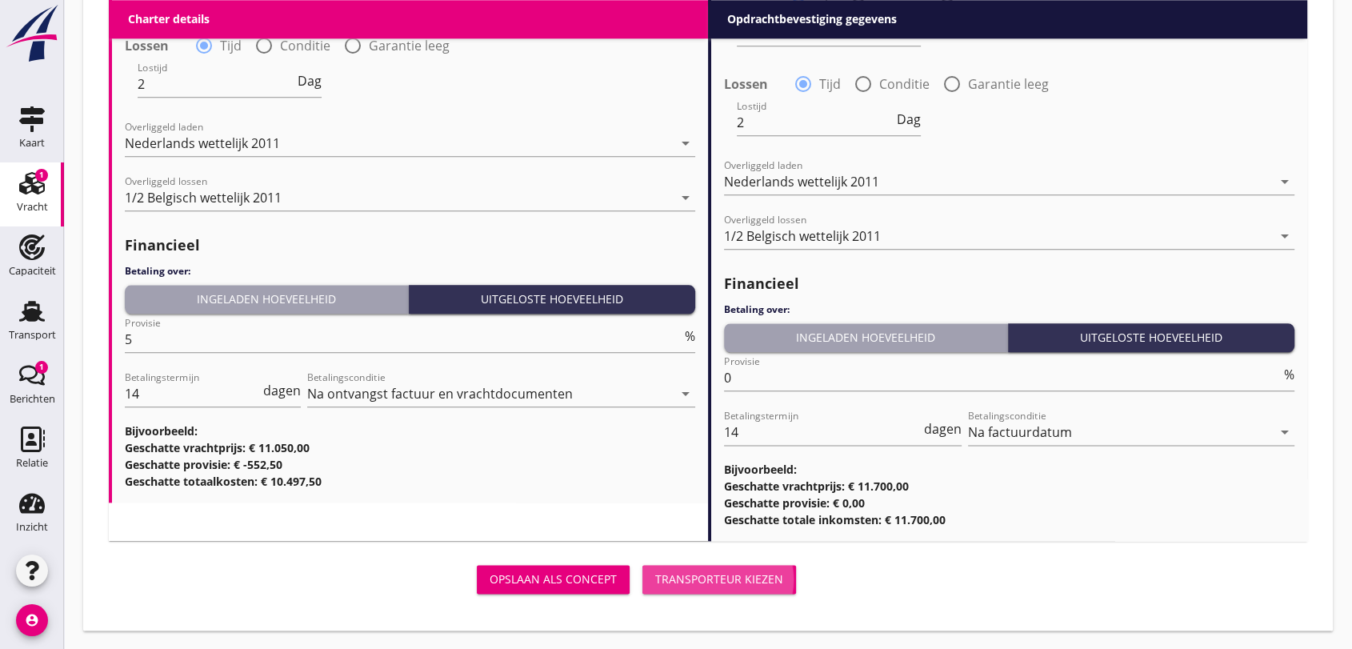
click at [730, 581] on div "Transporteur kiezen" at bounding box center [719, 578] width 128 height 17
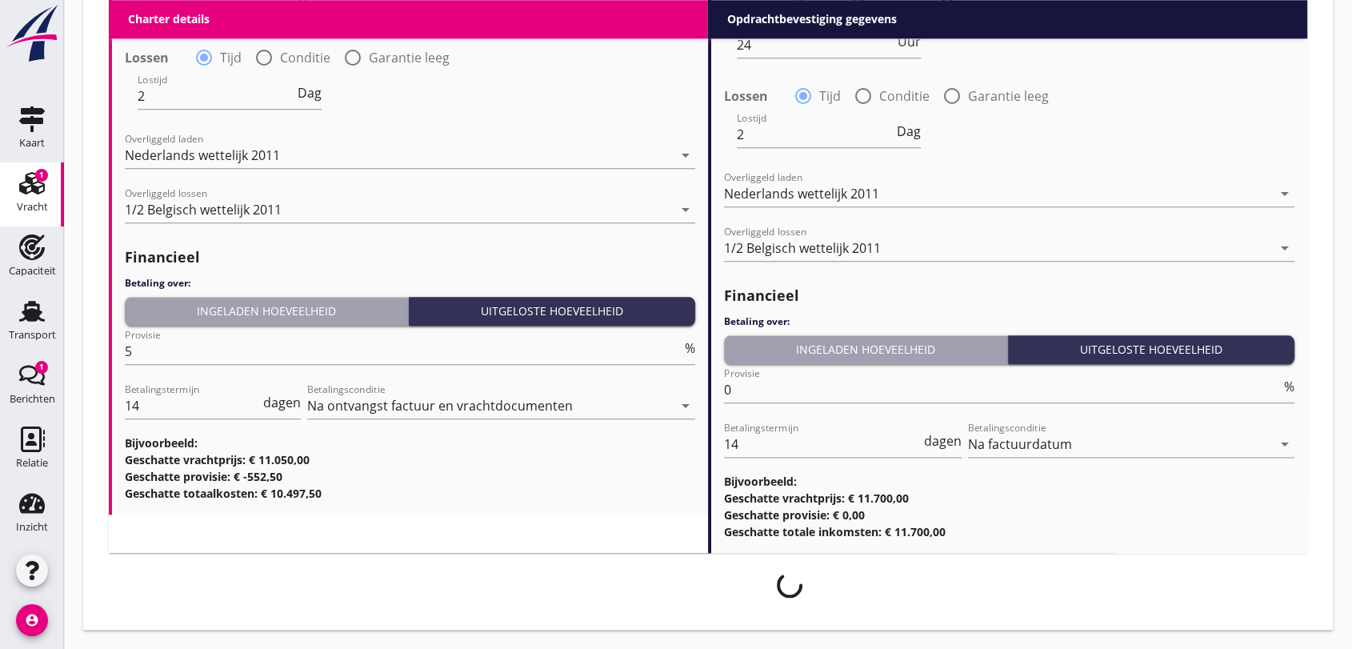
scroll to position [1839, 0]
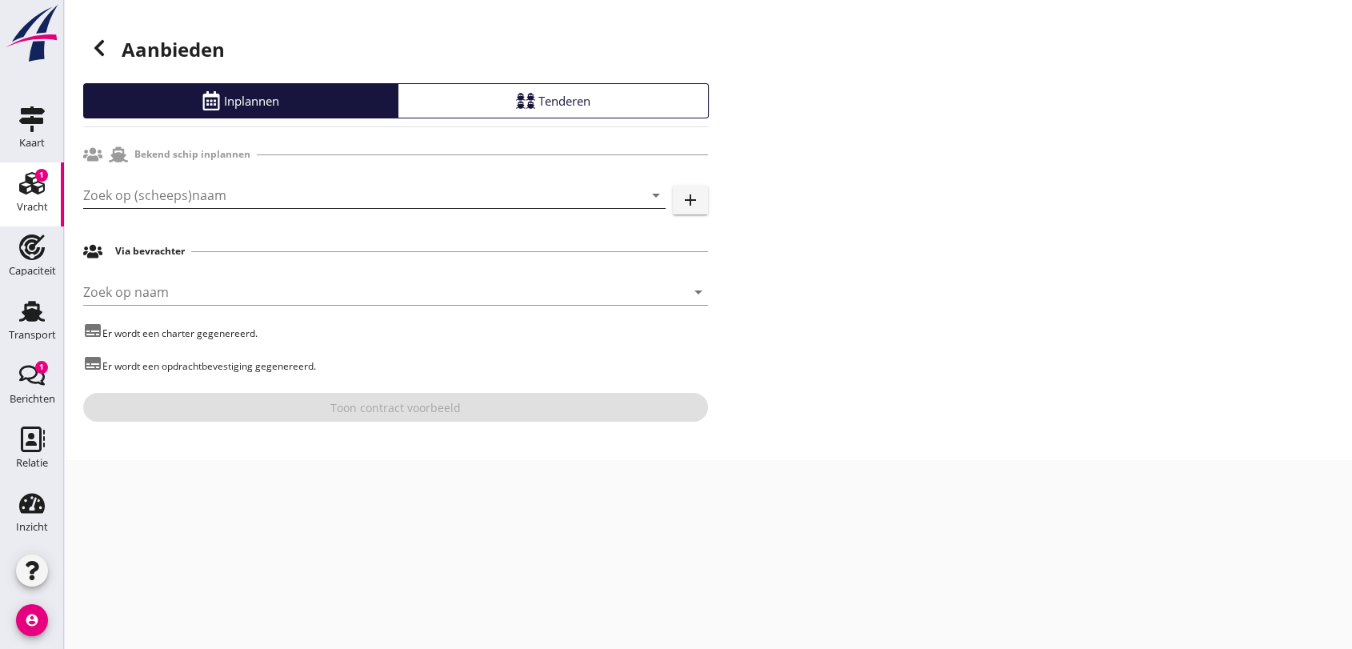
click at [212, 189] on input "Zoek op (scheeps)naam" at bounding box center [352, 195] width 538 height 26
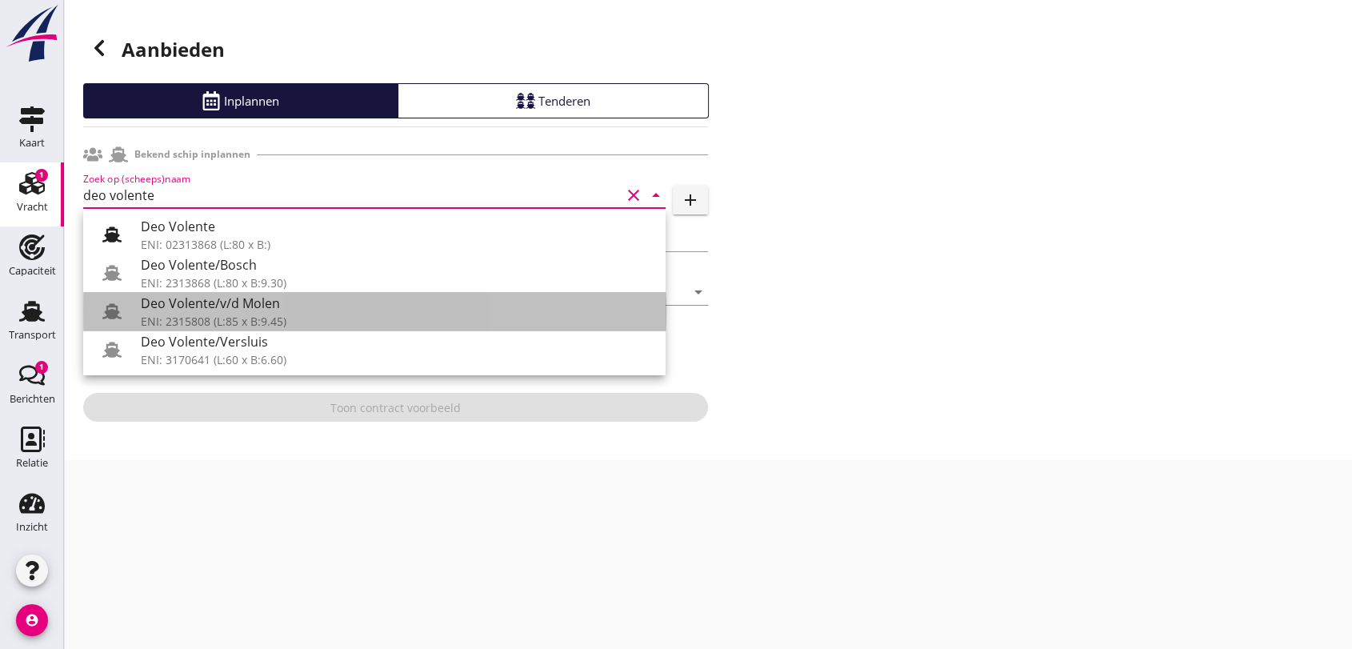
click at [273, 318] on div "ENI: 2315808 (L:85 x B:9.45)" at bounding box center [397, 321] width 512 height 17
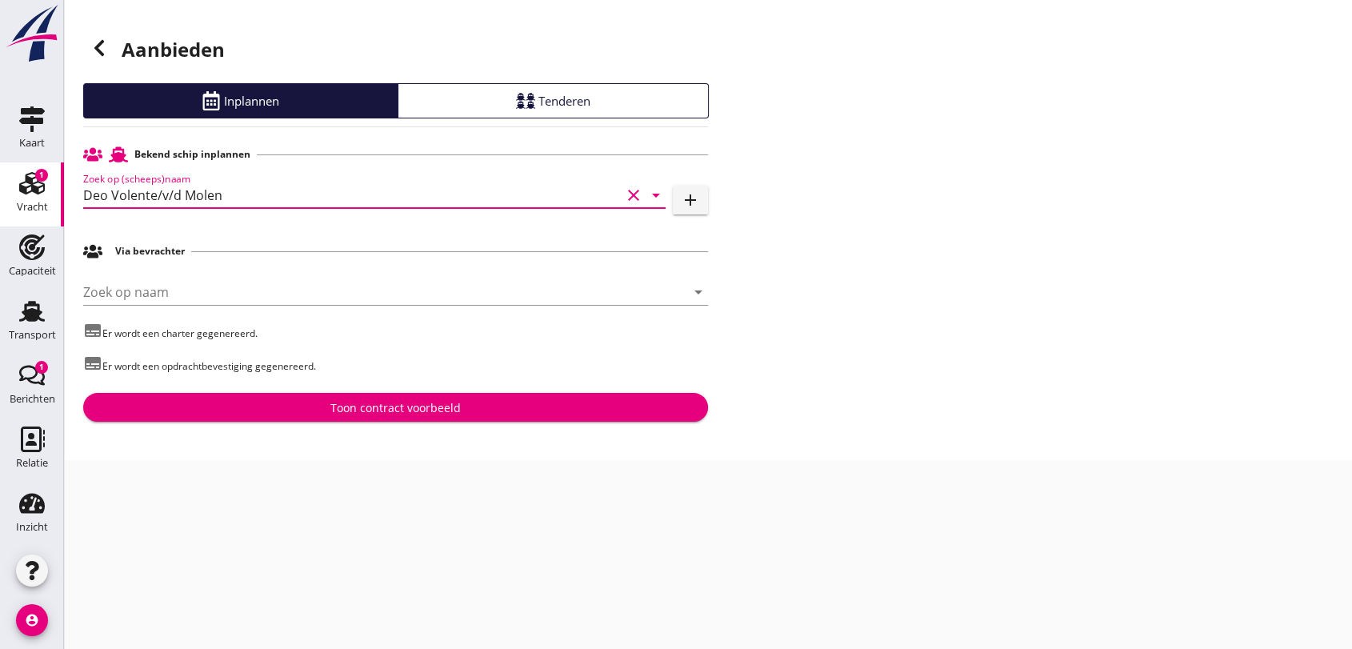
type input "Deo Volente/v/d Molen"
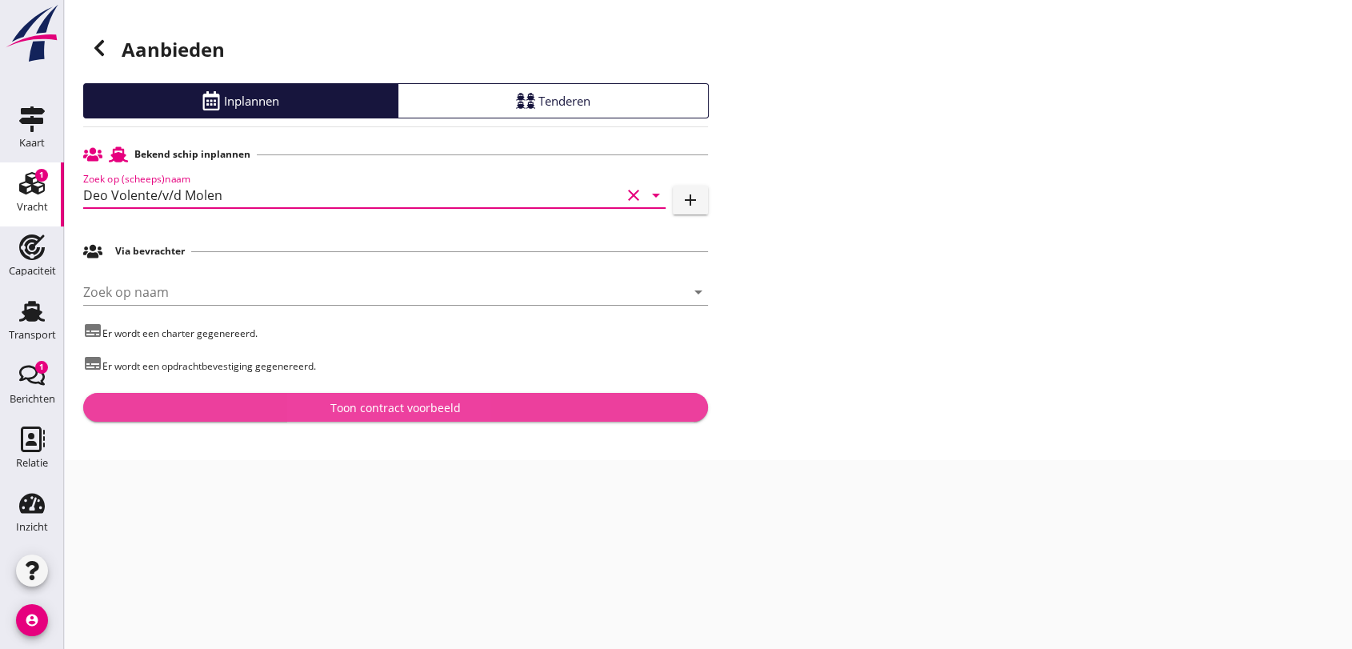
click at [448, 404] on div "Toon contract voorbeeld" at bounding box center [395, 407] width 130 height 17
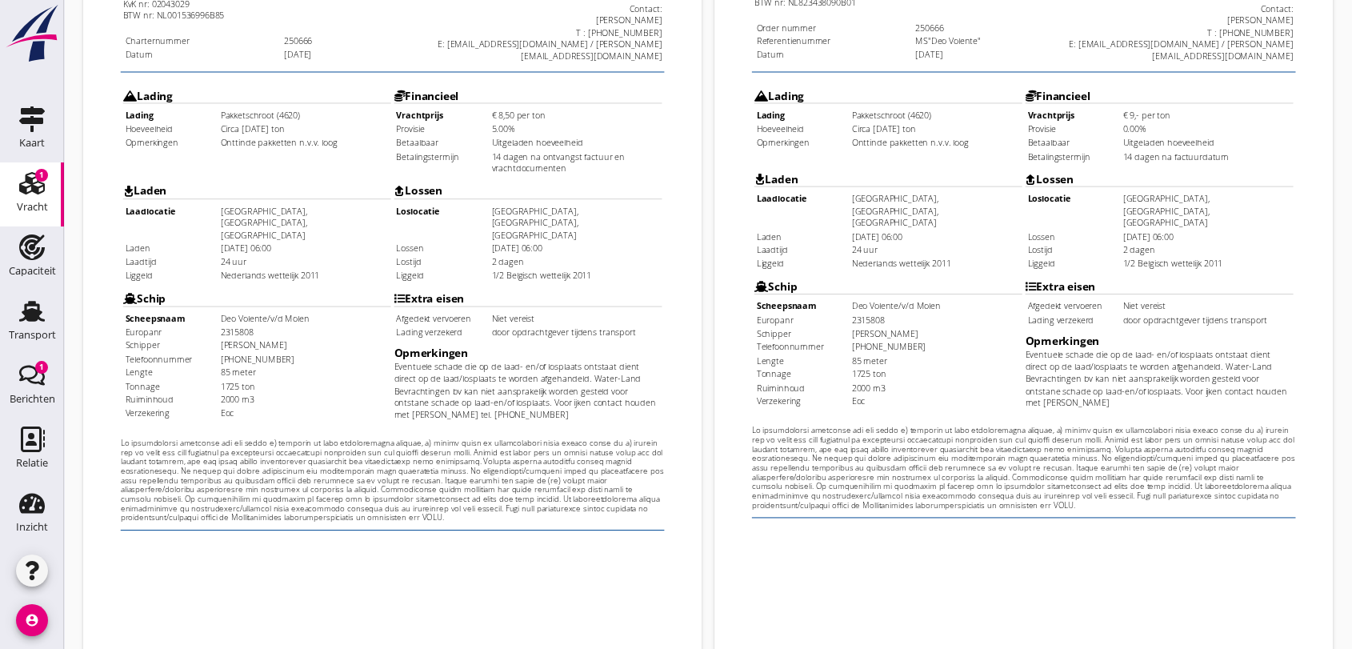
scroll to position [512, 0]
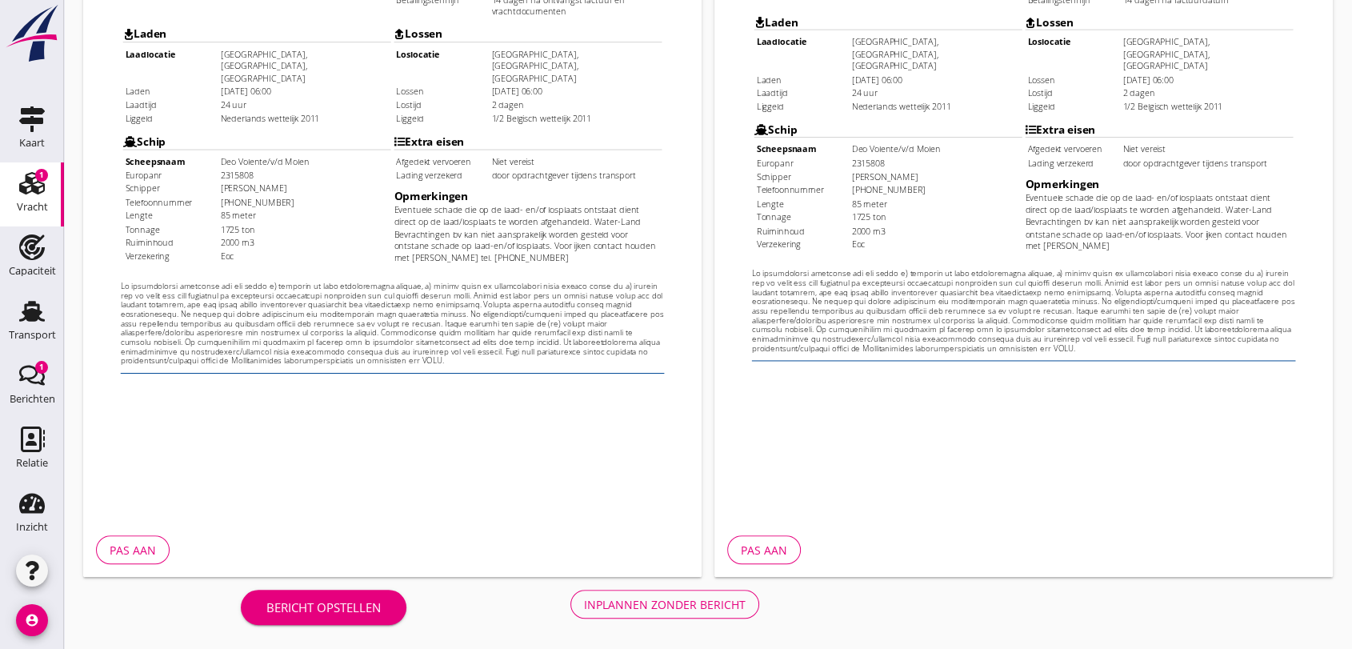
click at [706, 601] on div "Inplannen zonder bericht" at bounding box center [665, 604] width 162 height 17
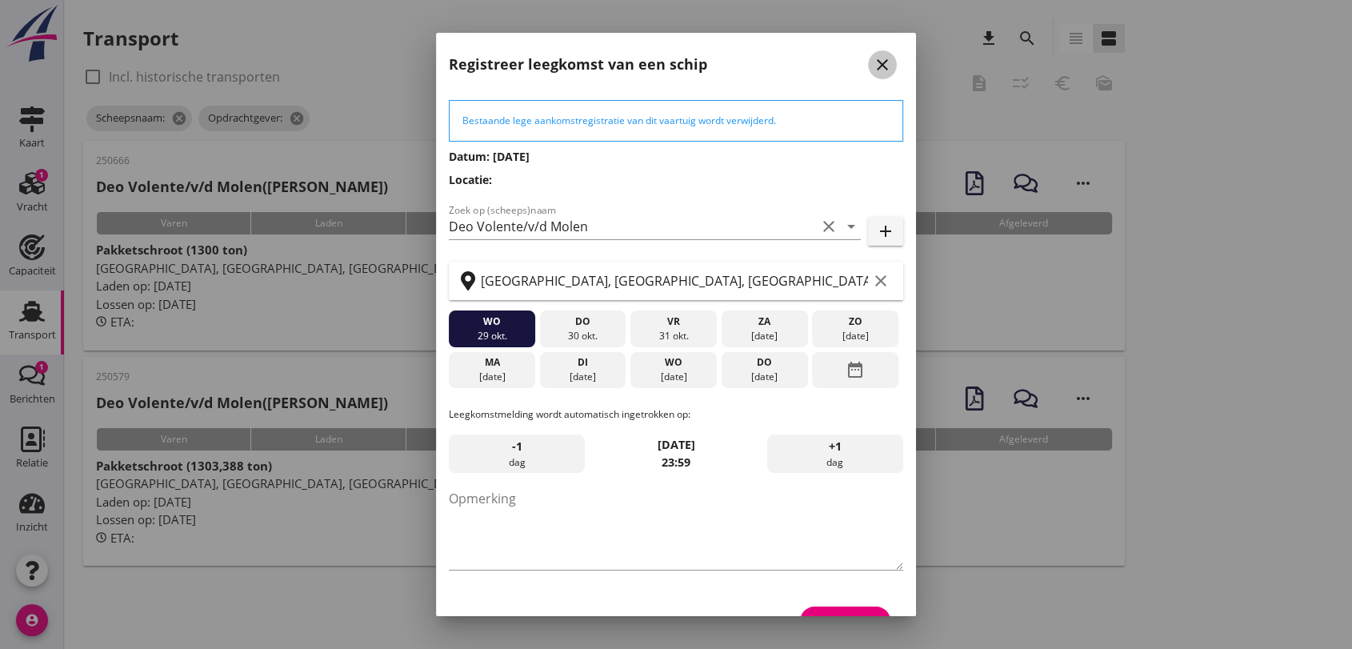
click at [873, 64] on icon "close" at bounding box center [882, 64] width 19 height 19
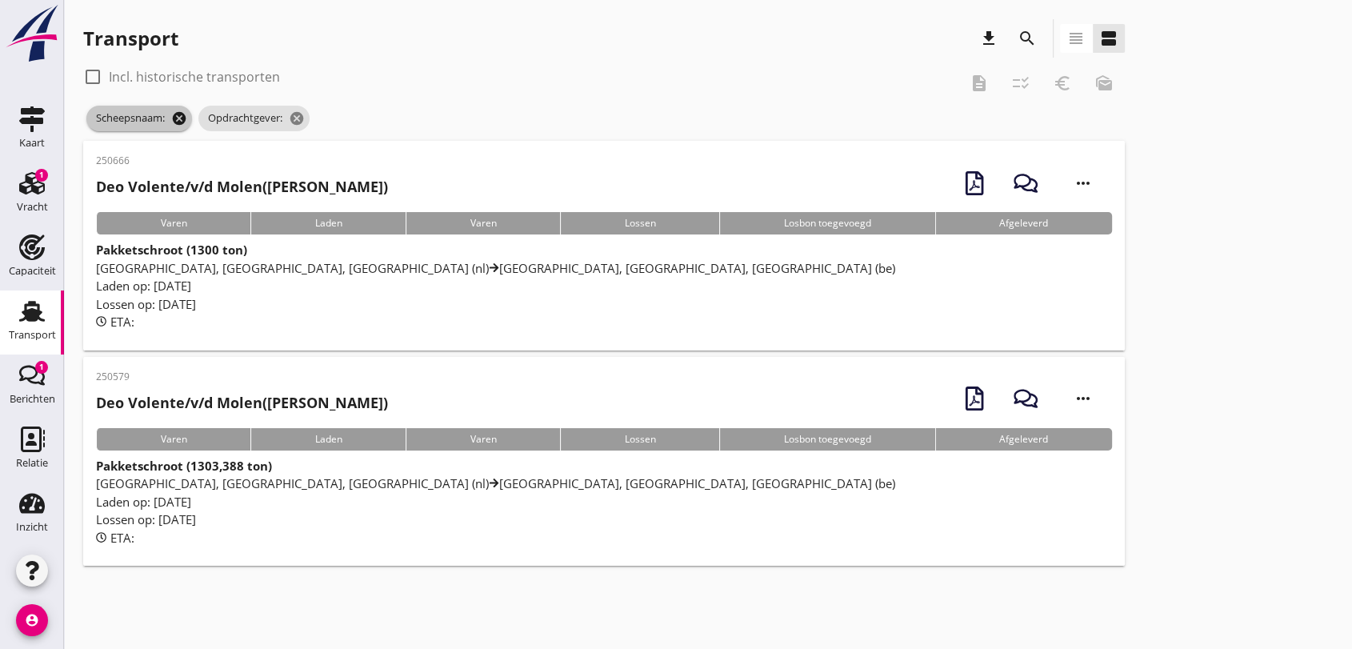
click at [179, 111] on icon "cancel" at bounding box center [179, 118] width 16 height 16
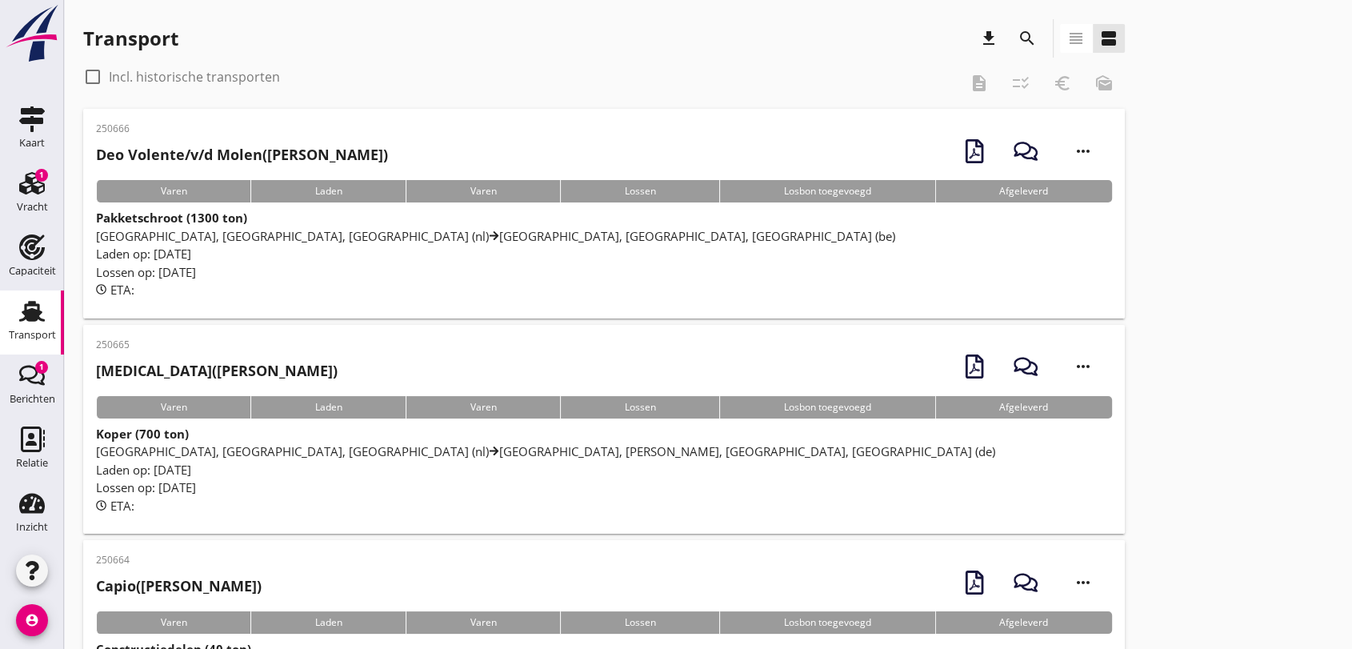
click at [453, 454] on span "[GEOGRAPHIC_DATA], [GEOGRAPHIC_DATA], [GEOGRAPHIC_DATA] (nl) [GEOGRAPHIC_DATA],…" at bounding box center [545, 451] width 899 height 16
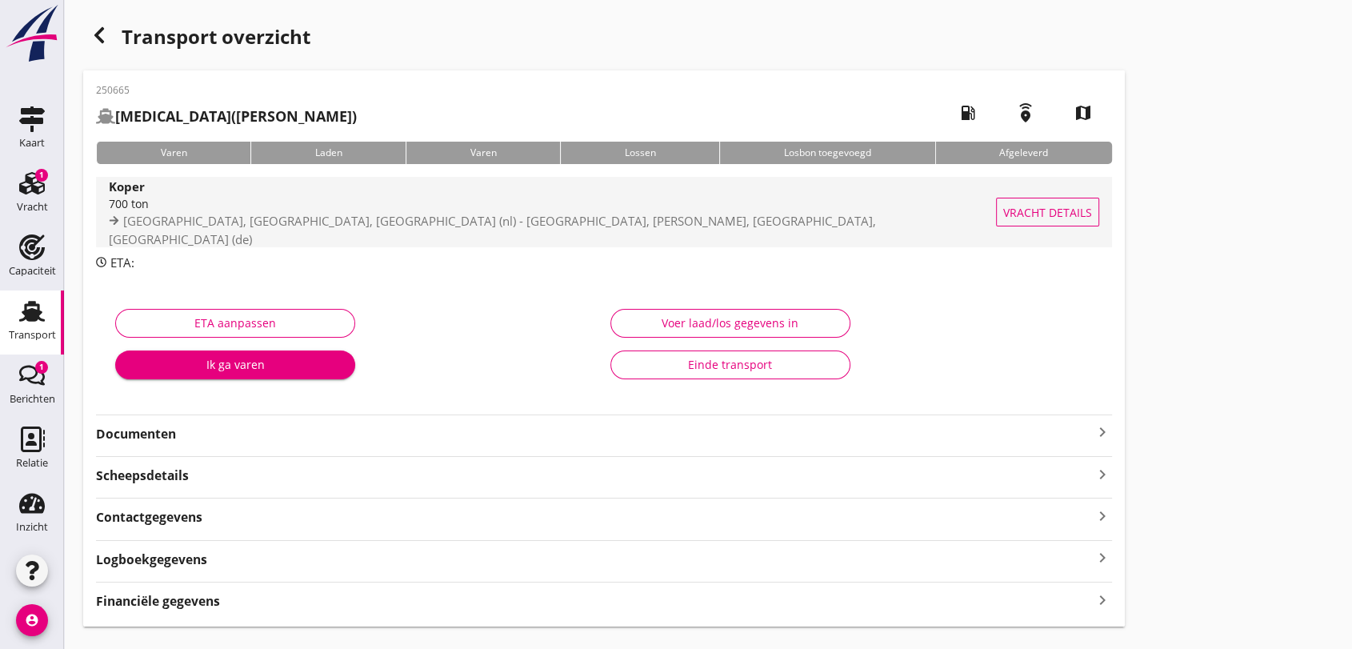
click at [314, 224] on span "[GEOGRAPHIC_DATA], [GEOGRAPHIC_DATA], [GEOGRAPHIC_DATA] (nl) - [GEOGRAPHIC_DATA…" at bounding box center [492, 230] width 767 height 34
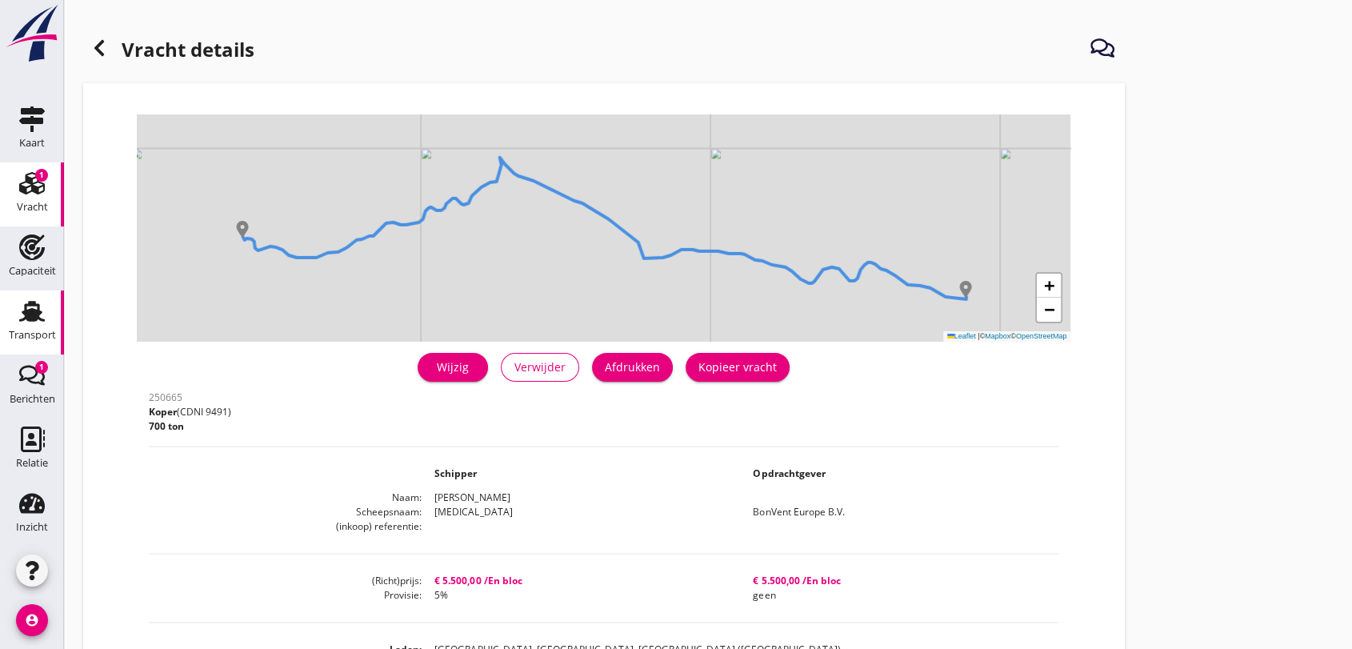
click at [19, 315] on icon "Transport" at bounding box center [32, 311] width 26 height 26
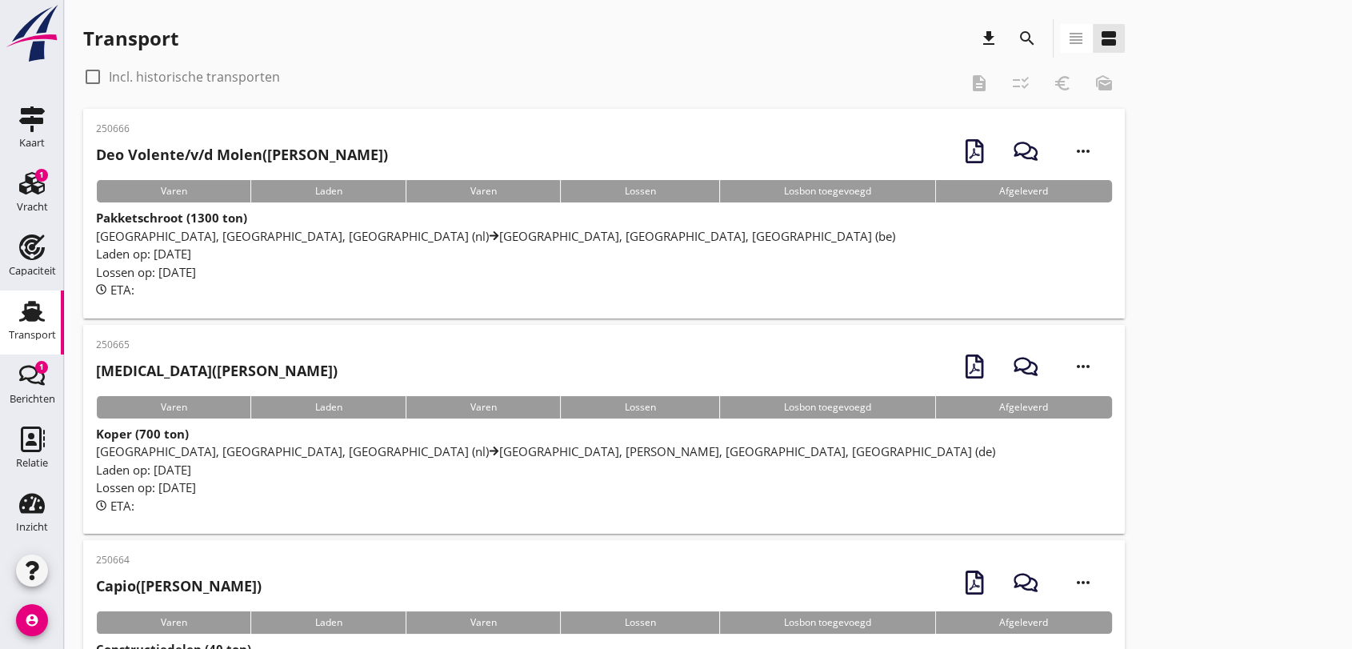
click at [354, 155] on h2 "Deo Volente/v/d Molen ([PERSON_NAME])" at bounding box center [242, 155] width 292 height 22
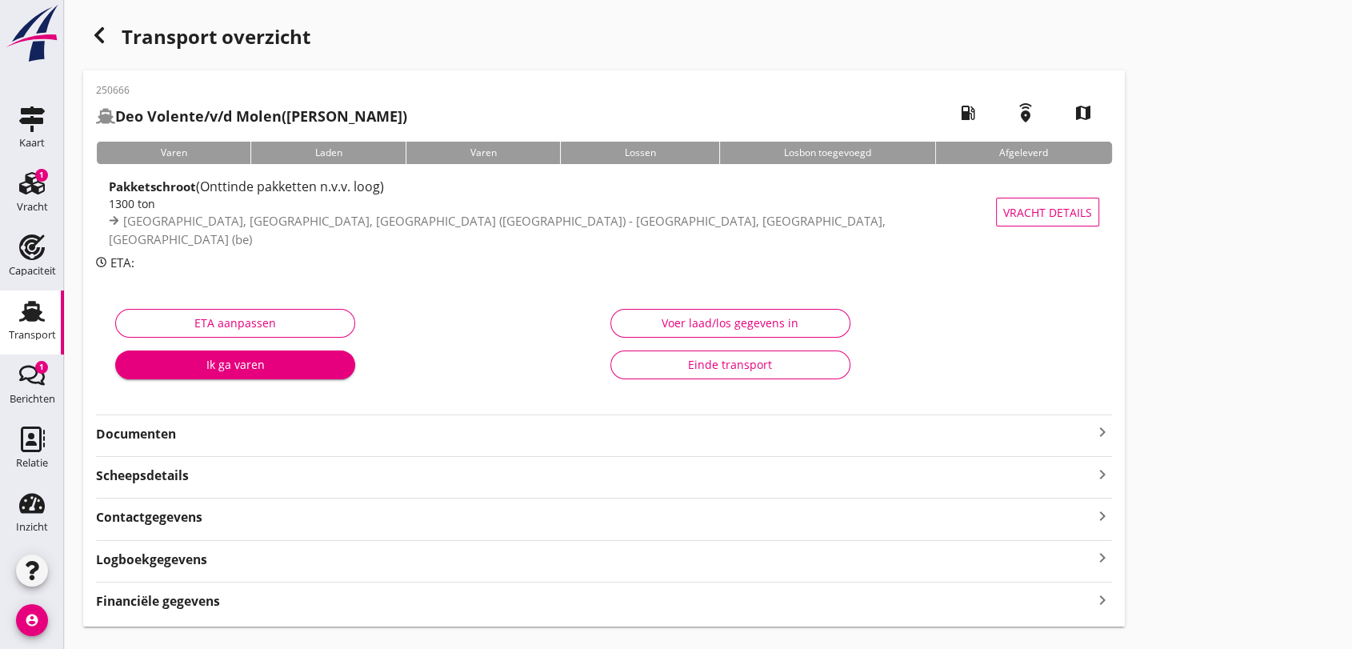
click at [152, 434] on strong "Documenten" at bounding box center [594, 434] width 997 height 18
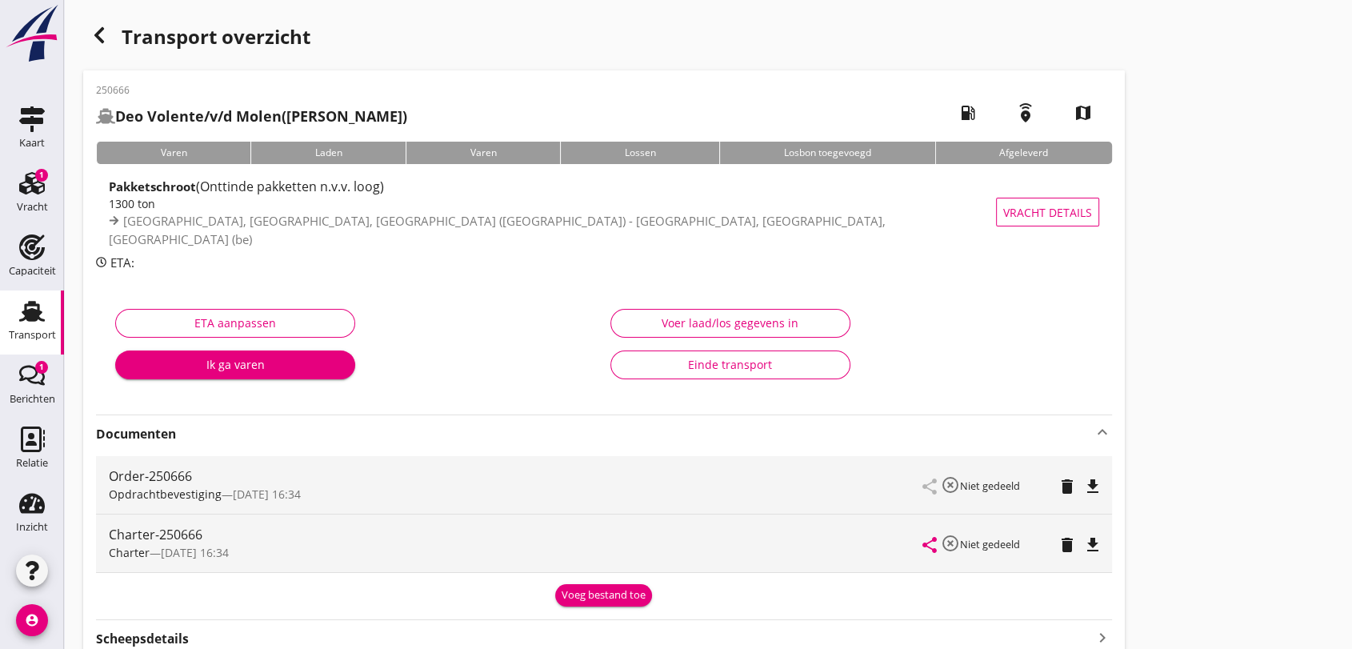
click at [1092, 483] on icon "file_download" at bounding box center [1092, 486] width 19 height 19
click at [1091, 543] on icon "file_download" at bounding box center [1092, 544] width 19 height 19
click at [32, 314] on use at bounding box center [32, 311] width 26 height 21
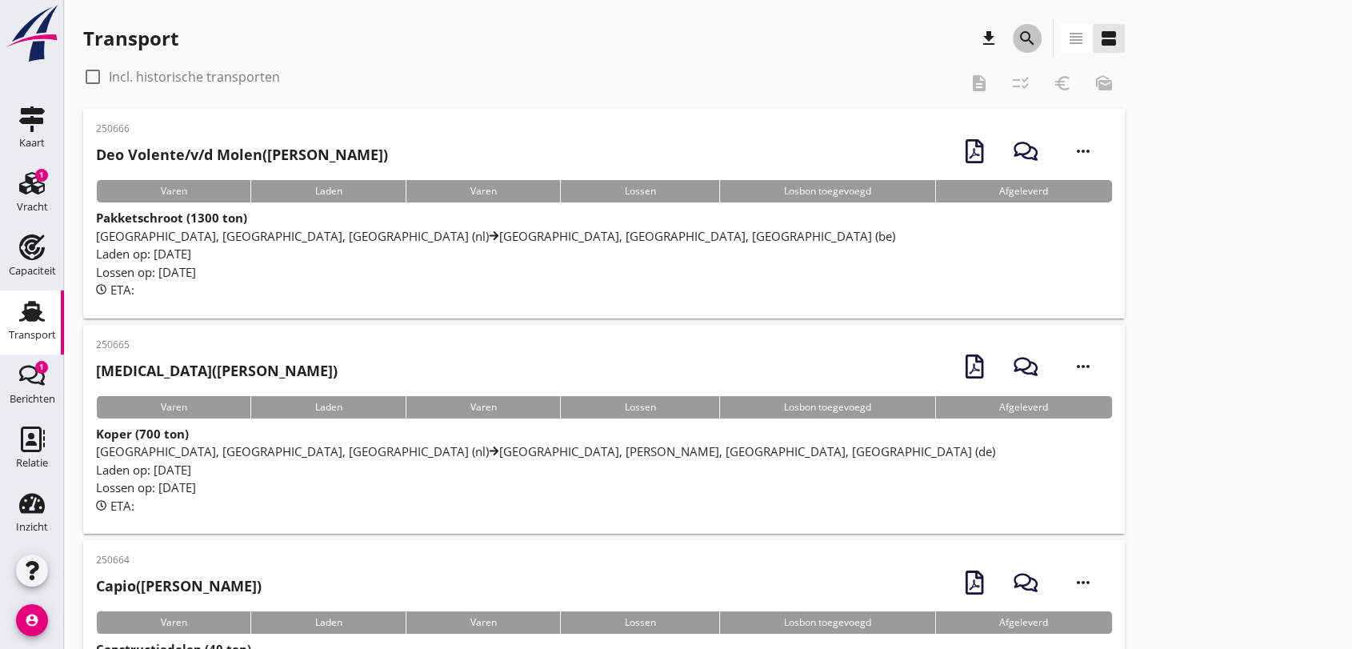
click at [1022, 36] on icon "search" at bounding box center [1026, 38] width 19 height 19
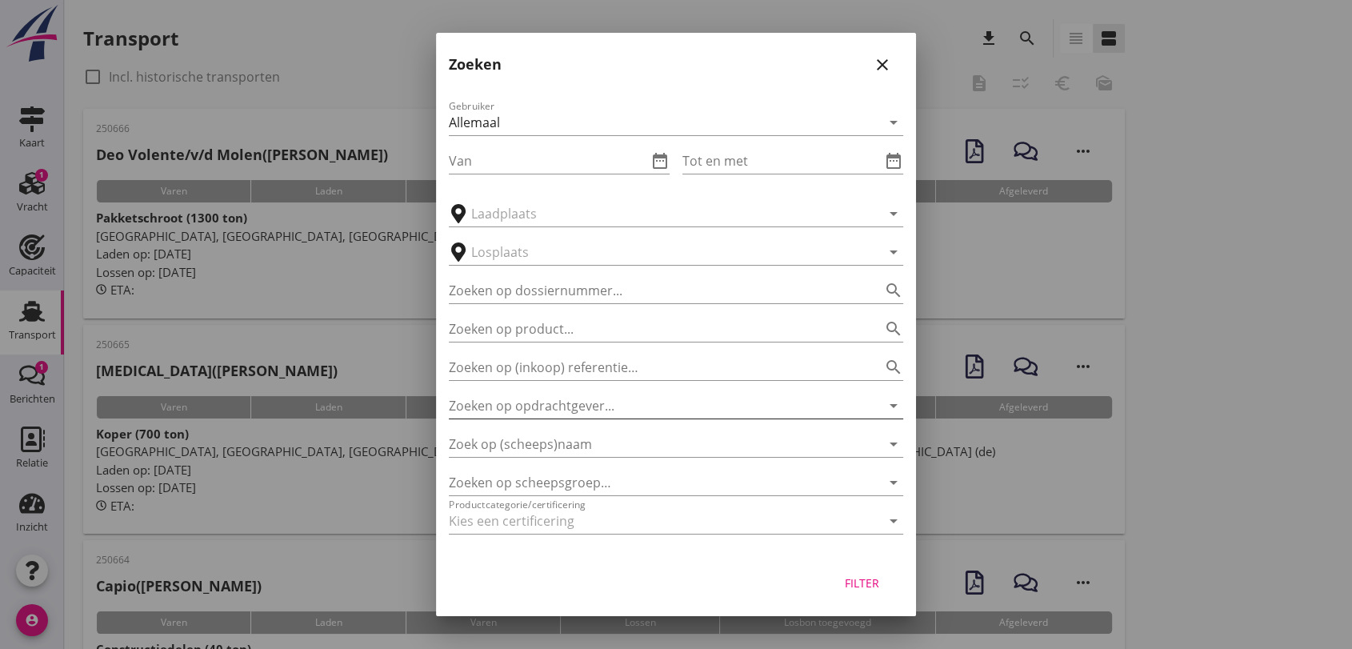
click at [622, 400] on input "Zoeken op opdrachtgever..." at bounding box center [654, 406] width 410 height 26
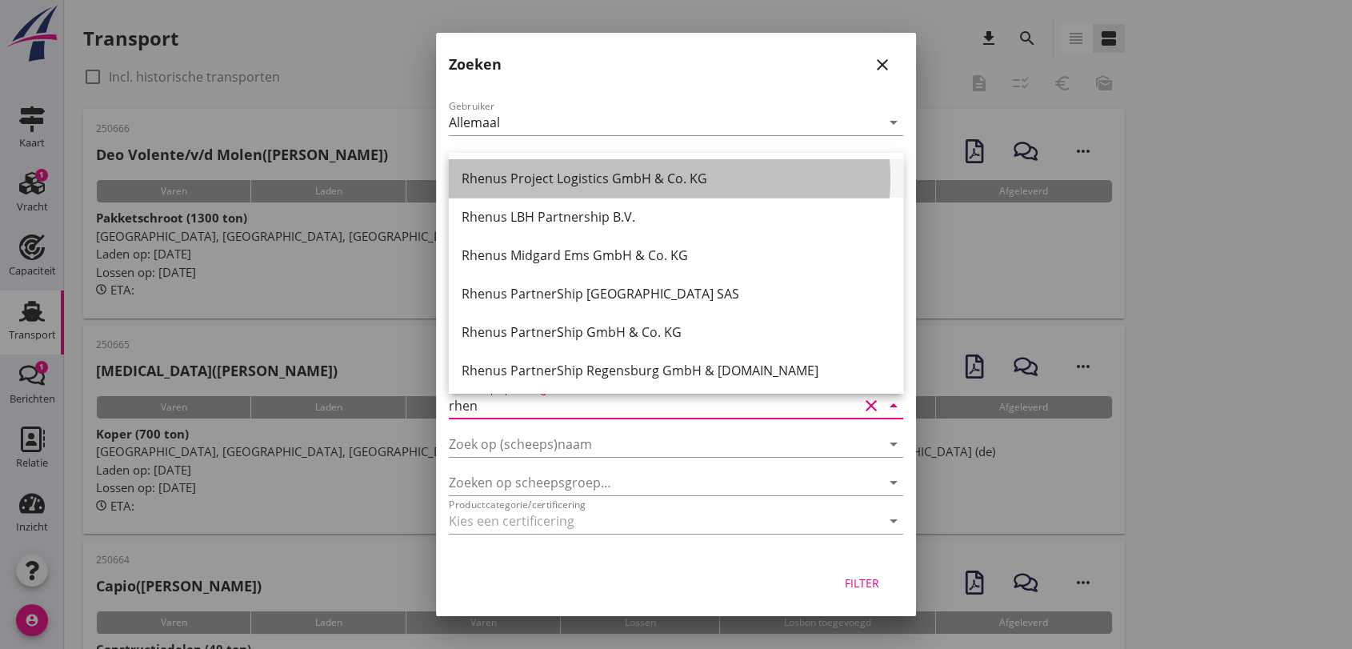
click at [587, 172] on div "Rhenus Project Logistics GmbH & Co. KG" at bounding box center [676, 178] width 429 height 19
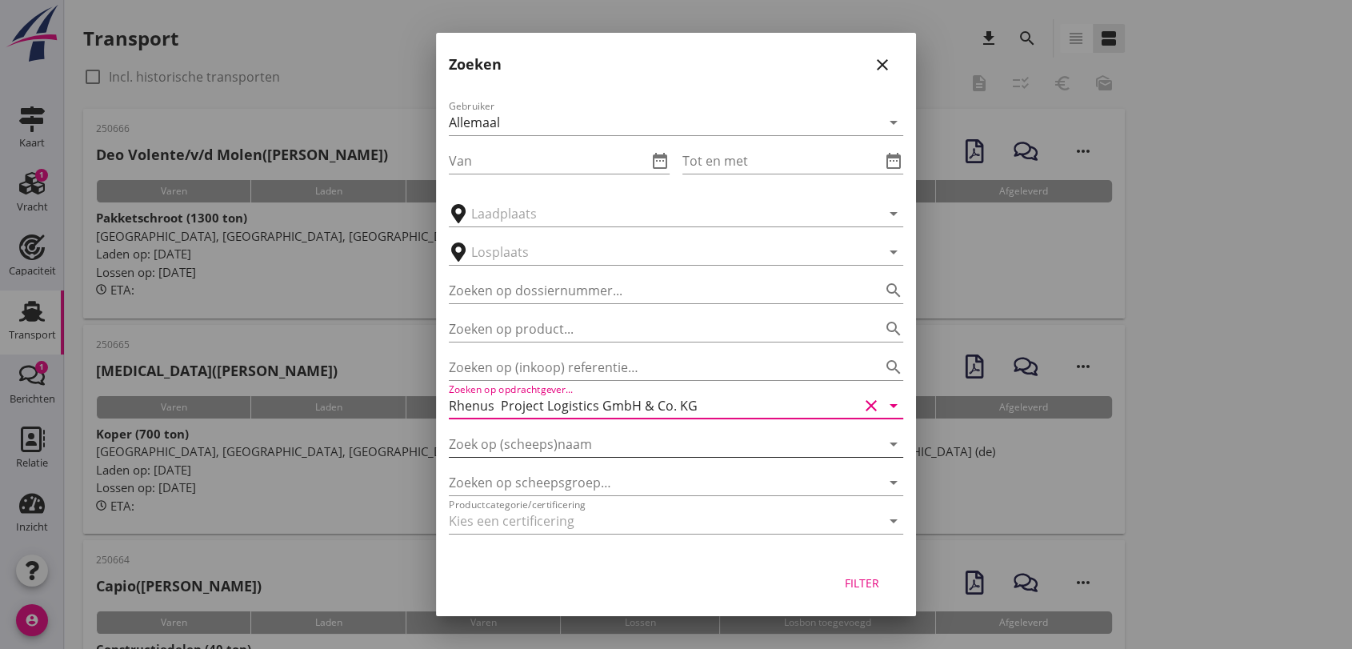
type input "Rhenus Project Logistics GmbH & Co. KG"
click at [586, 446] on input "Zoek op (scheeps)naam" at bounding box center [654, 444] width 410 height 26
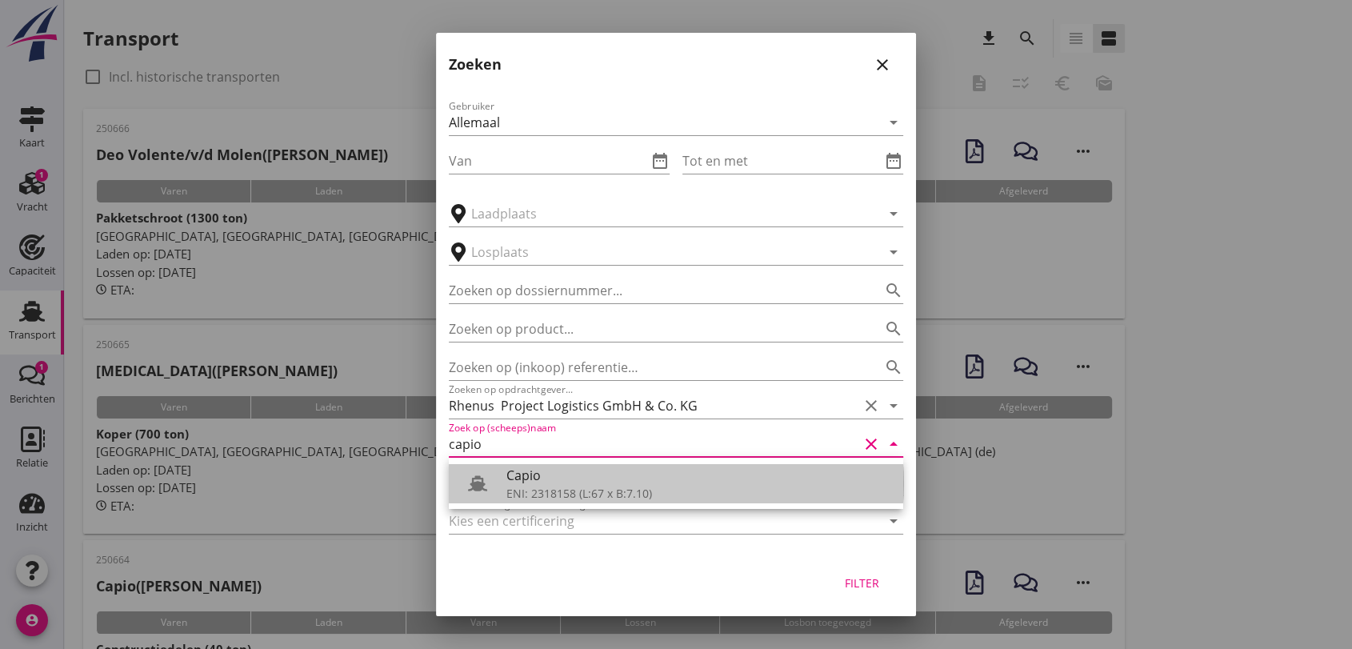
drag, startPoint x: 625, startPoint y: 487, endPoint x: 633, endPoint y: 495, distance: 11.9
click at [625, 488] on div "ENI: 2318158 (L:67 x B:7.10)" at bounding box center [698, 493] width 384 height 17
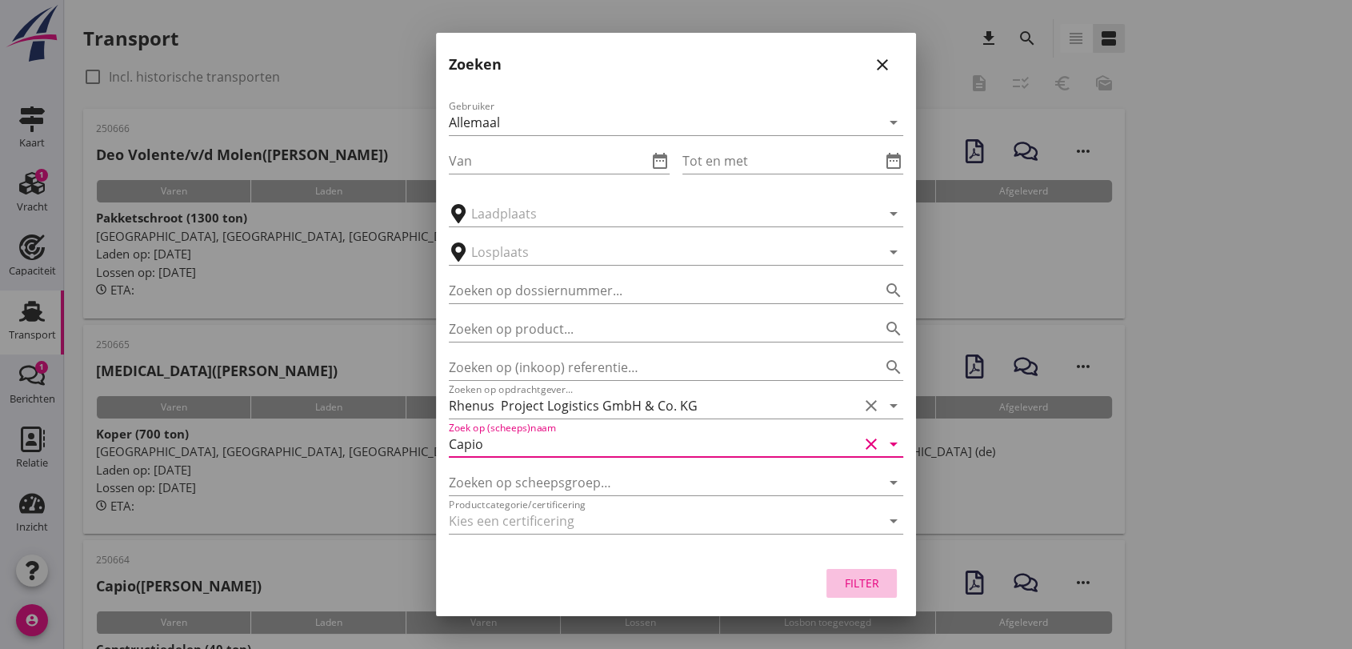
click at [847, 582] on div "Filter" at bounding box center [861, 582] width 45 height 17
type input "Capio"
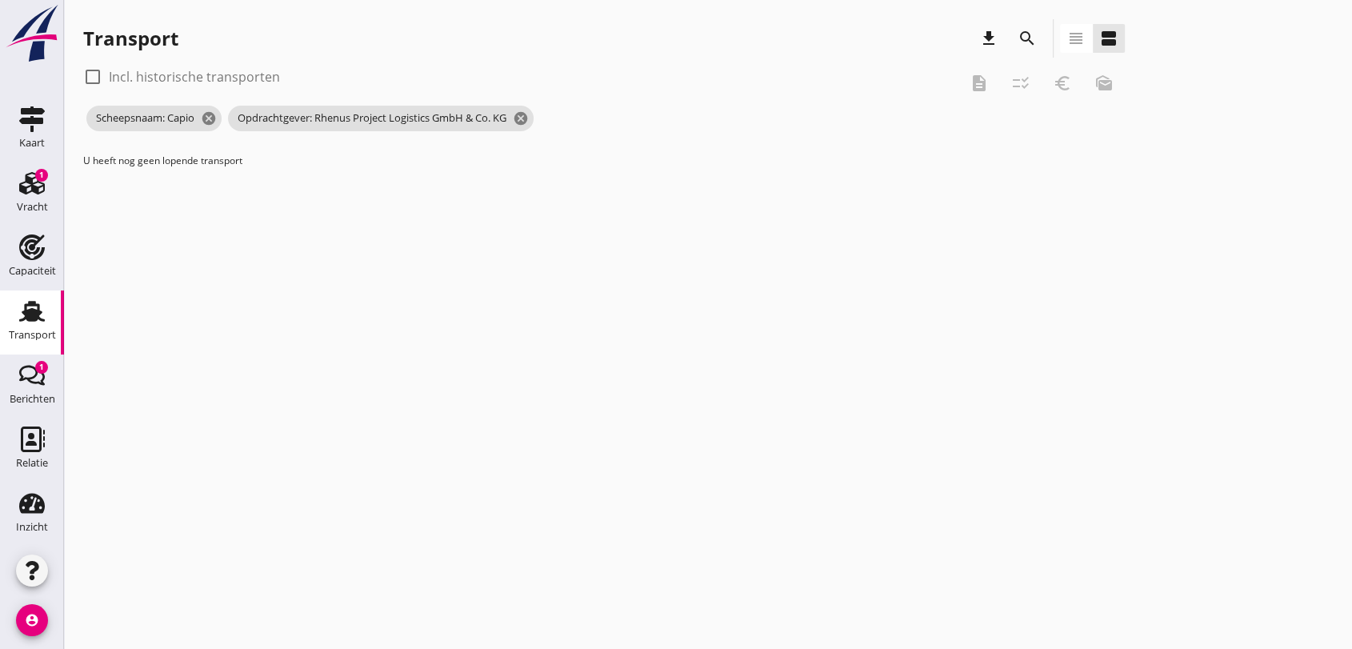
click at [96, 78] on div at bounding box center [92, 76] width 27 height 27
checkbox input "true"
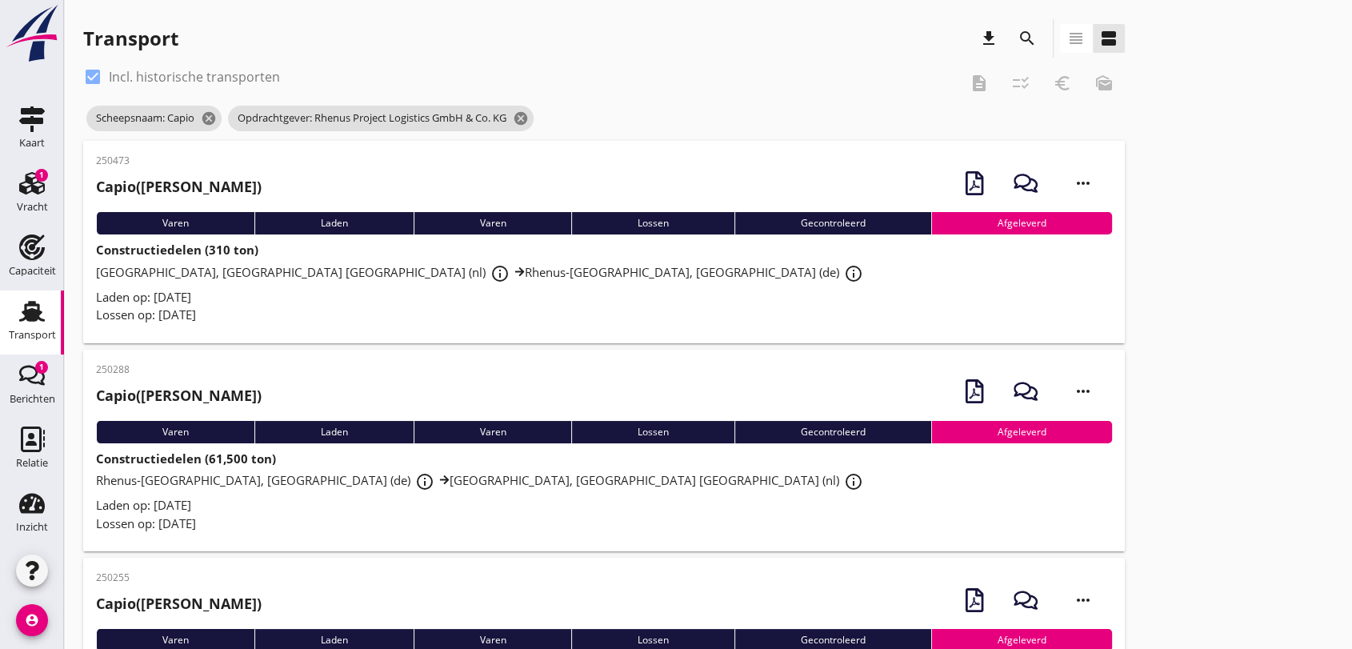
click at [360, 273] on span "[GEOGRAPHIC_DATA], Maasvlakte Rotterdam (nl) info_outline Rhenus-[GEOGRAPHIC_DA…" at bounding box center [482, 272] width 772 height 16
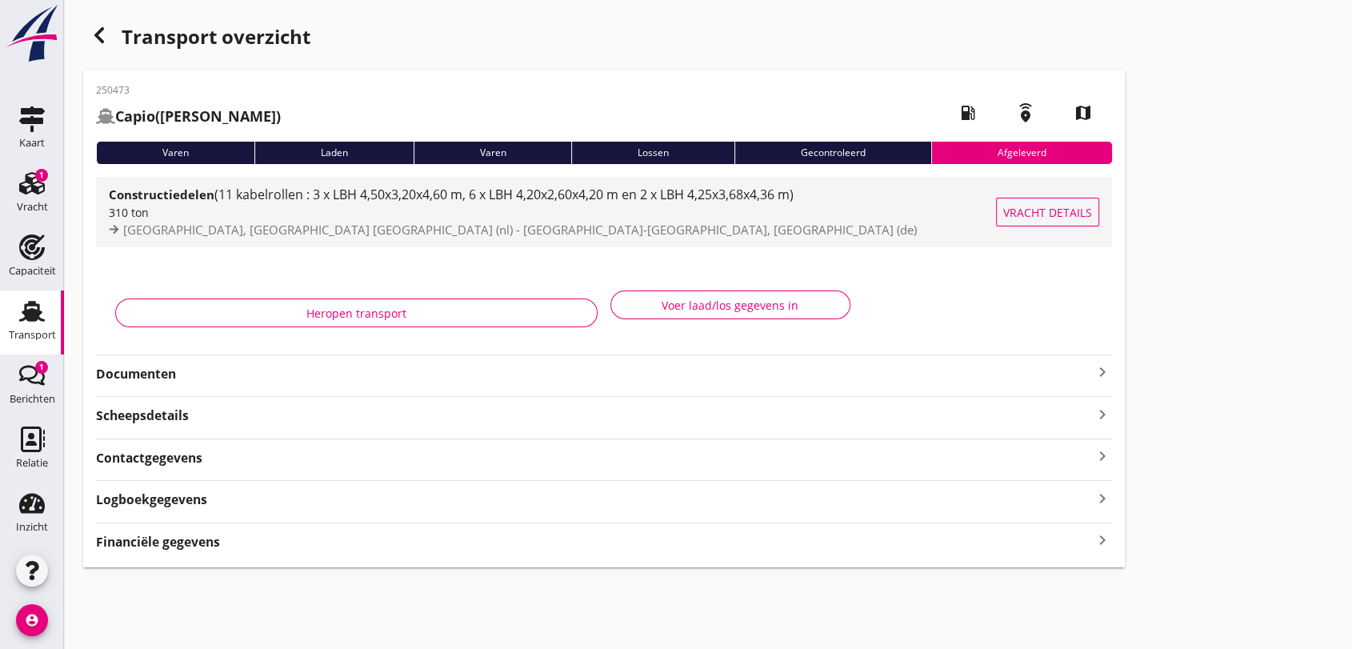
click at [401, 195] on span "(11 kabelrollen : 3 x LBH 4,50x3,20x4,60 m, 6 x LBH 4,20x2,60x4,20 m en 2 x LBH…" at bounding box center [503, 195] width 579 height 18
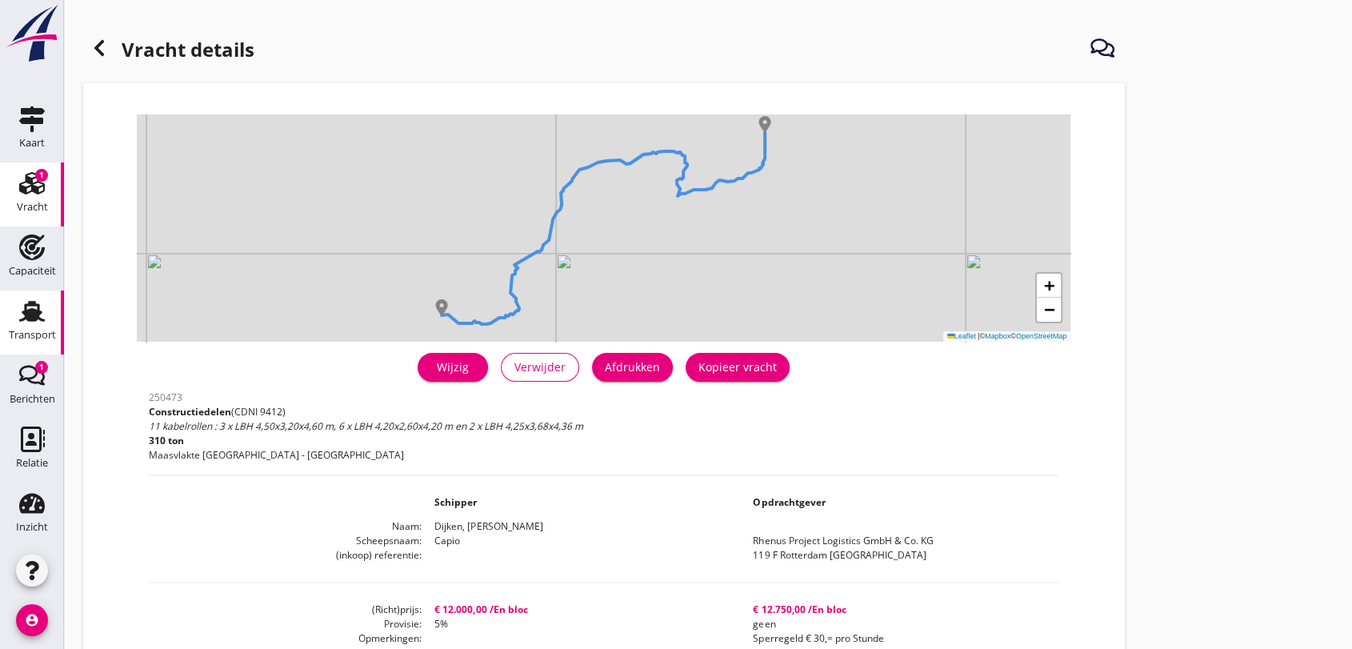
click at [21, 309] on use at bounding box center [32, 311] width 26 height 21
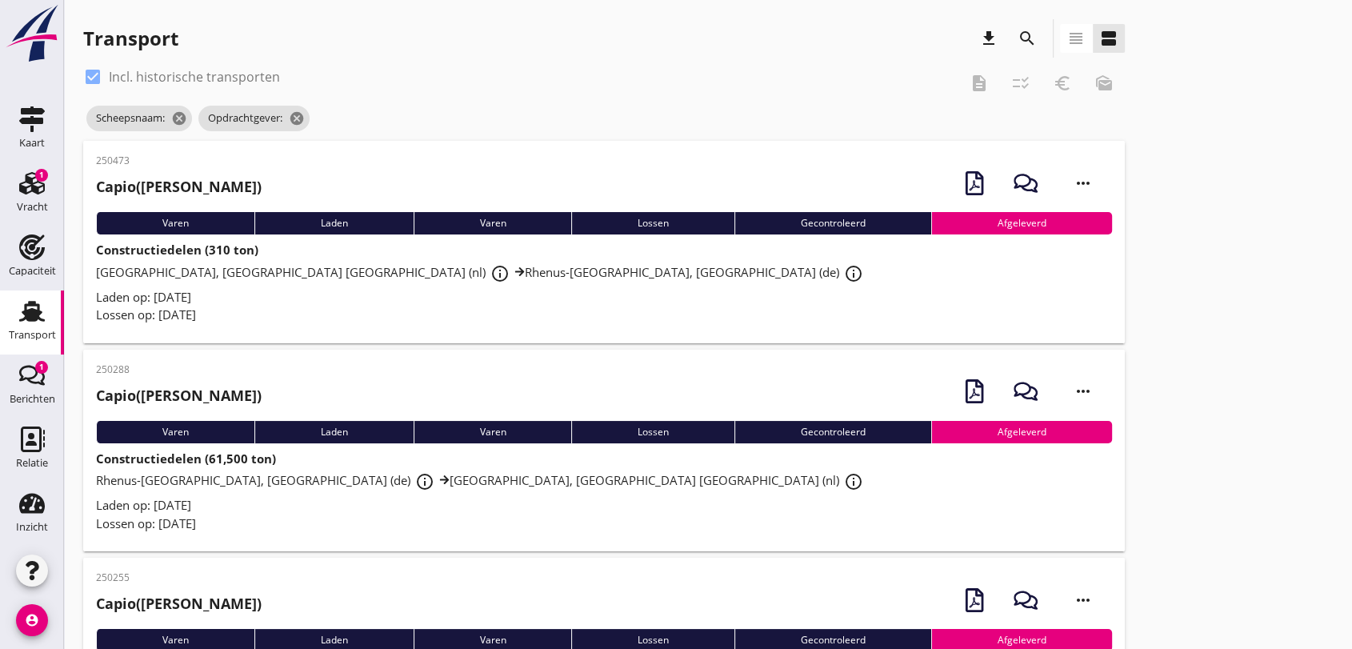
scroll to position [89, 0]
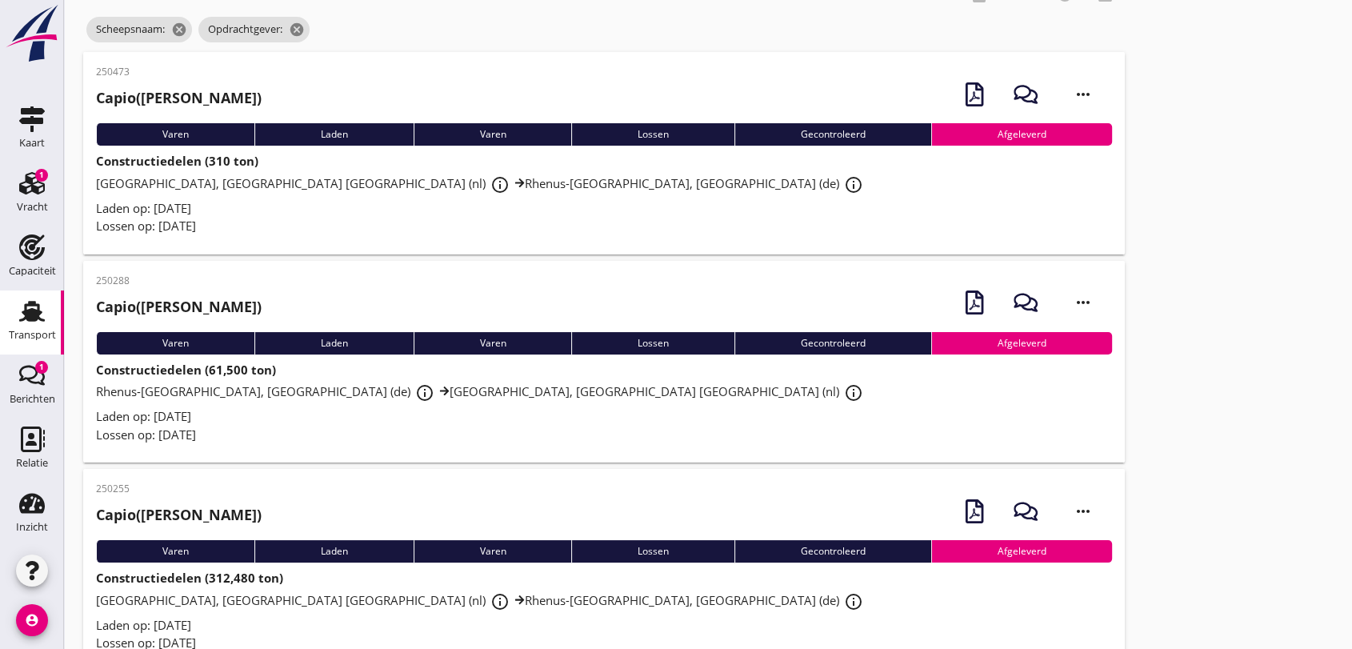
click at [426, 398] on span "Rhenus-[GEOGRAPHIC_DATA], [GEOGRAPHIC_DATA] (de) info_outline Rhenus Deepsea Te…" at bounding box center [482, 391] width 772 height 16
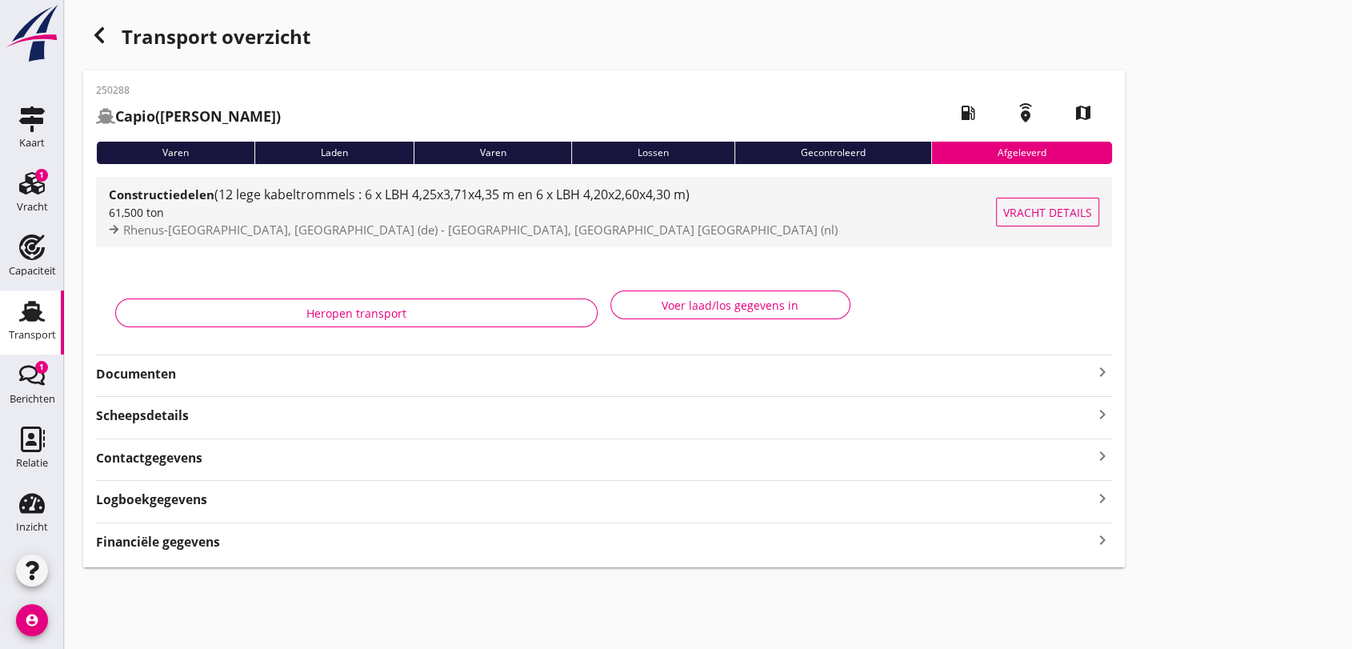
click at [462, 199] on span "(12 lege kabeltrommels : 6 x LBH 4,25x3,71x4,35 m en 6 x LBH 4,20x2,60x4,30 m)" at bounding box center [451, 195] width 475 height 18
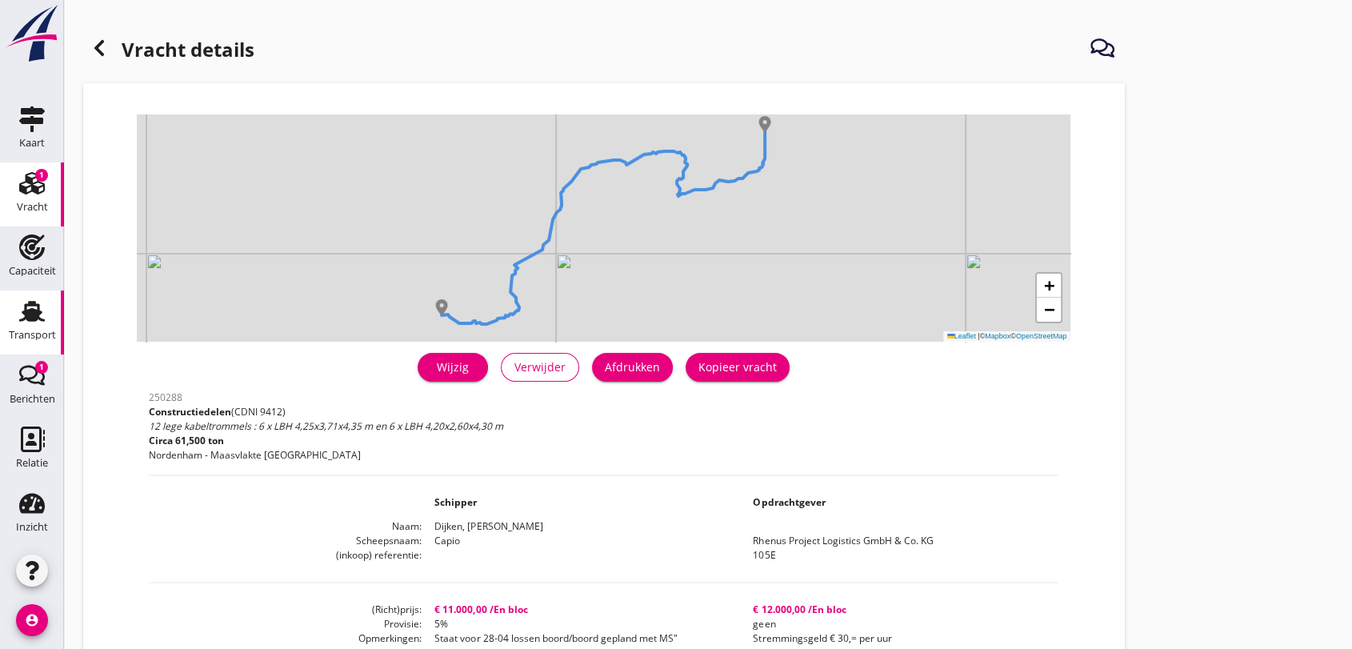
click at [26, 306] on icon "Transport" at bounding box center [32, 311] width 26 height 26
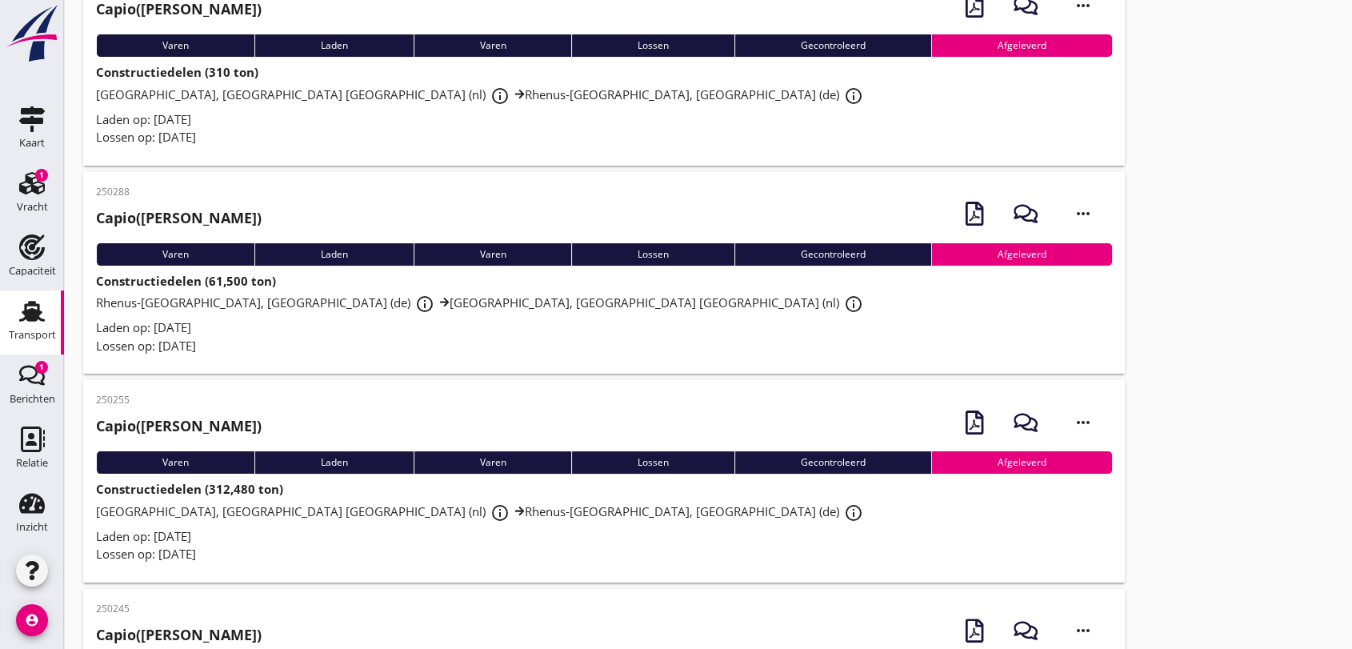
scroll to position [266, 0]
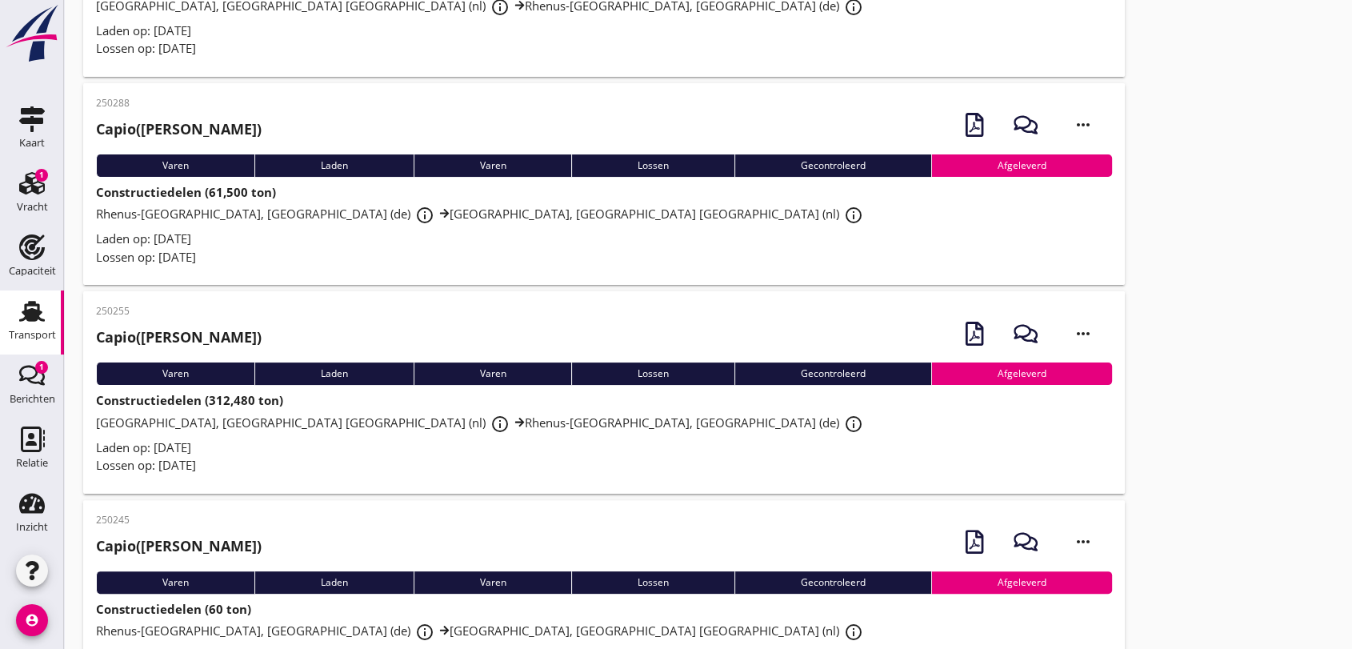
click at [413, 426] on span "[GEOGRAPHIC_DATA], Maasvlakte Rotterdam (nl) info_outline Rhenus-[GEOGRAPHIC_DA…" at bounding box center [482, 422] width 772 height 16
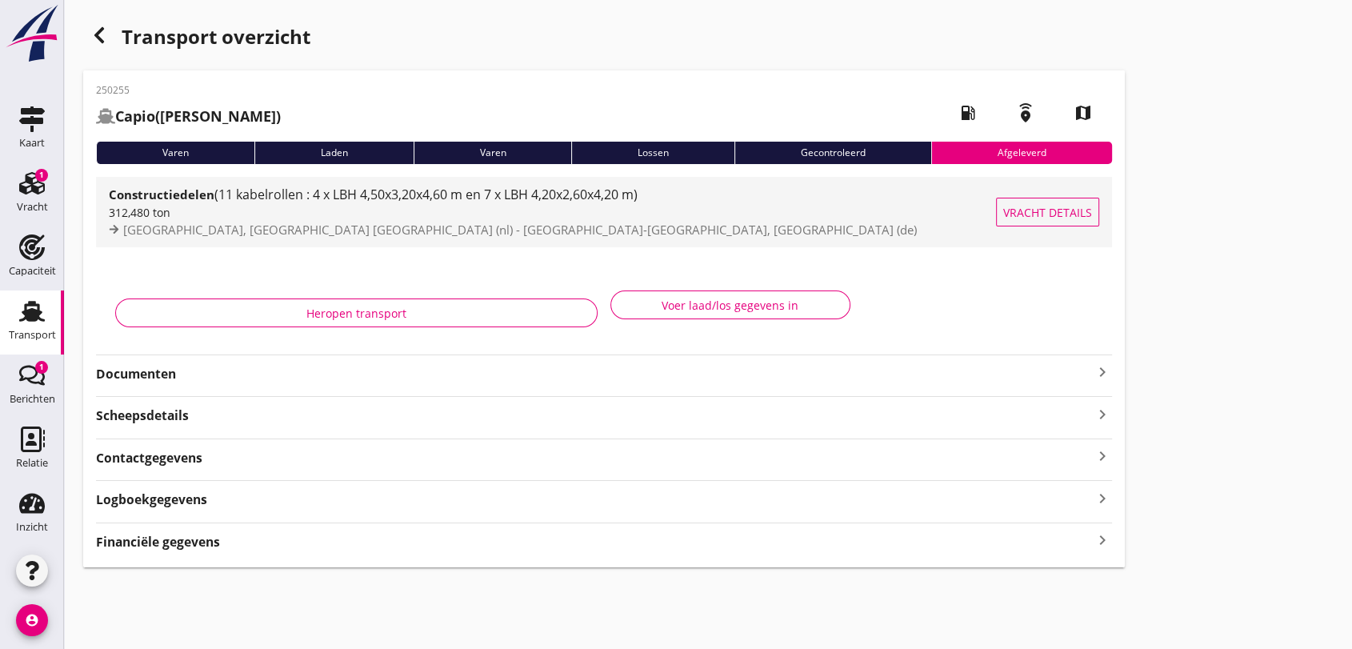
click at [430, 204] on div "312,480 ton" at bounding box center [552, 212] width 887 height 17
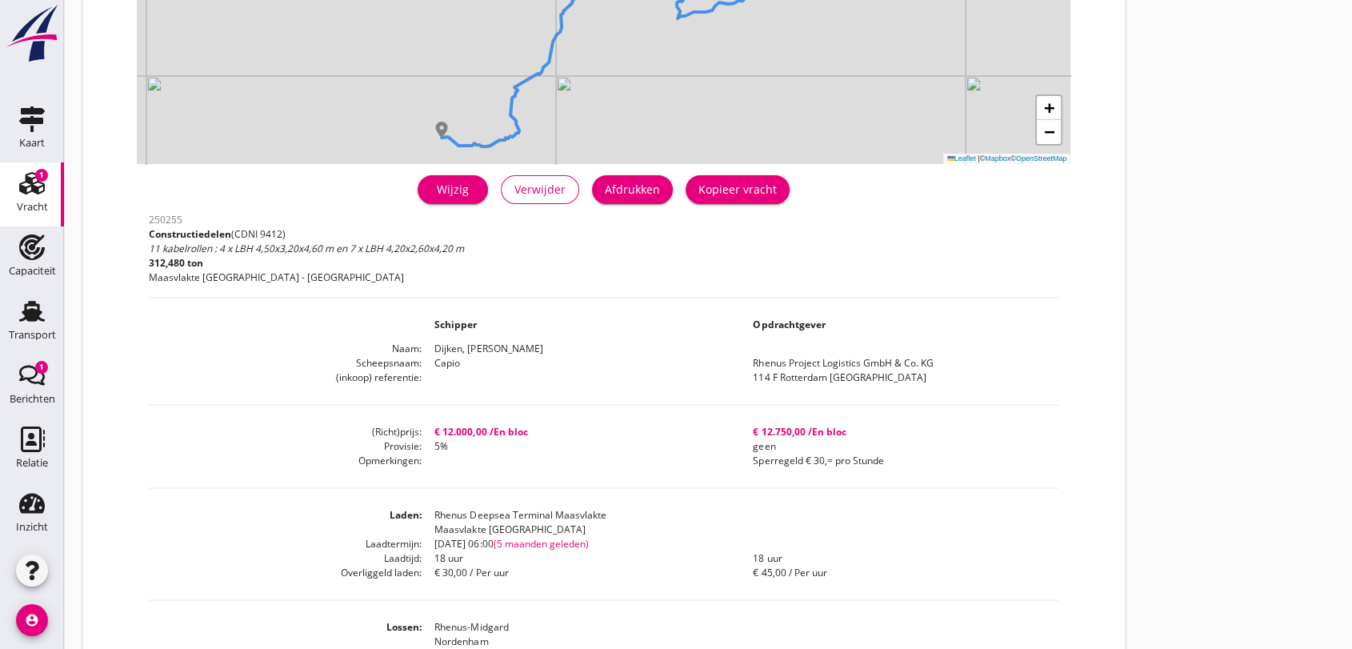
scroll to position [266, 0]
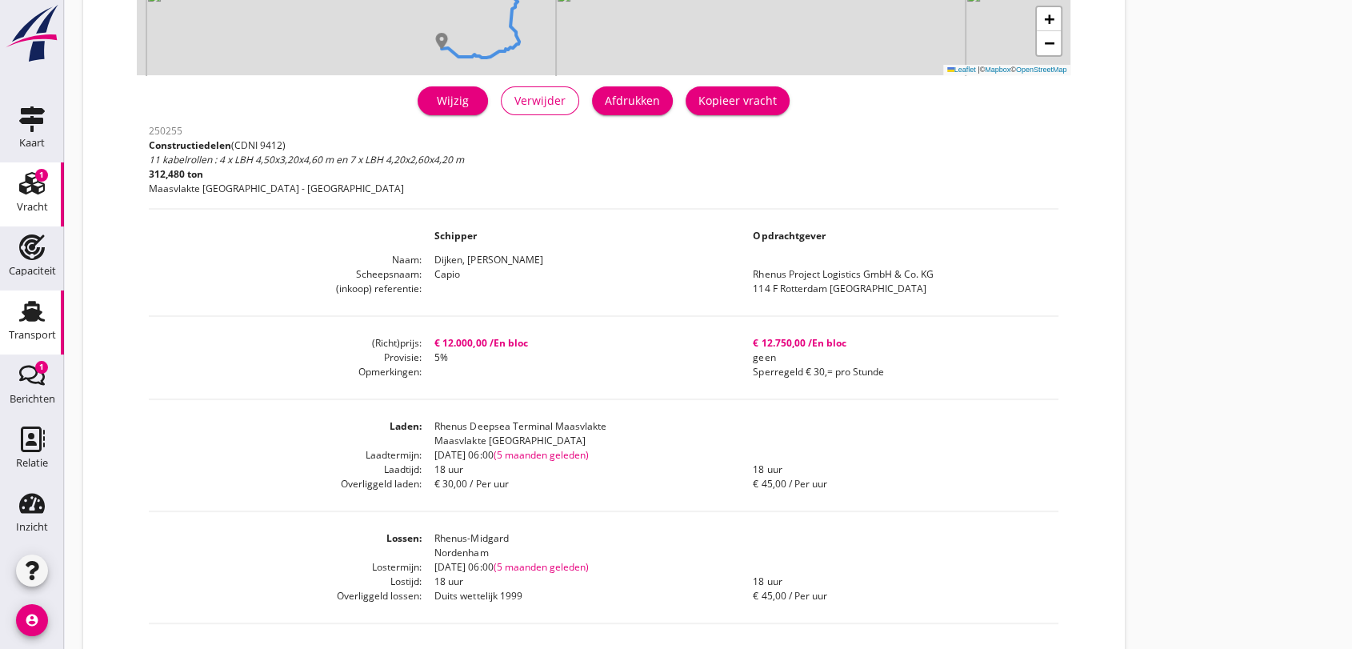
click at [22, 310] on use at bounding box center [32, 311] width 26 height 21
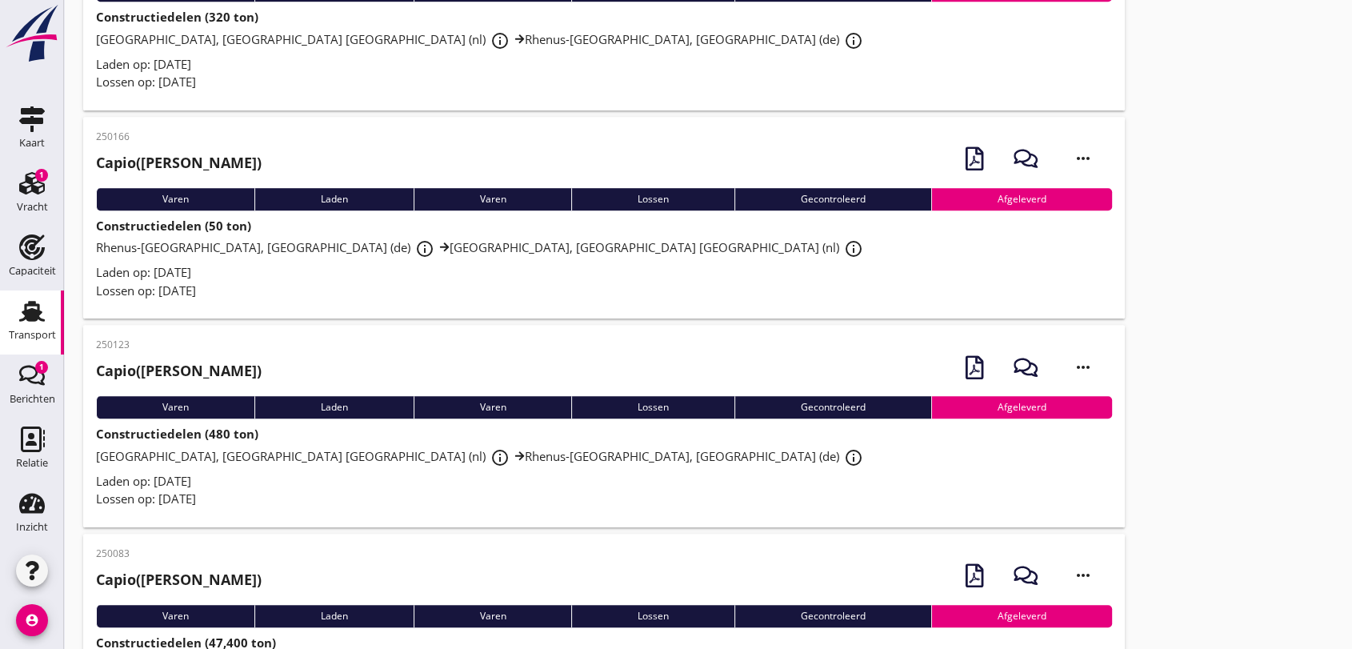
scroll to position [1244, 0]
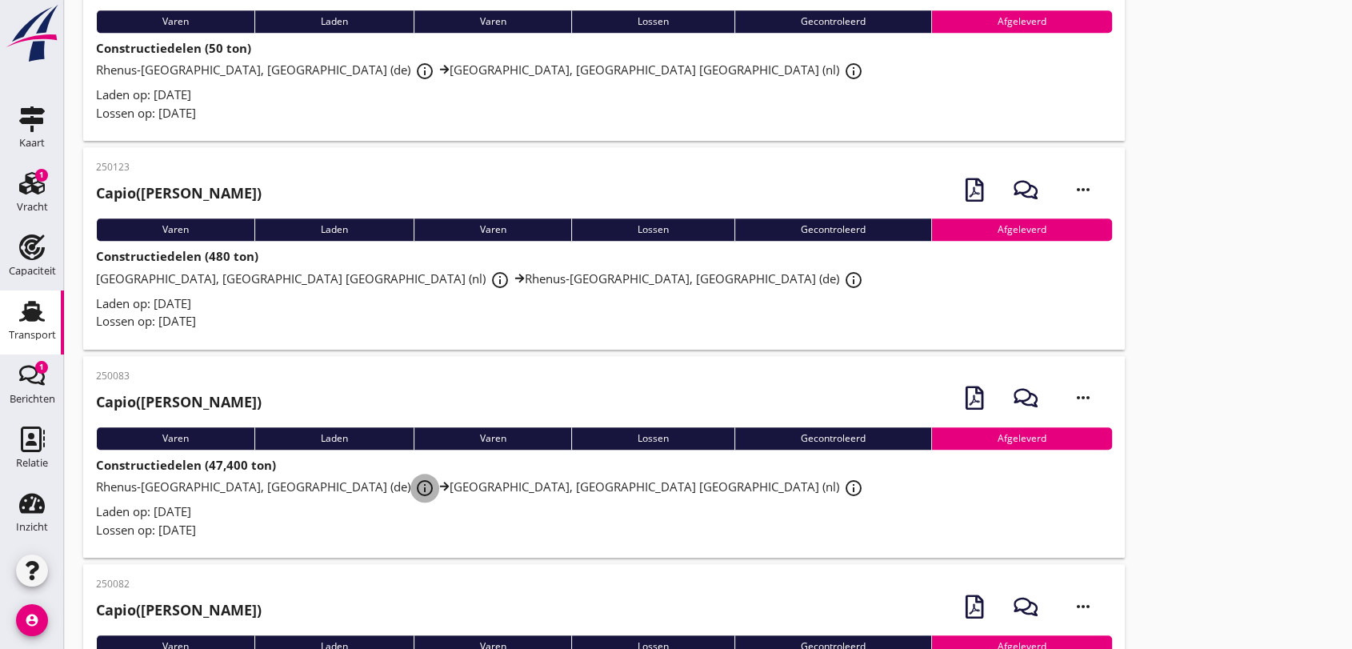
click at [415, 478] on icon "info_outline" at bounding box center [424, 487] width 19 height 19
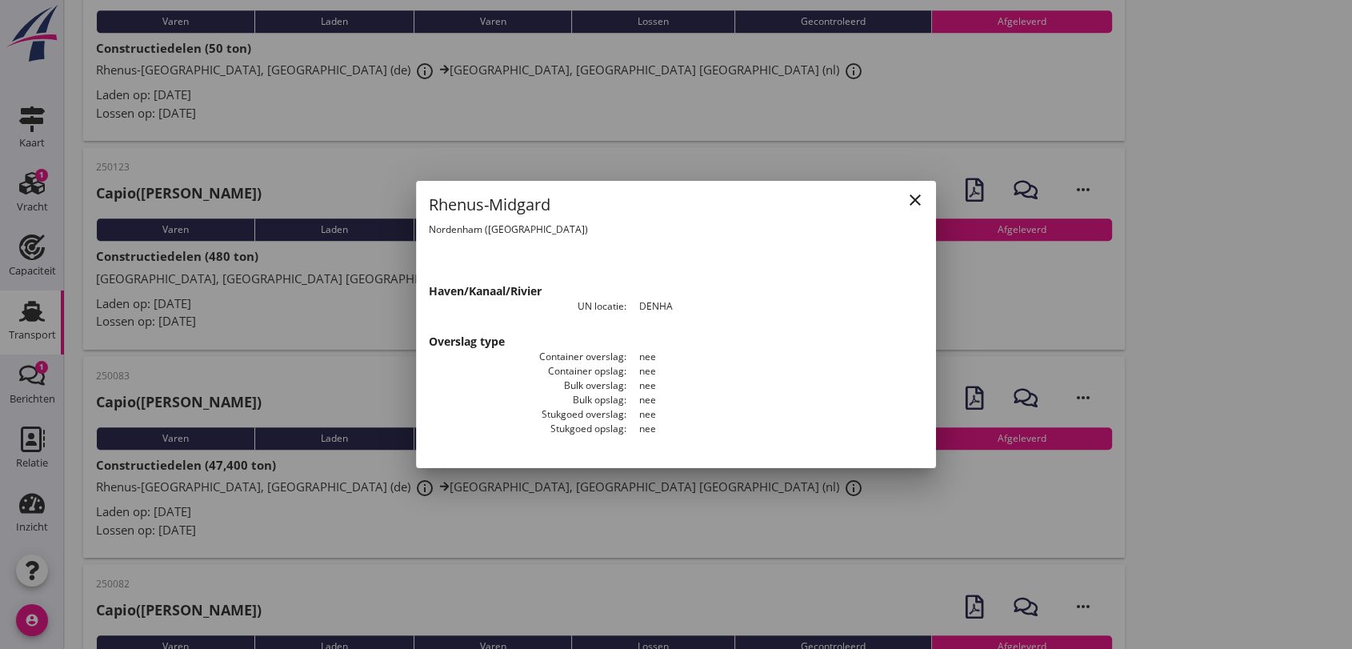
click at [914, 197] on icon "close" at bounding box center [914, 199] width 19 height 19
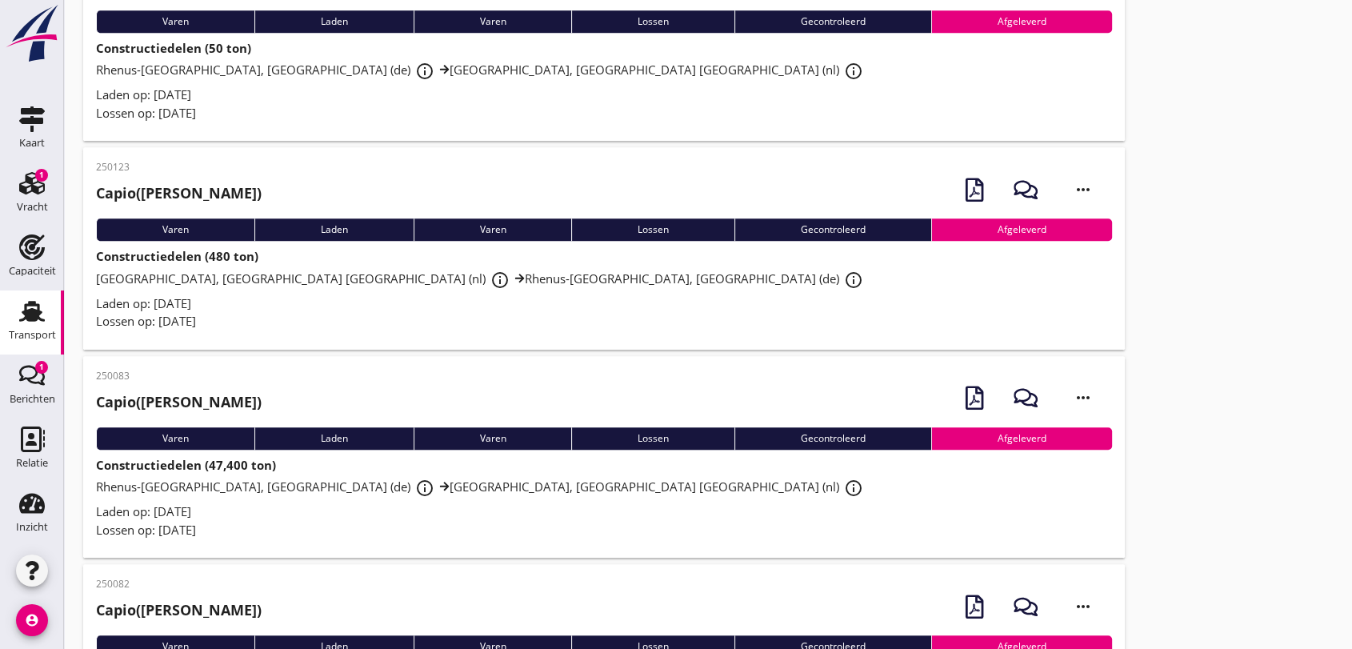
click at [166, 471] on strong "Constructiedelen (47,400 ton)" at bounding box center [186, 465] width 180 height 16
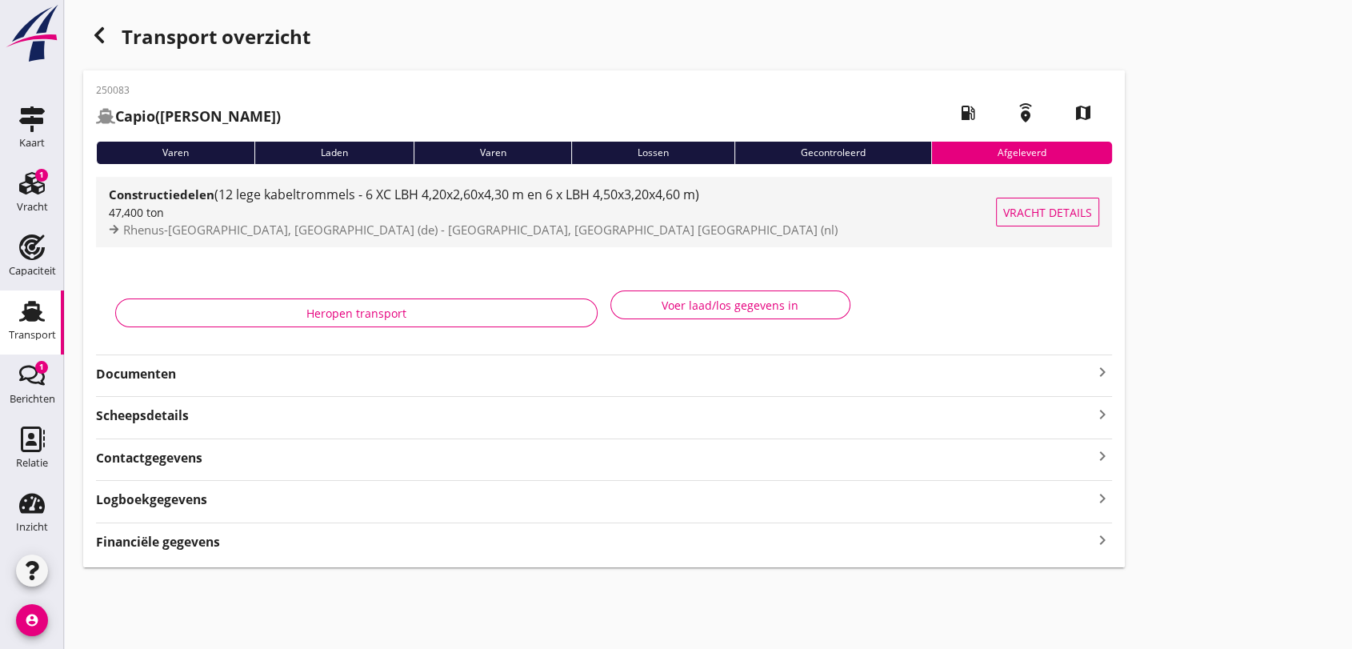
click at [352, 187] on span "(12 lege kabeltrommels - 6 XC LBH 4,20x2,60x4,30 m en 6 x LBH 4,50x3,20x4,60 m)" at bounding box center [456, 195] width 485 height 18
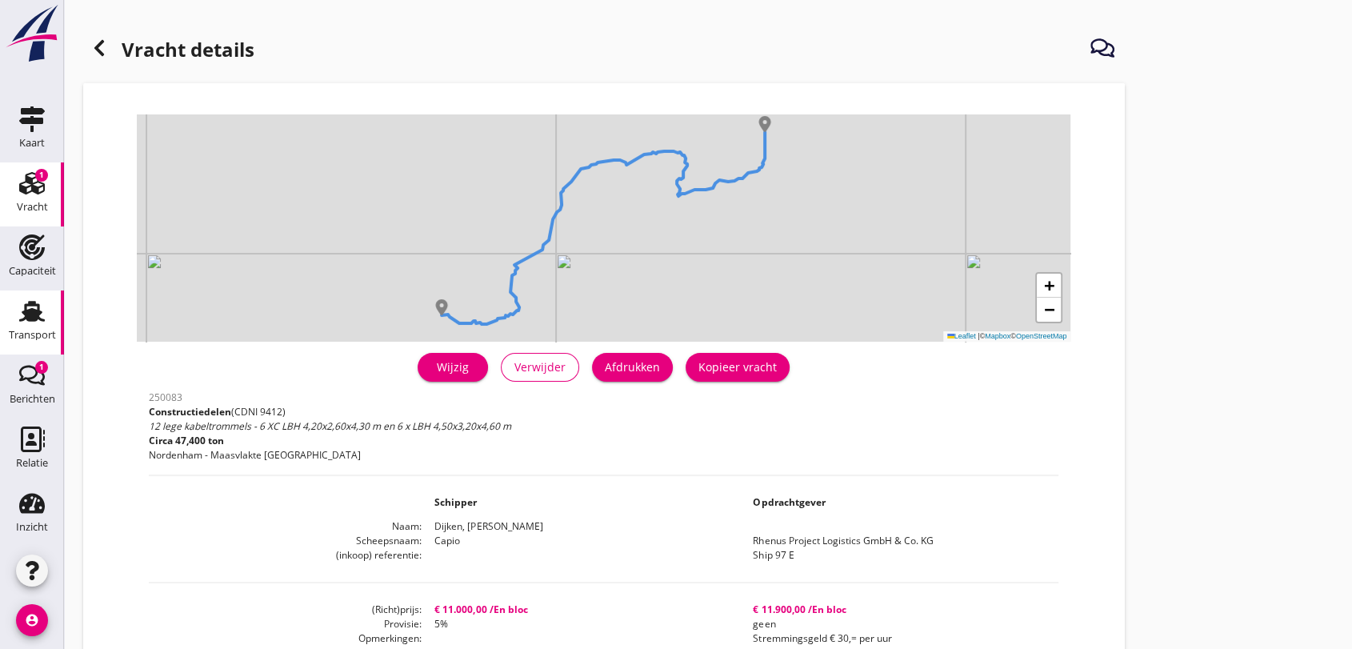
click at [28, 312] on use at bounding box center [32, 311] width 26 height 21
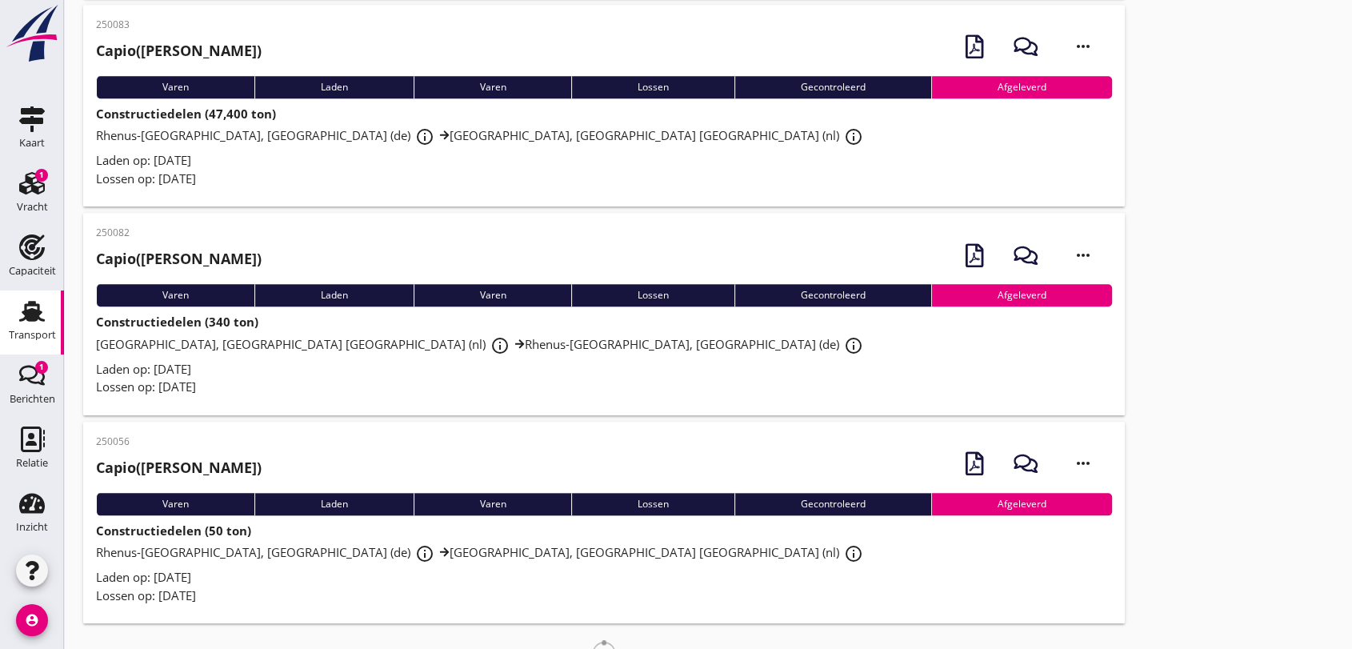
scroll to position [1646, 0]
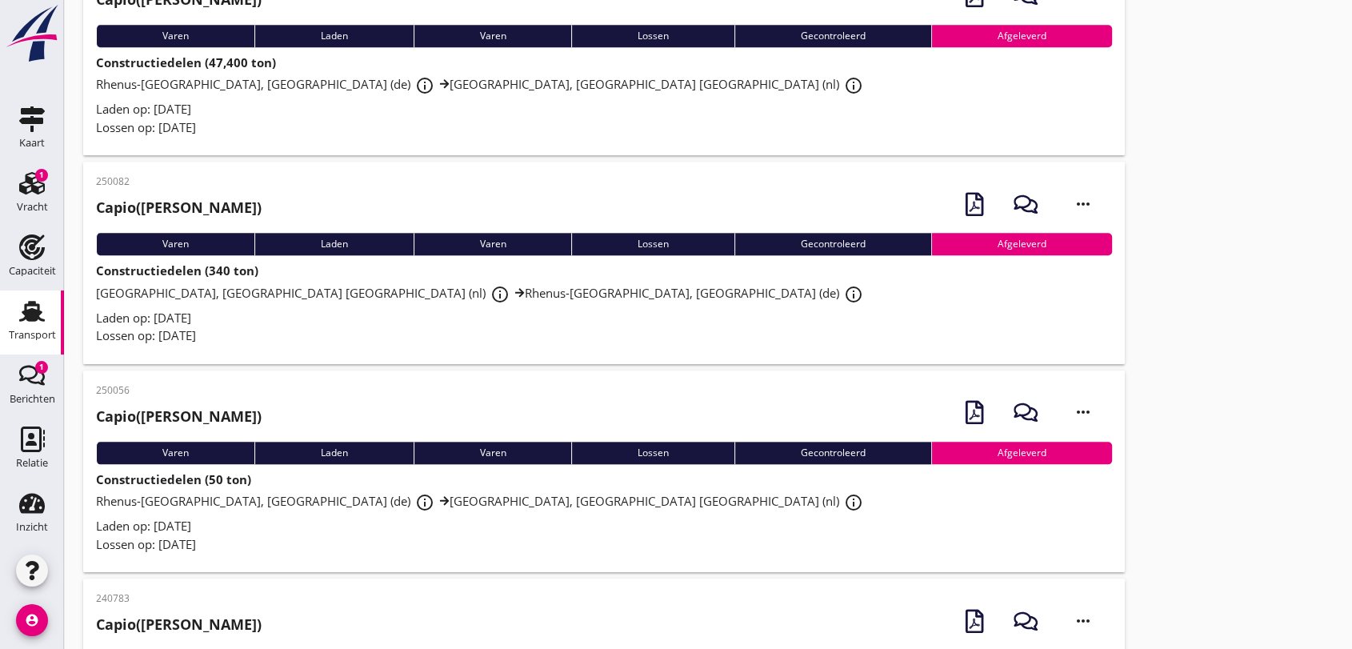
click at [422, 502] on span "Rhenus-[GEOGRAPHIC_DATA], [GEOGRAPHIC_DATA] (de) info_outline Rhenus Deepsea Te…" at bounding box center [482, 501] width 772 height 16
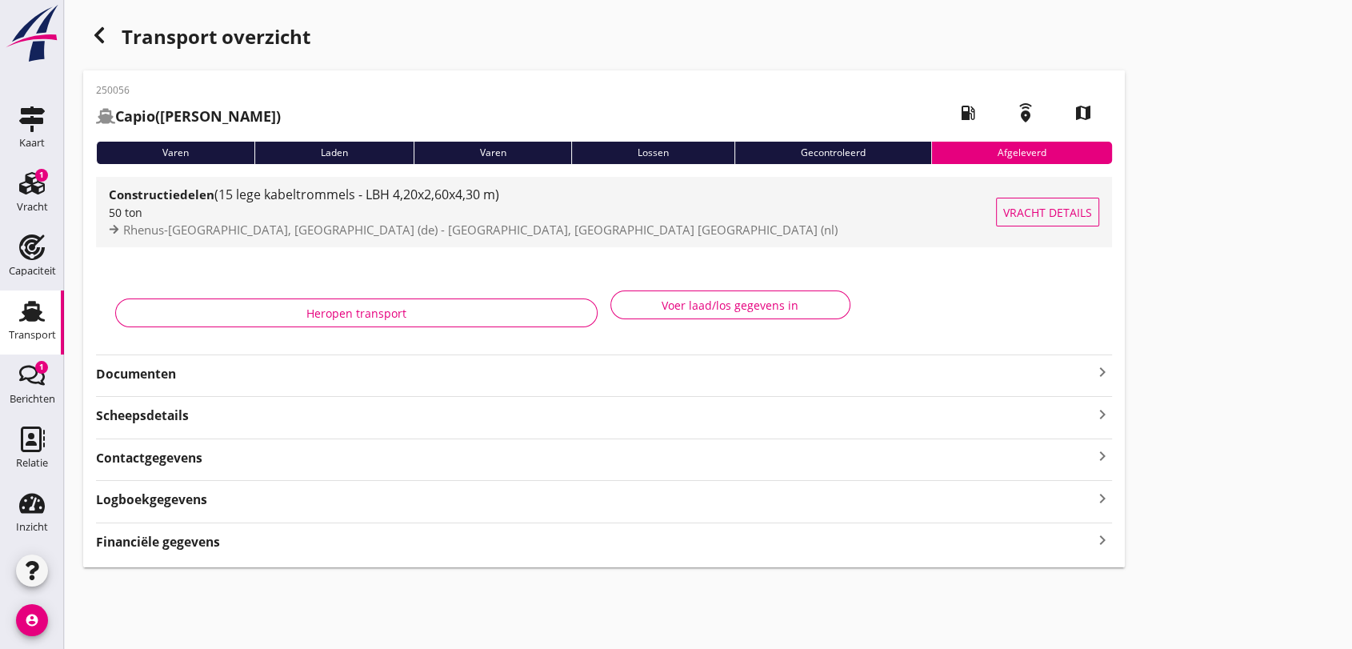
click at [465, 201] on span "(15 lege kabeltrommels - LBH 4,20x2,60x4,30 m)" at bounding box center [356, 195] width 285 height 18
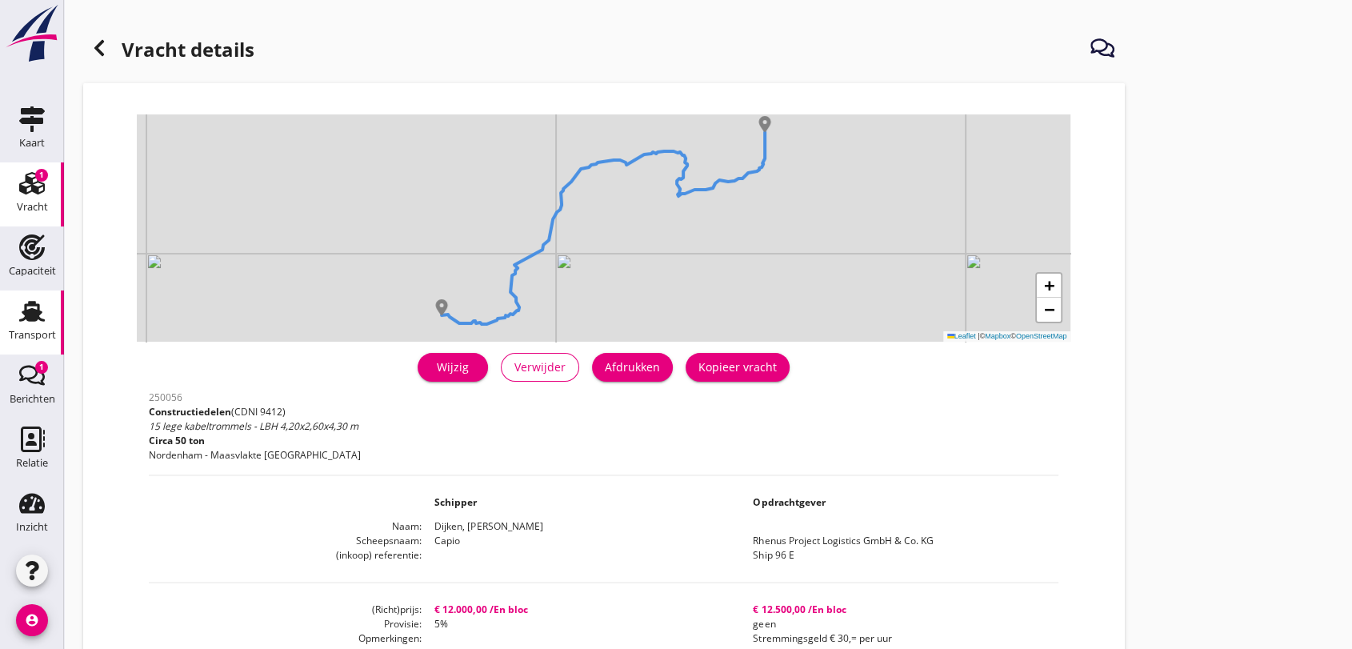
click at [26, 310] on use at bounding box center [32, 311] width 26 height 21
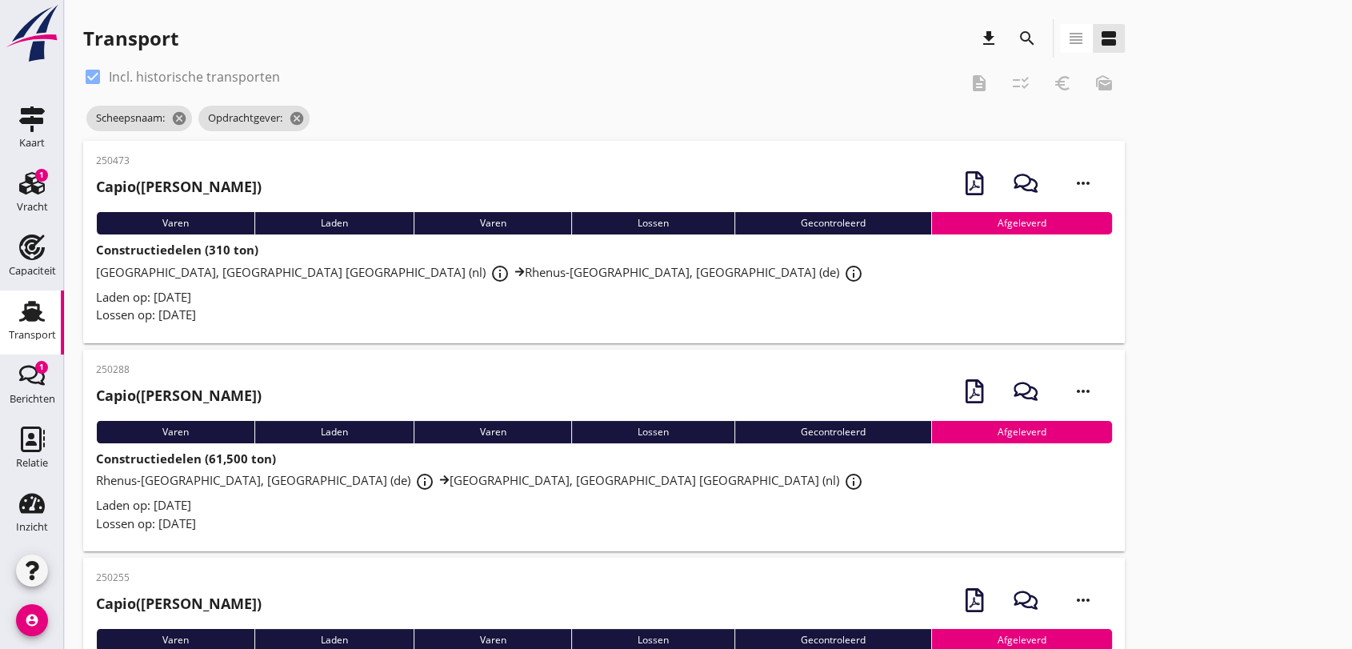
click at [1027, 38] on icon "search" at bounding box center [1026, 38] width 19 height 19
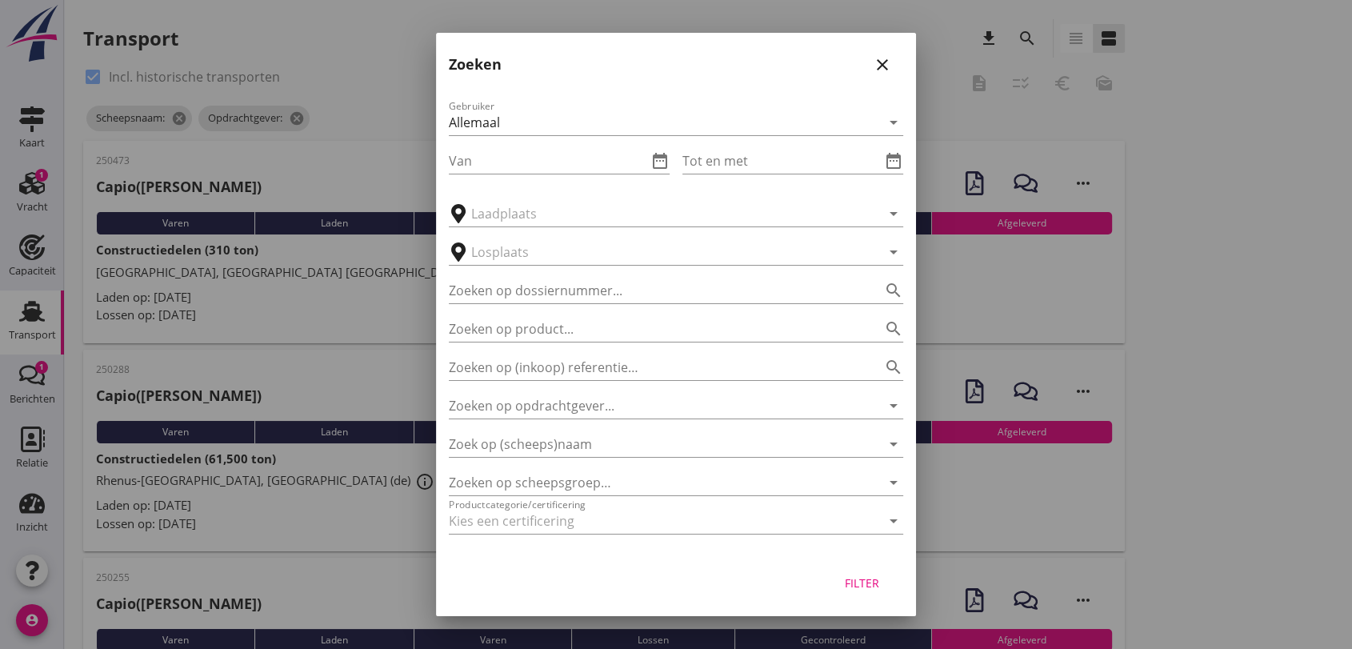
click at [601, 393] on input "Zoeken op opdrachtgever..." at bounding box center [654, 406] width 410 height 26
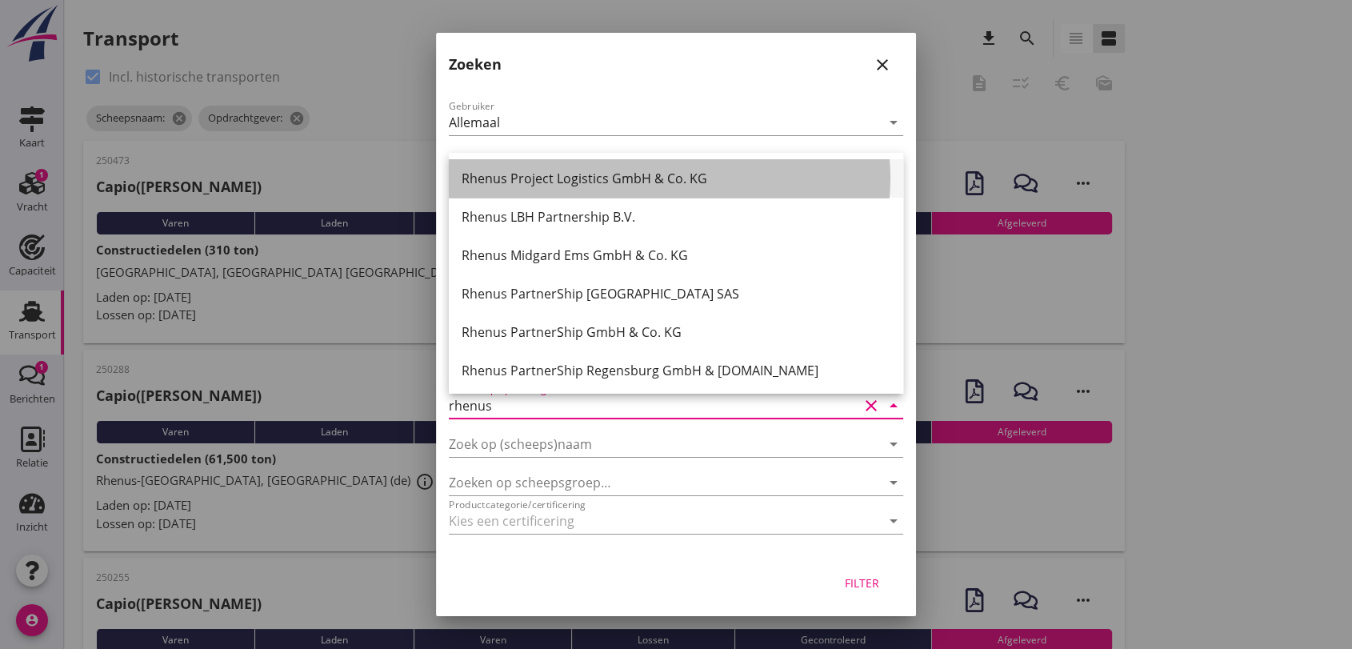
click at [608, 181] on div "Rhenus Project Logistics GmbH & Co. KG" at bounding box center [676, 178] width 429 height 19
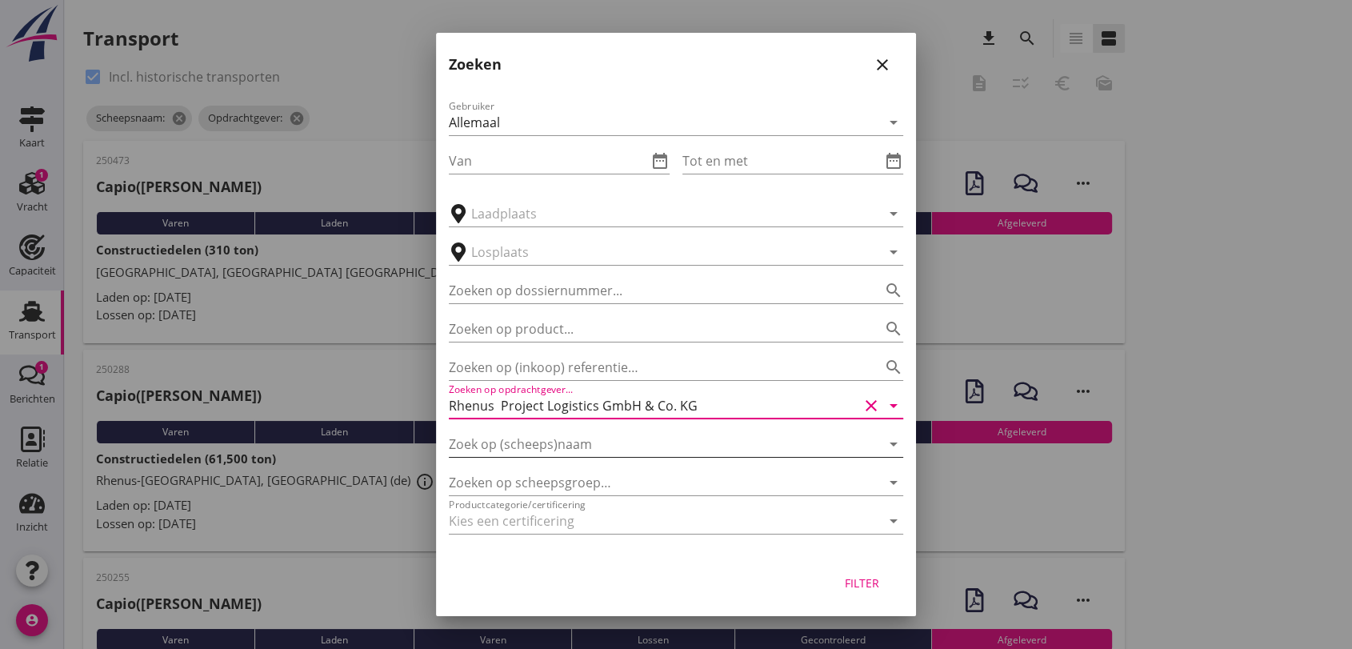
type input "Rhenus Project Logistics GmbH & Co. KG"
click at [597, 442] on input "Zoek op (scheeps)naam" at bounding box center [654, 444] width 410 height 26
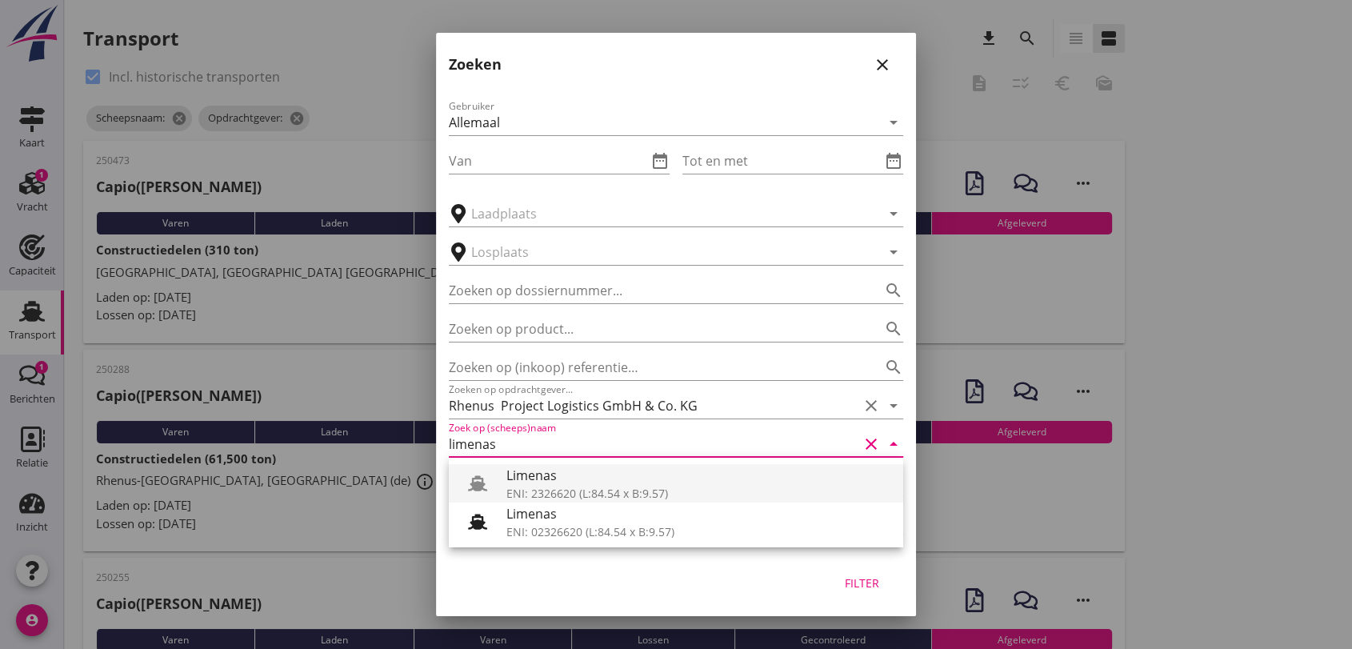
click at [619, 482] on div "Limenas" at bounding box center [698, 475] width 384 height 19
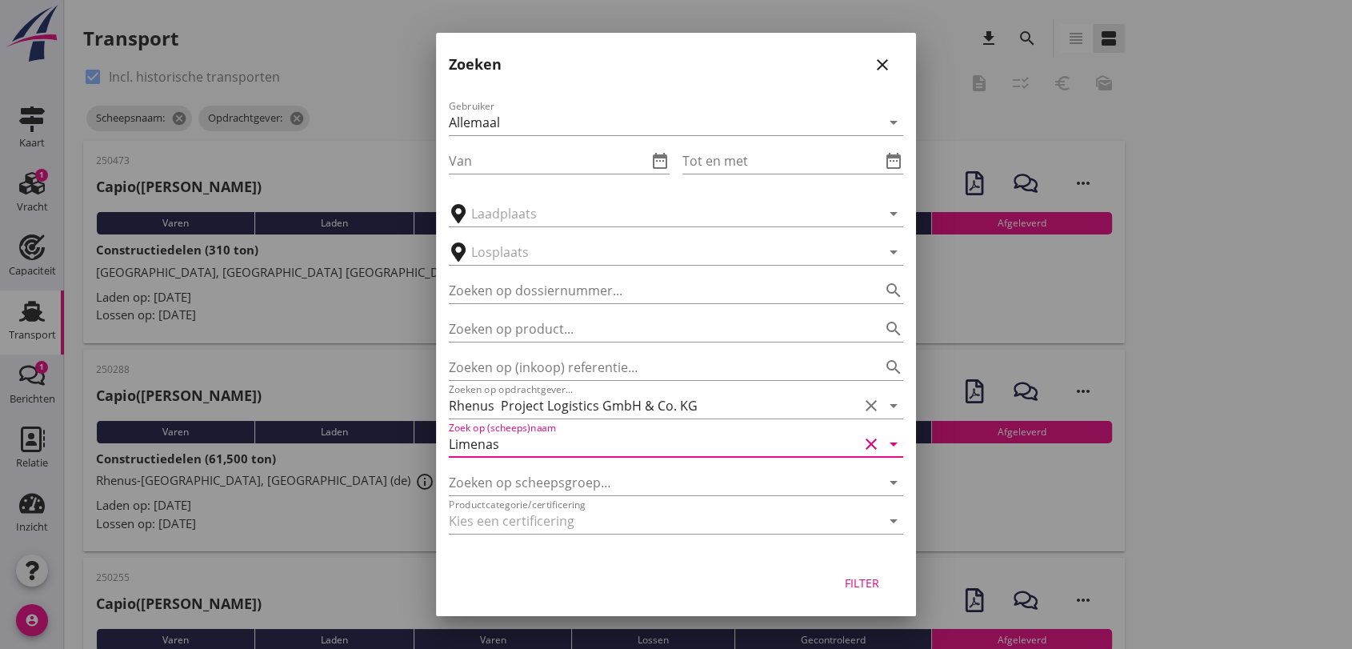
click at [873, 579] on div "Filter" at bounding box center [861, 582] width 45 height 17
type input "Limenas"
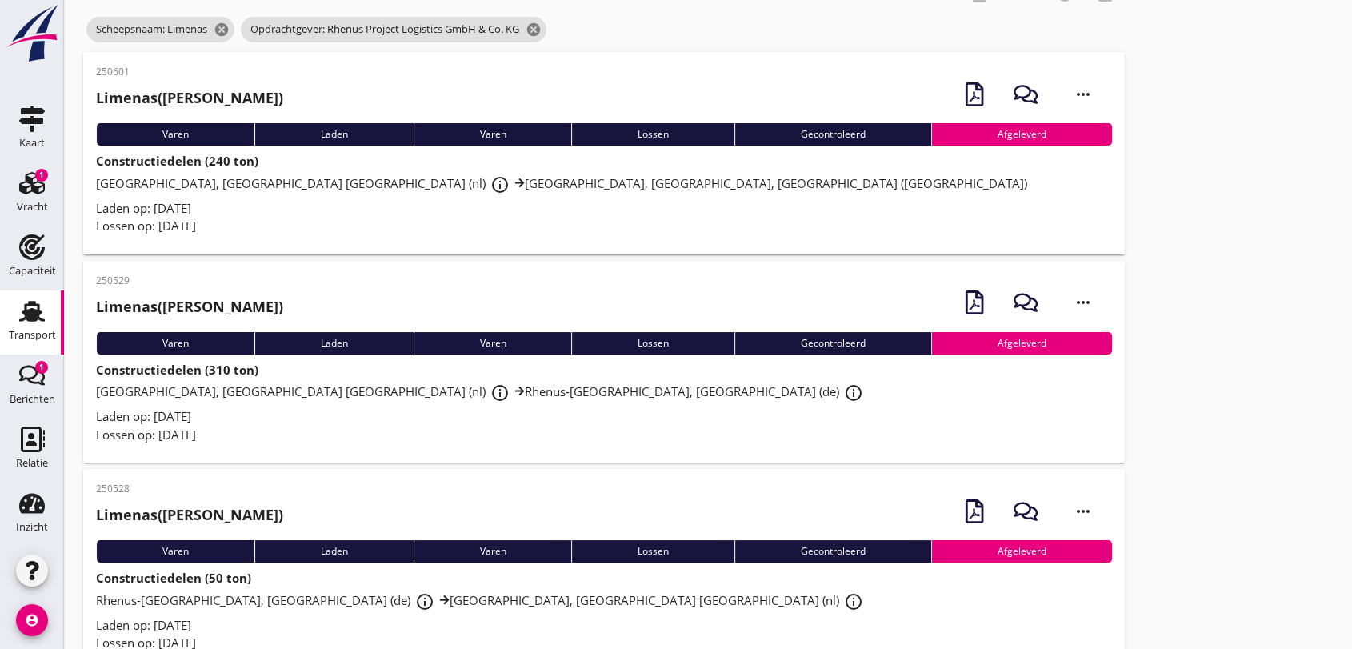
scroll to position [178, 0]
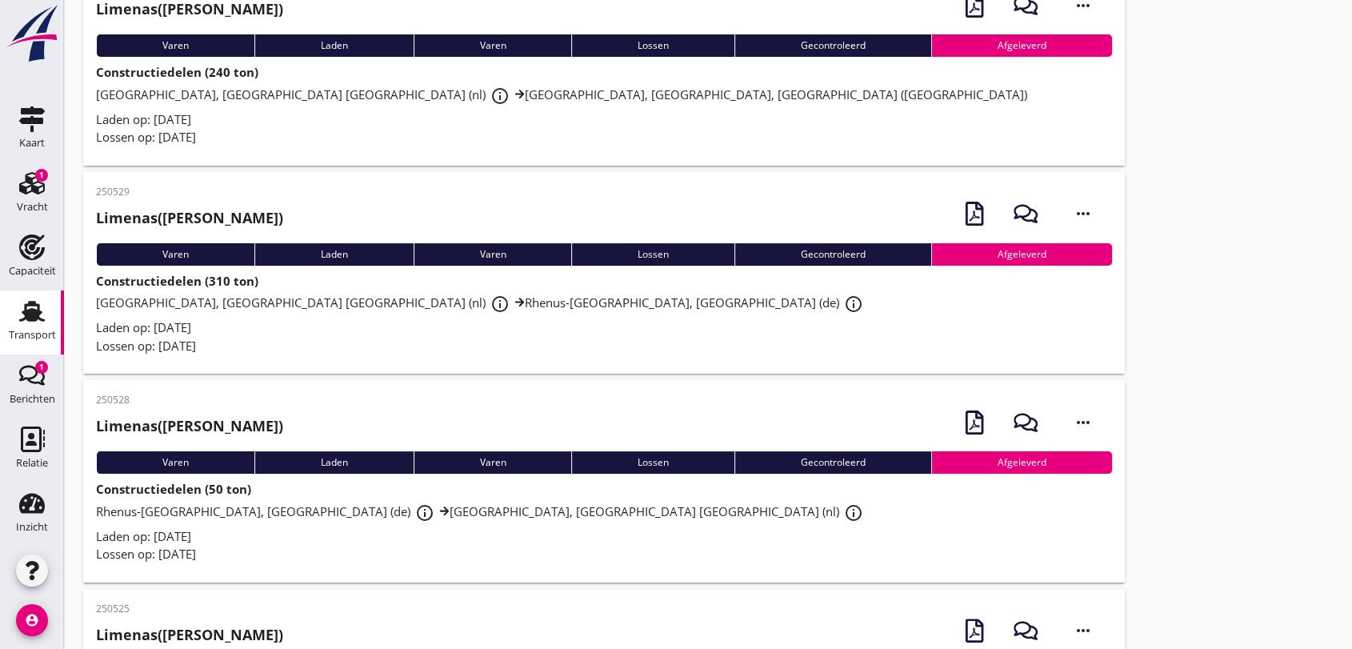
click at [233, 496] on strong "Constructiedelen (50 ton)" at bounding box center [173, 489] width 155 height 16
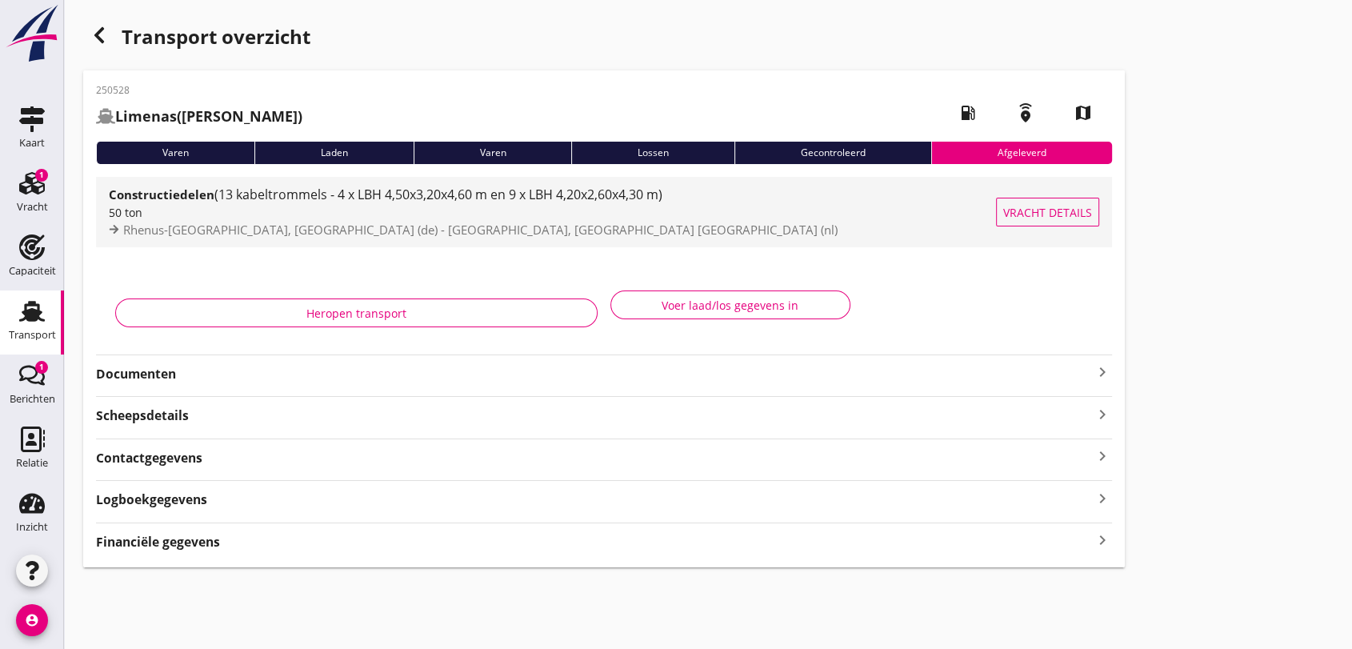
click at [405, 183] on div "Constructiedelen (13 kabeltrommels - 4 x LBH 4,50x3,20x4,60 m en 9 x LBH 4,20x2…" at bounding box center [552, 212] width 887 height 70
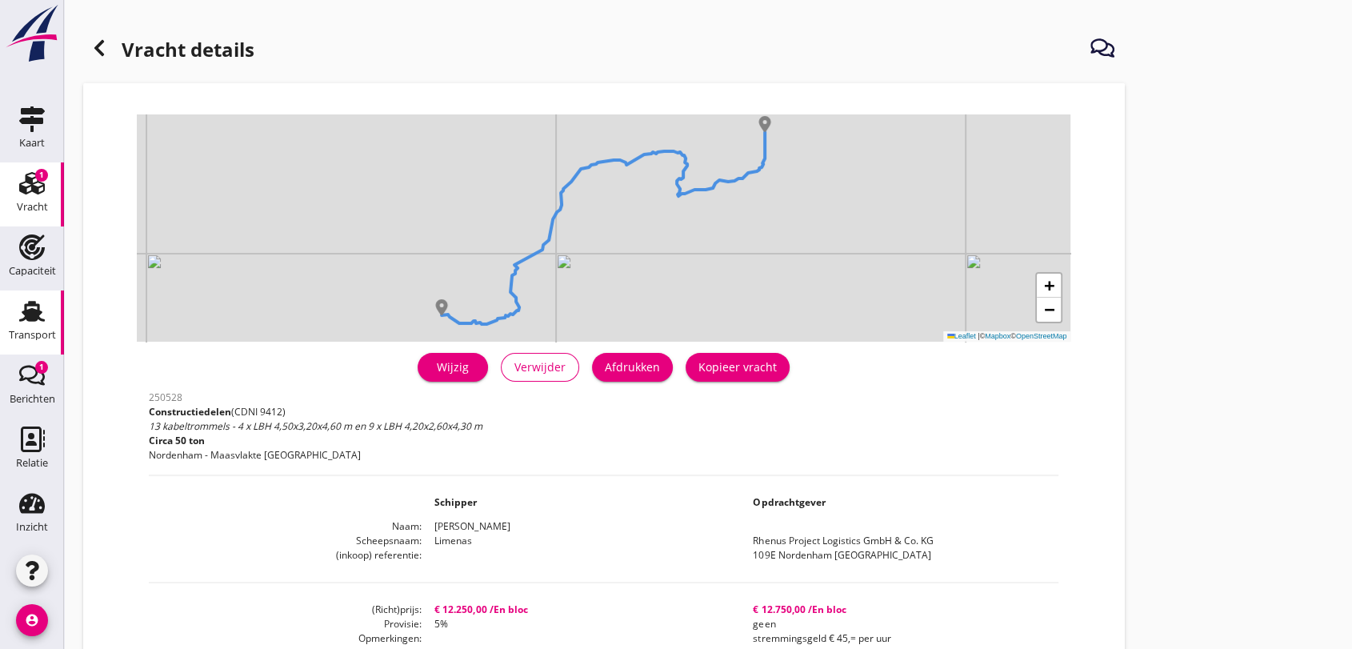
click at [25, 310] on use at bounding box center [32, 311] width 26 height 21
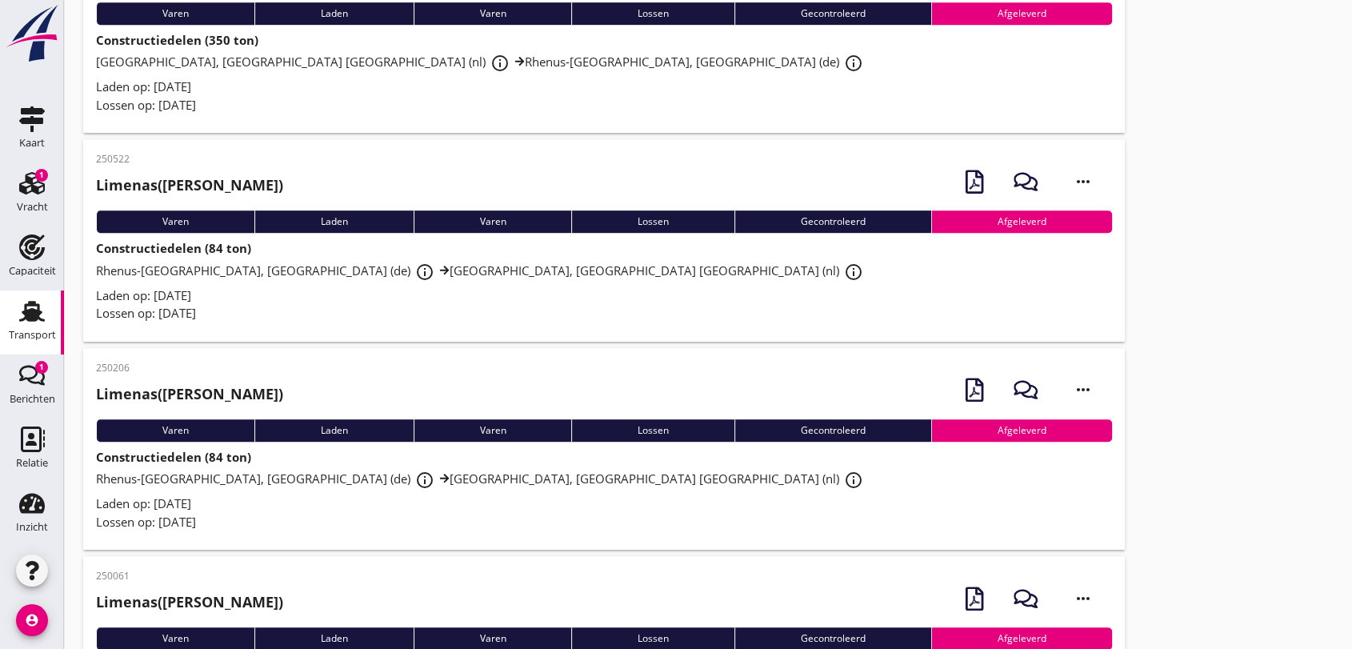
scroll to position [924, 0]
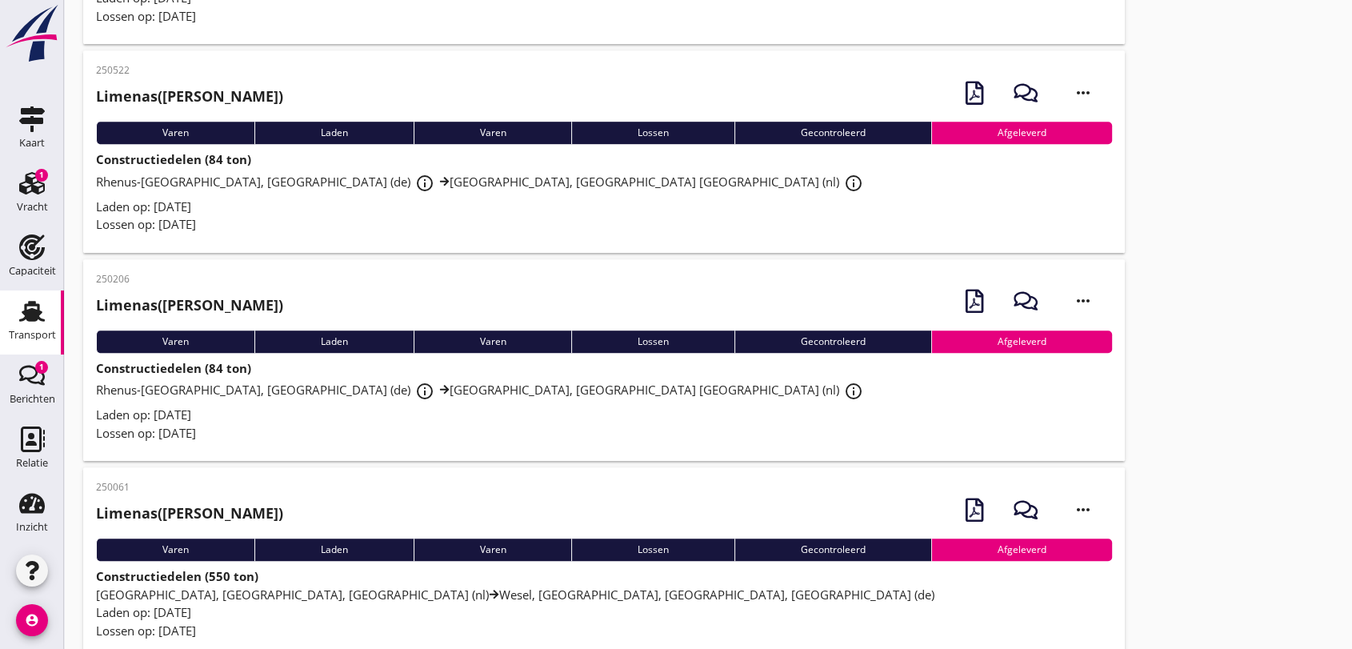
click at [435, 392] on span "Rhenus-[GEOGRAPHIC_DATA], [GEOGRAPHIC_DATA] (de) info_outline Rhenus Deepsea Te…" at bounding box center [482, 390] width 772 height 16
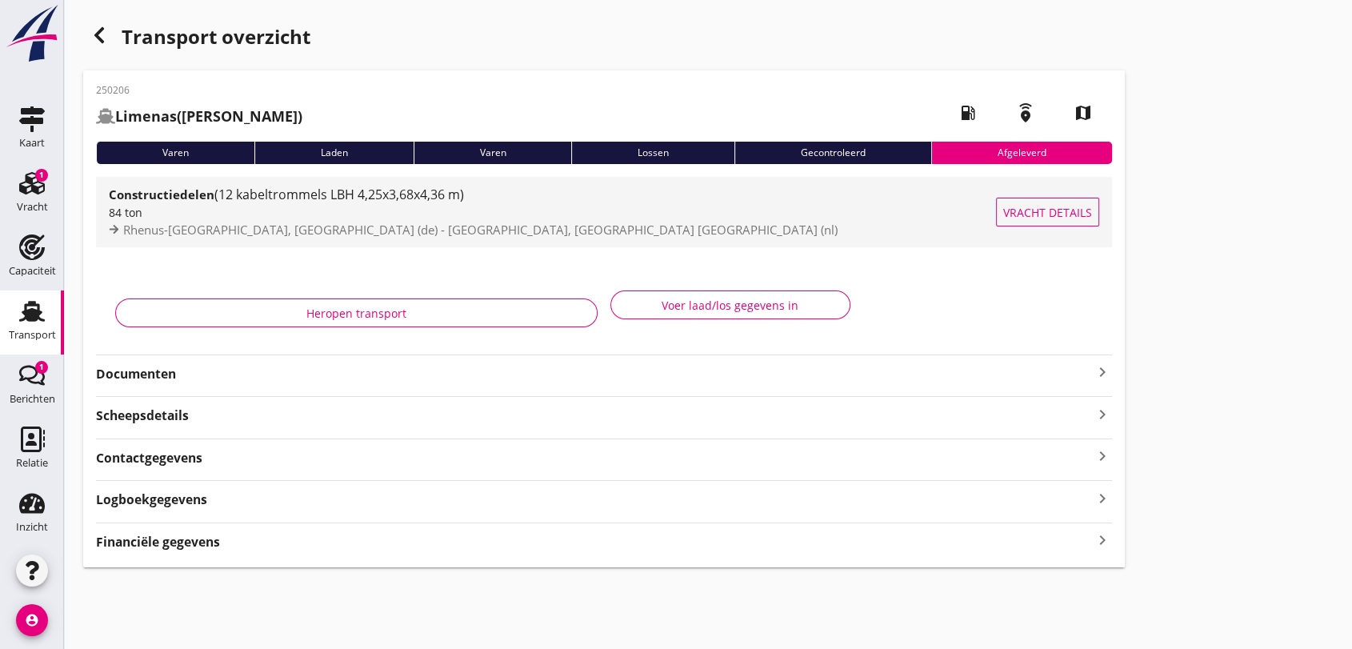
click at [392, 194] on span "(12 kabeltrommels LBH 4,25x3,68x4,36 m)" at bounding box center [339, 195] width 250 height 18
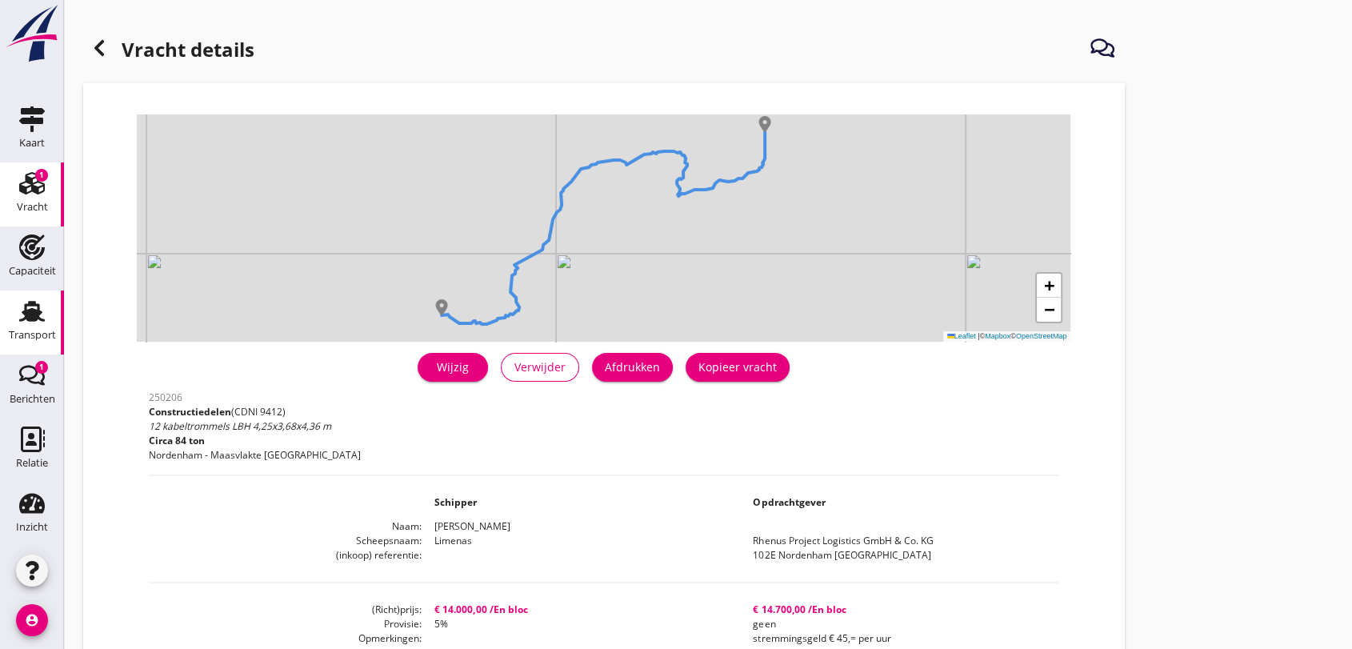
click at [30, 312] on use at bounding box center [32, 311] width 26 height 21
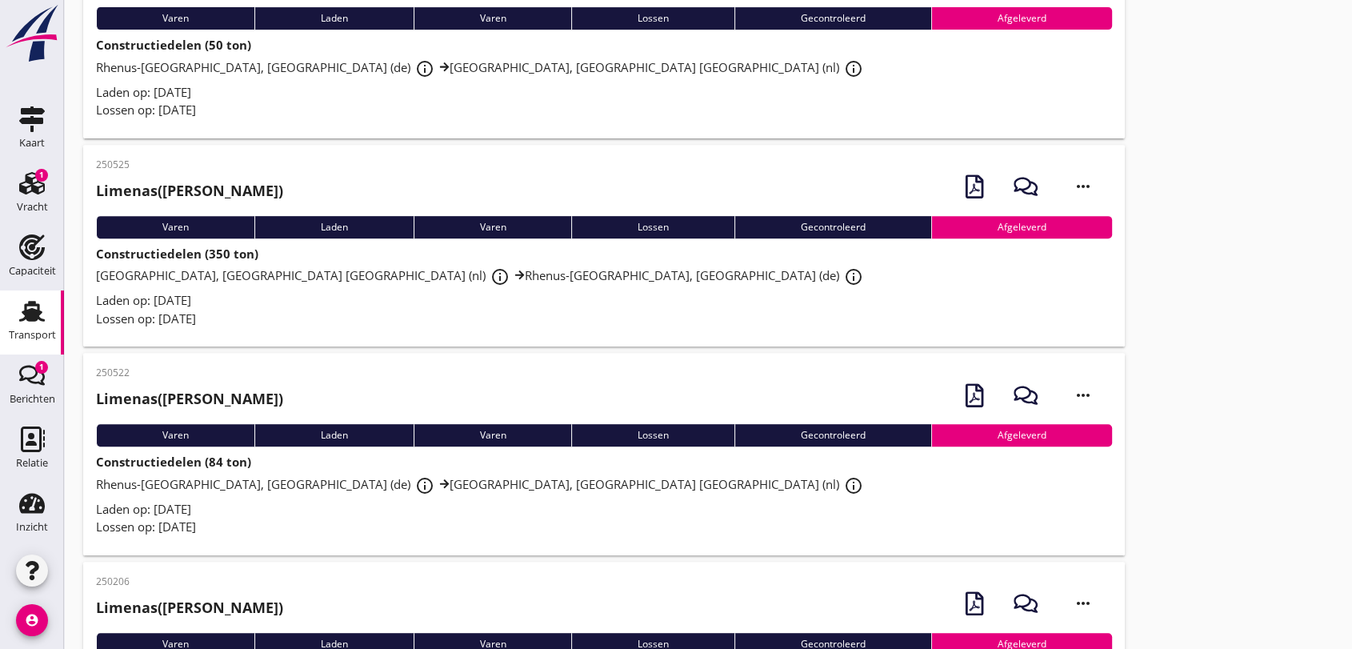
scroll to position [800, 0]
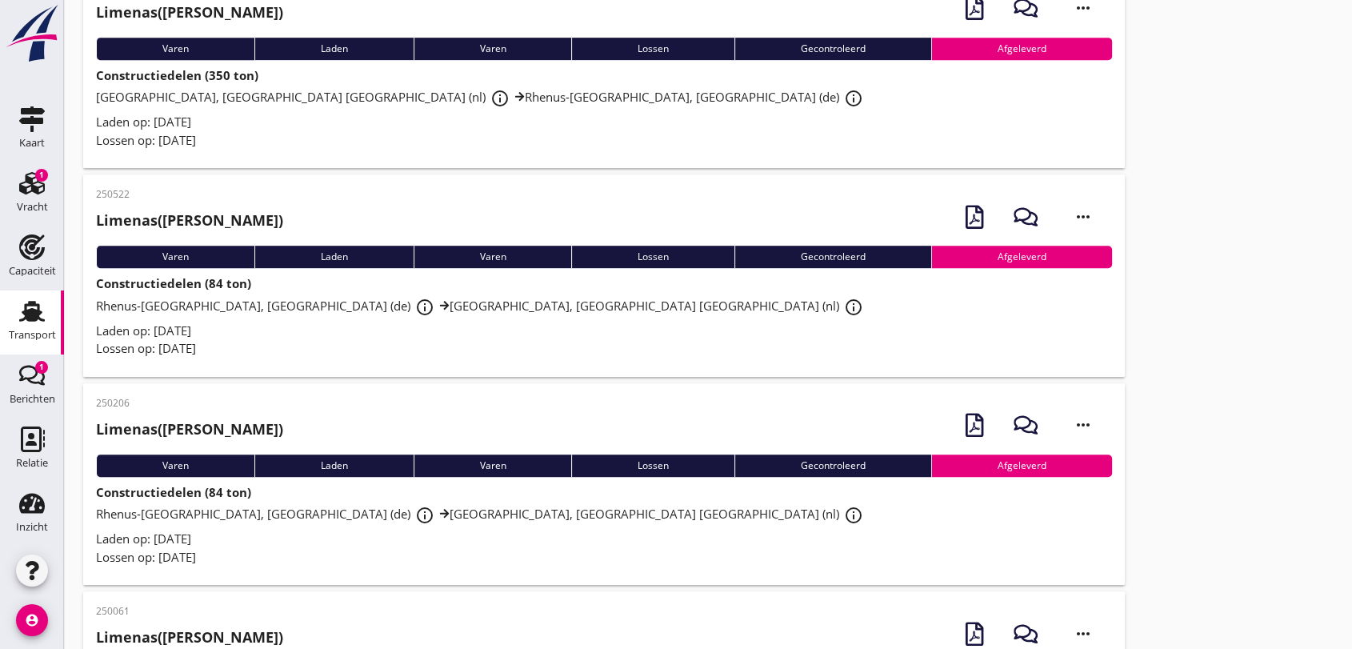
click at [358, 300] on span "Rhenus-[GEOGRAPHIC_DATA], [GEOGRAPHIC_DATA] (de) info_outline Rhenus Deepsea Te…" at bounding box center [482, 306] width 772 height 16
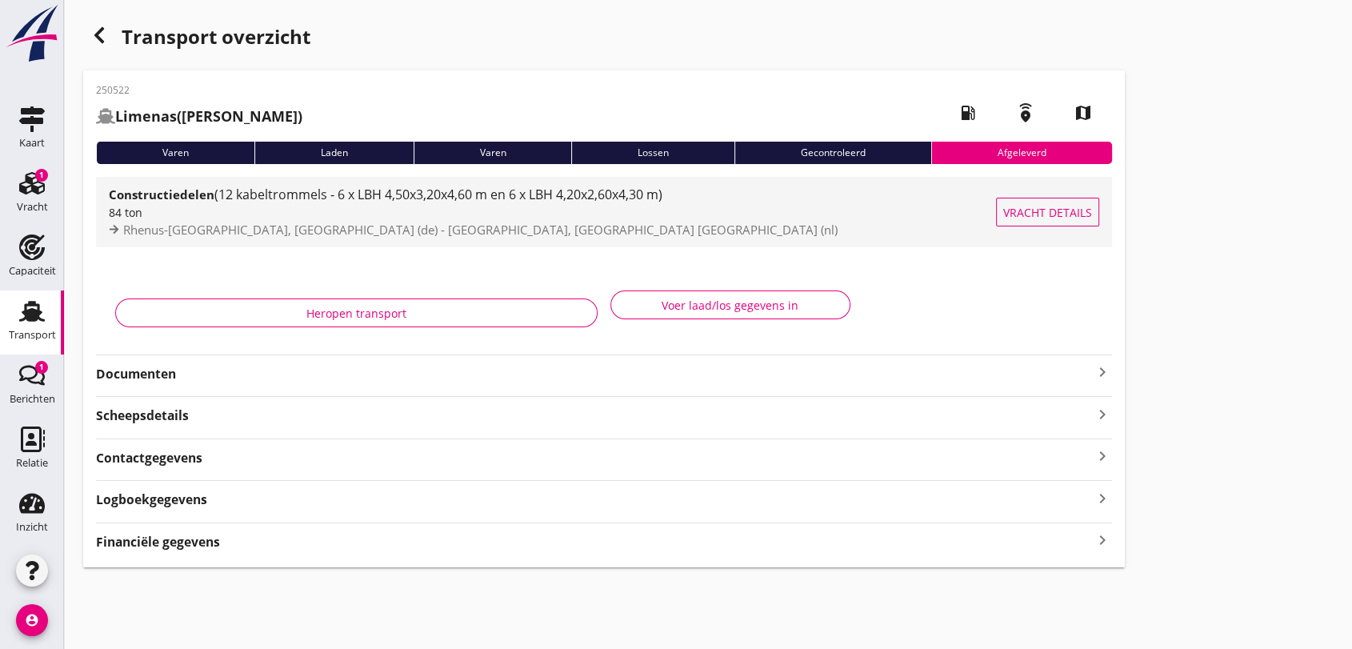
click at [399, 200] on span "(12 kabeltrommels - 6 x LBH 4,50x3,20x4,60 m en 6 x LBH 4,20x2,60x4,30 m)" at bounding box center [438, 195] width 448 height 18
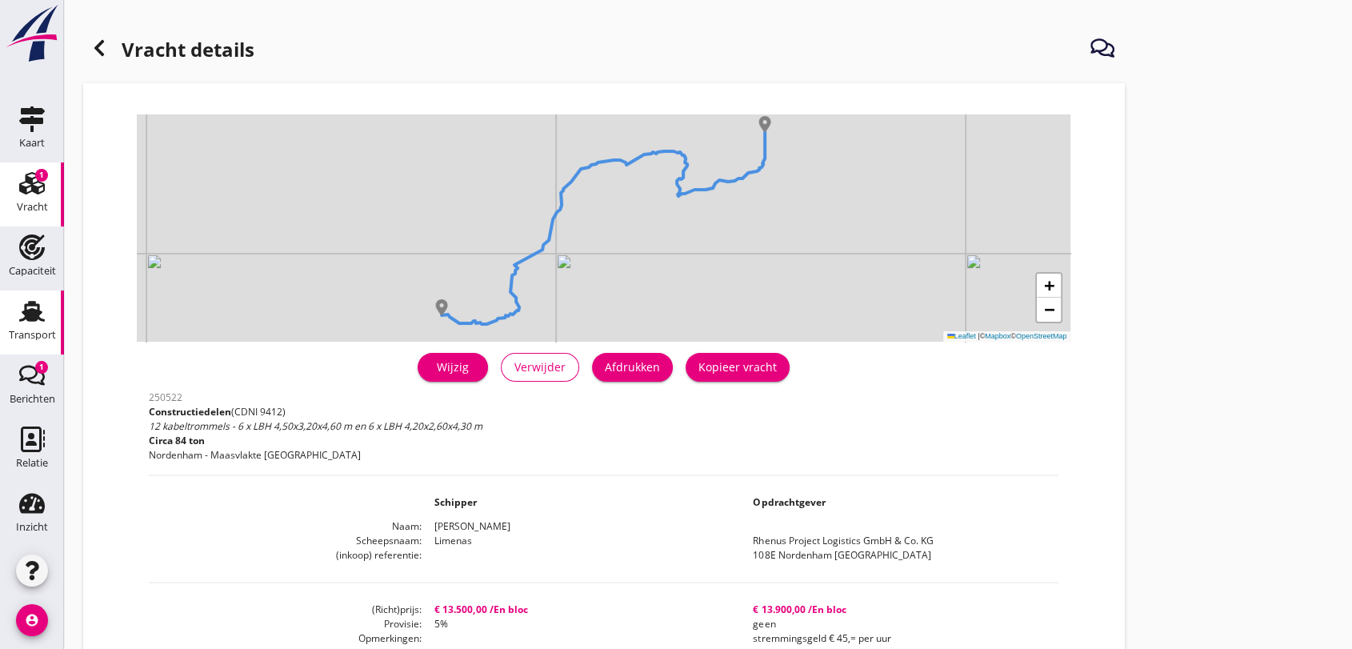
click at [27, 314] on use at bounding box center [32, 311] width 26 height 21
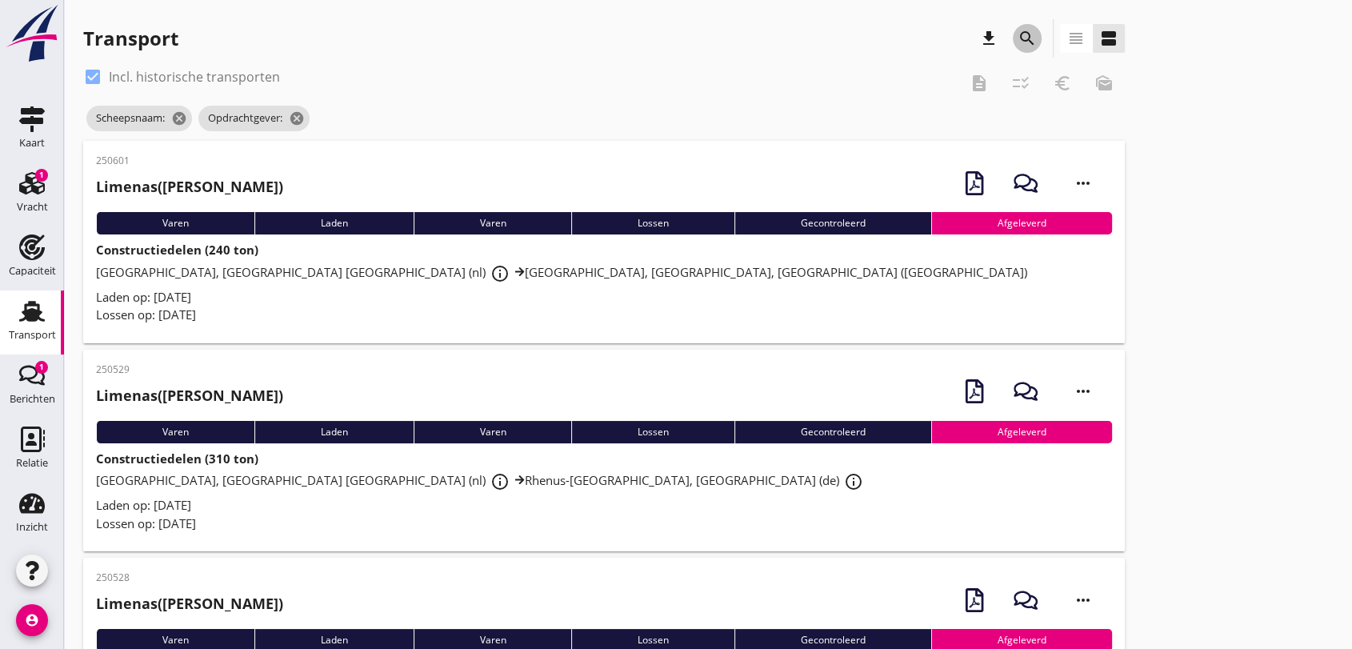
click at [1027, 34] on icon "search" at bounding box center [1026, 38] width 19 height 19
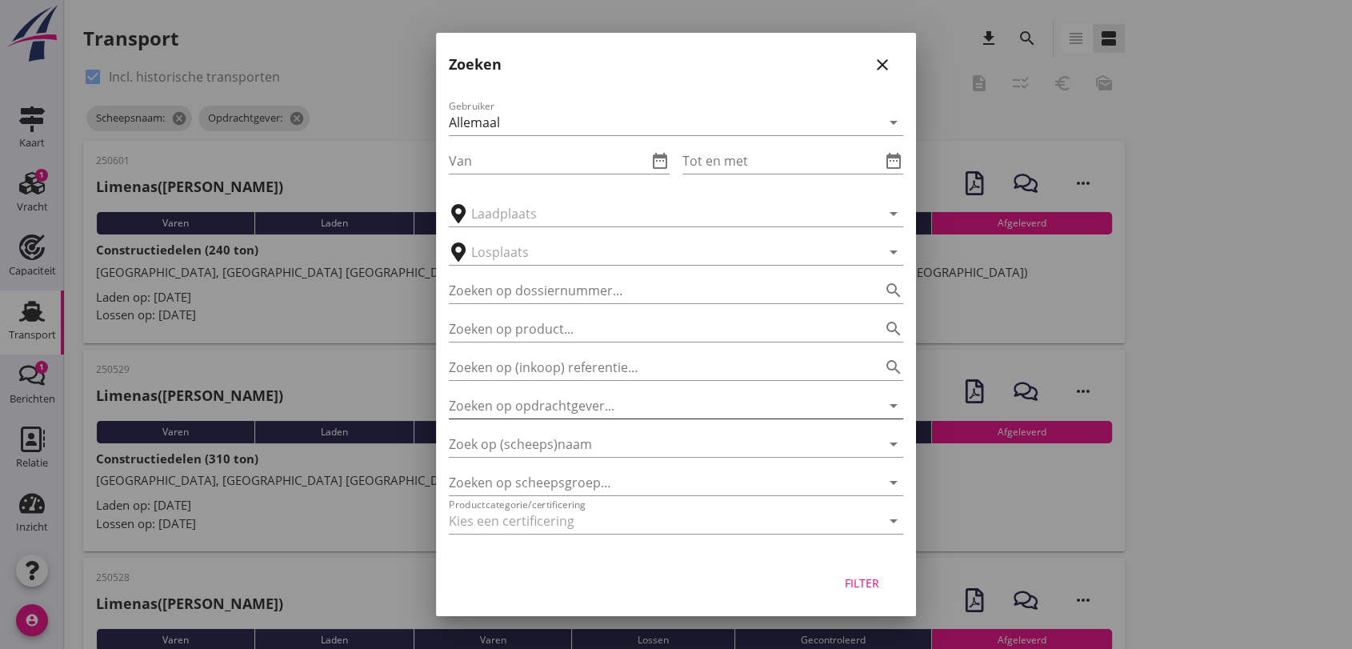
click at [653, 407] on input "Zoeken op opdrachtgever..." at bounding box center [654, 406] width 410 height 26
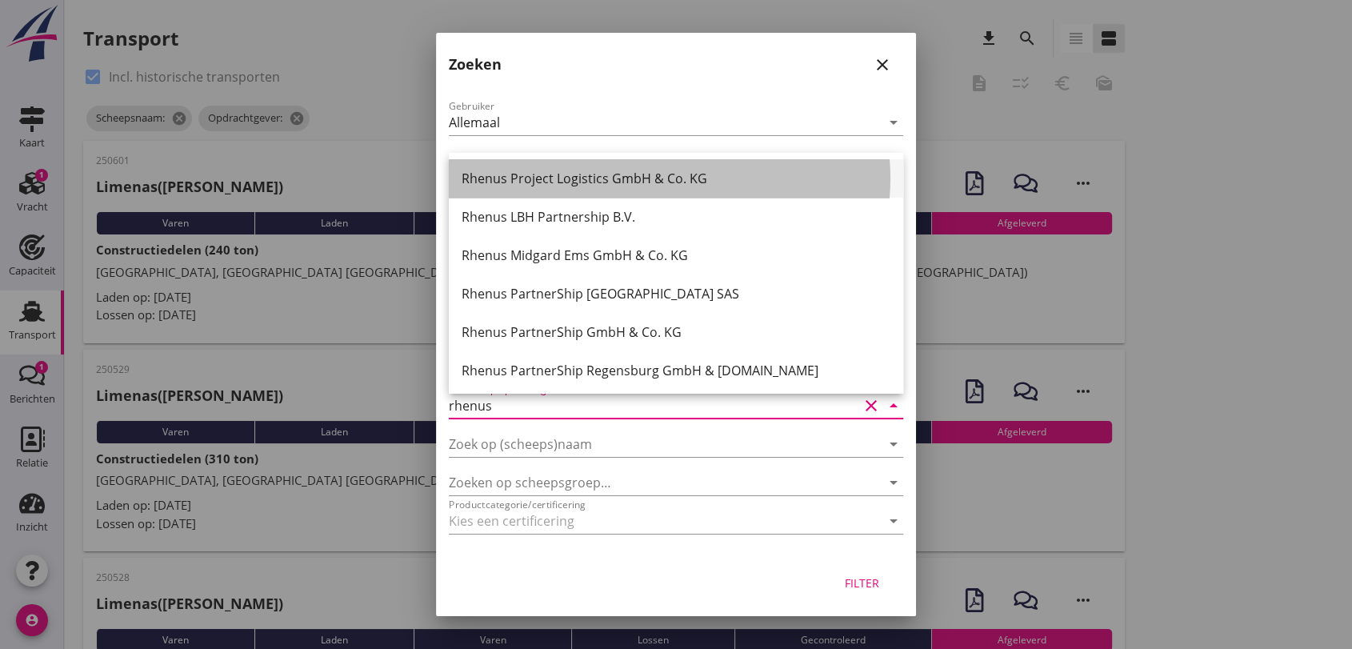
click at [621, 175] on div "Rhenus Project Logistics GmbH & Co. KG" at bounding box center [676, 178] width 429 height 19
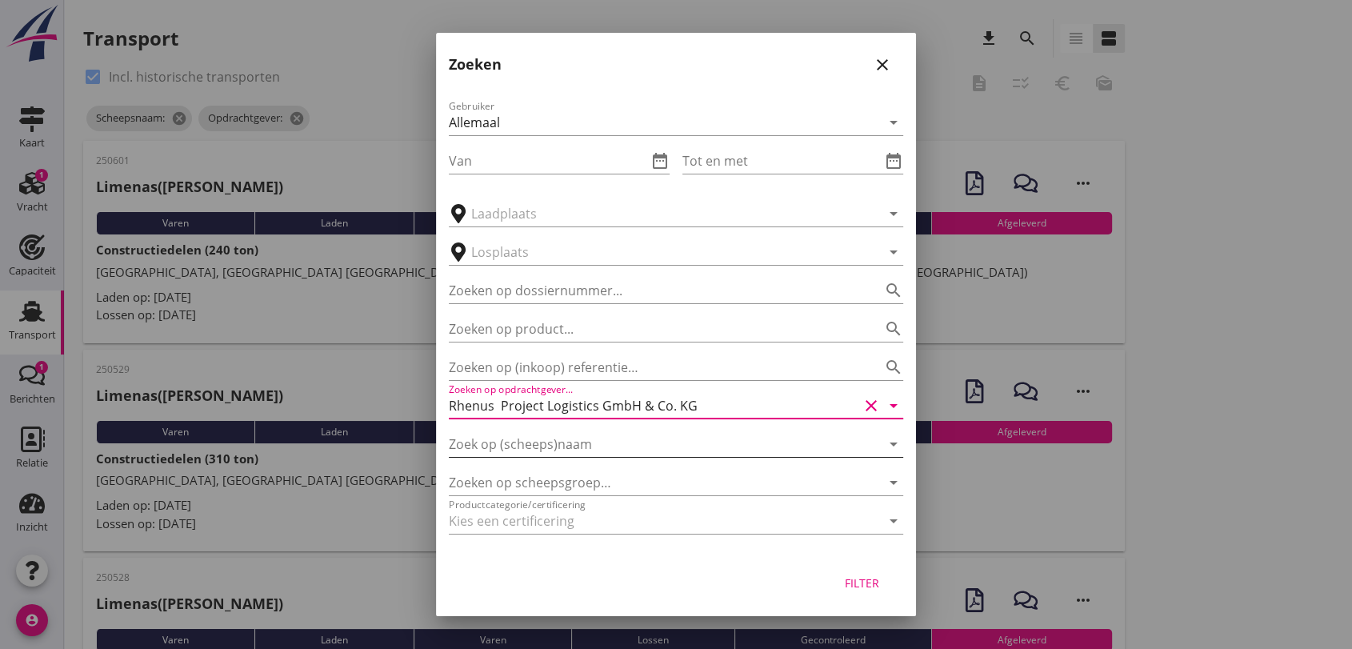
type input "Rhenus Project Logistics GmbH & Co. KG"
click at [589, 443] on input "Zoek op (scheeps)naam" at bounding box center [654, 444] width 410 height 26
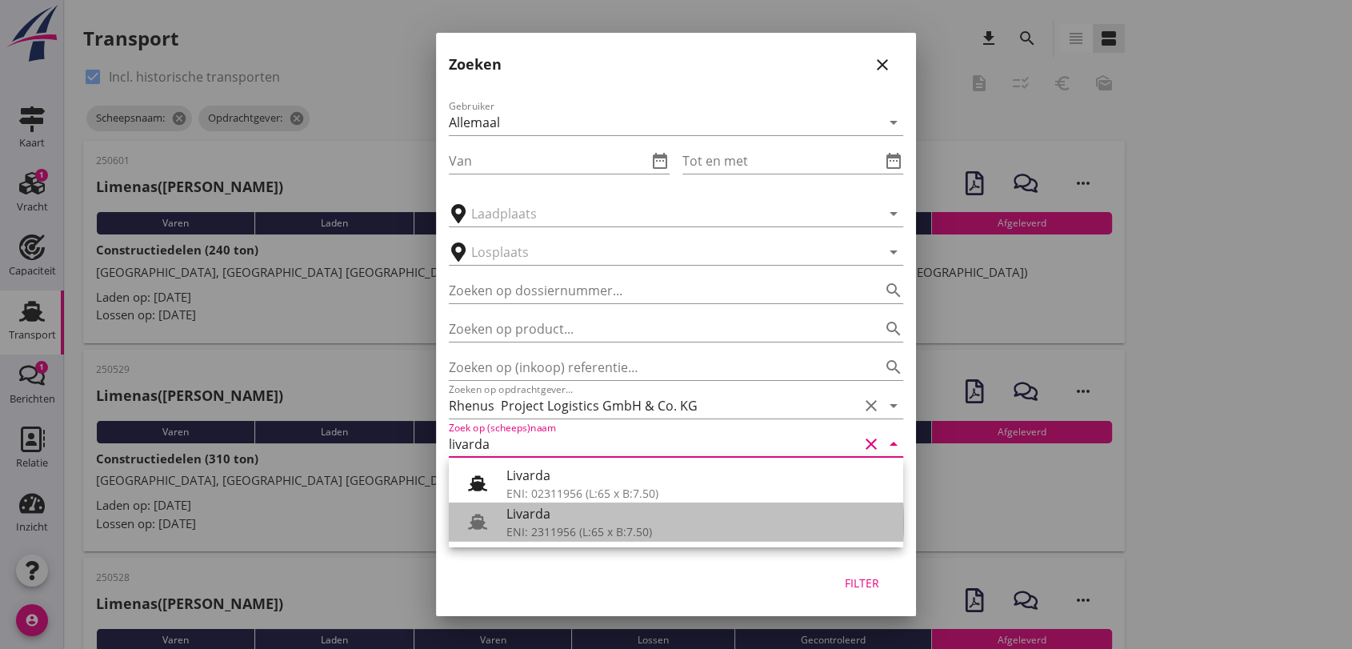
click at [611, 526] on div "ENI: 2311956 (L:65 x B:7.50)" at bounding box center [698, 531] width 384 height 17
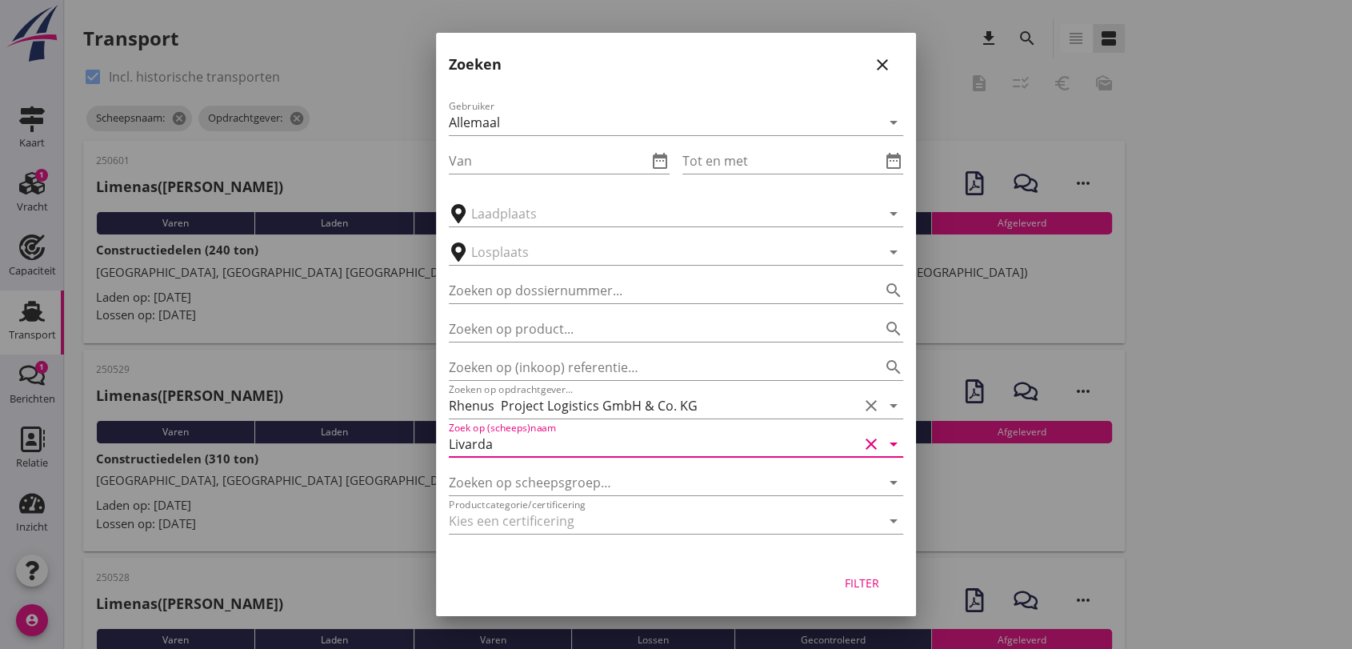
click at [857, 577] on div "Filter" at bounding box center [861, 582] width 45 height 17
type input "Livarda"
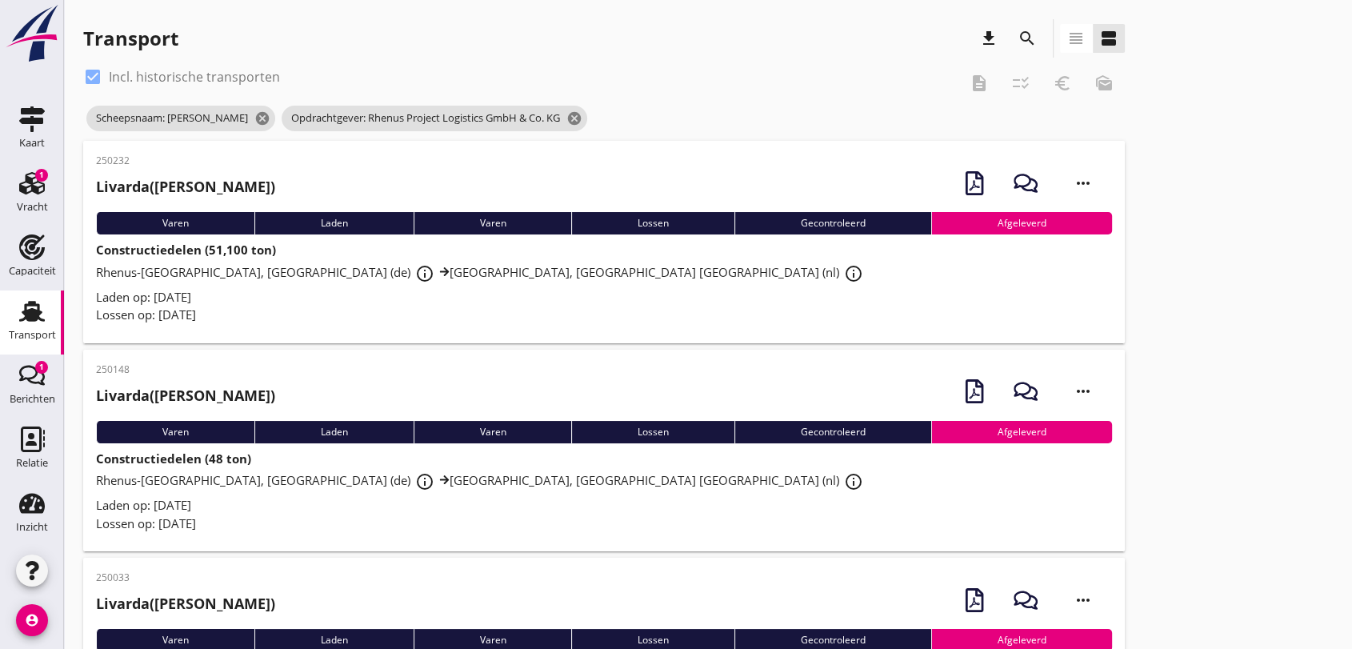
click at [522, 276] on span "Rhenus-[GEOGRAPHIC_DATA], [GEOGRAPHIC_DATA] (de) info_outline Rhenus Deepsea Te…" at bounding box center [482, 272] width 772 height 16
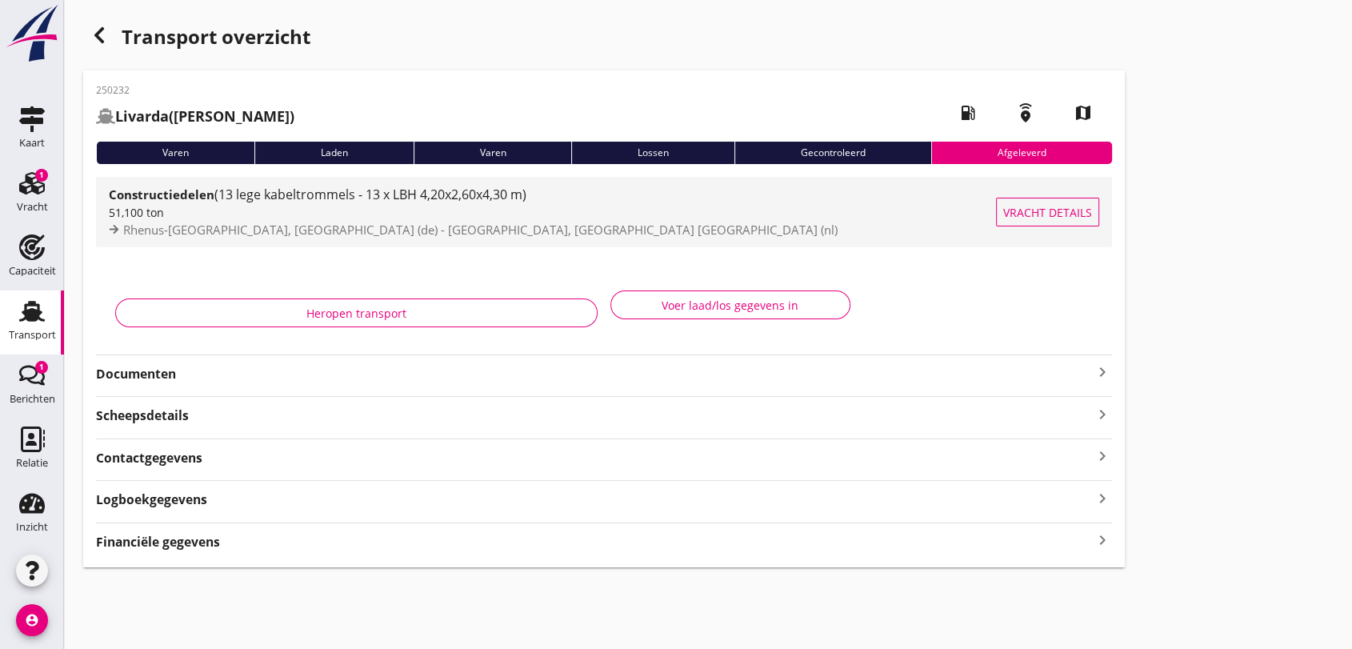
click at [448, 193] on span "(13 lege kabeltrommels - 13 x LBH 4,20x2,60x4,30 m)" at bounding box center [370, 195] width 312 height 18
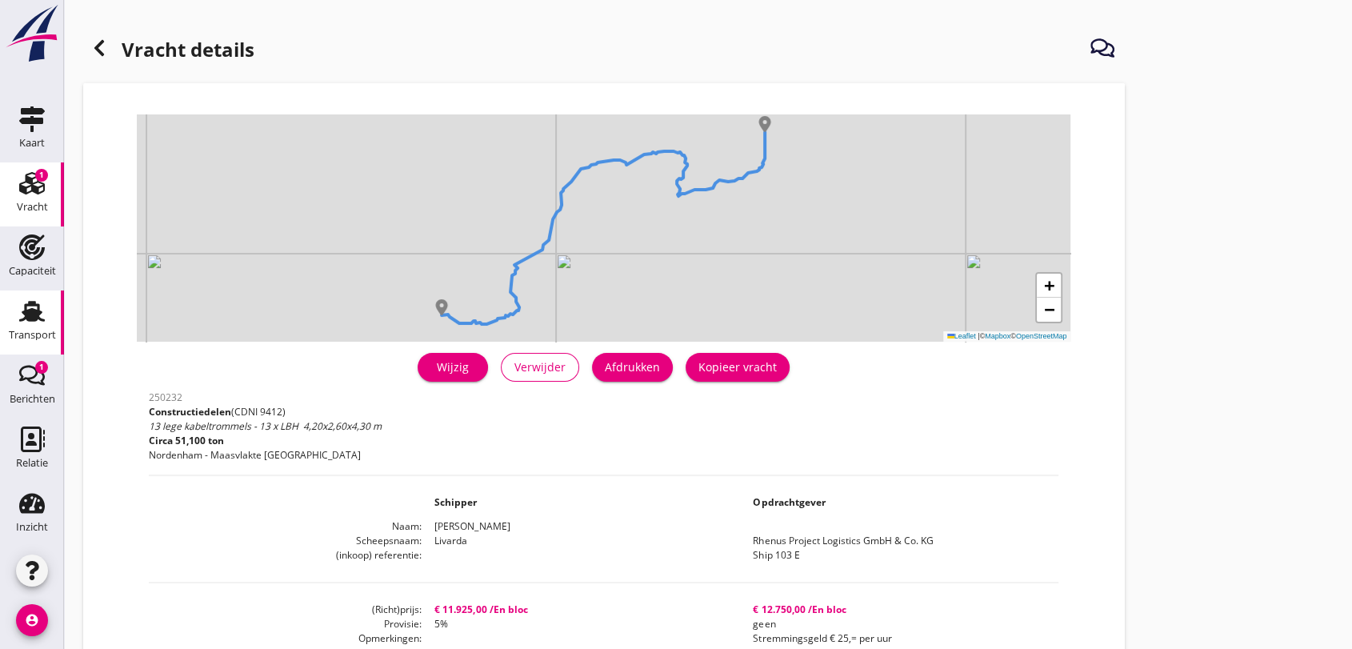
click at [24, 320] on use at bounding box center [32, 311] width 26 height 21
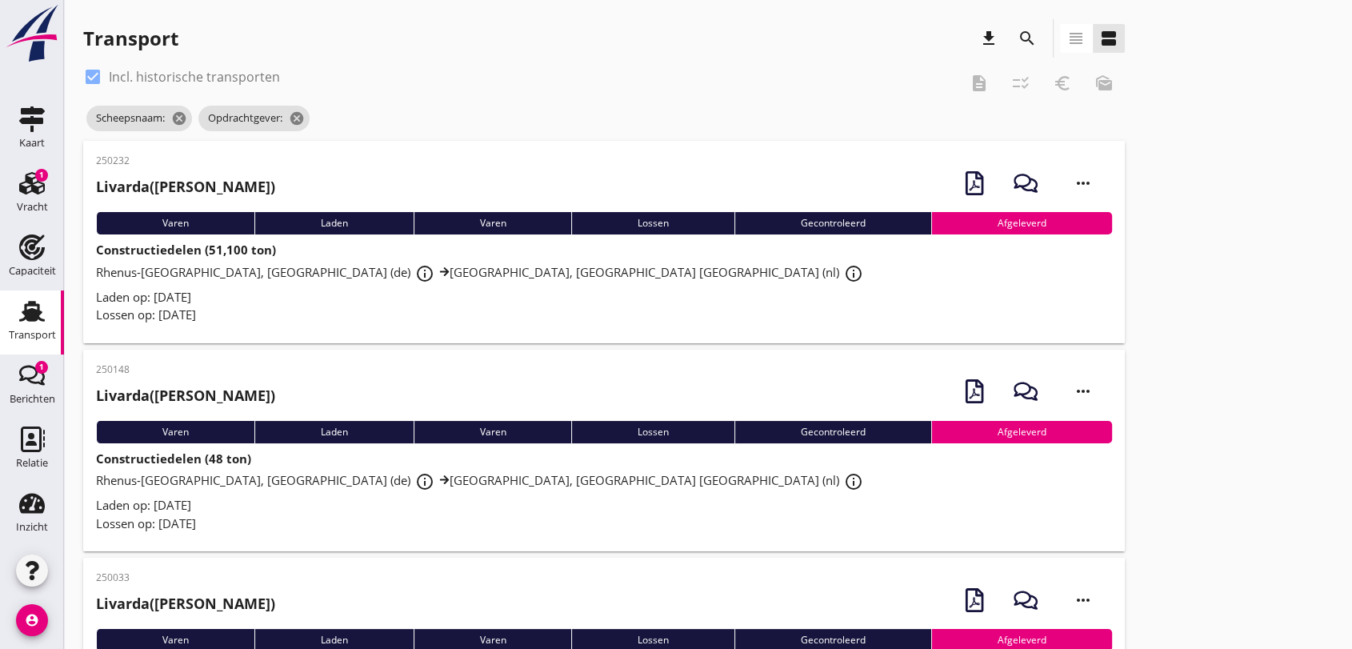
scroll to position [89, 0]
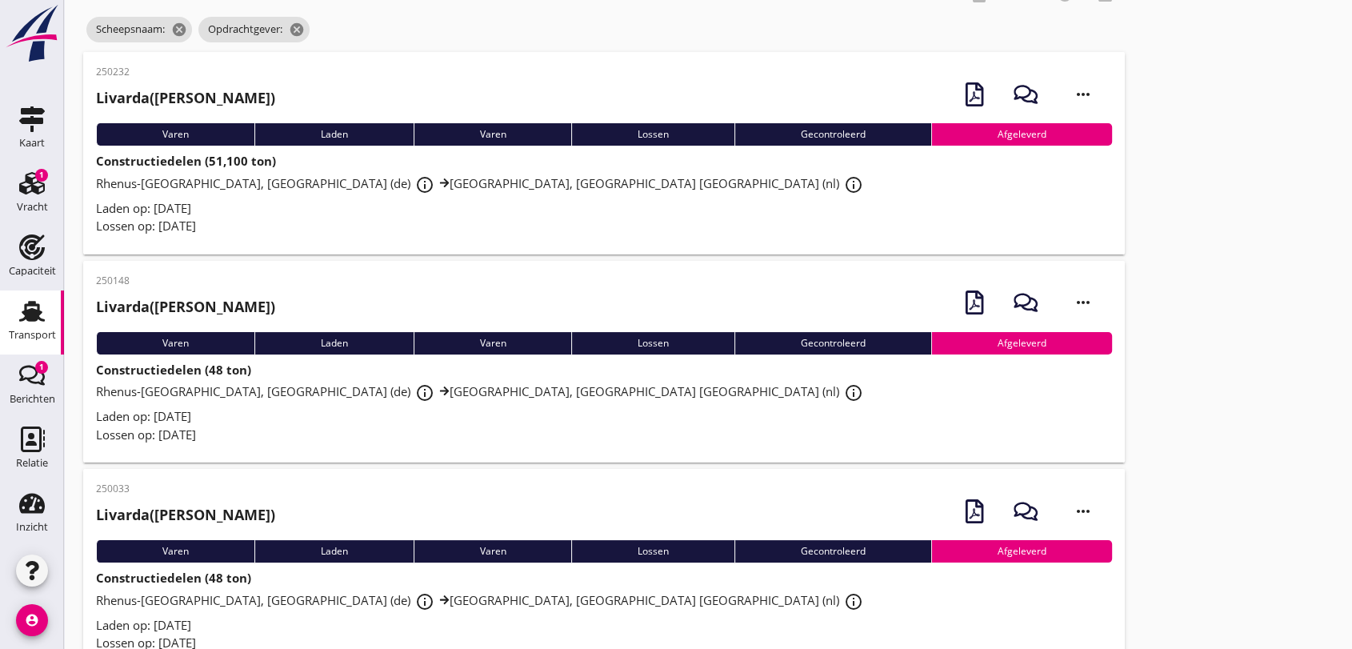
click at [443, 394] on span "Rhenus-[GEOGRAPHIC_DATA], [GEOGRAPHIC_DATA] (de) info_outline Rhenus Deepsea Te…" at bounding box center [482, 391] width 772 height 16
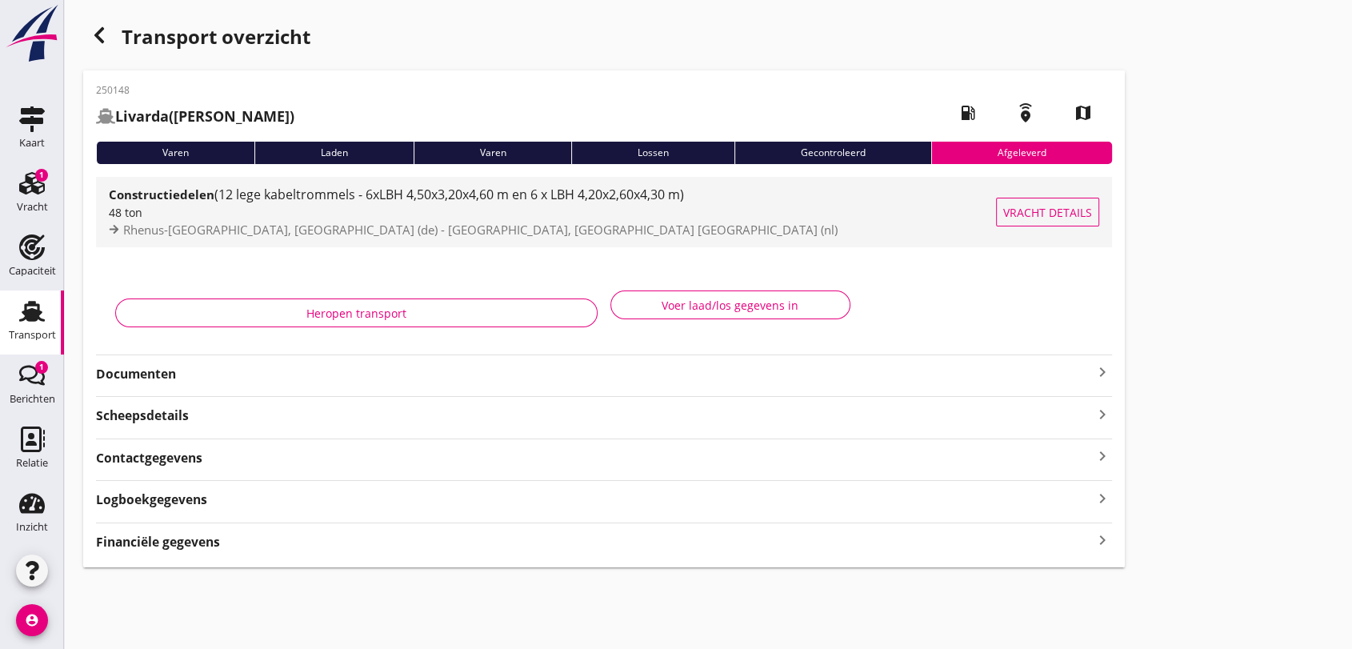
click at [436, 198] on span "(12 lege kabeltrommels - 6xLBH 4,50x3,20x4,60 m en 6 x LBH 4,20x2,60x4,30 m)" at bounding box center [449, 195] width 470 height 18
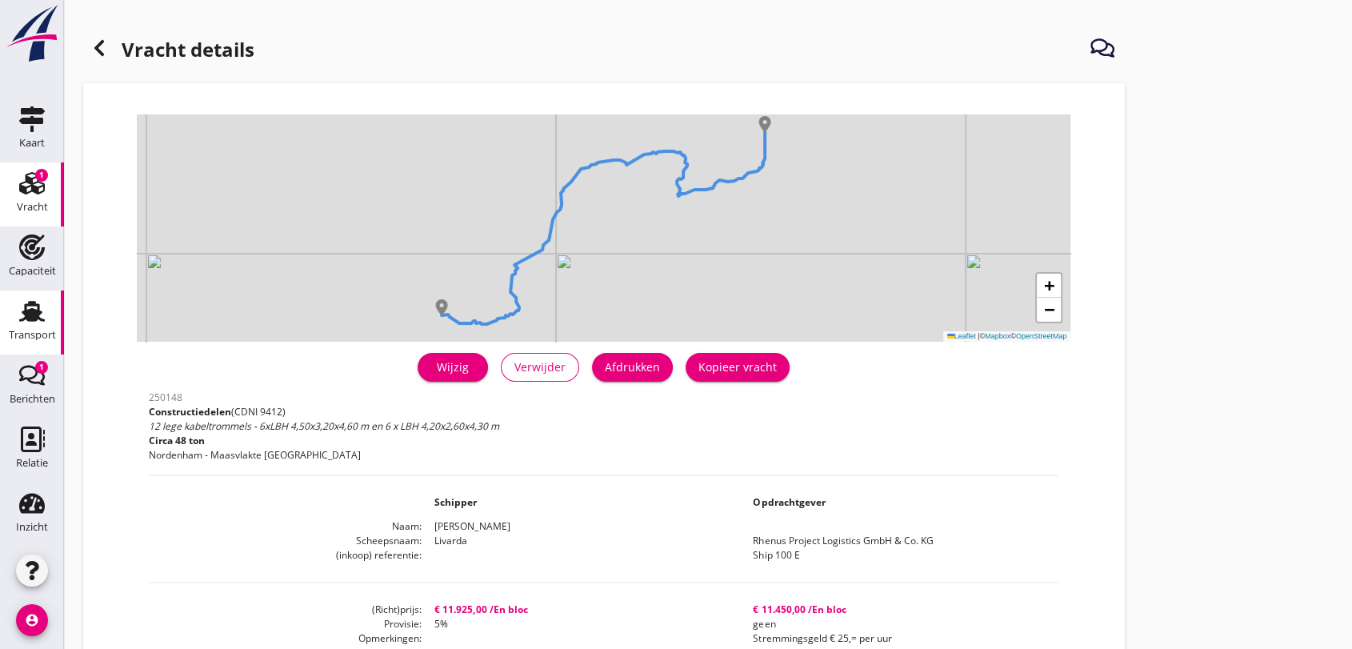
click at [24, 310] on use at bounding box center [32, 311] width 26 height 21
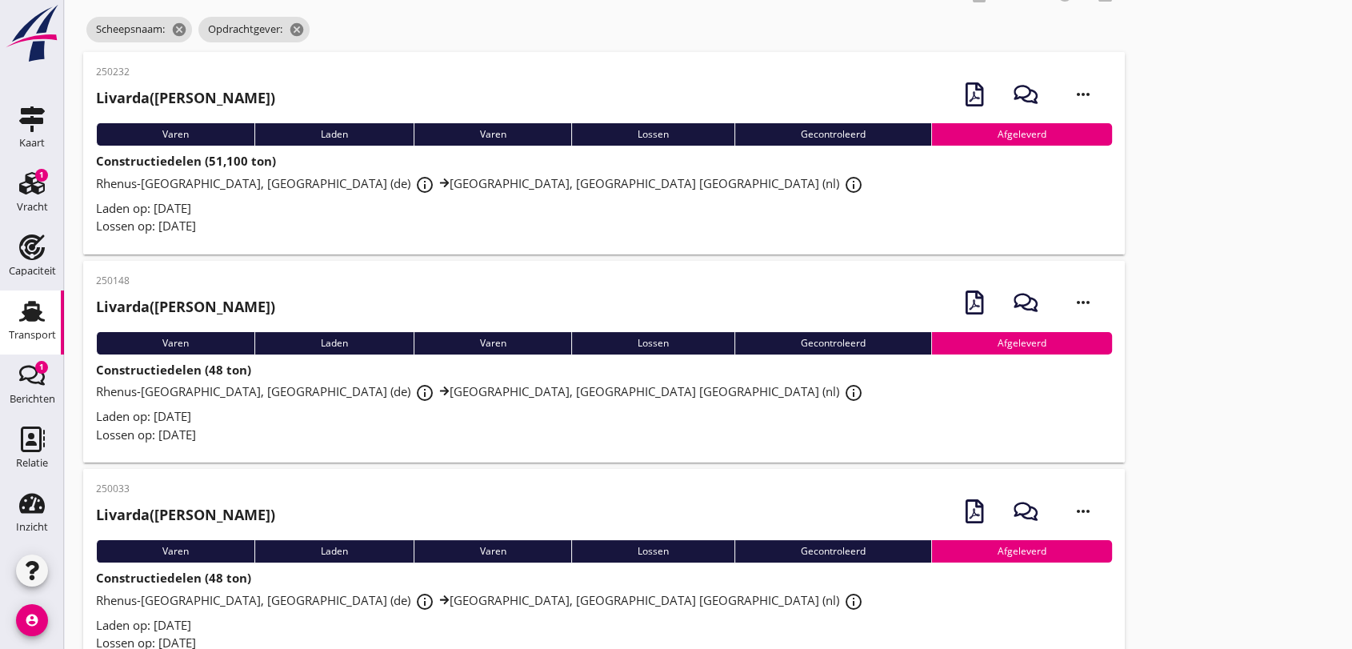
scroll to position [266, 0]
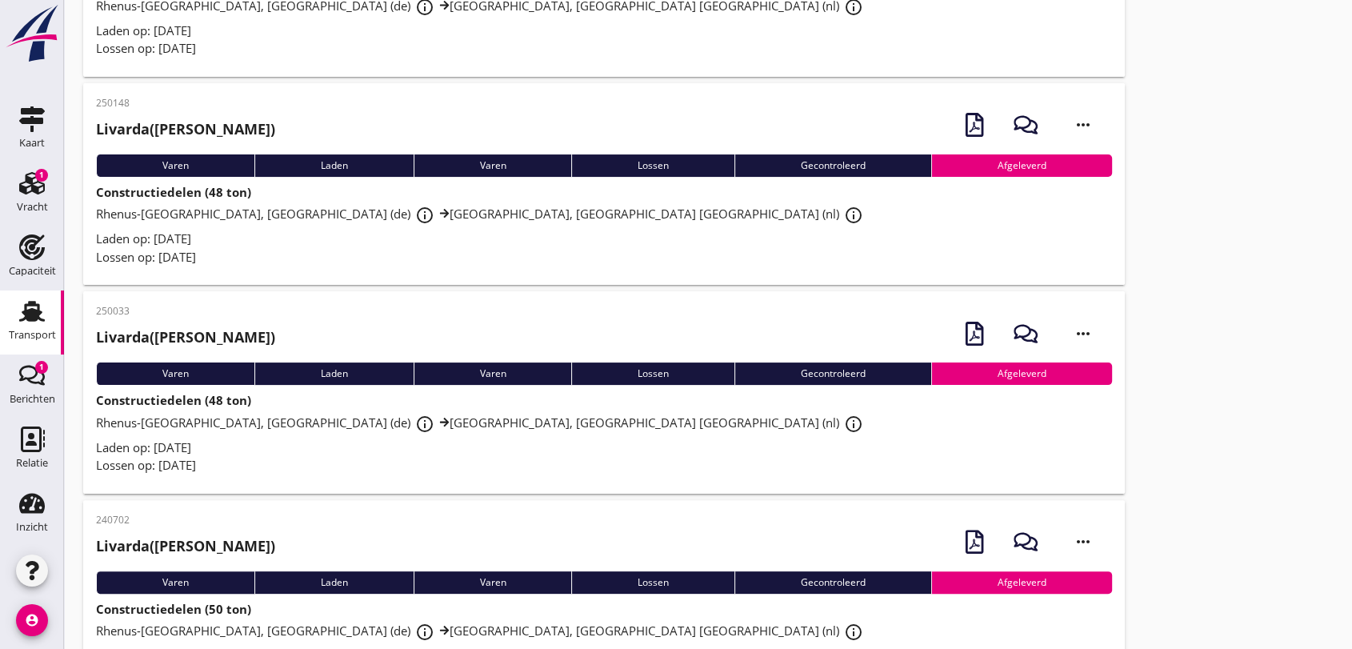
click at [470, 422] on span "Rhenus-[GEOGRAPHIC_DATA], [GEOGRAPHIC_DATA] (de) info_outline Rhenus Deepsea Te…" at bounding box center [482, 422] width 772 height 16
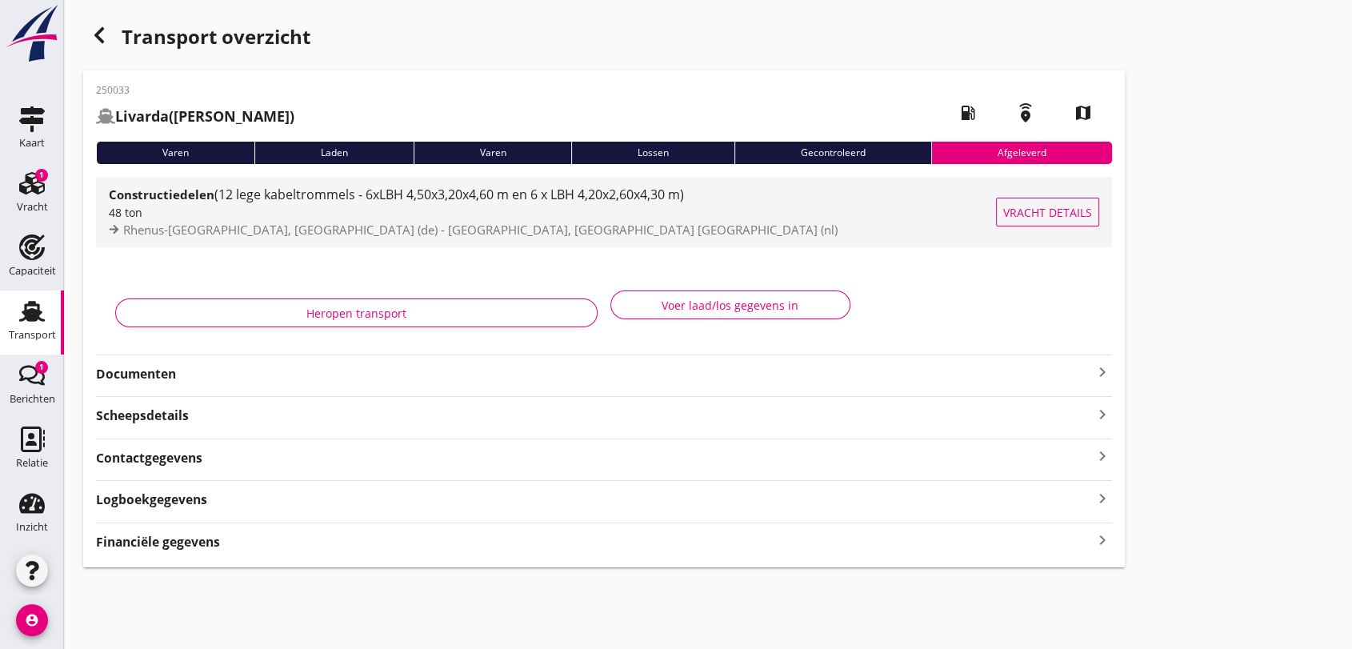
click at [464, 199] on span "(12 lege kabeltrommels - 6xLBH 4,50x3,20x4,60 m en 6 x LBH 4,20x2,60x4,30 m)" at bounding box center [449, 195] width 470 height 18
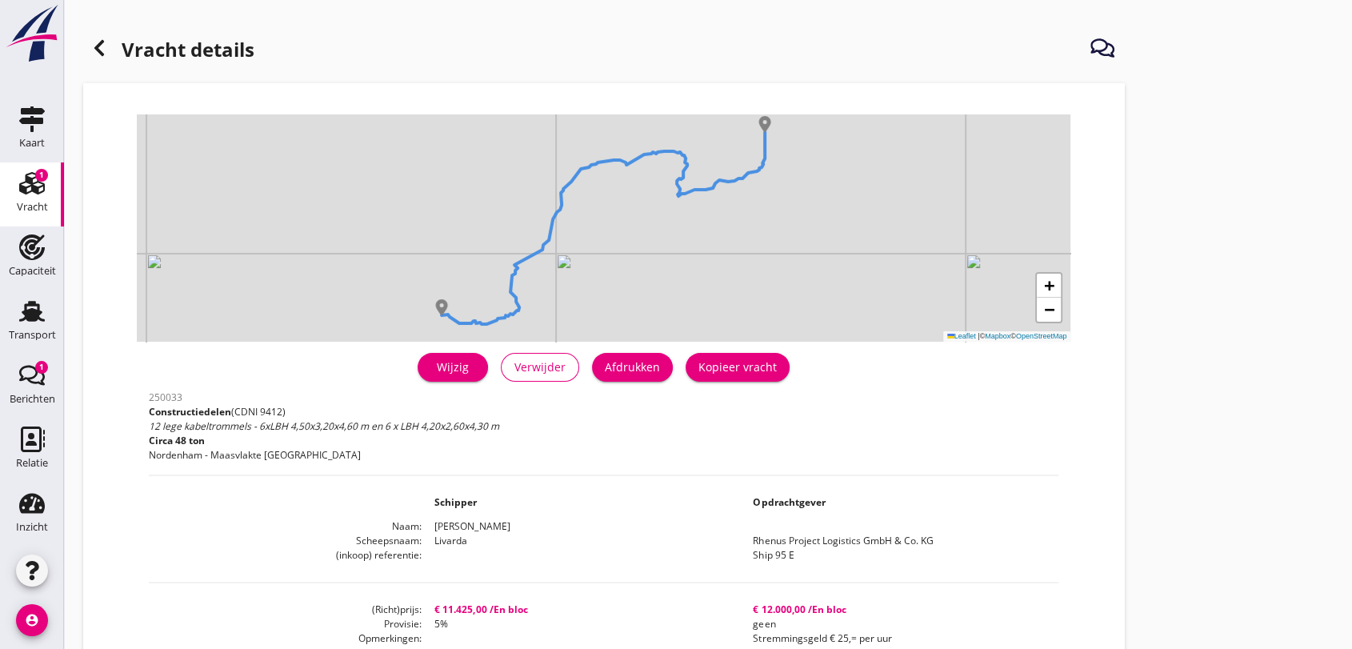
click at [27, 189] on use at bounding box center [32, 183] width 26 height 22
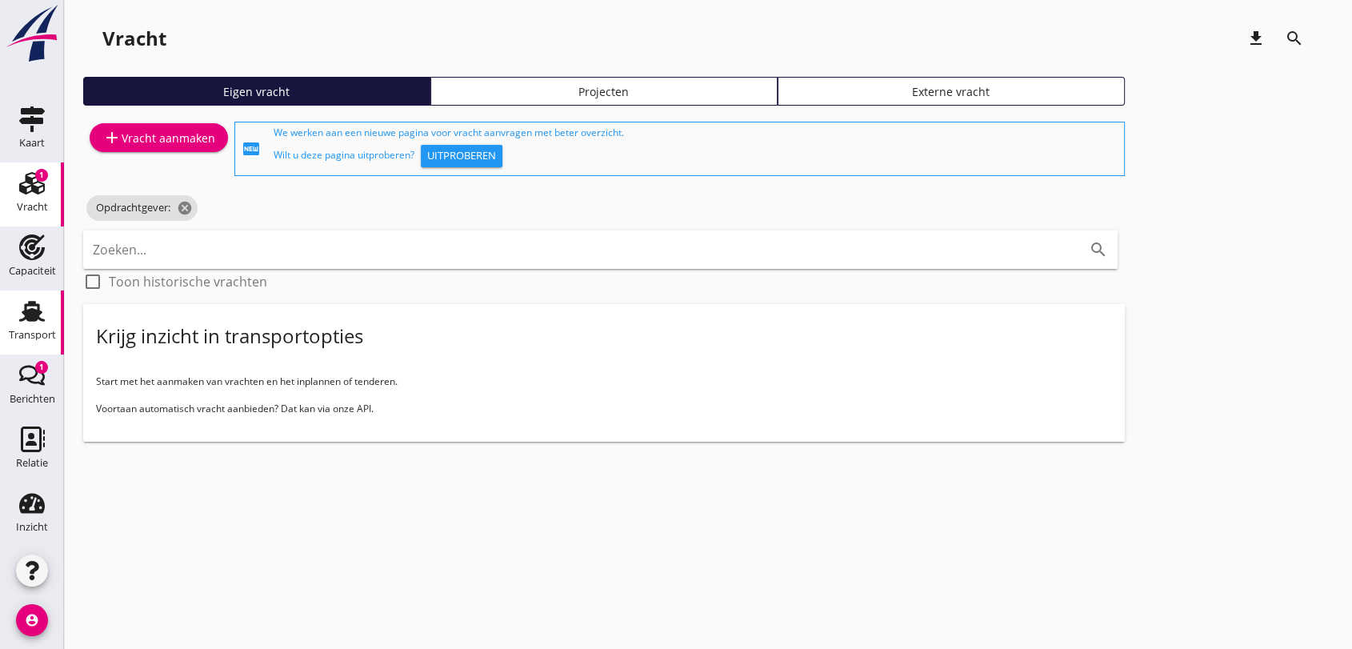
click at [19, 317] on use at bounding box center [32, 311] width 26 height 21
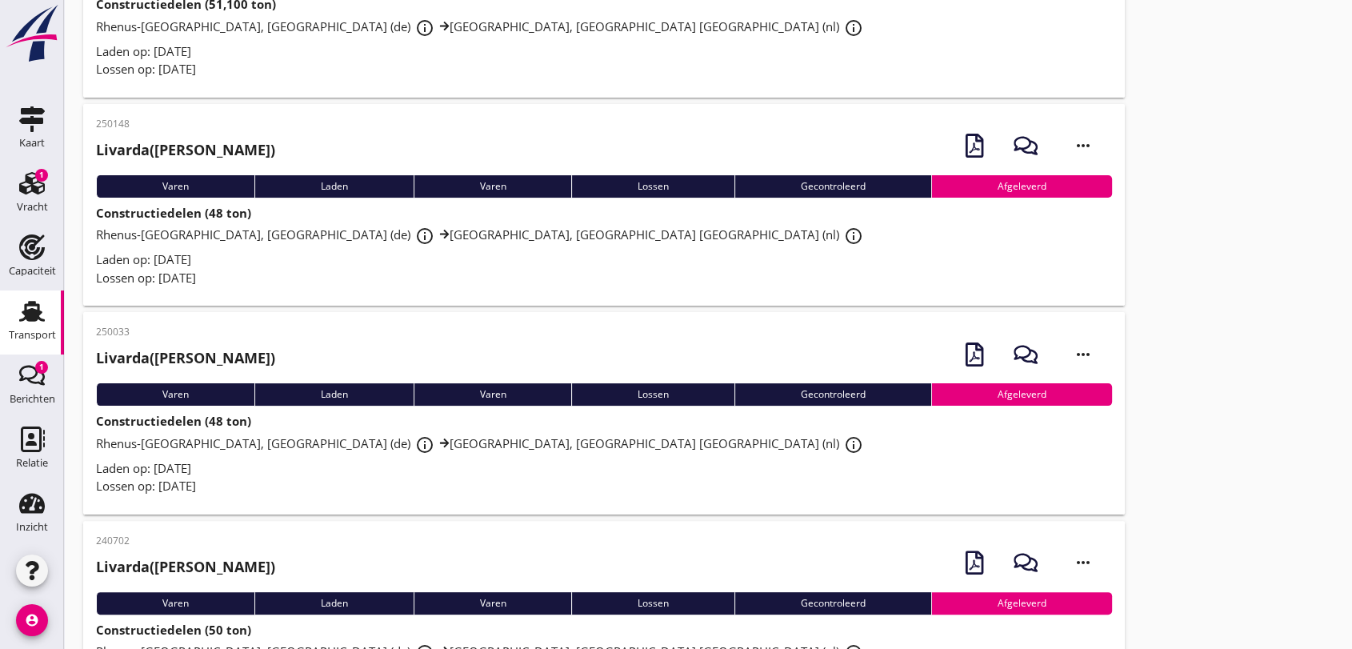
scroll to position [345, 0]
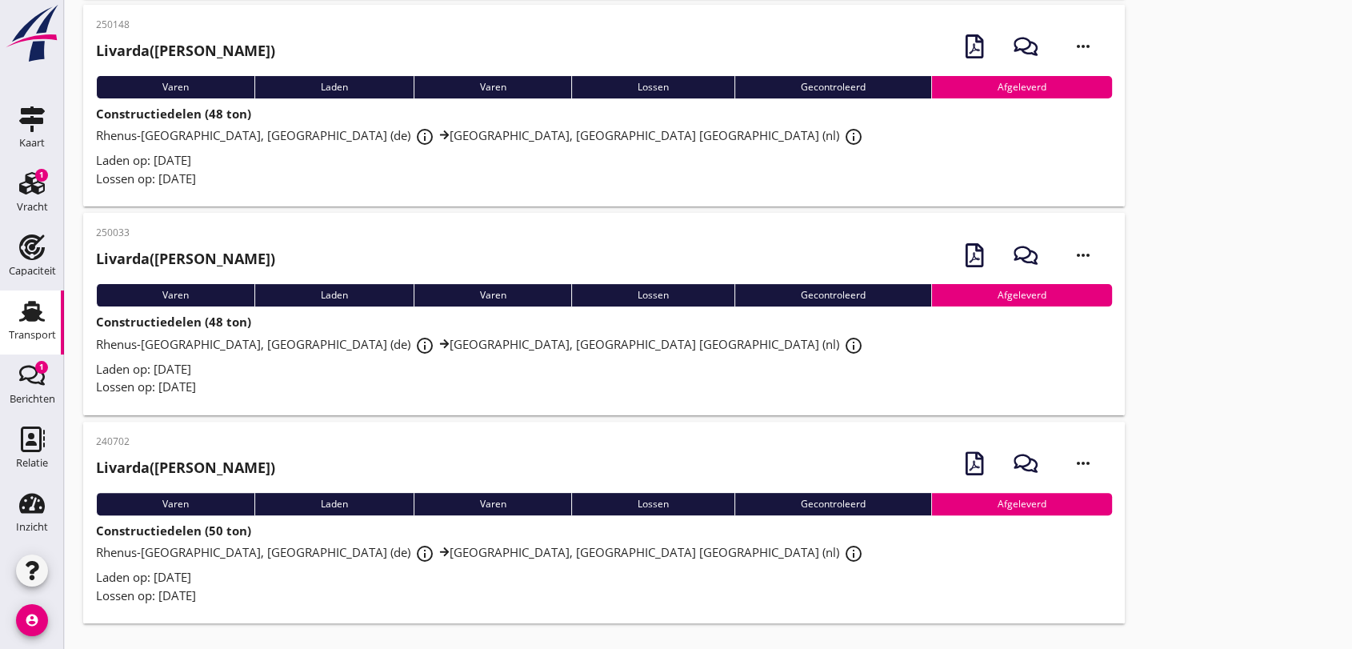
click at [454, 341] on span "Rhenus-[GEOGRAPHIC_DATA], [GEOGRAPHIC_DATA] (de) info_outline Rhenus Deepsea Te…" at bounding box center [482, 344] width 772 height 16
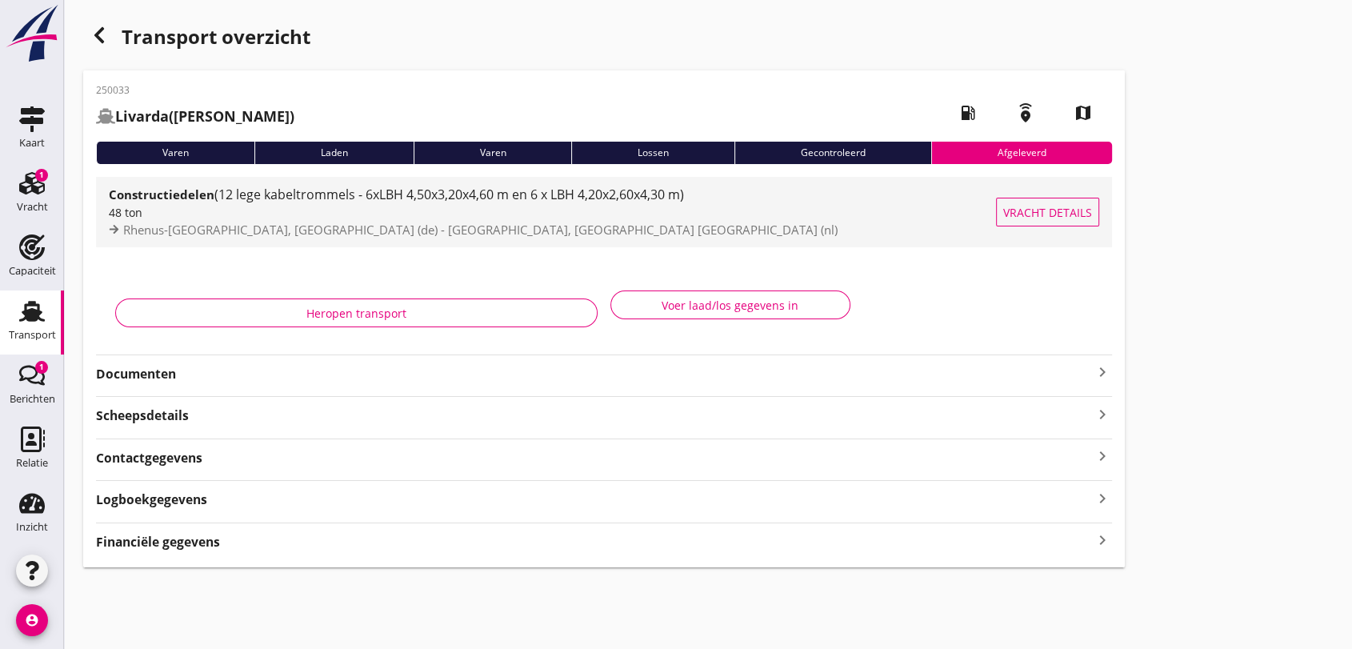
click at [462, 200] on span "(12 lege kabeltrommels - 6xLBH 4,50x3,20x4,60 m en 6 x LBH 4,20x2,60x4,30 m)" at bounding box center [449, 195] width 470 height 18
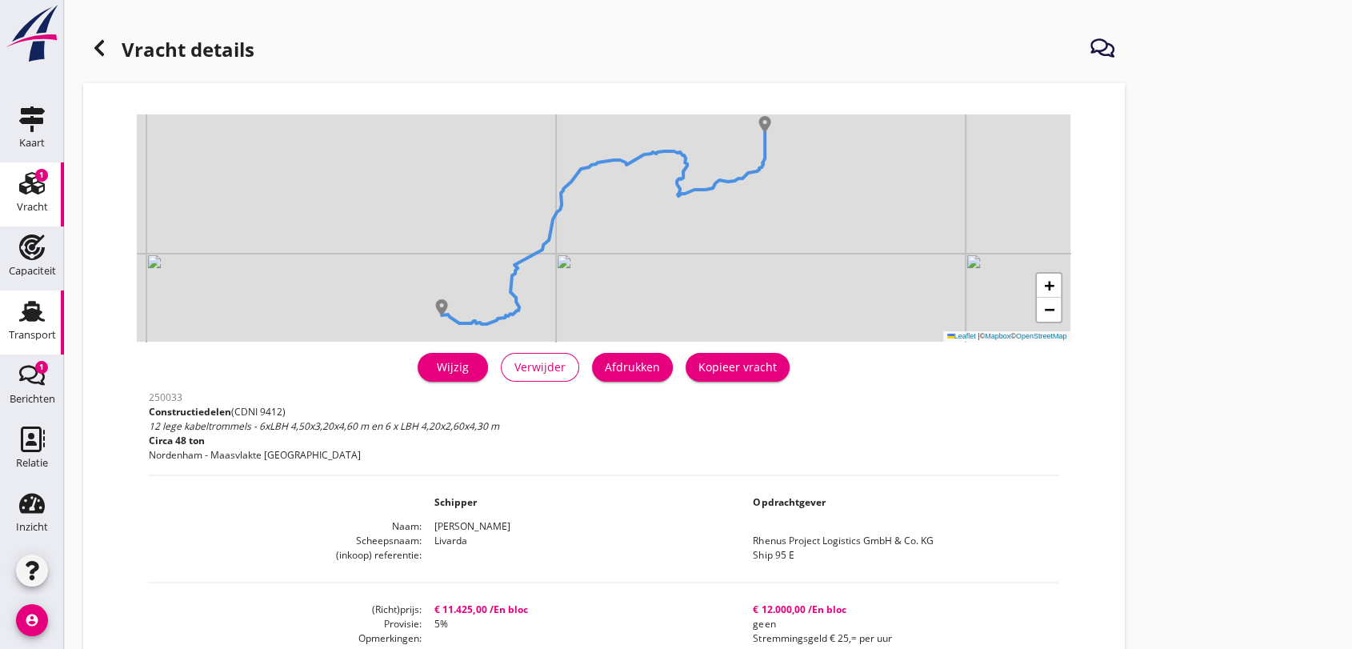
click at [26, 317] on use at bounding box center [32, 311] width 26 height 21
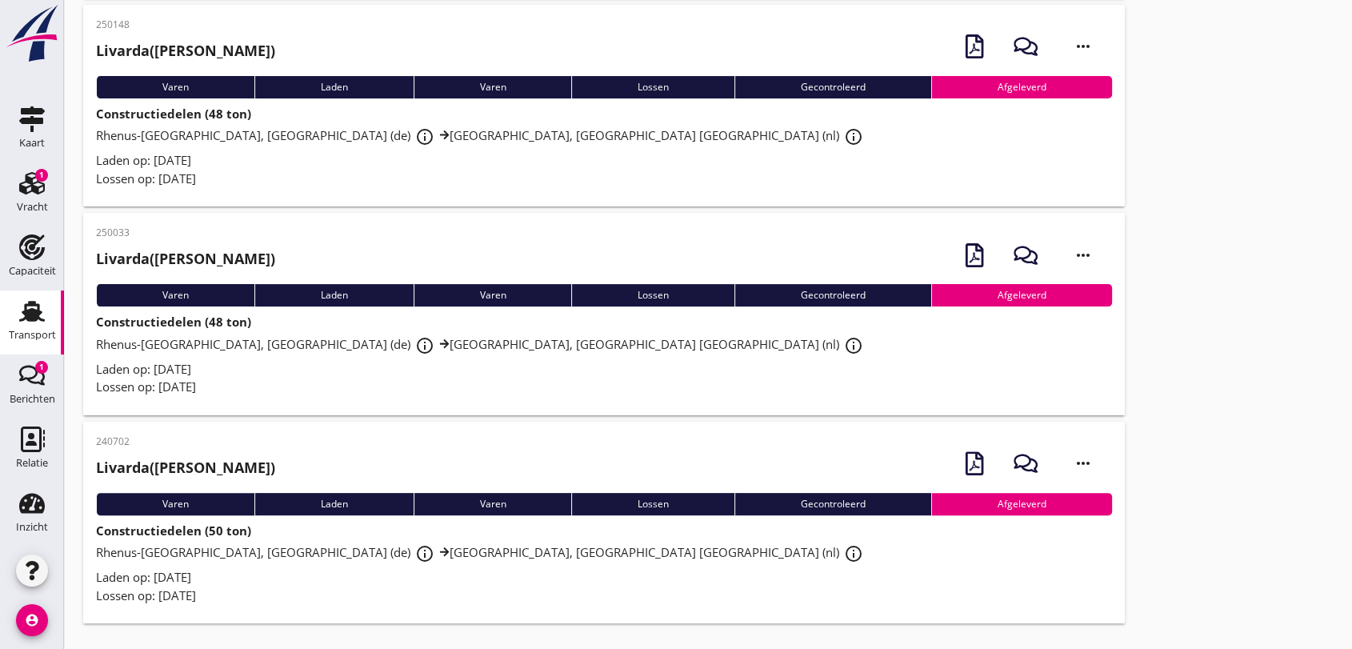
scroll to position [256, 0]
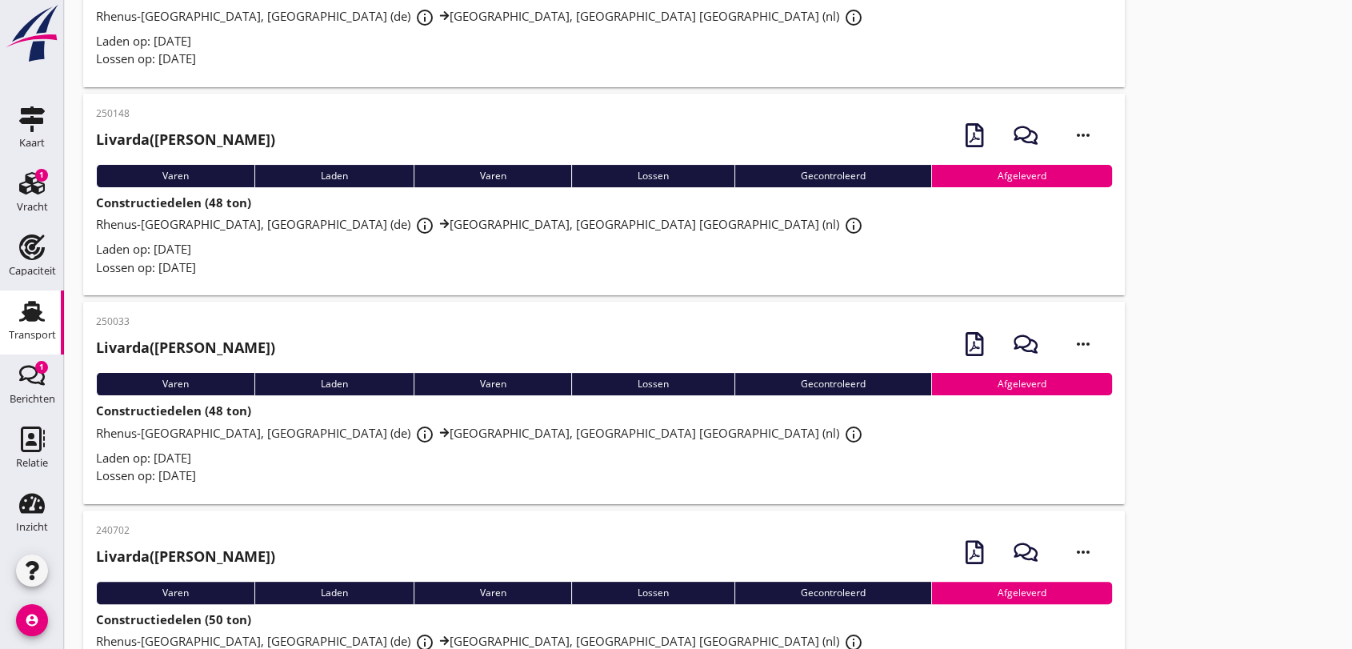
click at [505, 230] on span "Rhenus-[GEOGRAPHIC_DATA], [GEOGRAPHIC_DATA] (de) info_outline Rhenus Deepsea Te…" at bounding box center [482, 224] width 772 height 16
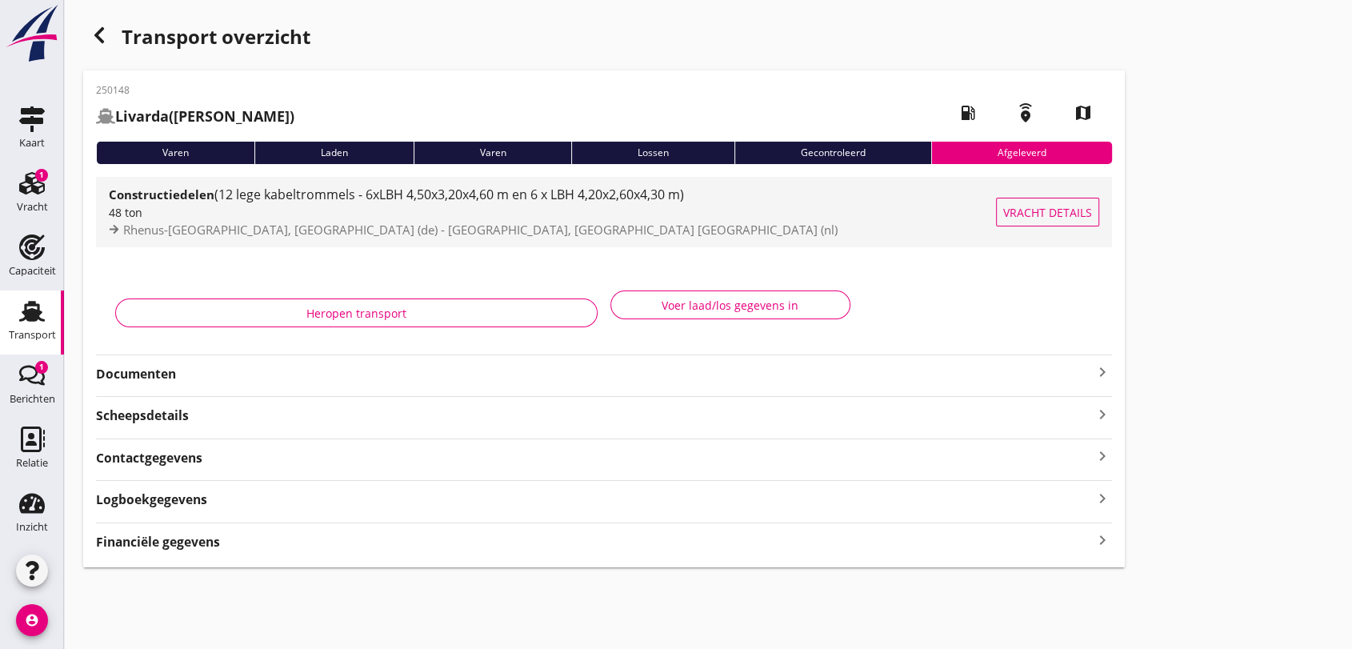
click at [478, 198] on span "(12 lege kabeltrommels - 6xLBH 4,50x3,20x4,60 m en 6 x LBH 4,20x2,60x4,30 m)" at bounding box center [449, 195] width 470 height 18
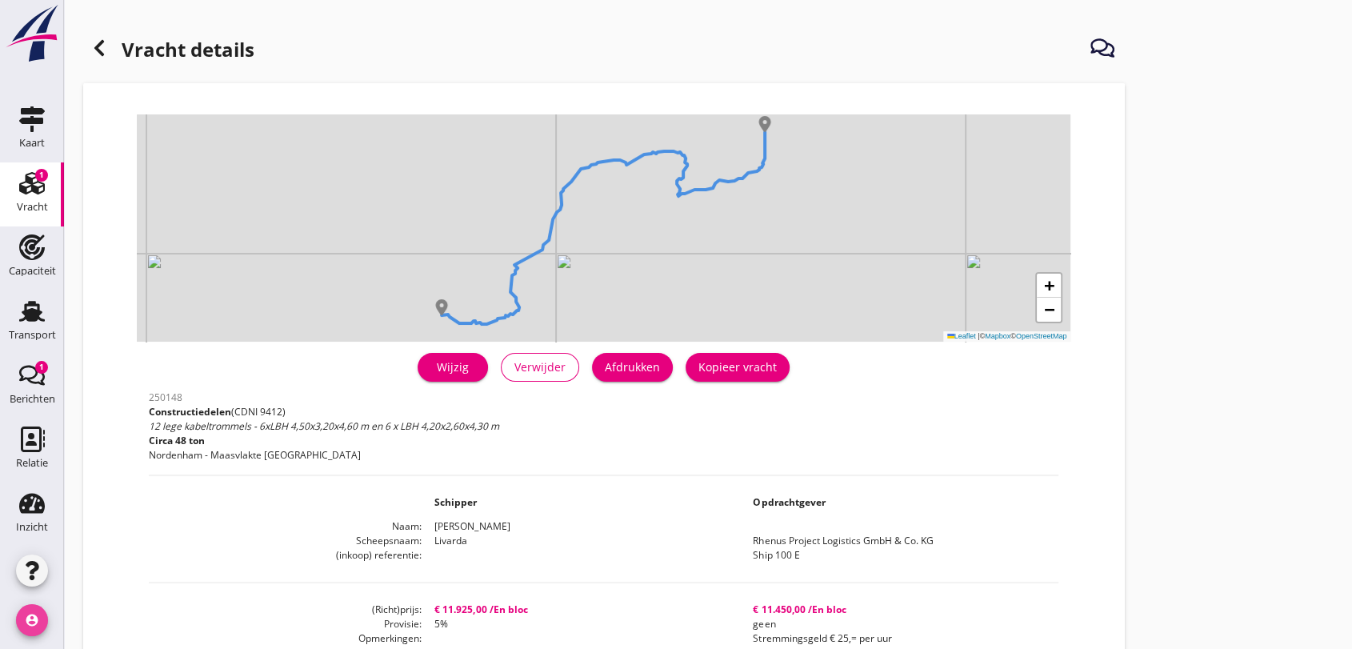
click at [34, 617] on icon "account_circle" at bounding box center [32, 620] width 32 height 32
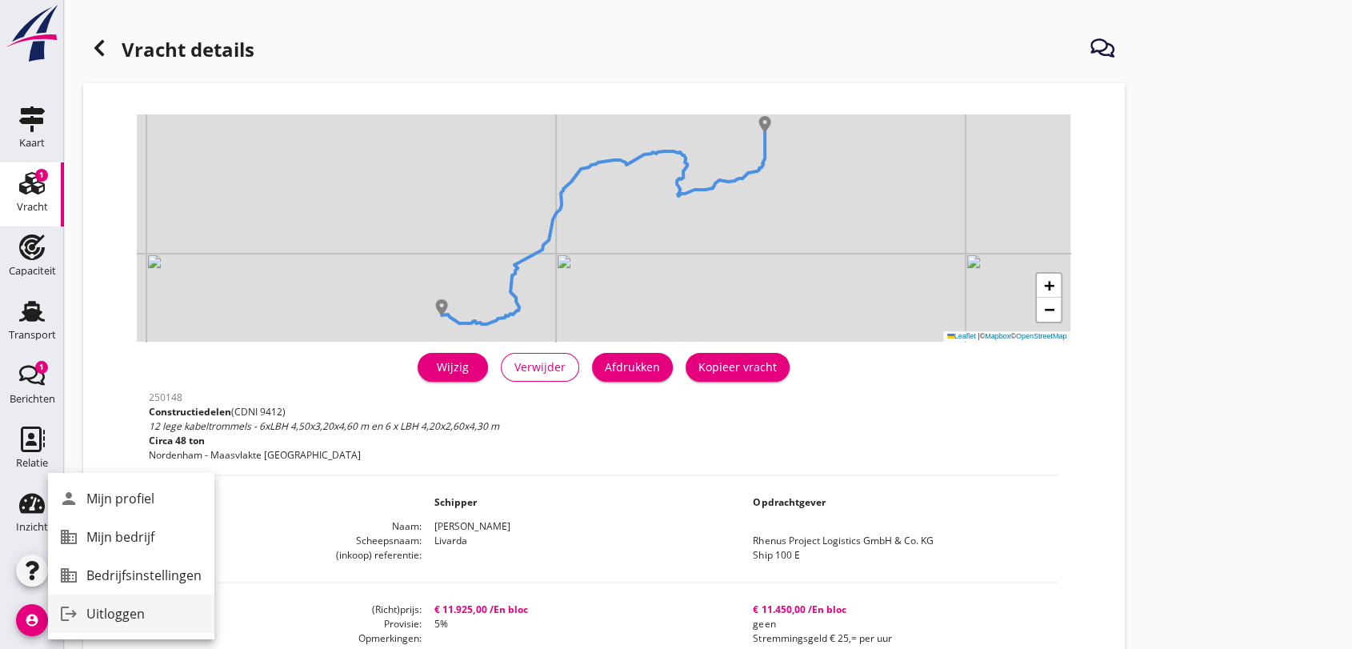
click at [103, 613] on div "Uitloggen" at bounding box center [143, 613] width 115 height 19
